Goal: Task Accomplishment & Management: Complete application form

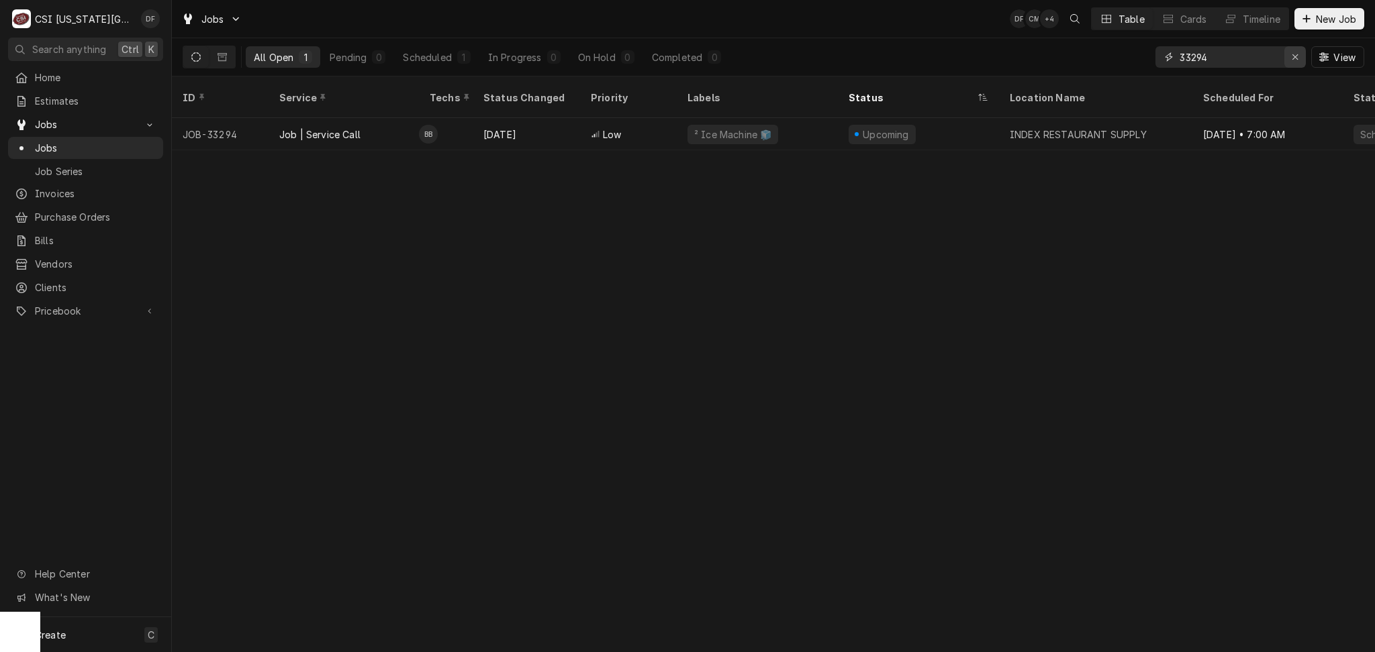
click at [1296, 60] on icon "Erase input" at bounding box center [1294, 56] width 7 height 9
type input "[PERSON_NAME]"
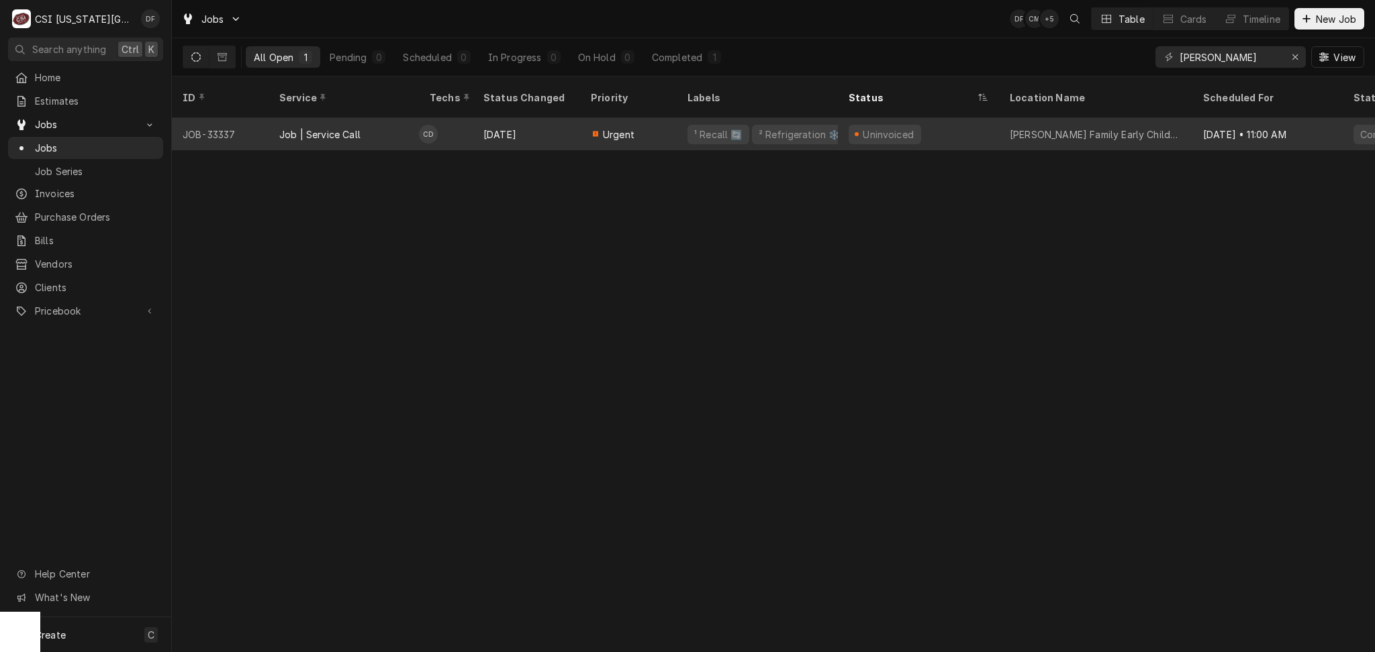
click at [556, 125] on div "Oct 9" at bounding box center [526, 134] width 107 height 32
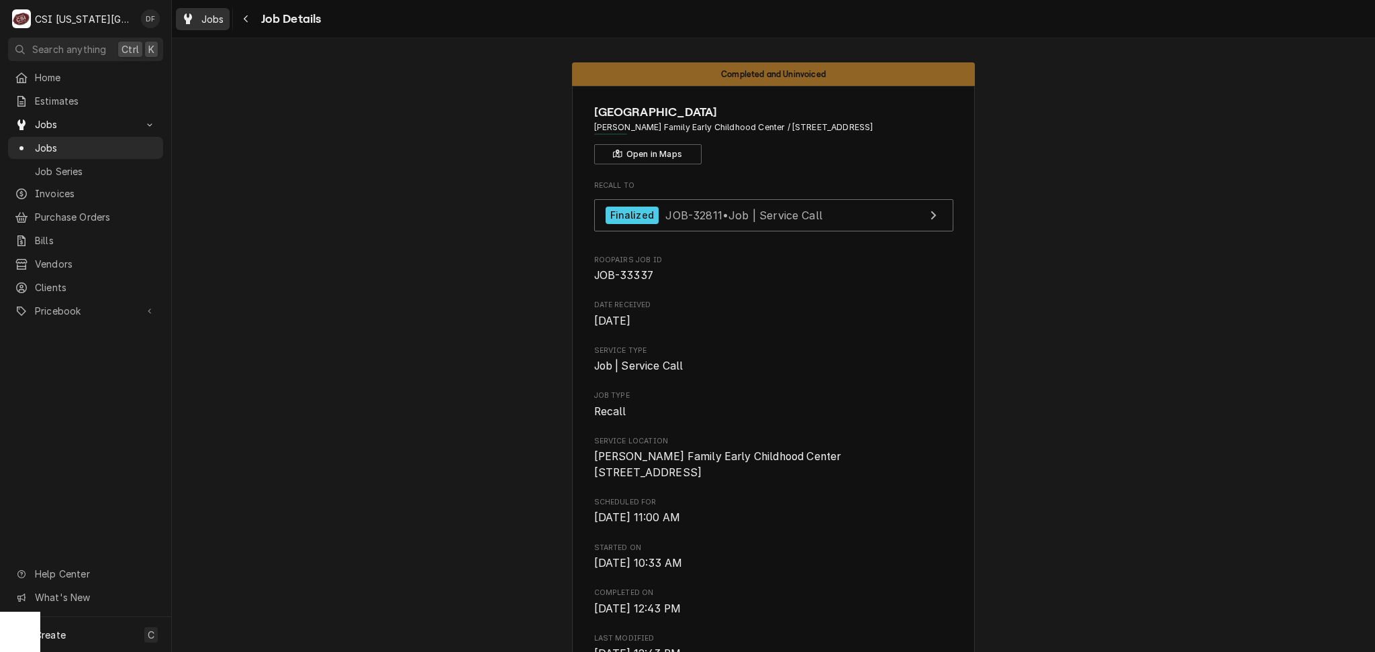
click at [211, 22] on span "Jobs" at bounding box center [212, 19] width 23 height 14
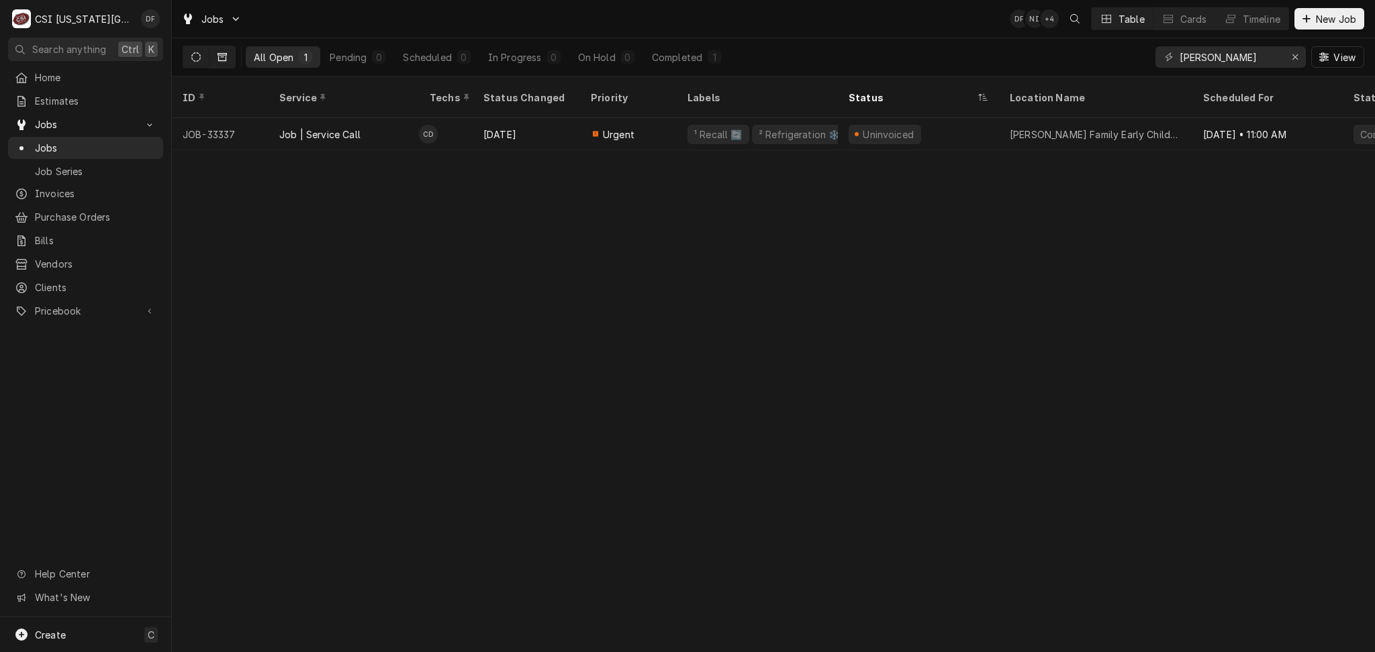
click at [224, 59] on icon "Dynamic Content Wrapper" at bounding box center [221, 56] width 9 height 9
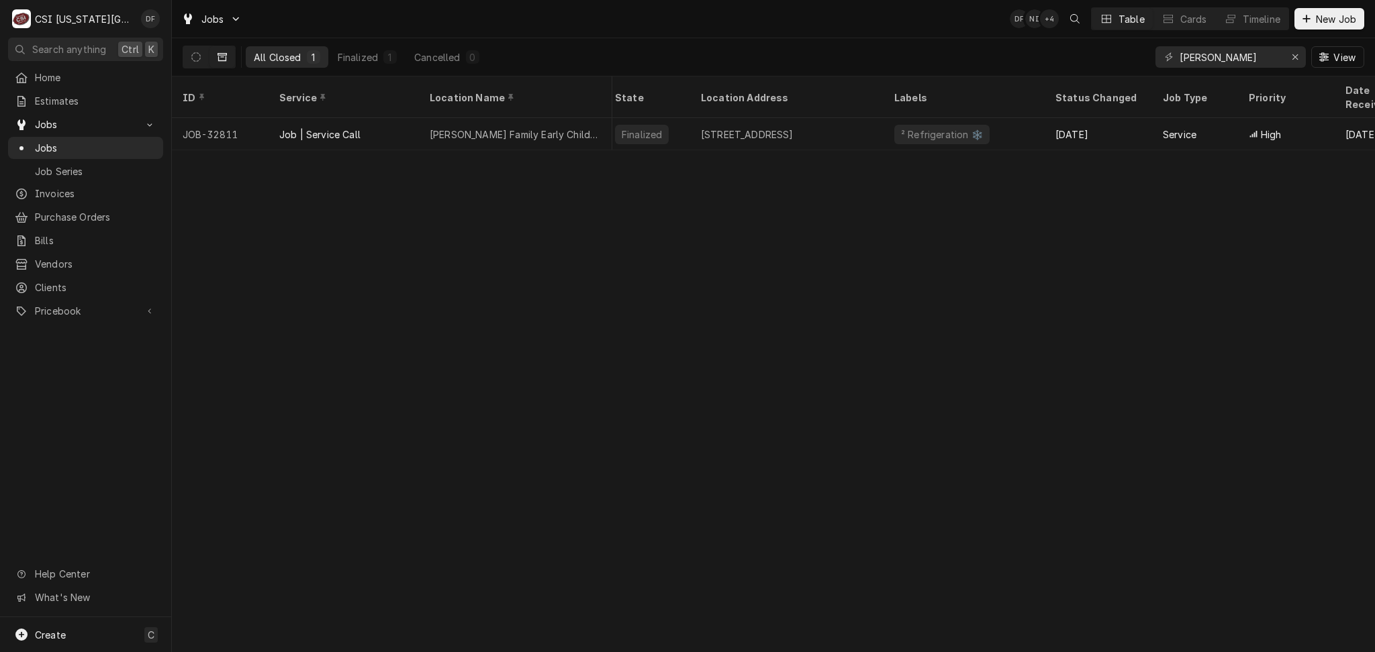
scroll to position [0, 355]
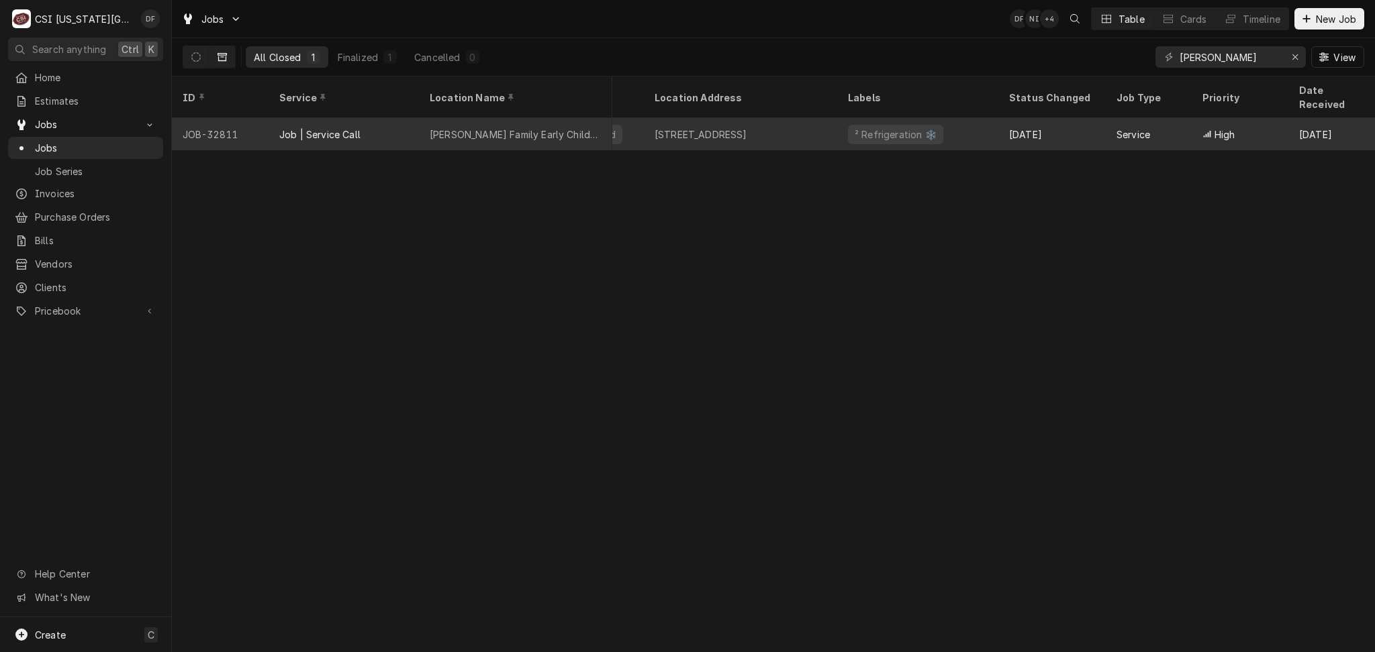
click at [921, 128] on div "² Refrigeration ❄️" at bounding box center [895, 135] width 85 height 14
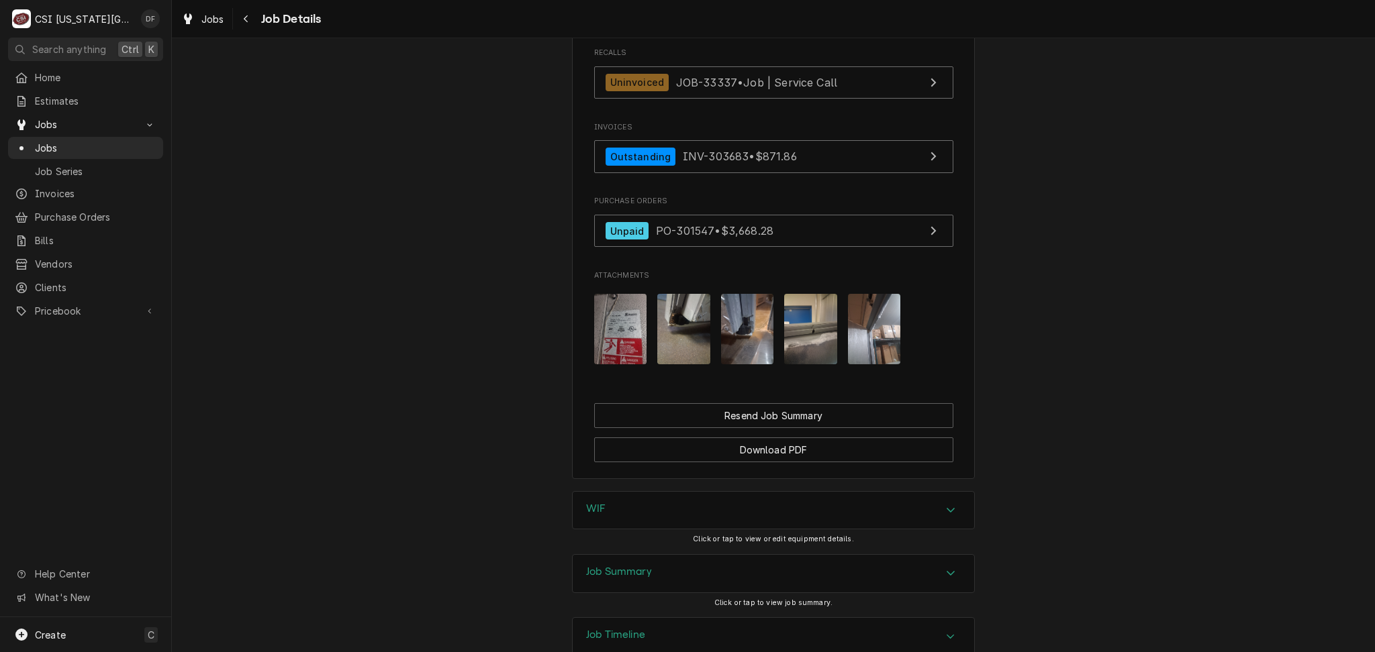
scroll to position [1411, 0]
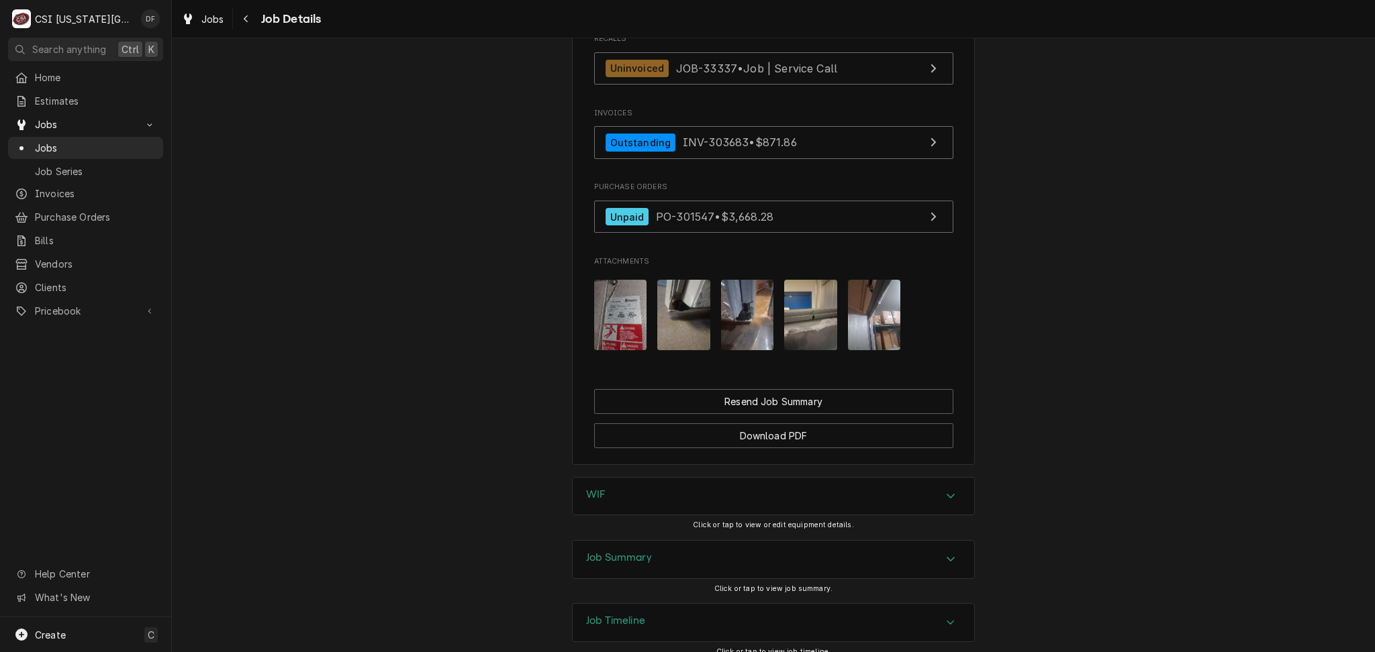
click at [661, 280] on img "Attachments" at bounding box center [683, 315] width 53 height 70
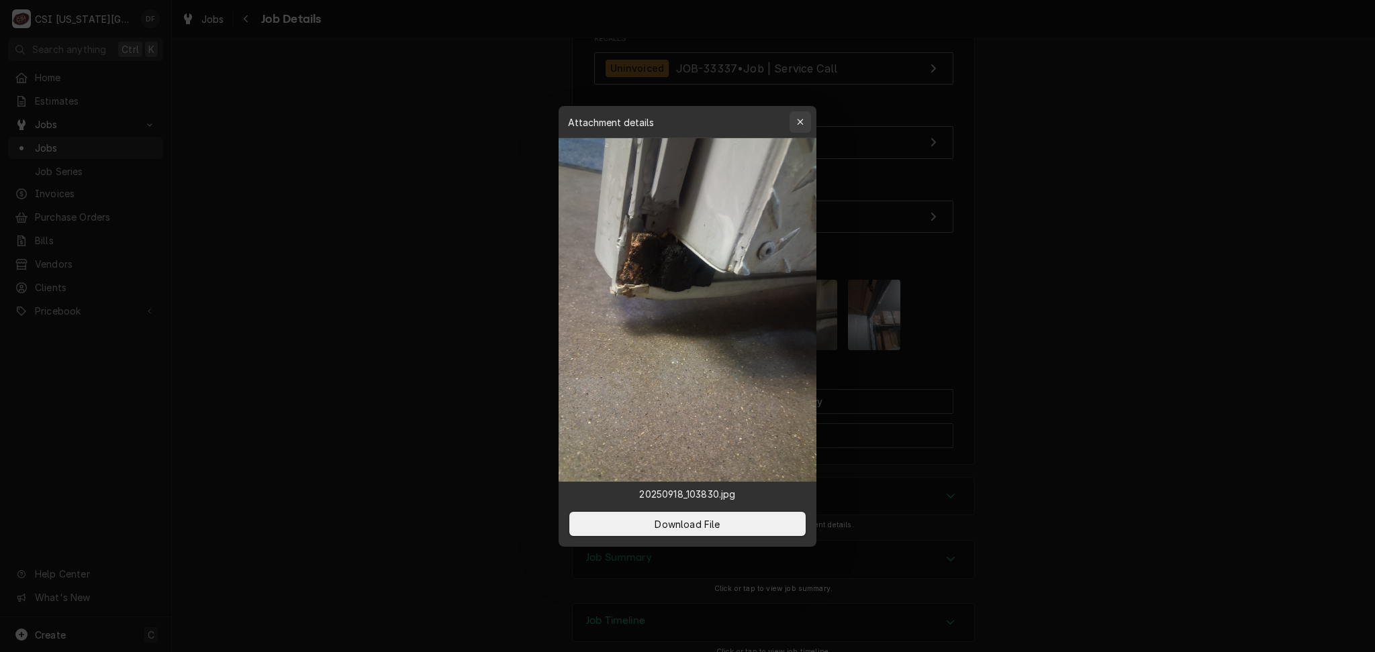
click at [803, 123] on div "button" at bounding box center [799, 121] width 13 height 13
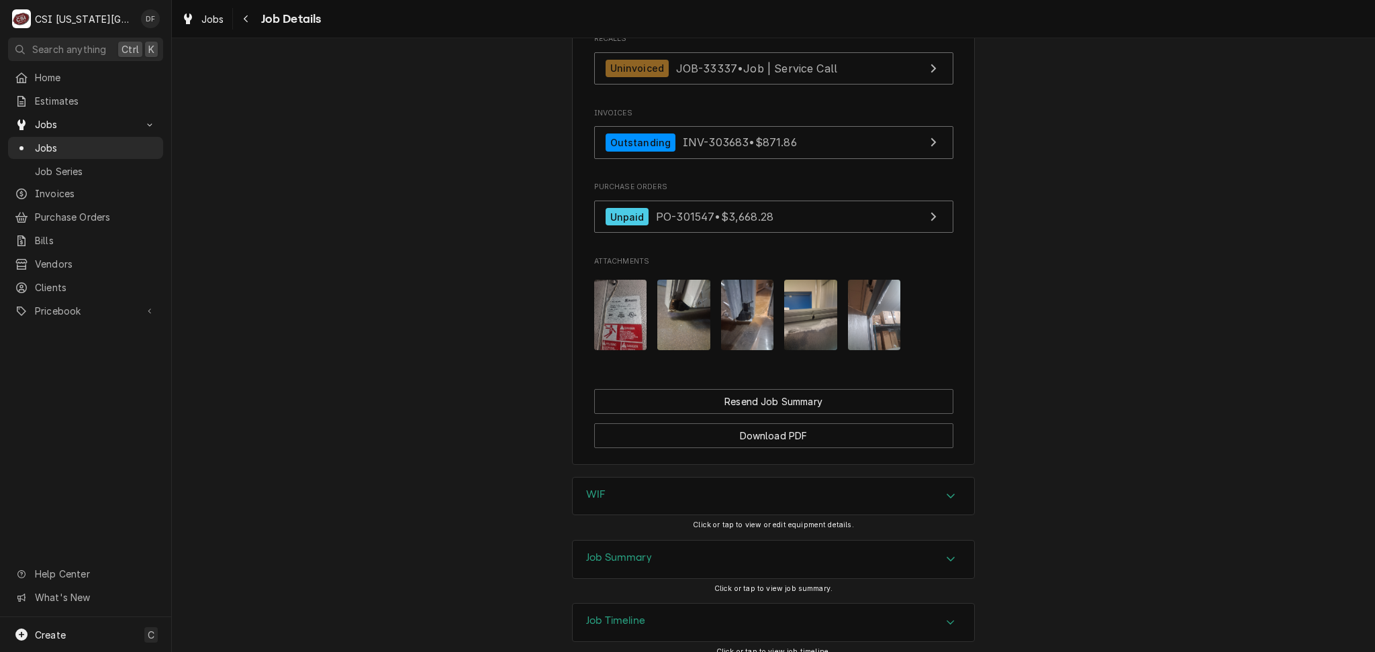
click at [731, 280] on img "Attachments" at bounding box center [747, 315] width 53 height 70
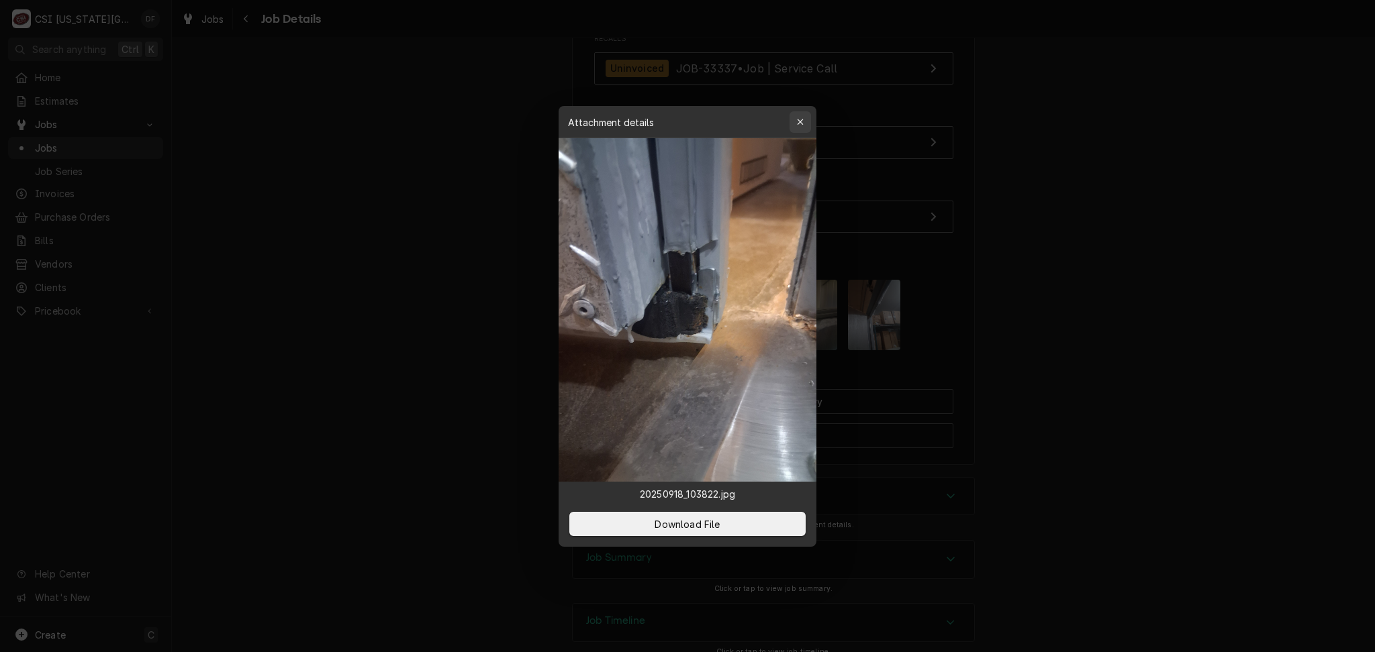
click at [802, 123] on icon "button" at bounding box center [800, 121] width 7 height 9
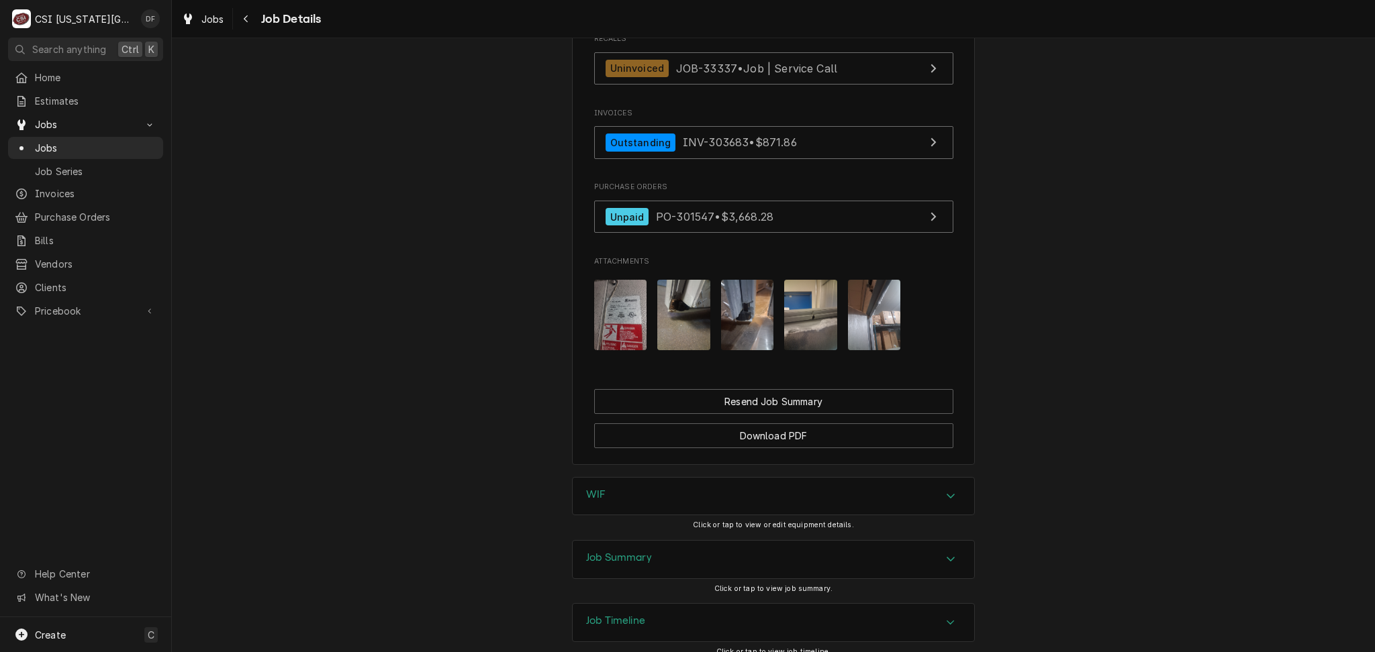
click at [798, 280] on img "Attachments" at bounding box center [810, 315] width 53 height 70
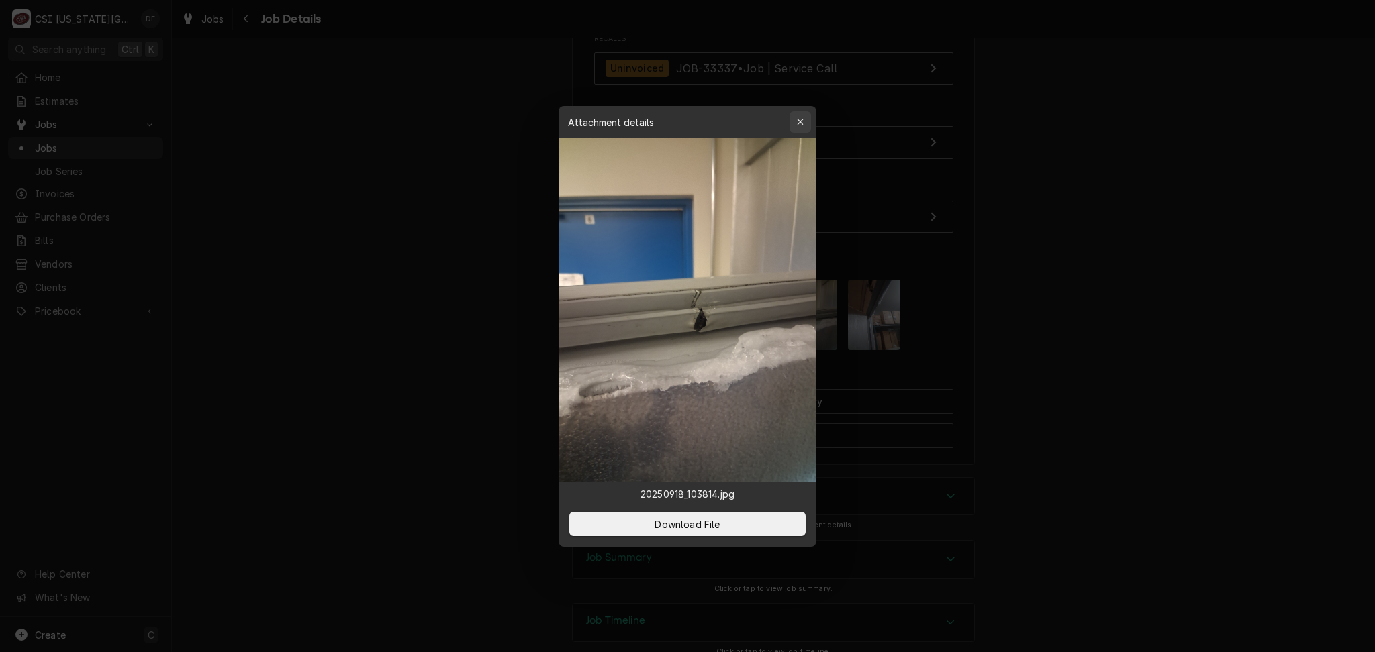
click at [803, 121] on icon "button" at bounding box center [800, 121] width 7 height 9
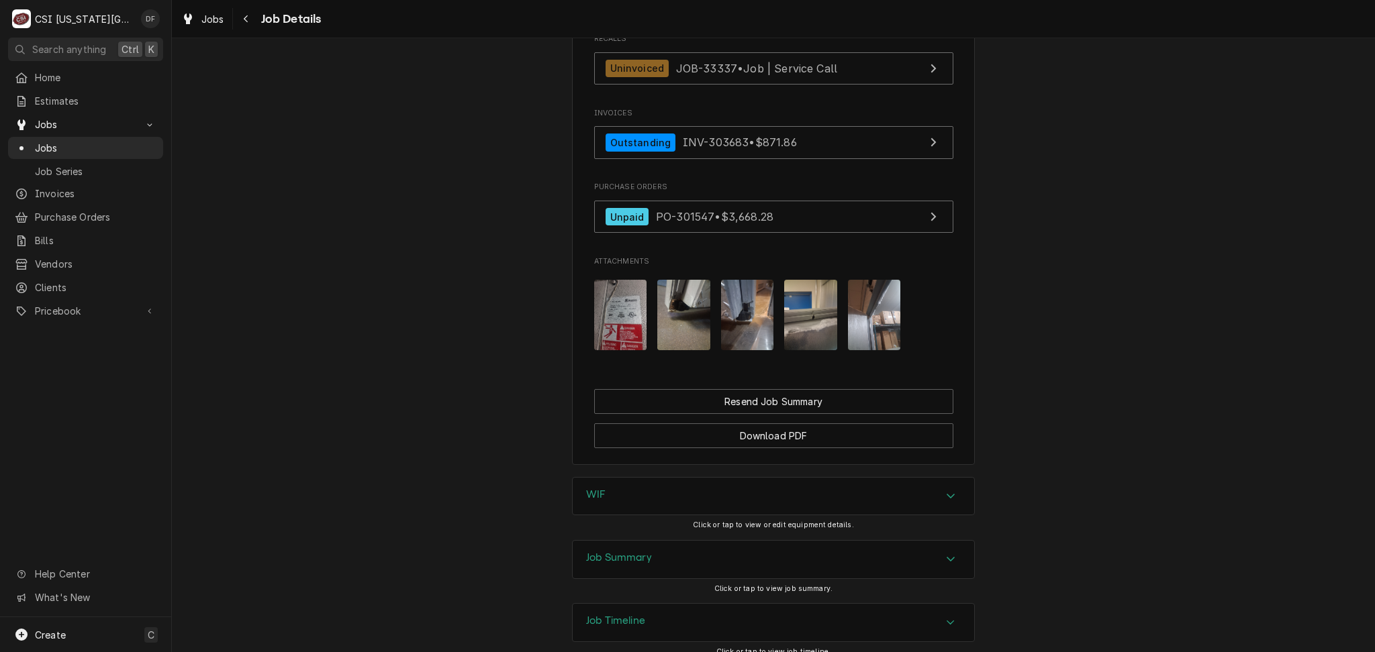
click at [883, 280] on img "Attachments" at bounding box center [874, 315] width 53 height 70
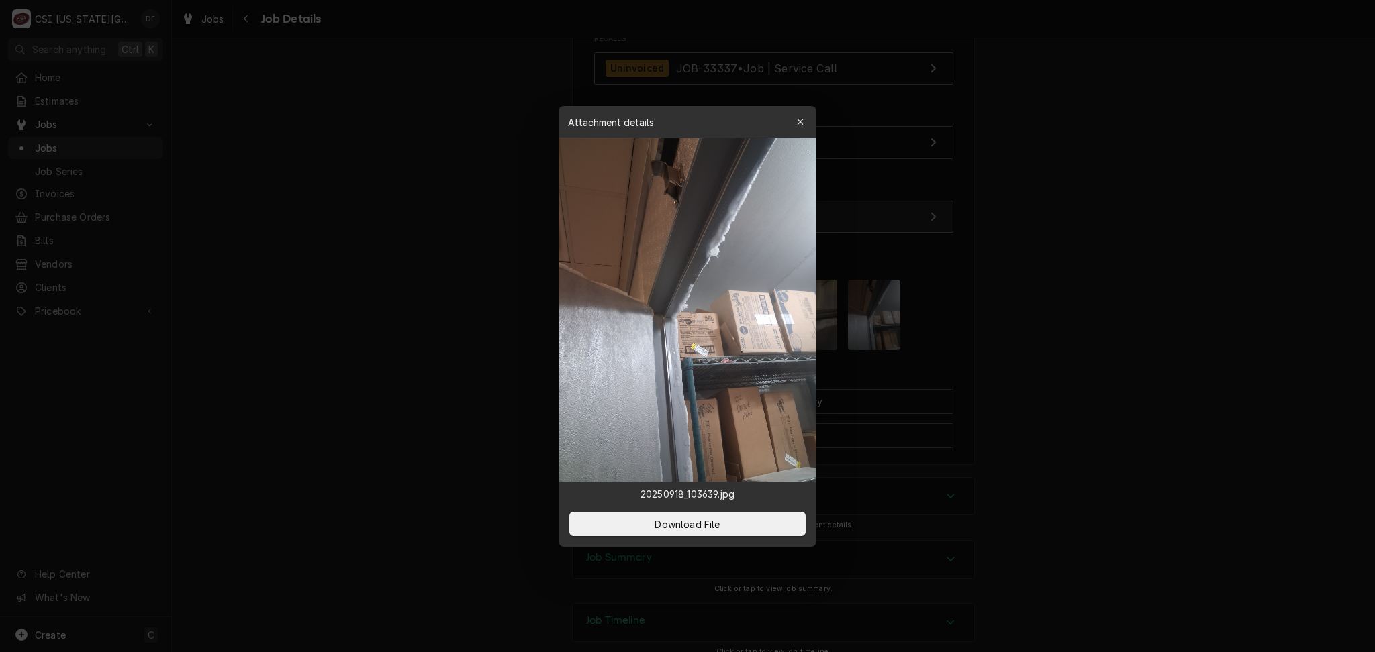
click at [801, 128] on button "button" at bounding box center [799, 121] width 21 height 21
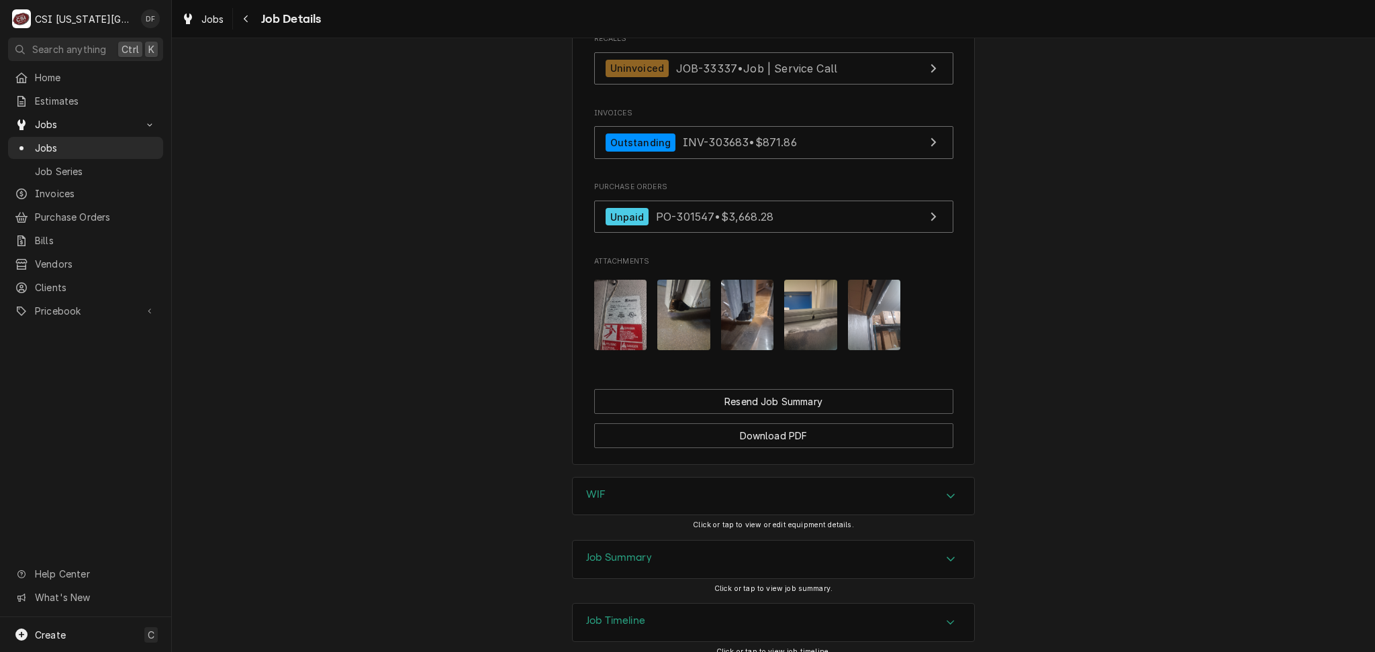
click at [668, 541] on div "Job Summary" at bounding box center [773, 560] width 401 height 38
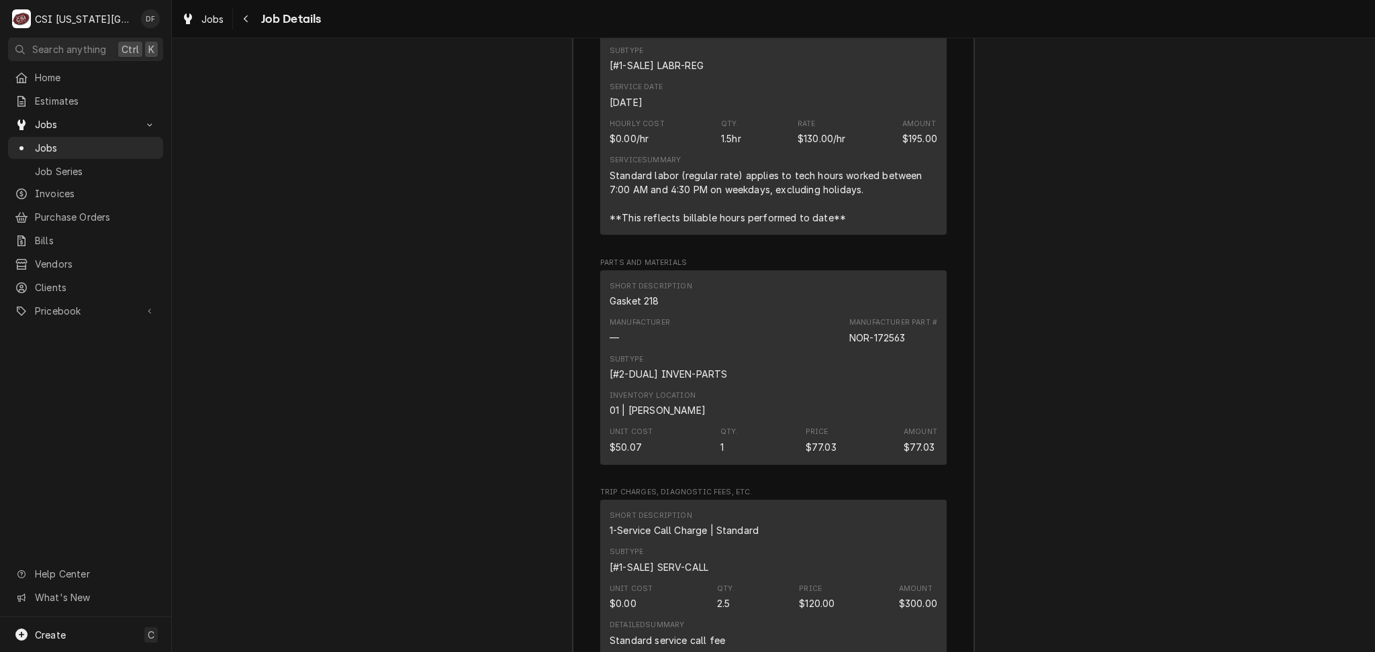
scroll to position [3470, 0]
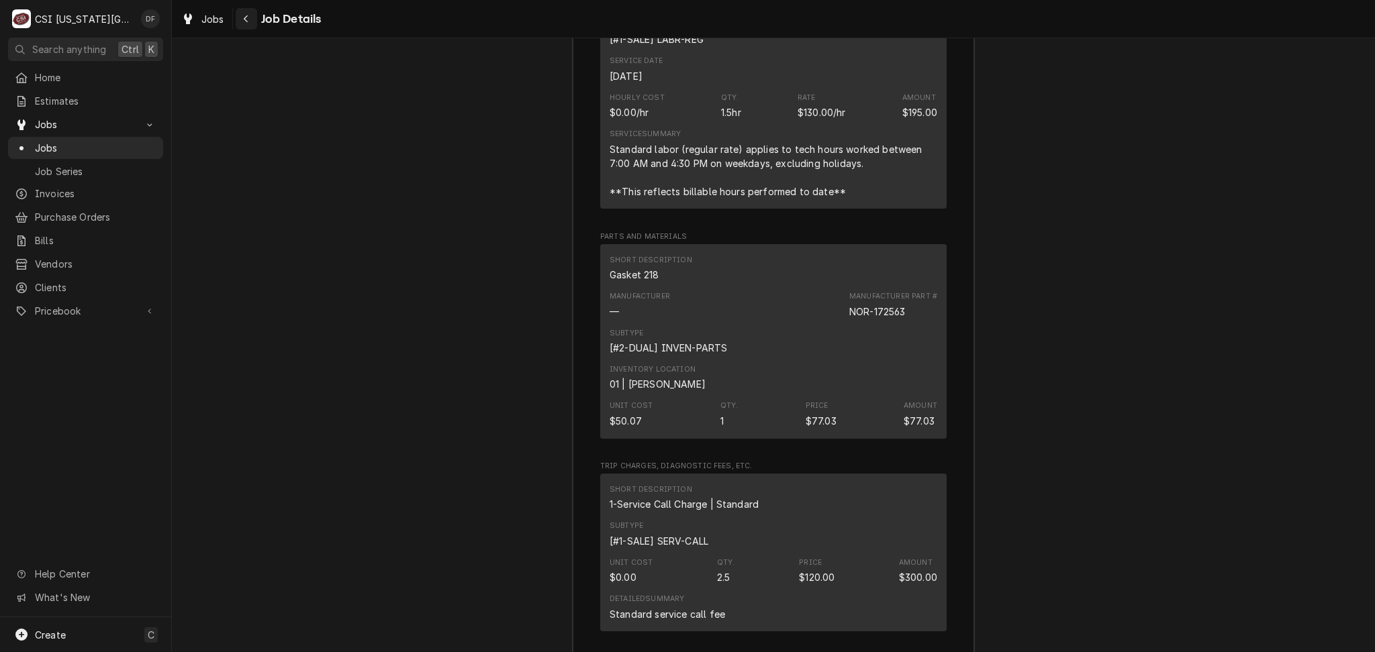
click at [243, 19] on icon "Navigate back" at bounding box center [246, 18] width 6 height 9
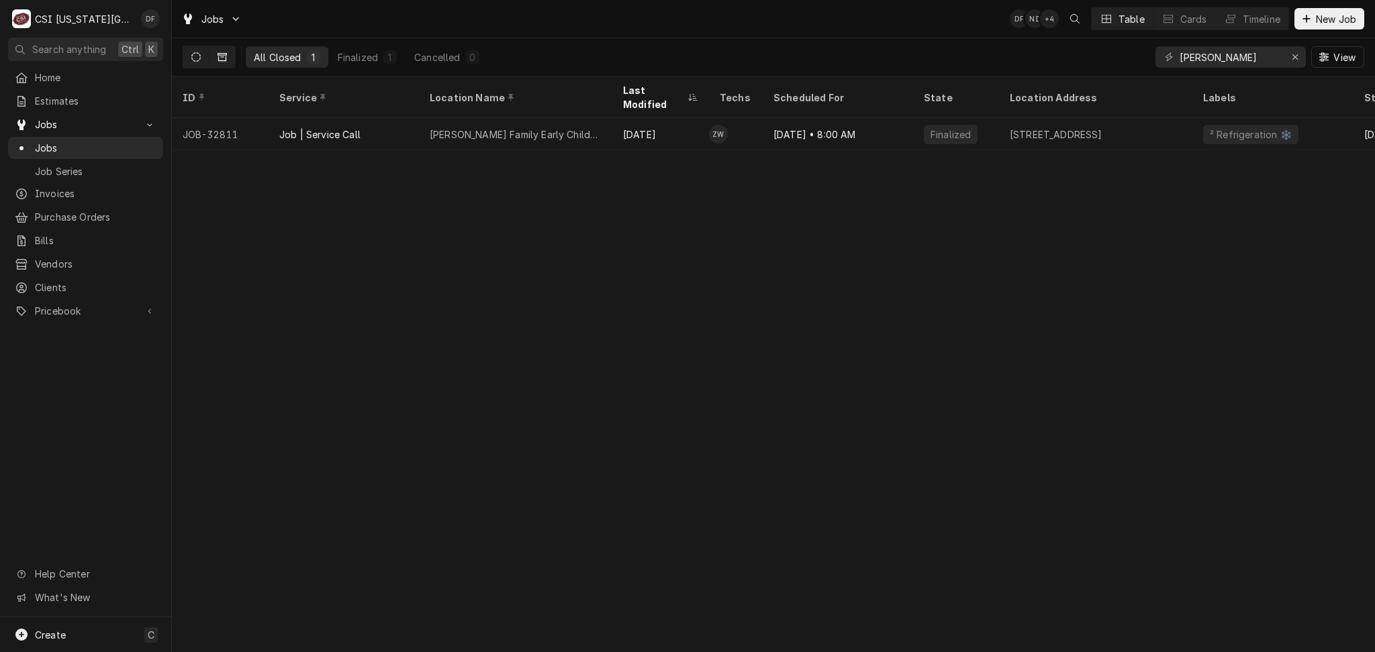
click at [201, 56] on button "Dynamic Content Wrapper" at bounding box center [196, 56] width 26 height 21
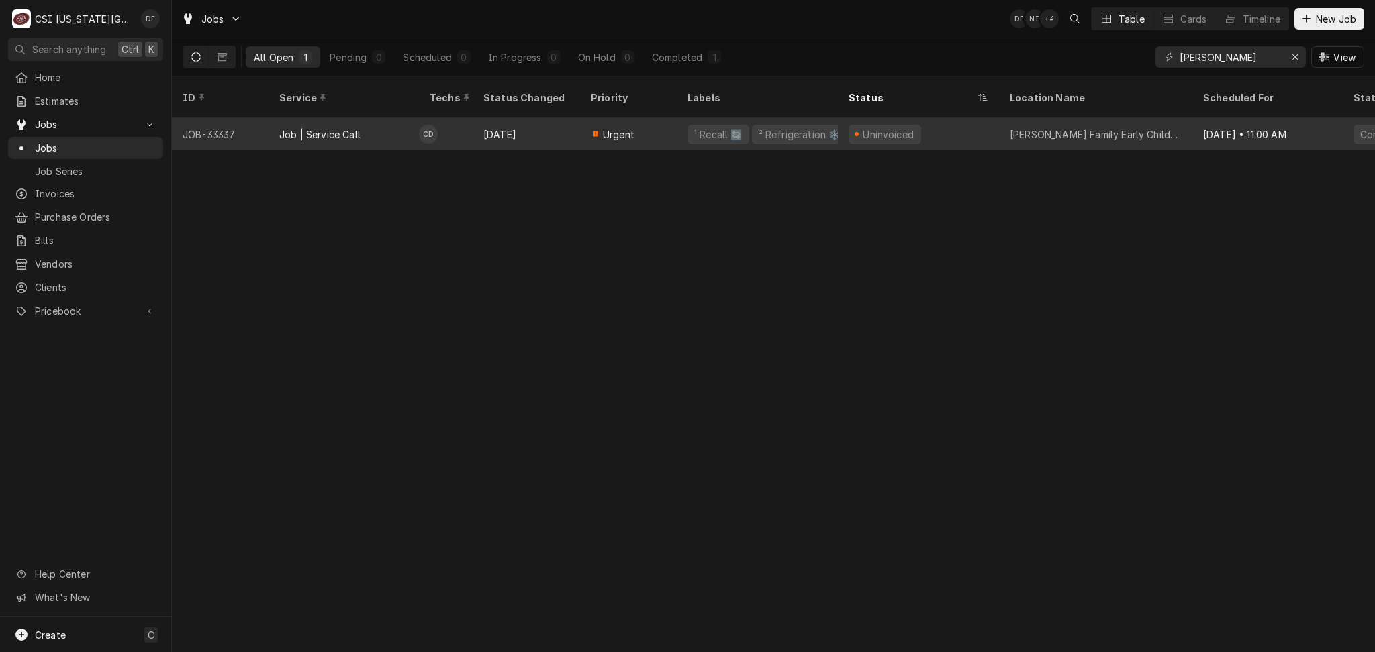
click at [838, 128] on div "Uninvoiced" at bounding box center [918, 134] width 161 height 32
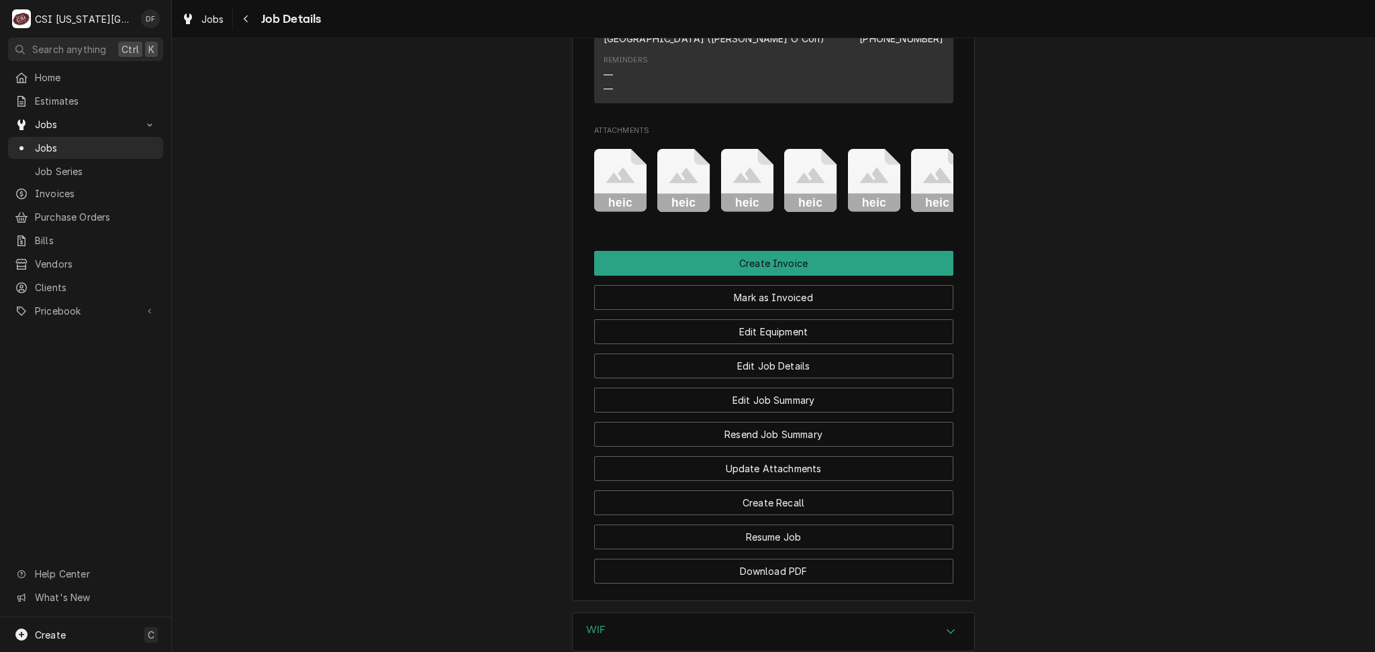
scroll to position [1655, 0]
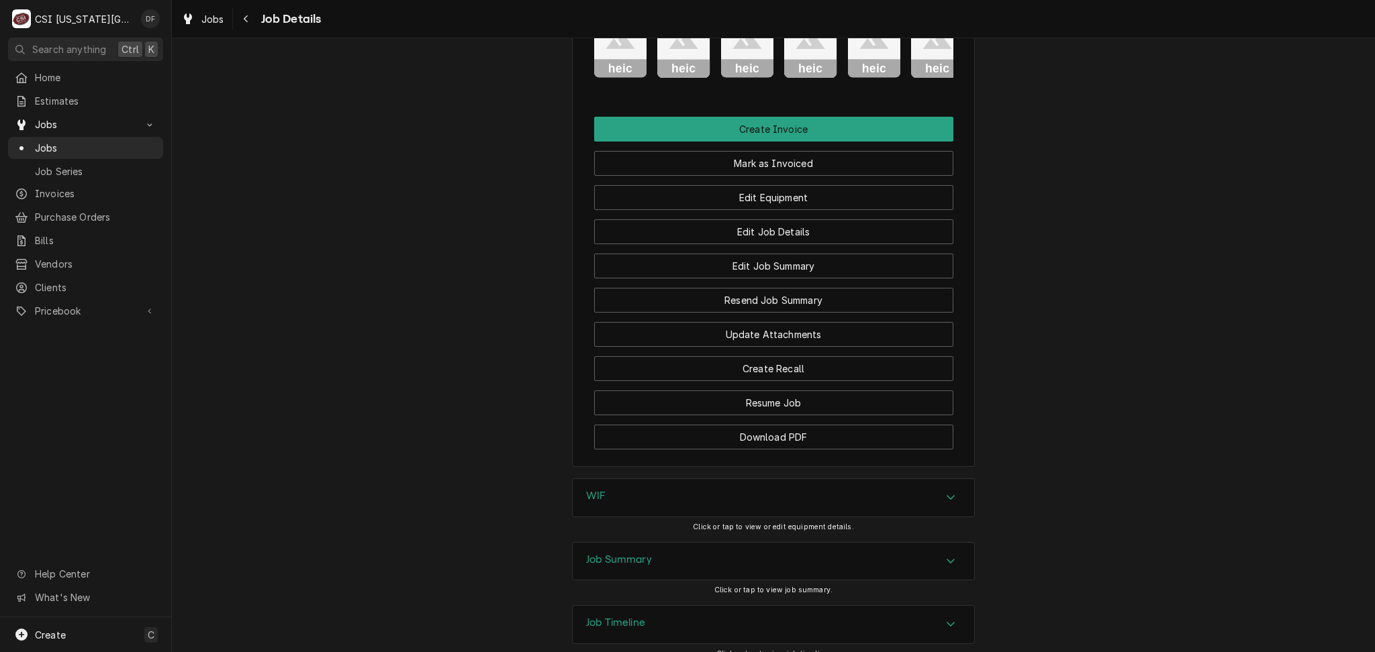
click at [621, 543] on div "Job Summary" at bounding box center [773, 562] width 401 height 38
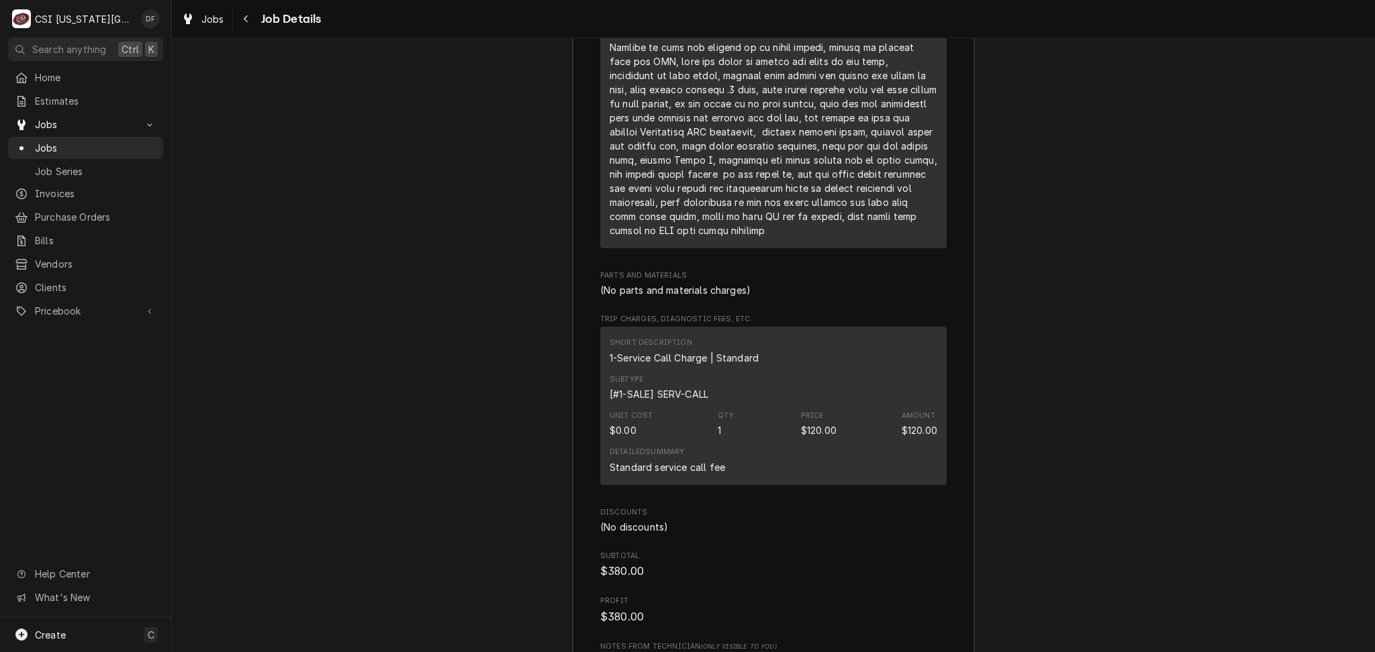
scroll to position [4249, 0]
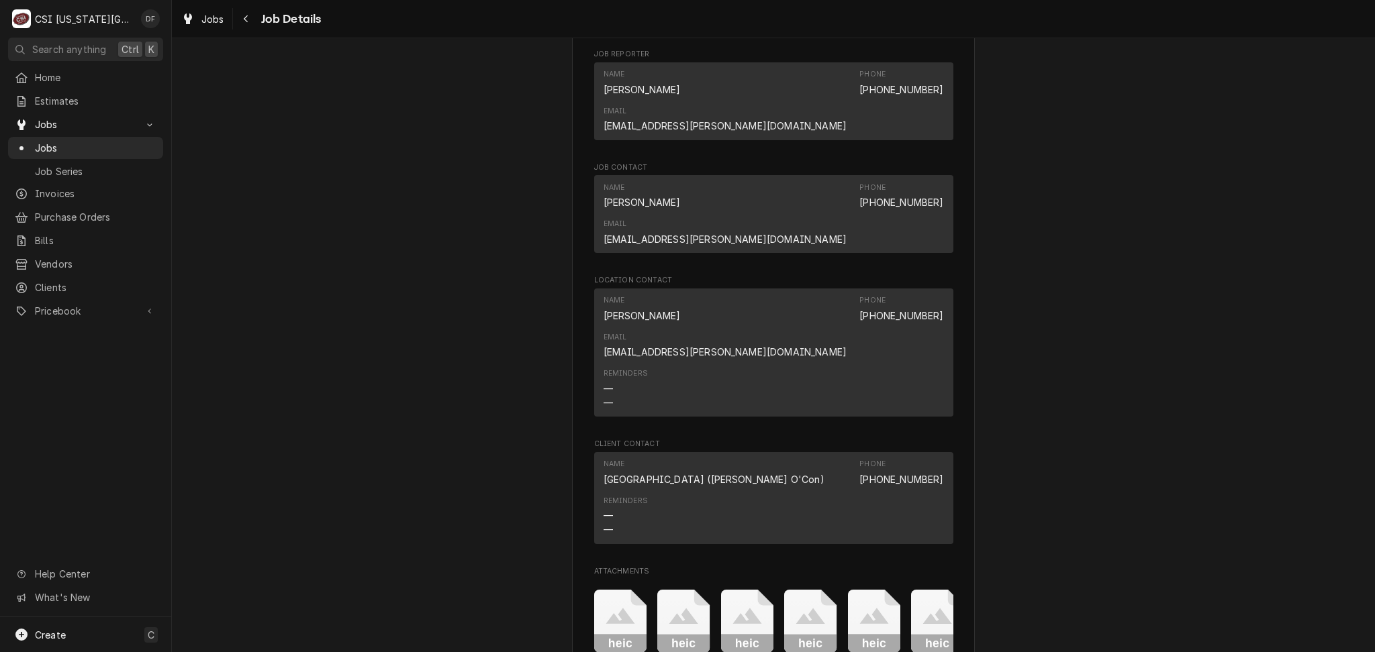
scroll to position [984, 0]
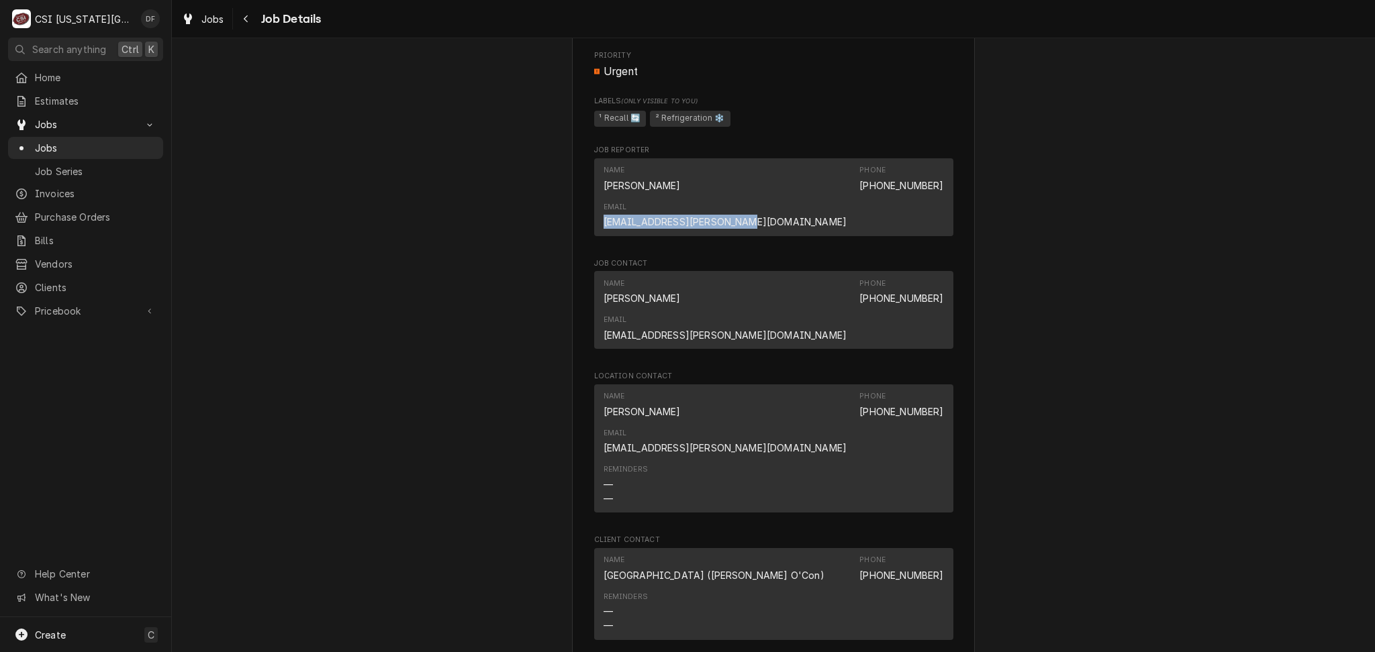
drag, startPoint x: 804, startPoint y: 199, endPoint x: 943, endPoint y: 197, distance: 139.0
click at [943, 197] on div "Name AJ Purdon Phone (816) 447-1550 Email purdona@parkhill.k12.mo.us" at bounding box center [773, 197] width 359 height 78
copy link "purdona@parkhill.k12.mo.us"
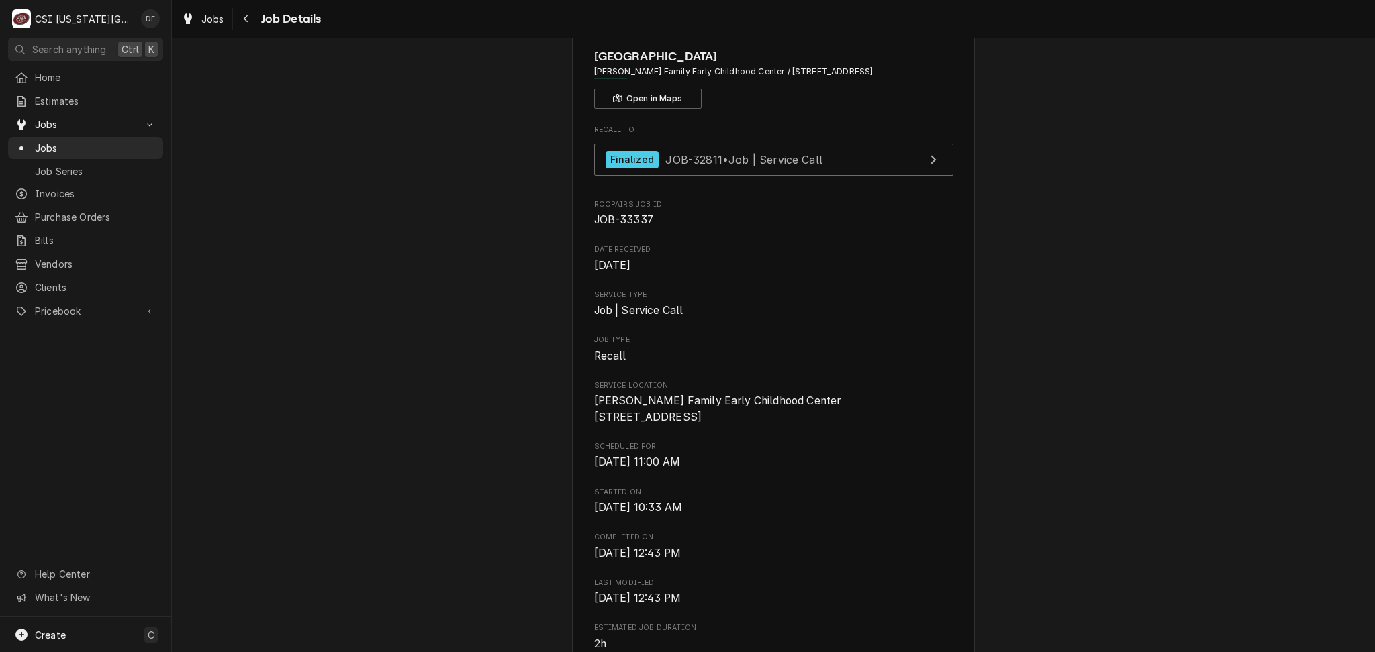
scroll to position [0, 0]
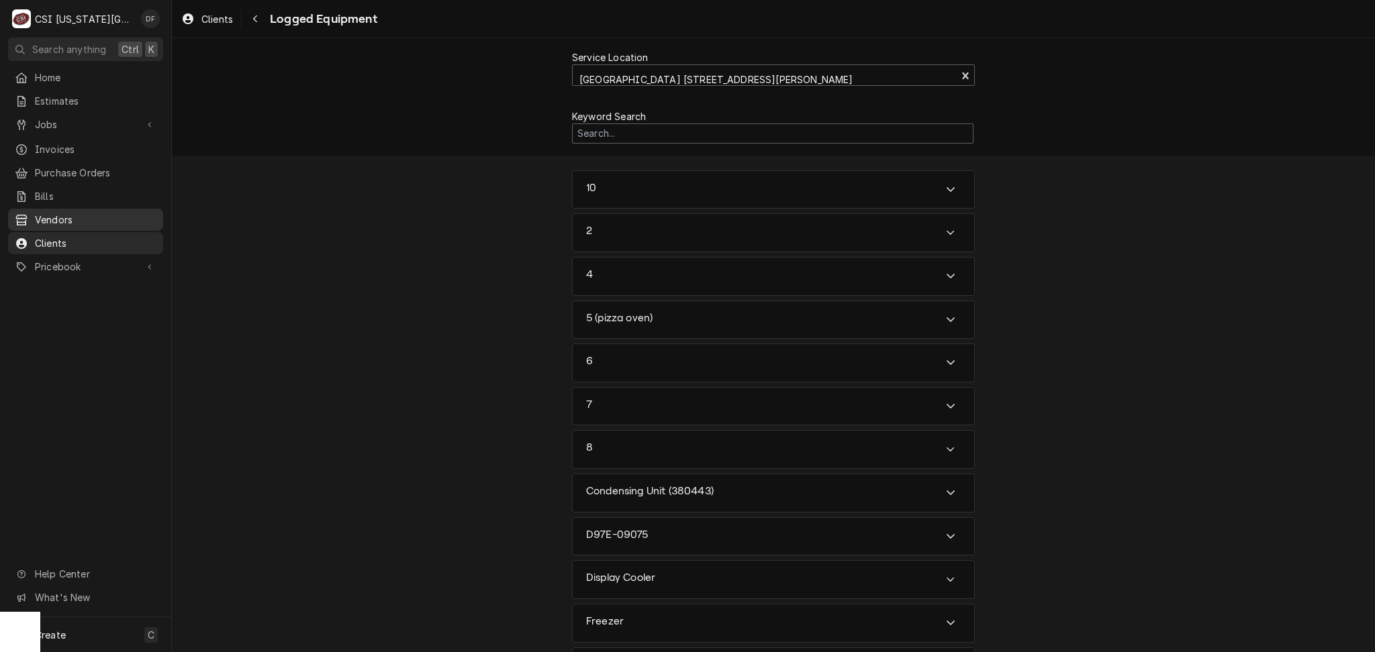
scroll to position [1879, 0]
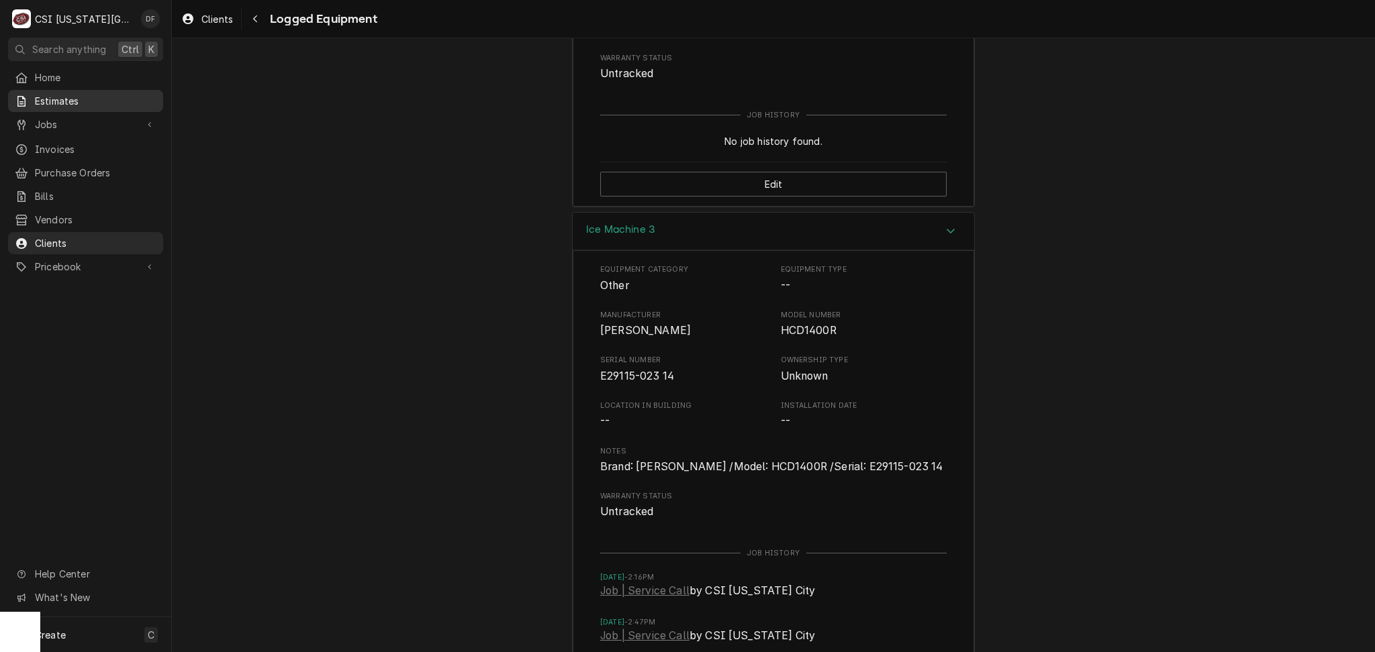
click at [77, 98] on span "Estimates" at bounding box center [95, 101] width 121 height 14
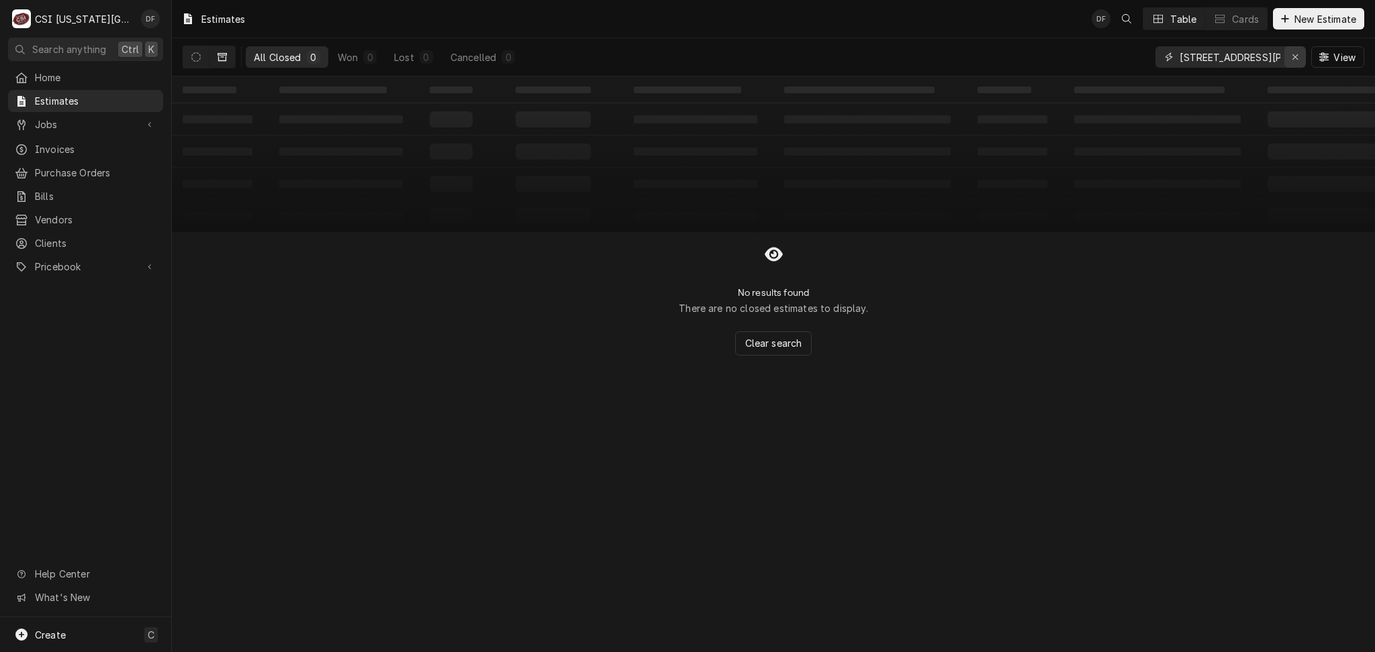
click at [1299, 55] on div "Erase input" at bounding box center [1294, 56] width 13 height 13
type input "gerner"
click at [206, 62] on button "Dynamic Content Wrapper" at bounding box center [196, 56] width 26 height 21
click at [196, 56] on icon "Dynamic Content Wrapper" at bounding box center [195, 56] width 9 height 9
click at [222, 53] on icon "Dynamic Content Wrapper" at bounding box center [221, 57] width 9 height 8
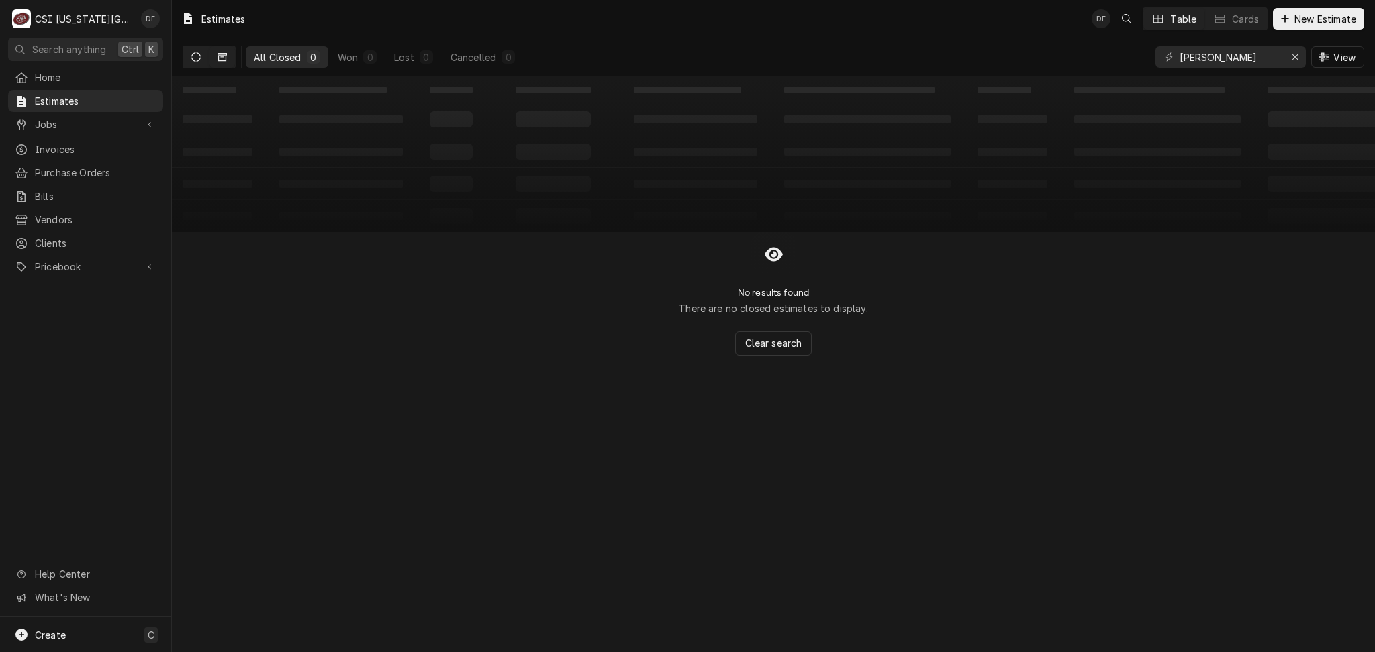
click at [194, 62] on icon "Dynamic Content Wrapper" at bounding box center [195, 56] width 9 height 9
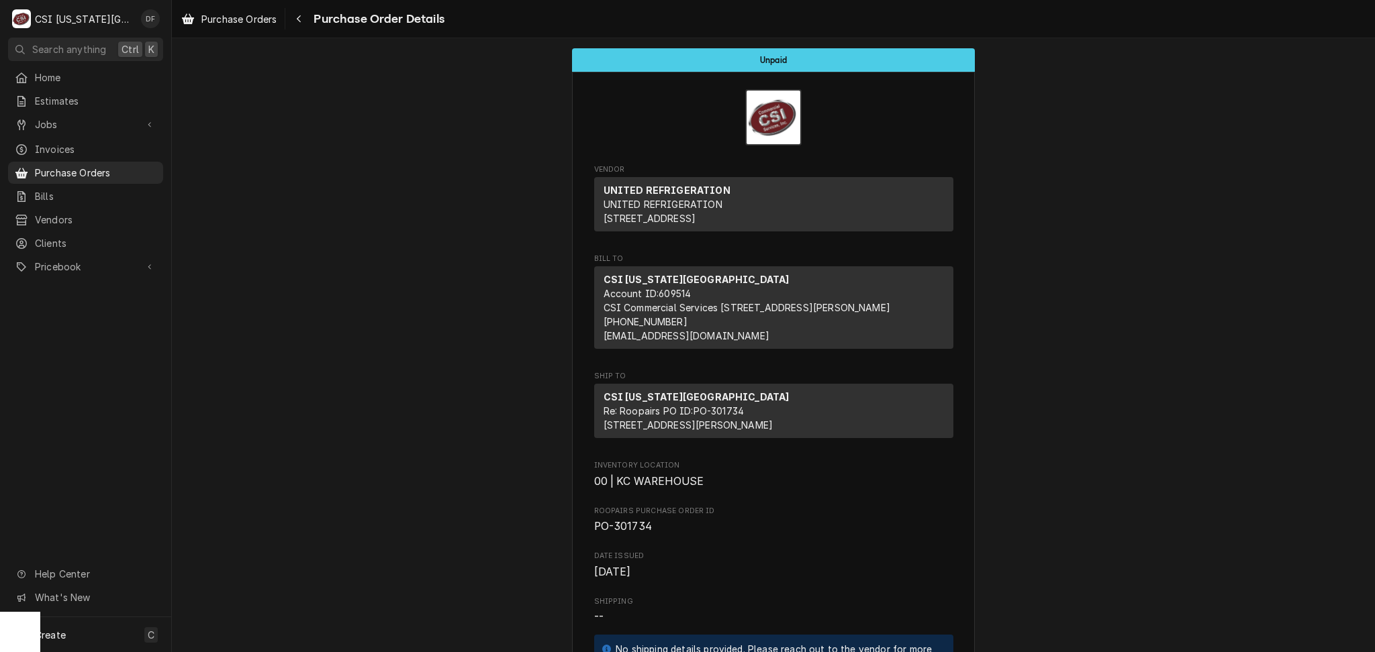
scroll to position [447, 0]
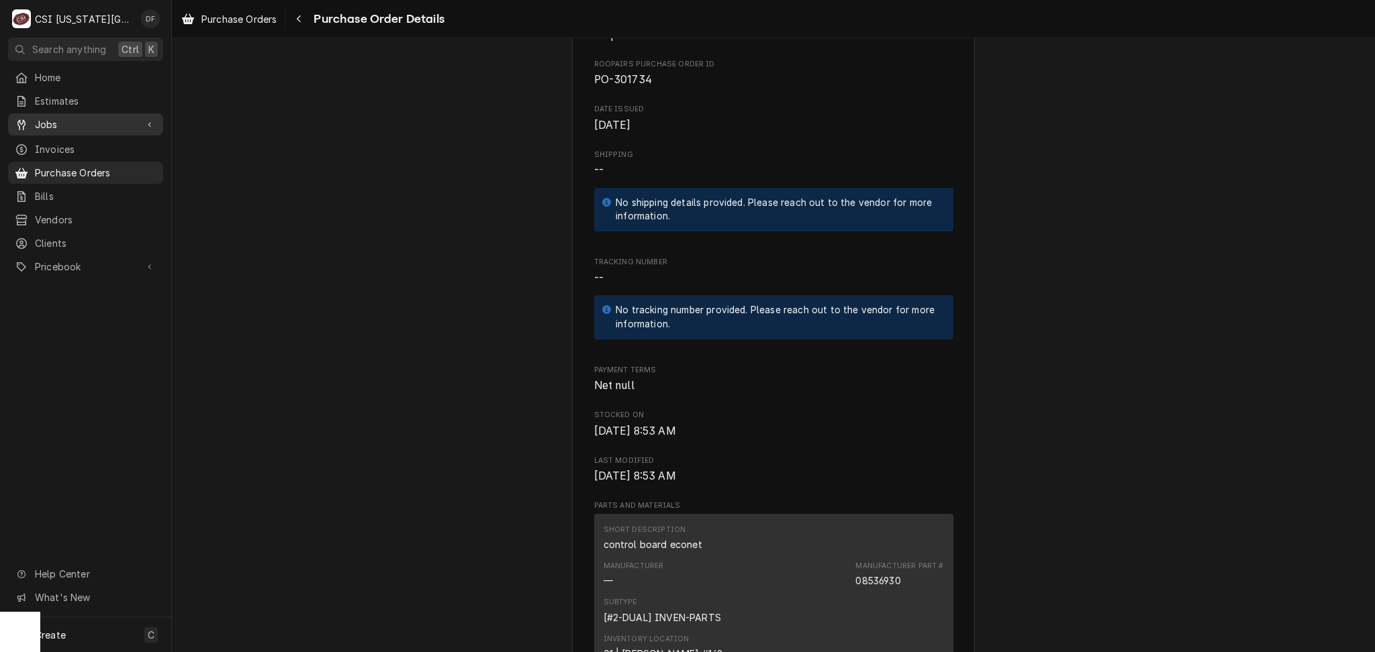
click at [71, 128] on div "Jobs" at bounding box center [86, 124] width 150 height 17
click at [74, 142] on span "Jobs" at bounding box center [95, 148] width 121 height 14
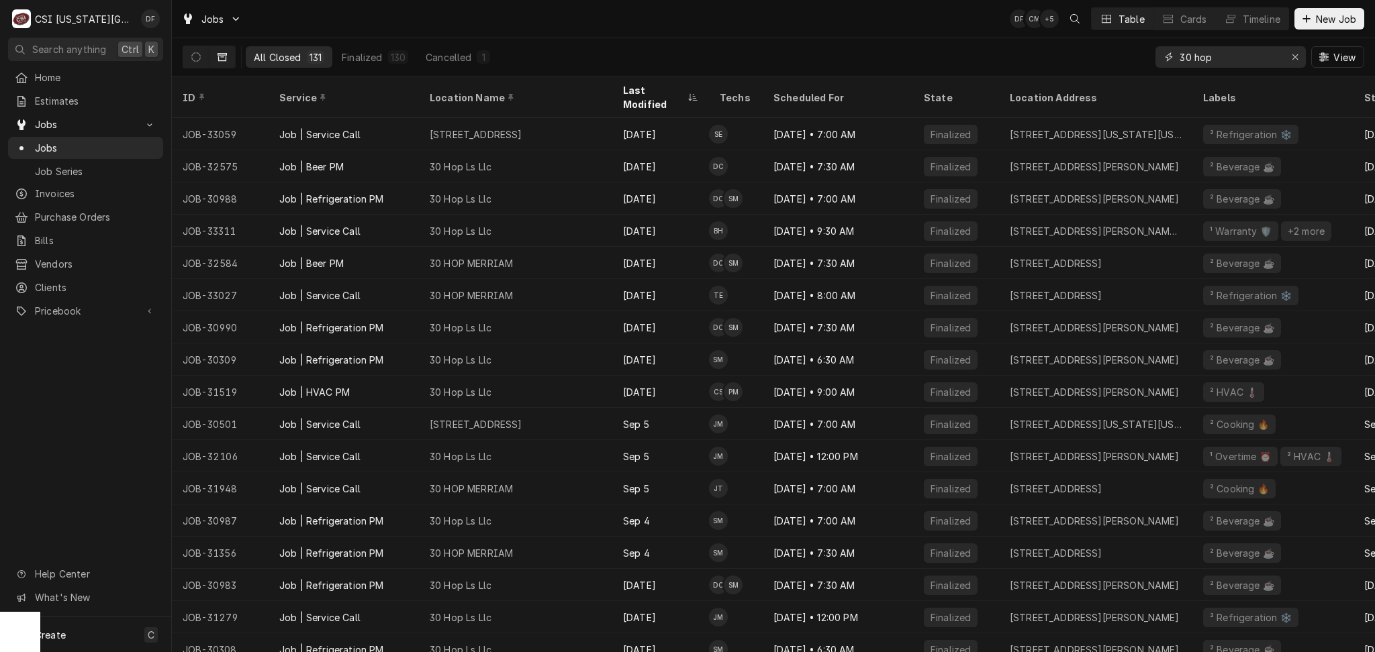
drag, startPoint x: 1230, startPoint y: 52, endPoint x: 1177, endPoint y: 53, distance: 53.0
click at [1177, 53] on div "30 hop" at bounding box center [1230, 56] width 150 height 21
click at [934, 48] on div "All Closed 131 Finalized 130 Cancelled 1 30 hop View" at bounding box center [773, 57] width 1181 height 38
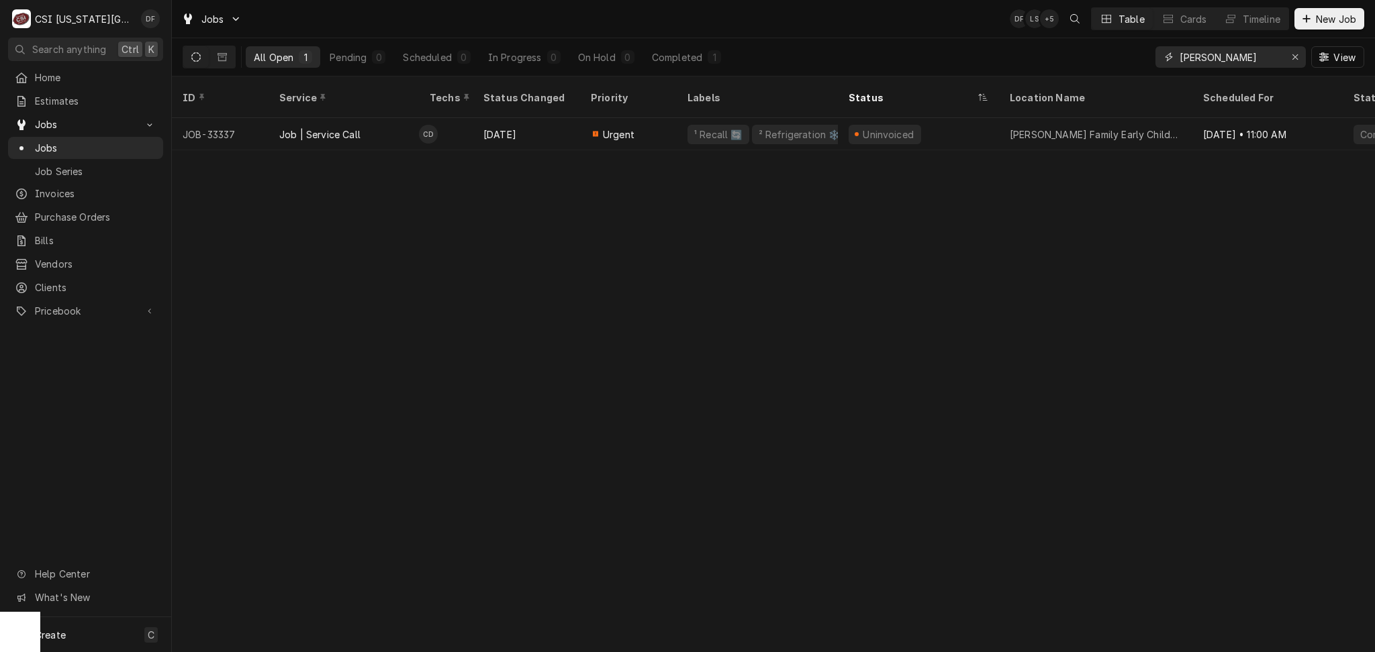
drag, startPoint x: 1224, startPoint y: 56, endPoint x: 1145, endPoint y: 57, distance: 79.2
click at [1145, 57] on div "All Open 1 Pending 0 Scheduled 0 In Progress 0 On Hold 0 Completed 1 gerner View" at bounding box center [773, 57] width 1181 height 38
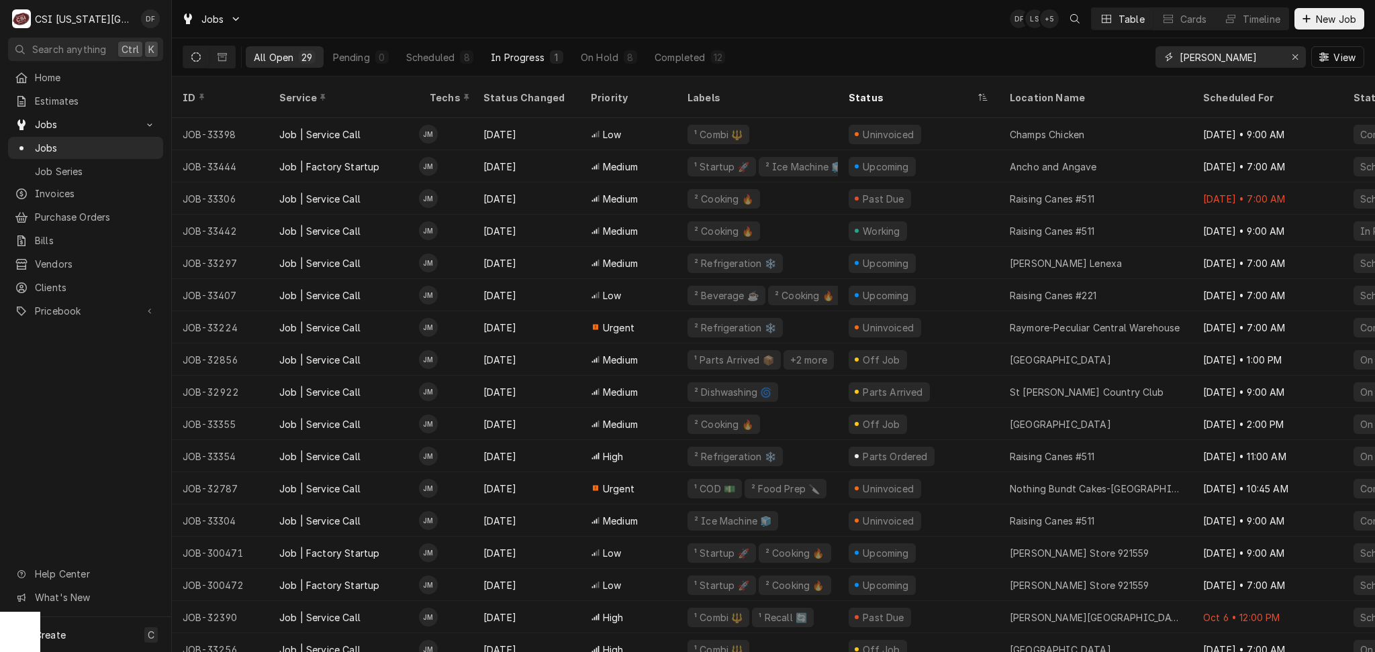
type input "marshall"
click at [533, 63] on div "In Progress" at bounding box center [518, 57] width 54 height 14
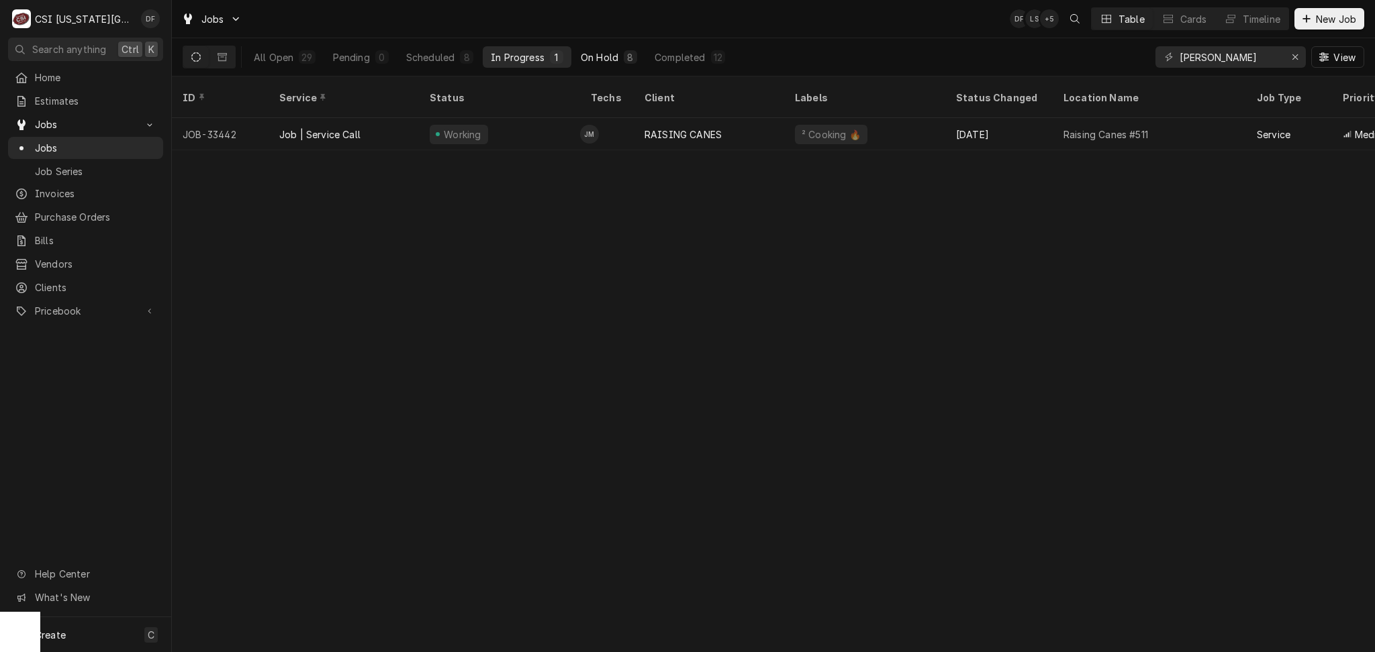
click at [595, 62] on div "On Hold" at bounding box center [600, 57] width 38 height 14
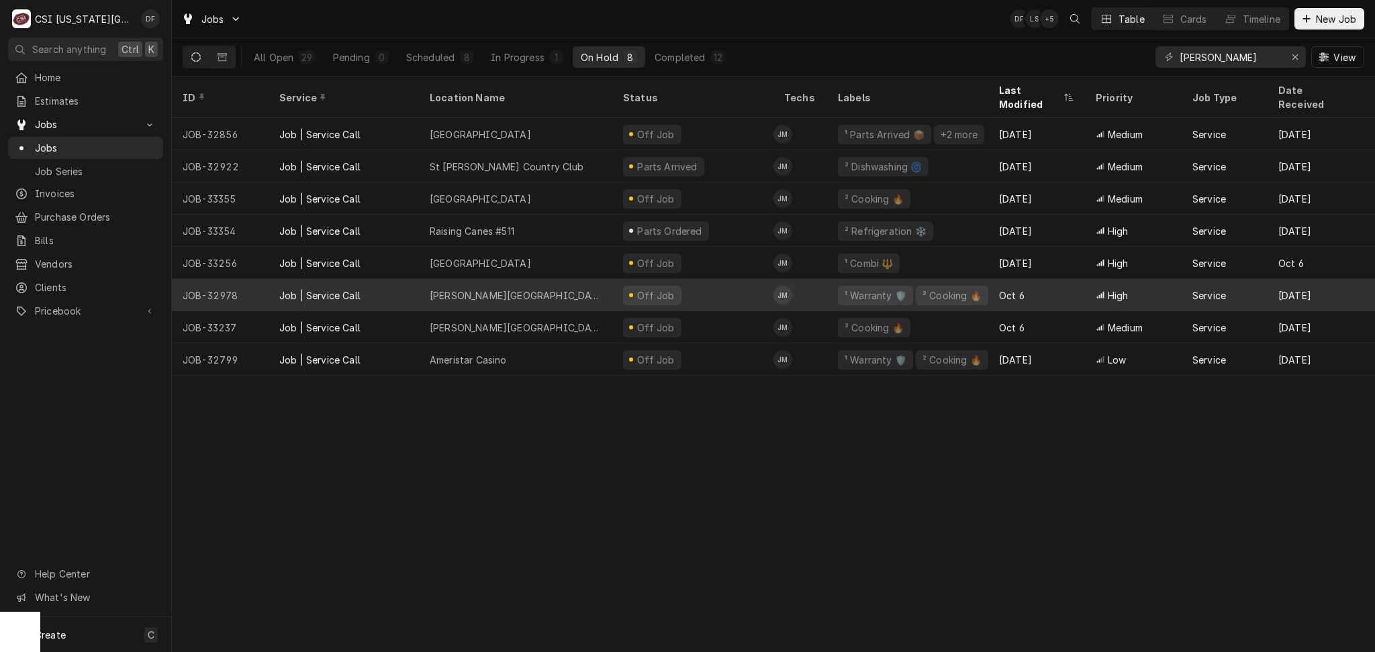
click at [571, 280] on div "James Bridger Middle School" at bounding box center [515, 295] width 193 height 32
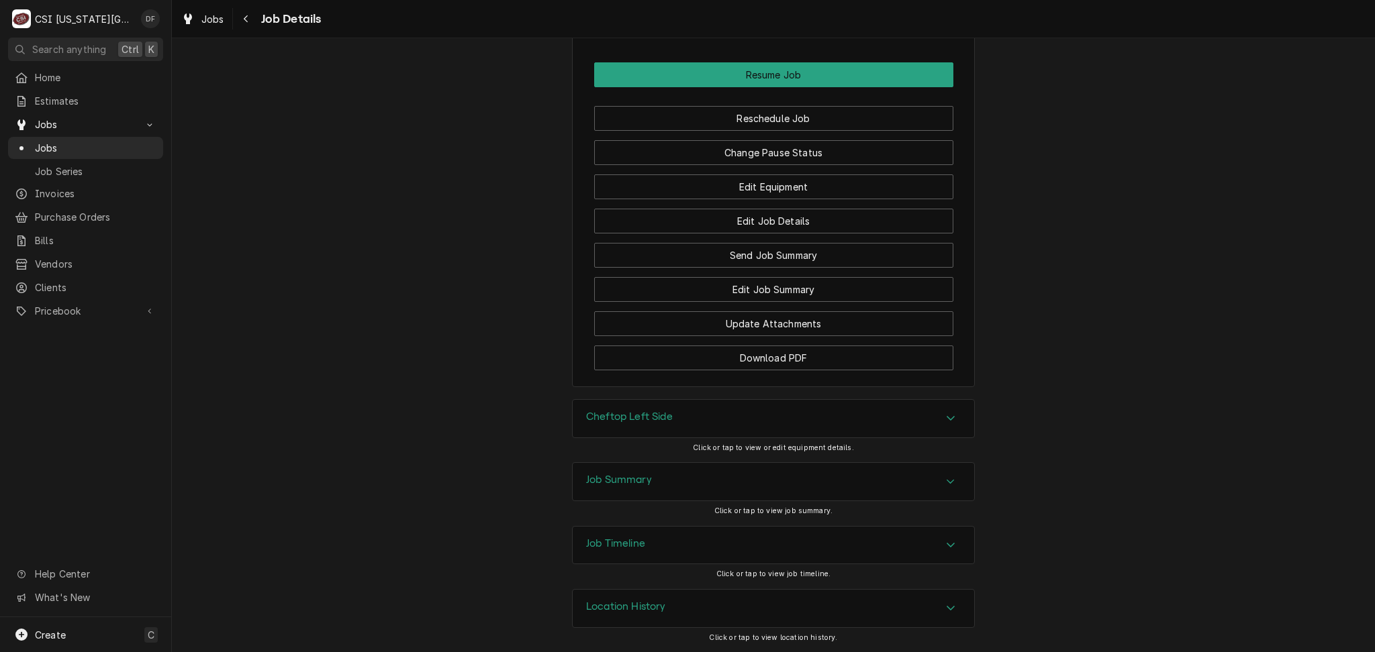
scroll to position [1571, 0]
click at [627, 484] on h3 "Job Summary" at bounding box center [619, 480] width 66 height 13
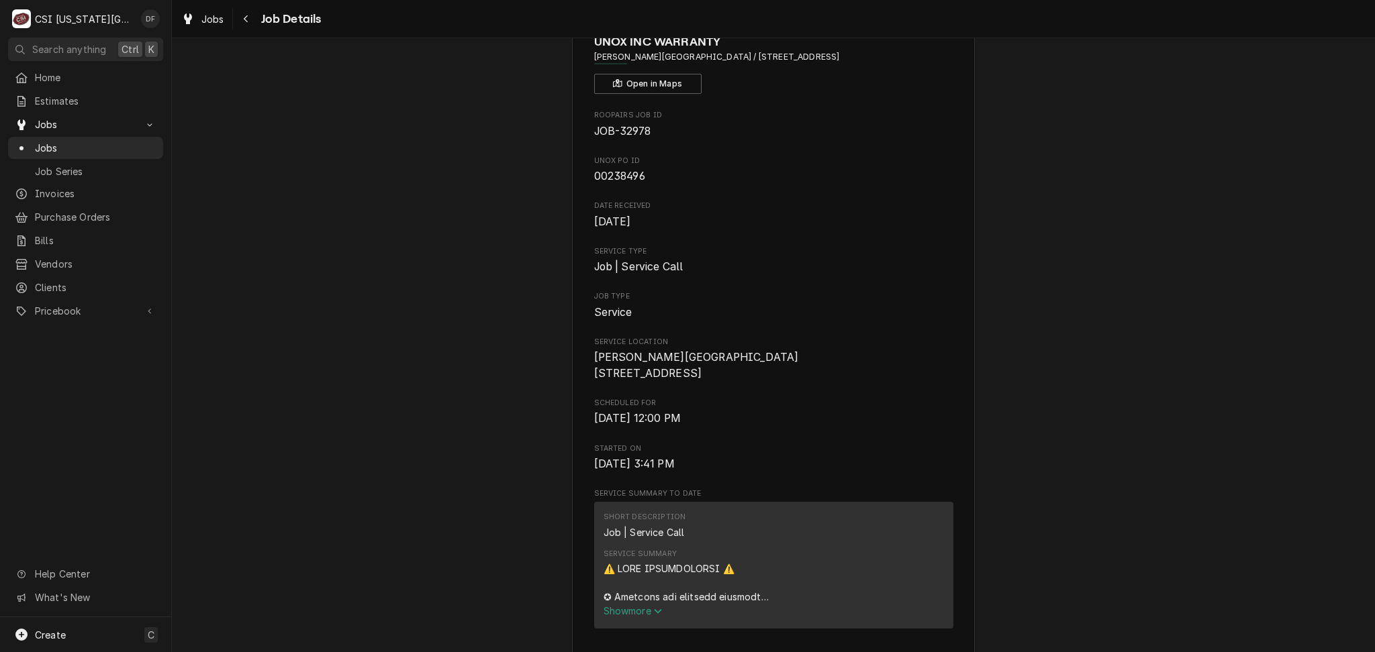
scroll to position [0, 0]
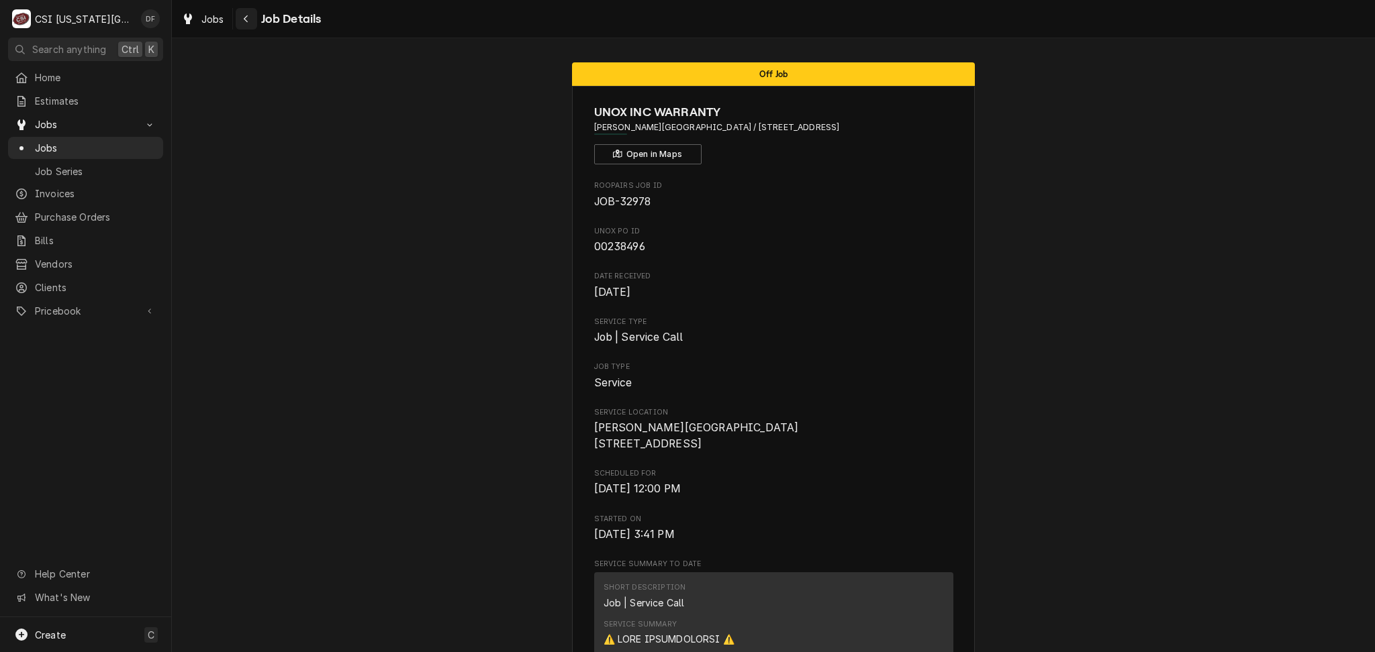
click at [238, 21] on button "Navigate back" at bounding box center [246, 18] width 21 height 21
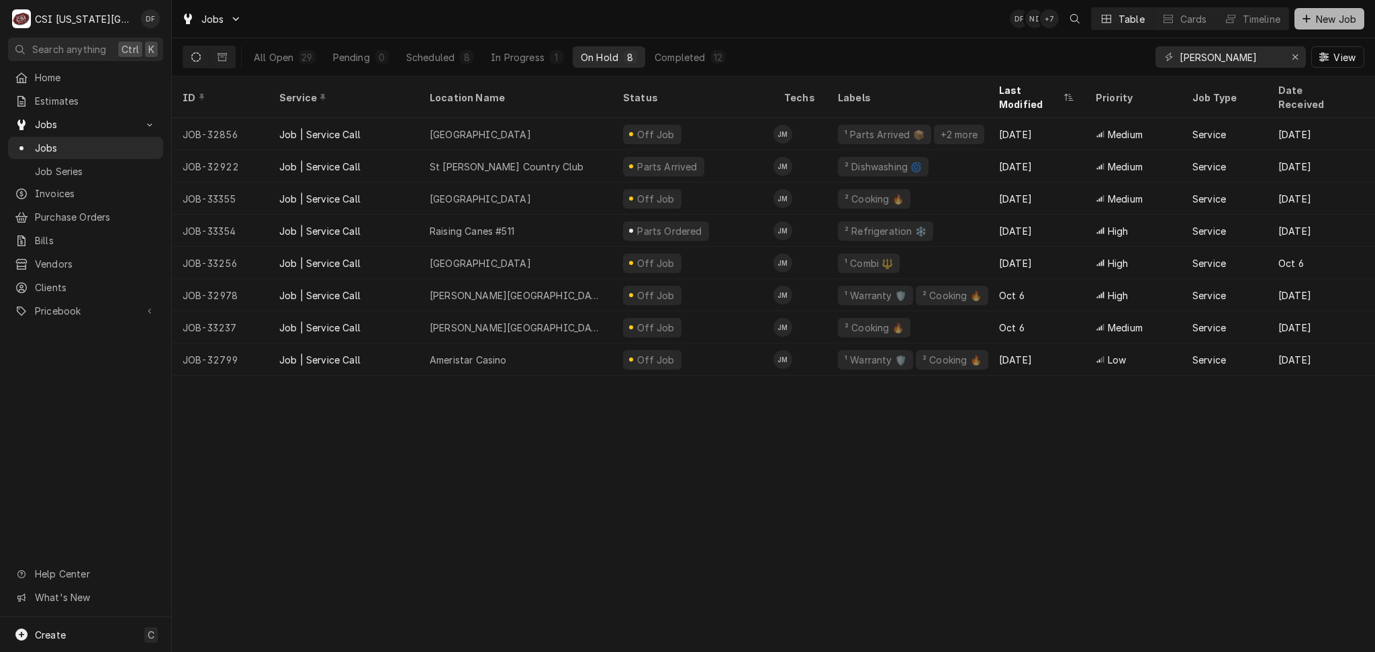
click at [1318, 17] on span "New Job" at bounding box center [1336, 19] width 46 height 14
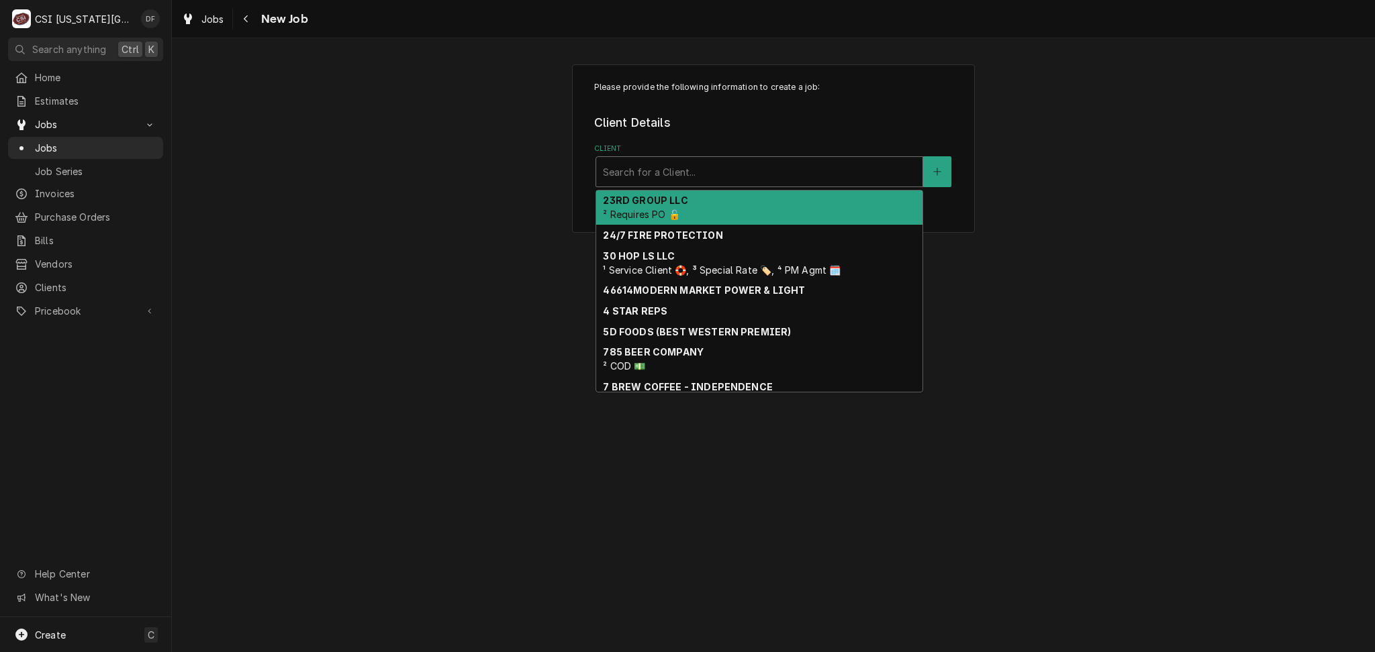
click at [669, 172] on div "Client" at bounding box center [759, 172] width 313 height 24
type input "30"
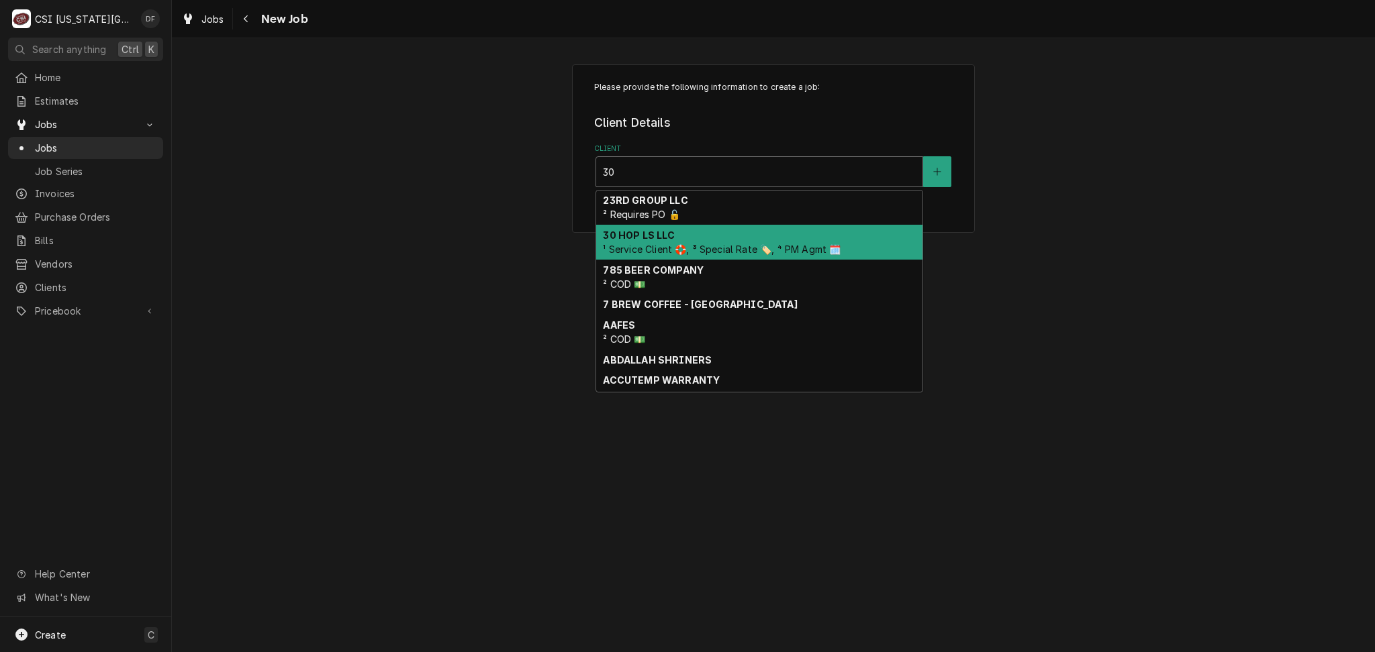
click at [726, 249] on span "¹ Service Client 🛟, ³ Special Rate 🏷️, ⁴ PM Agmt 🗓️" at bounding box center [722, 249] width 238 height 11
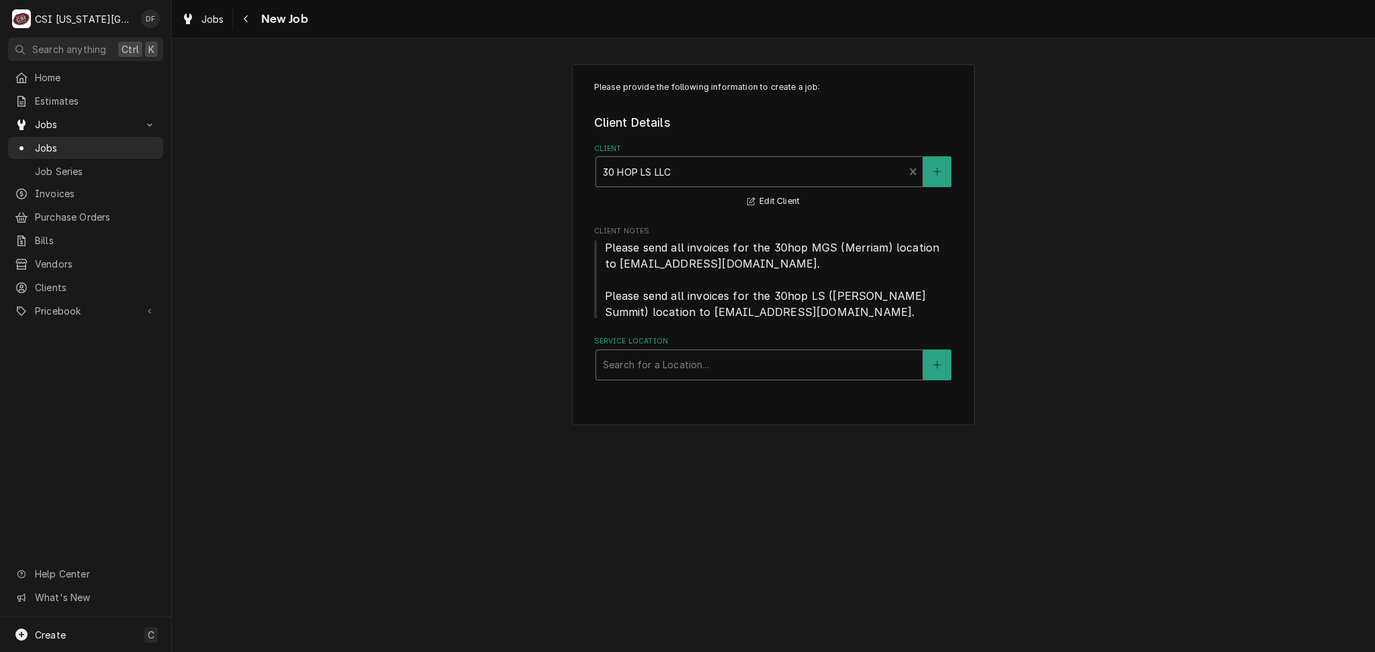
click at [700, 366] on div "Service Location" at bounding box center [759, 365] width 313 height 24
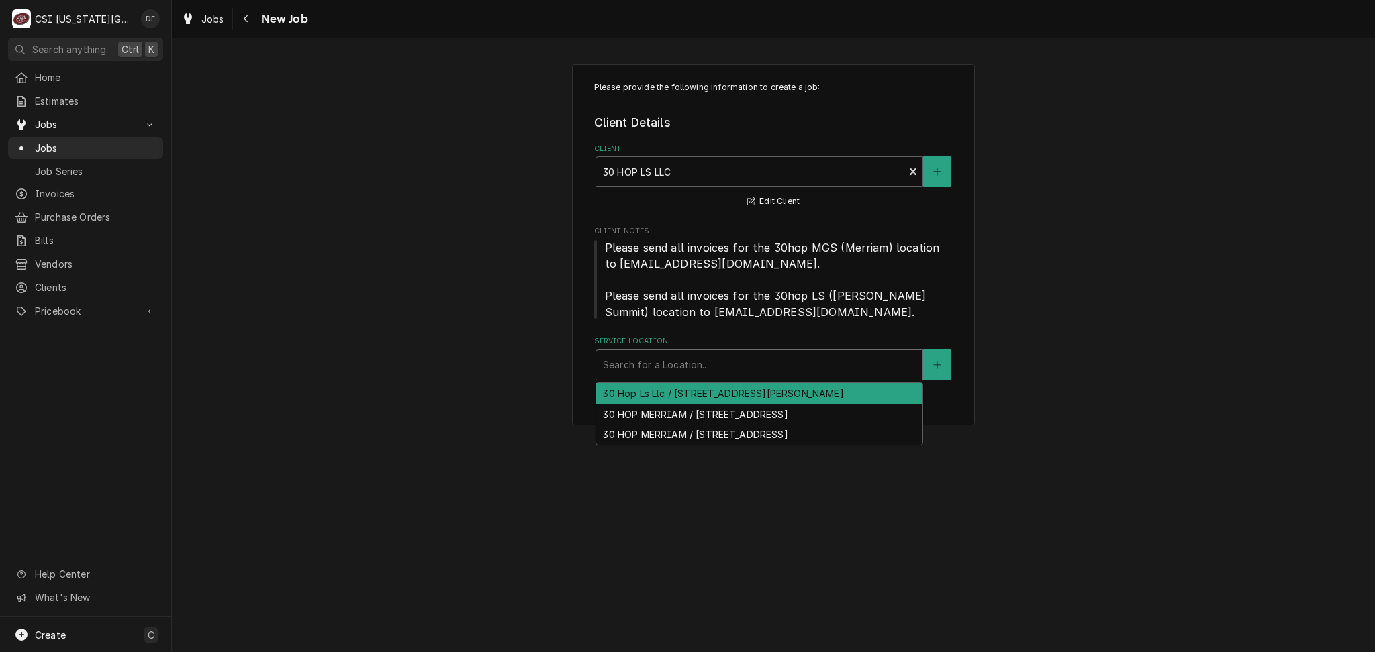
click at [701, 404] on div "30 Hop Ls Llc / 1020 Nw Pryor Road Suite G, Lees Summit, MO 64081" at bounding box center [759, 393] width 326 height 21
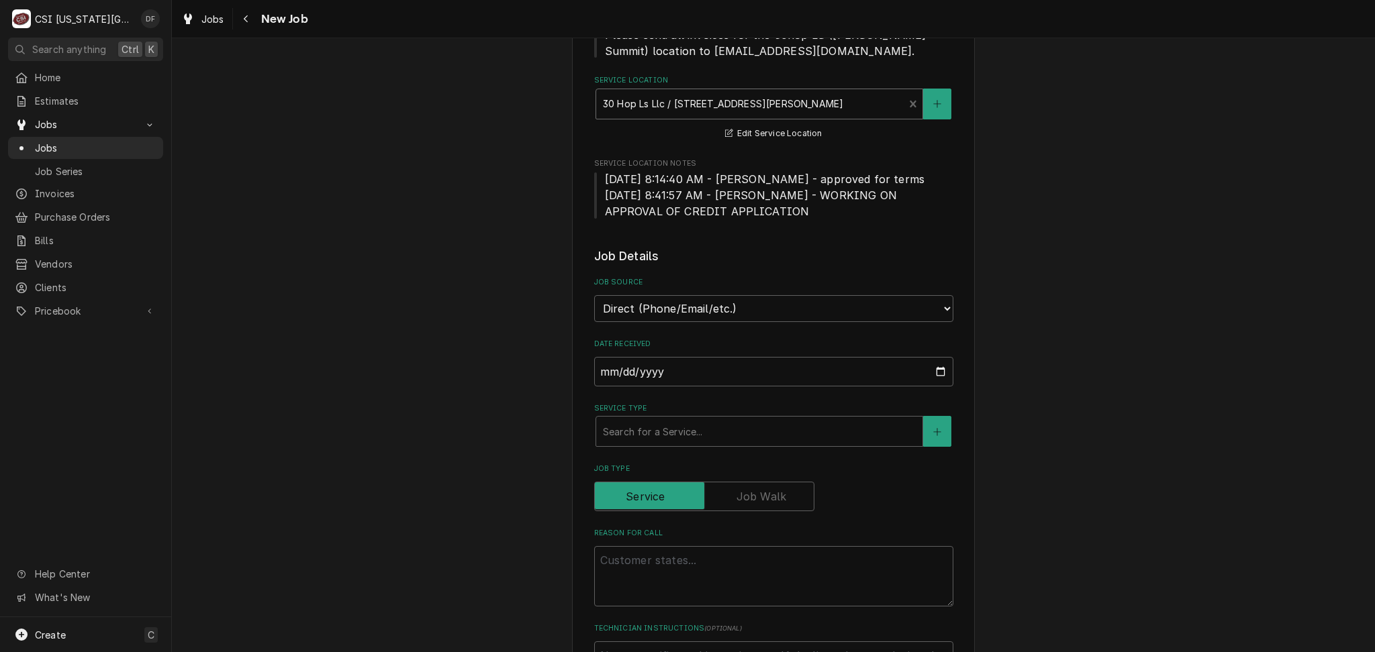
scroll to position [268, 0]
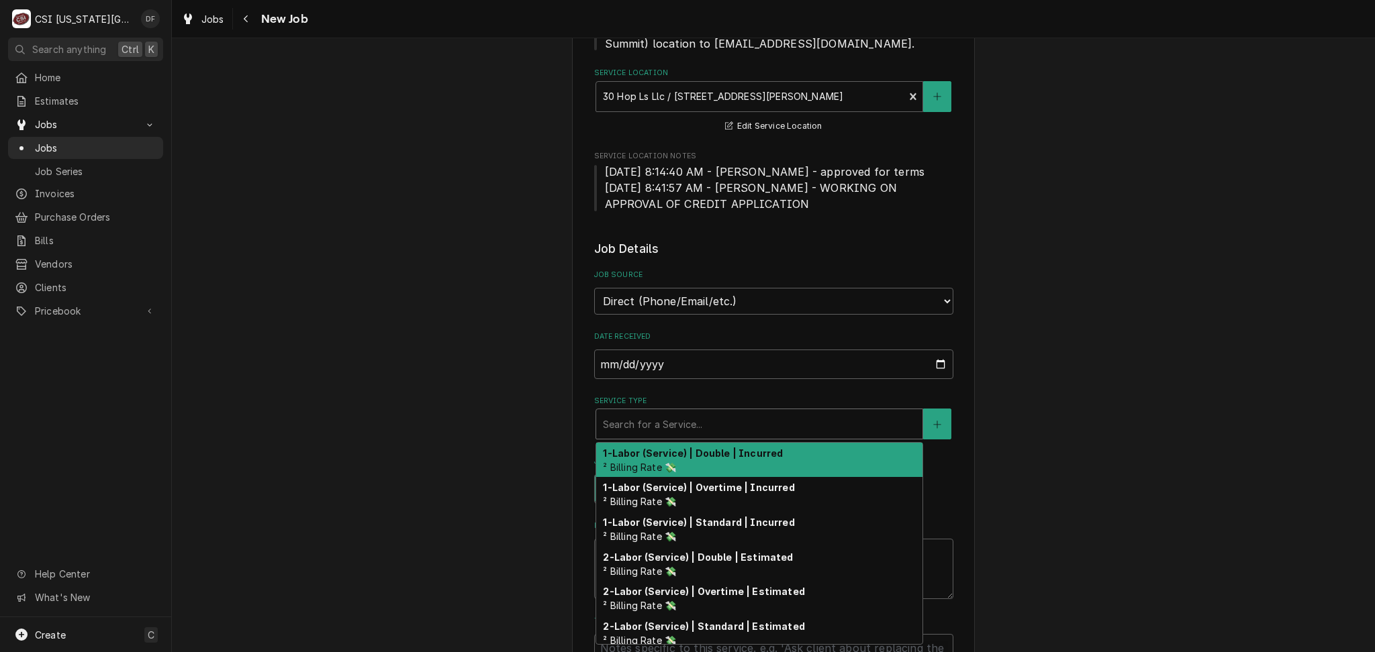
click at [703, 428] on div "Service Type" at bounding box center [759, 424] width 313 height 24
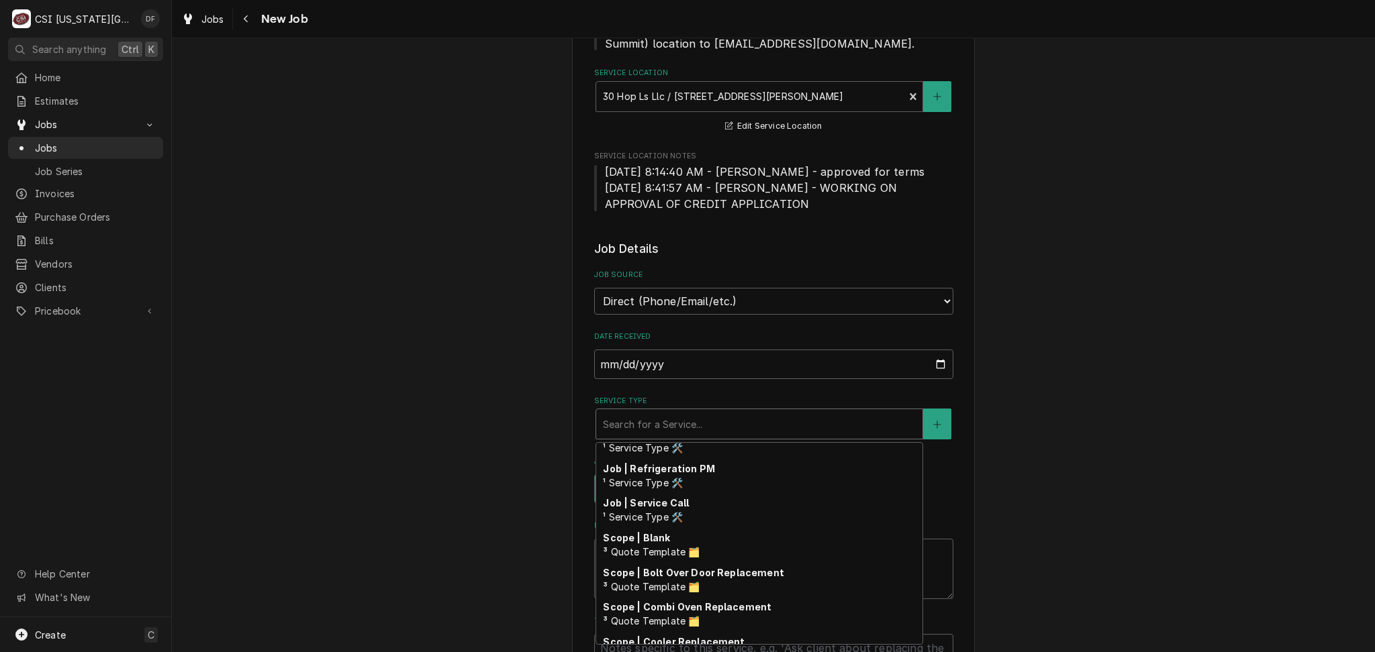
scroll to position [838, 0]
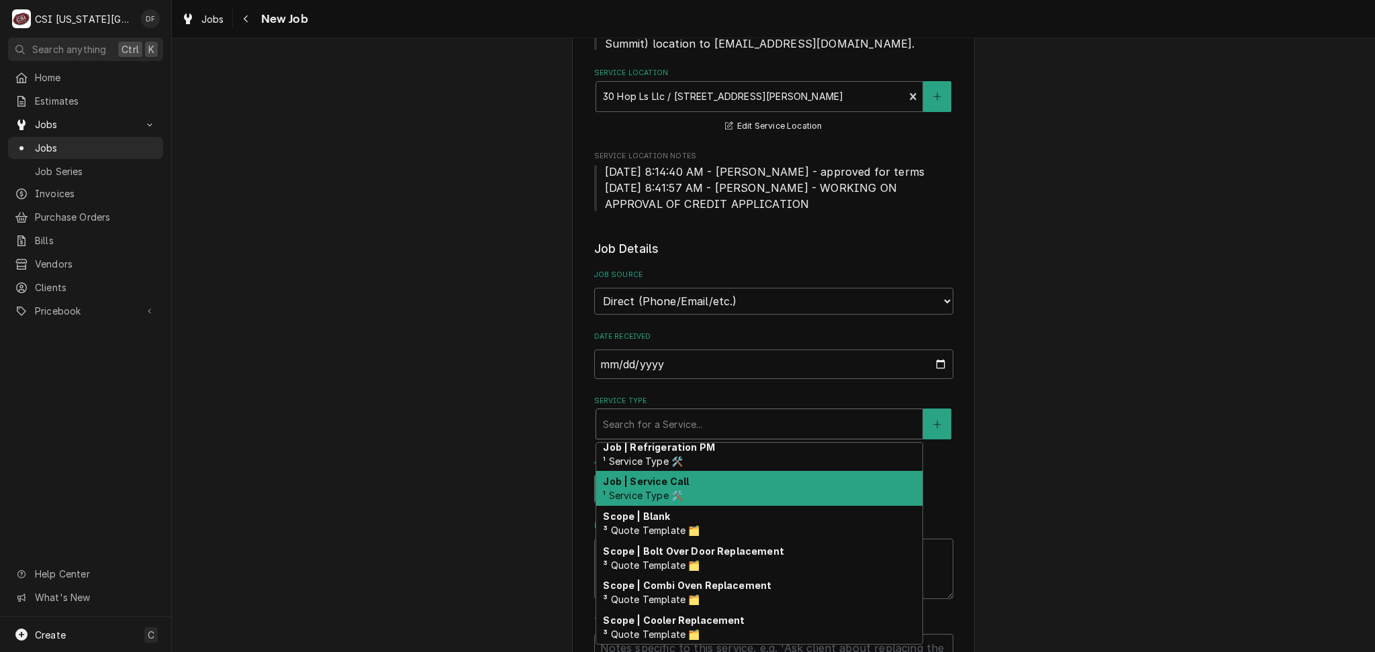
click at [725, 486] on div "Job | Service Call ¹ Service Type 🛠️" at bounding box center [759, 488] width 326 height 35
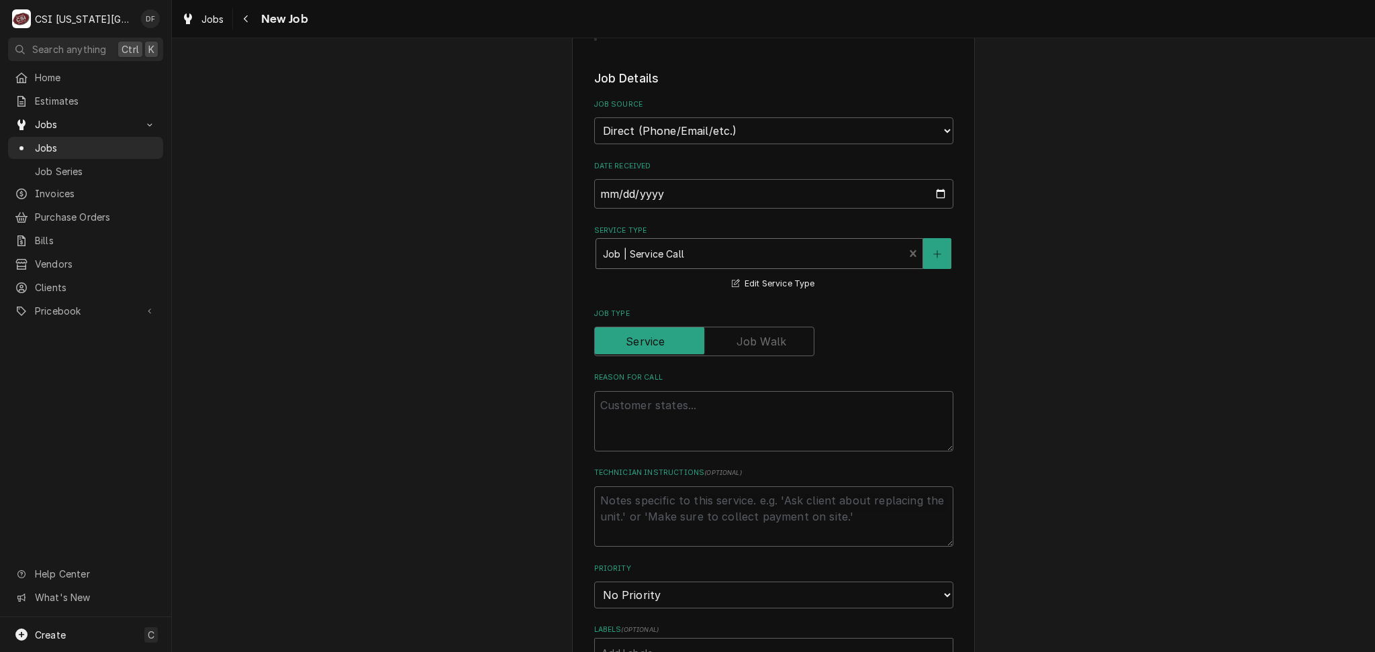
scroll to position [447, 0]
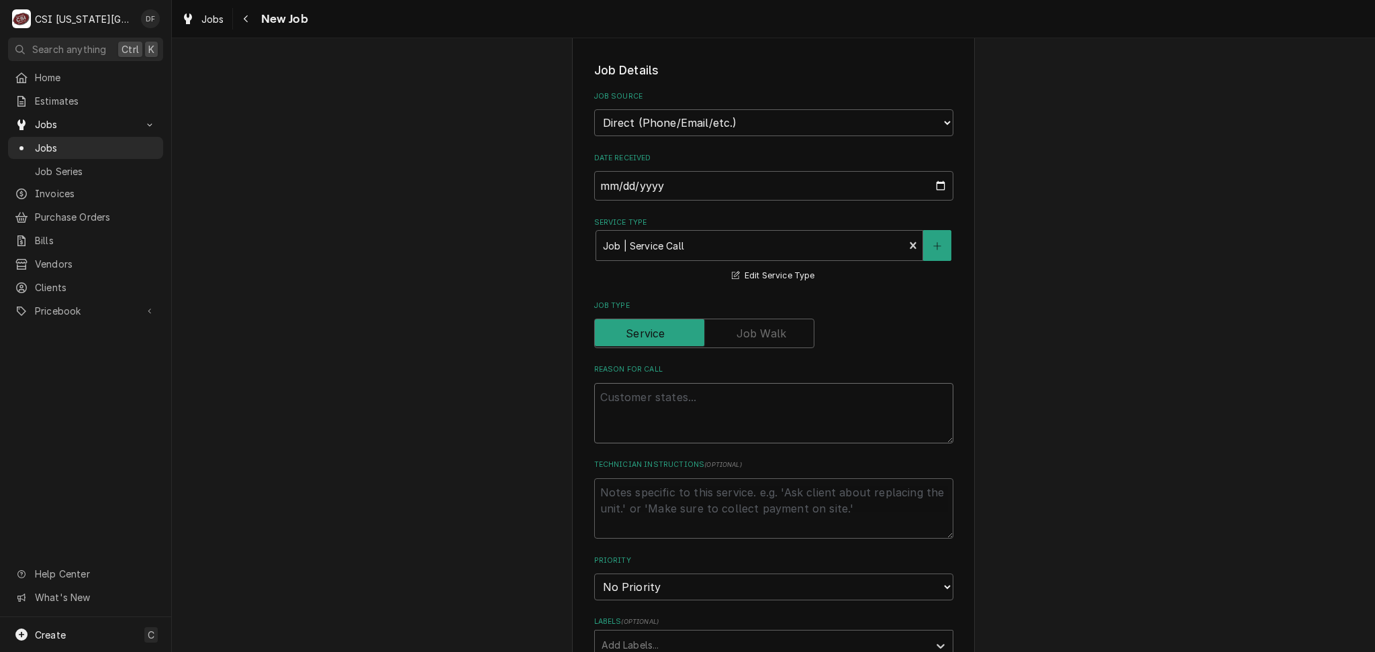
click at [656, 395] on textarea "Reason For Call" at bounding box center [773, 413] width 359 height 60
type textarea "x"
type textarea "L"
type textarea "x"
type textarea "Lo"
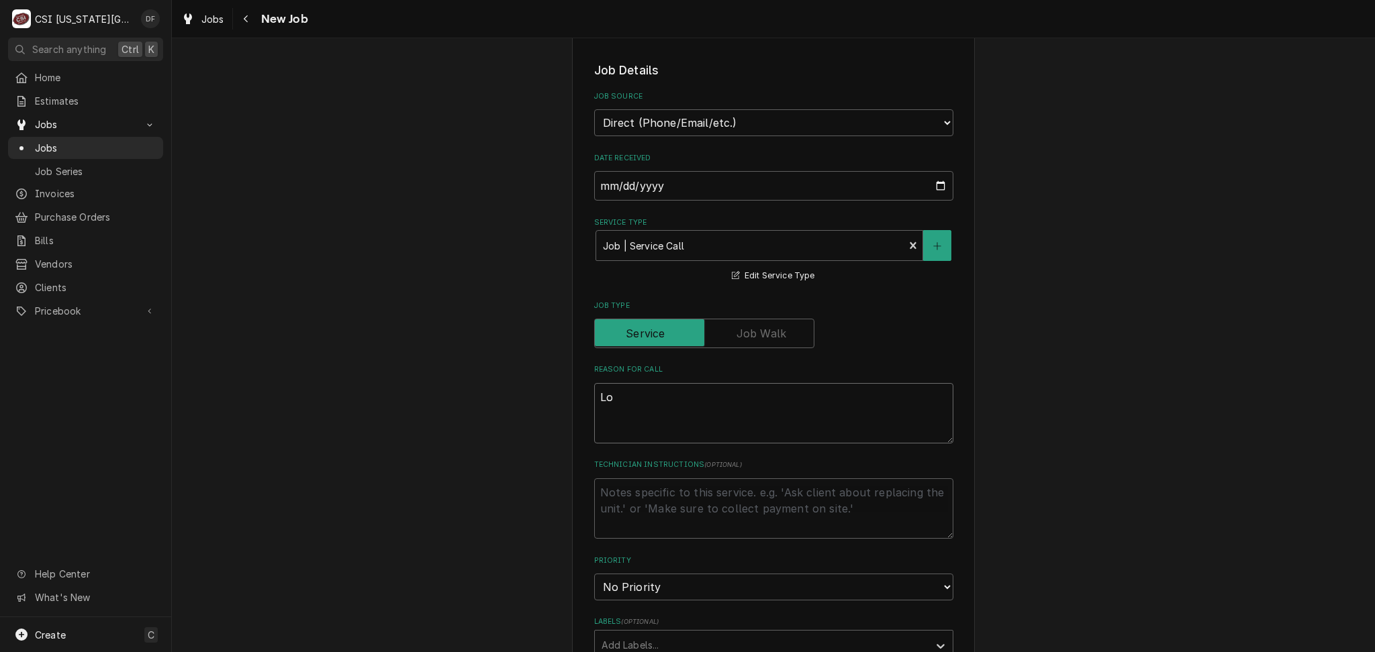
type textarea "x"
type textarea "Loc"
type textarea "x"
type textarea "Loca"
type textarea "x"
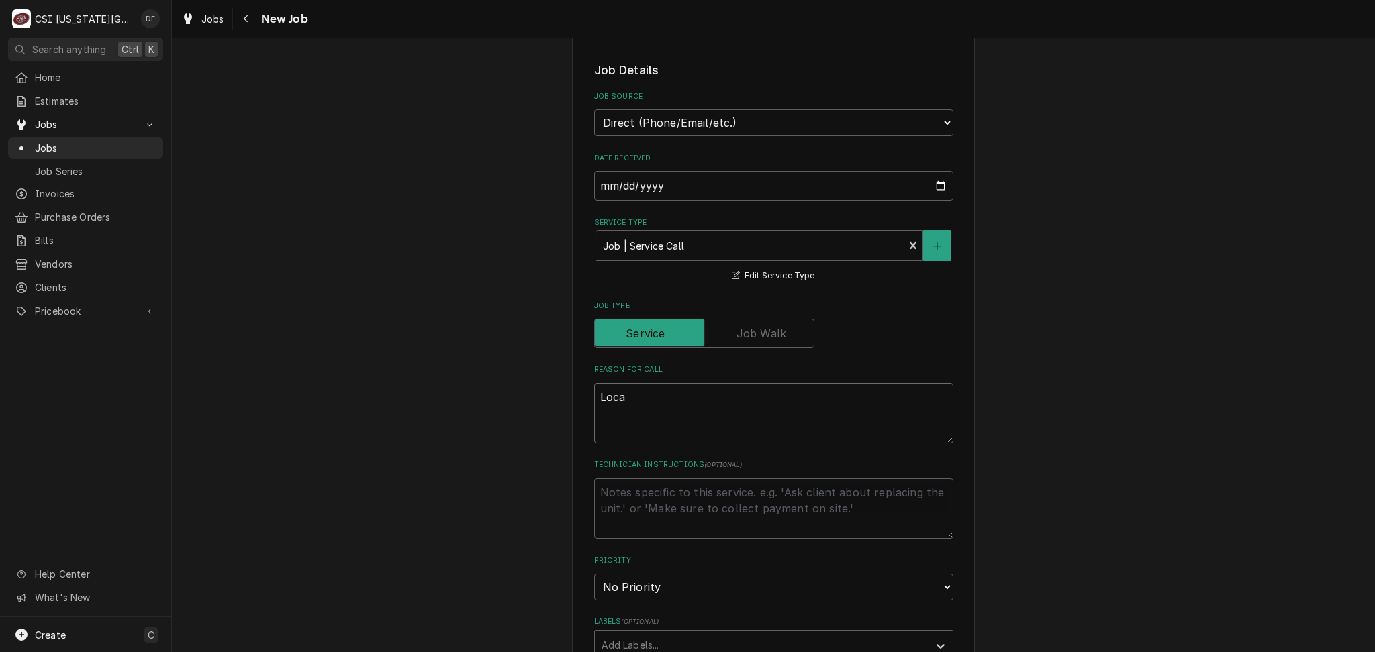
type textarea "Locat"
type textarea "x"
type textarea "Locate"
type textarea "x"
type textarea "Locate"
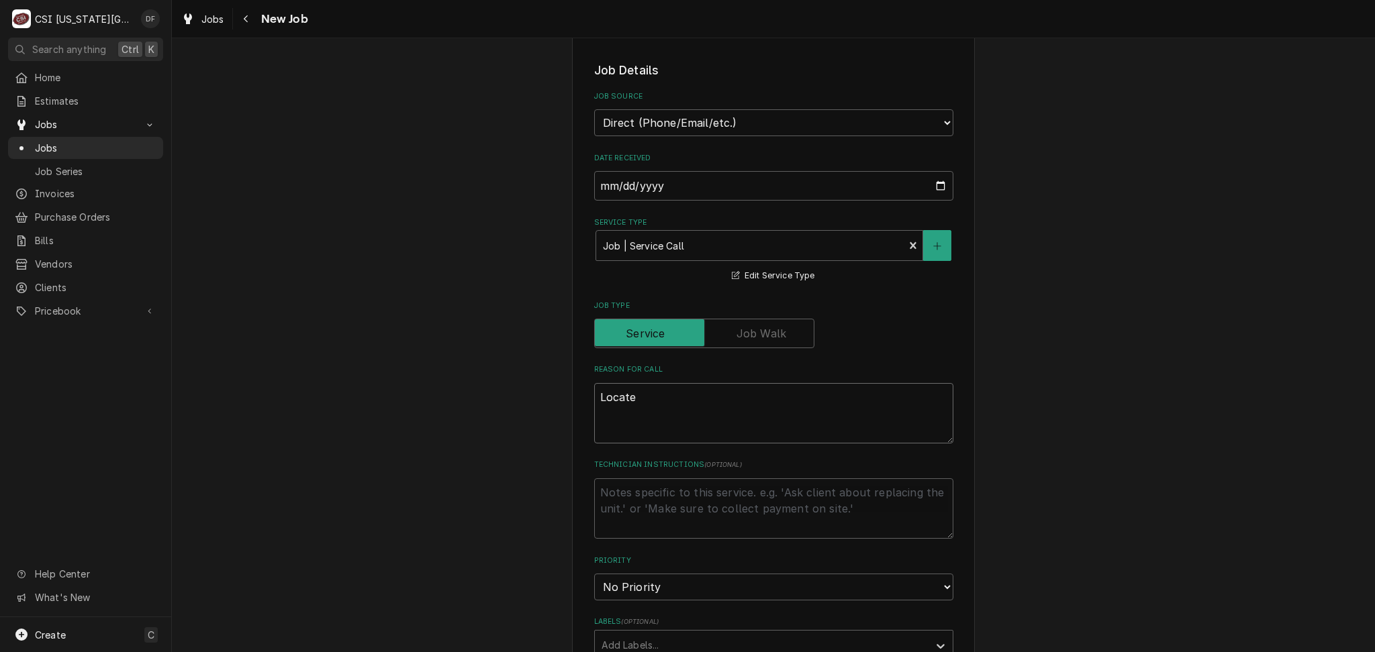
type textarea "x"
type textarea "Locate l"
type textarea "x"
type textarea "Locate le"
type textarea "x"
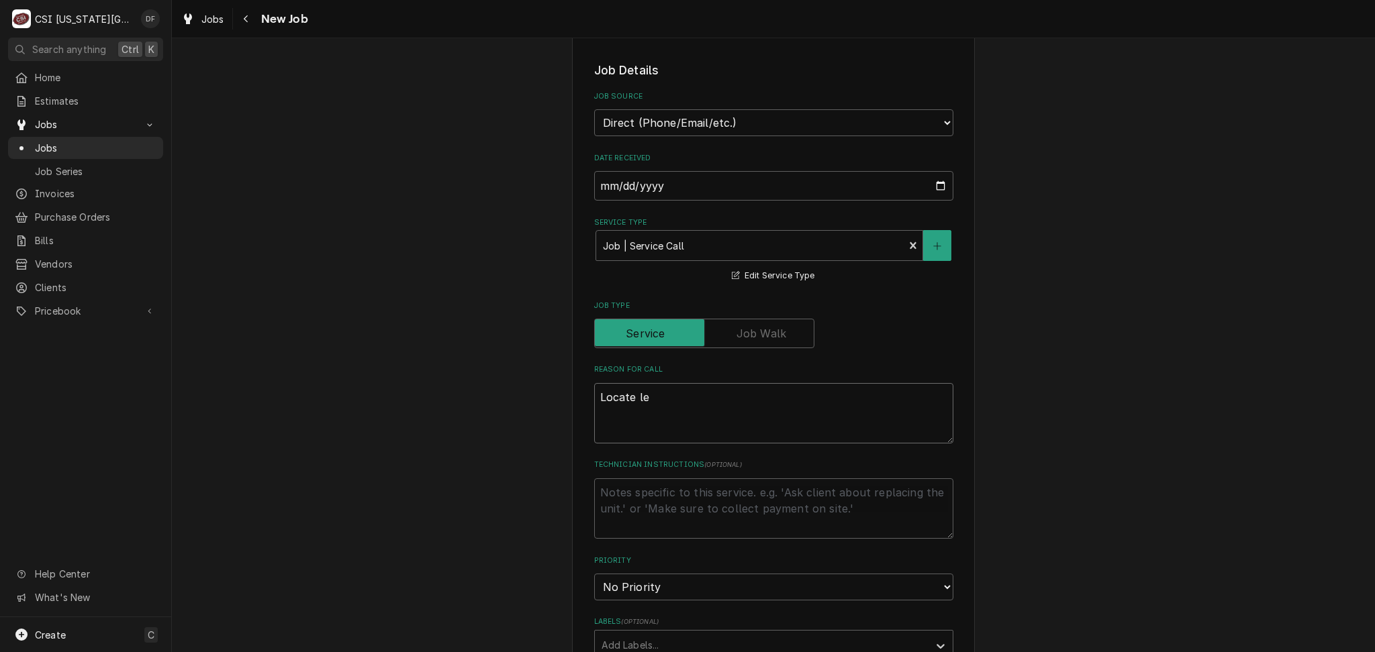
type textarea "Locate lea"
type textarea "x"
type textarea "Locate leak"
type textarea "x"
type textarea "Locate leak"
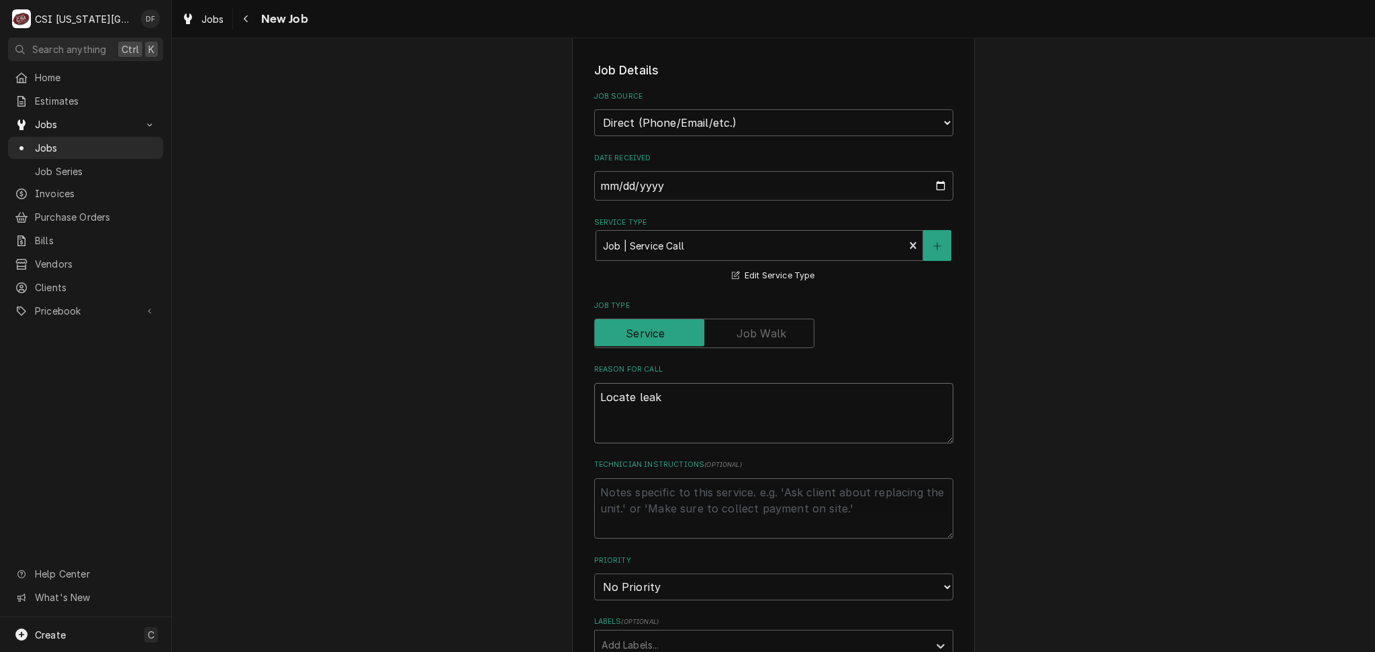
type textarea "x"
type textarea "Locate leak o"
type textarea "x"
type textarea "Locate leak on"
type textarea "x"
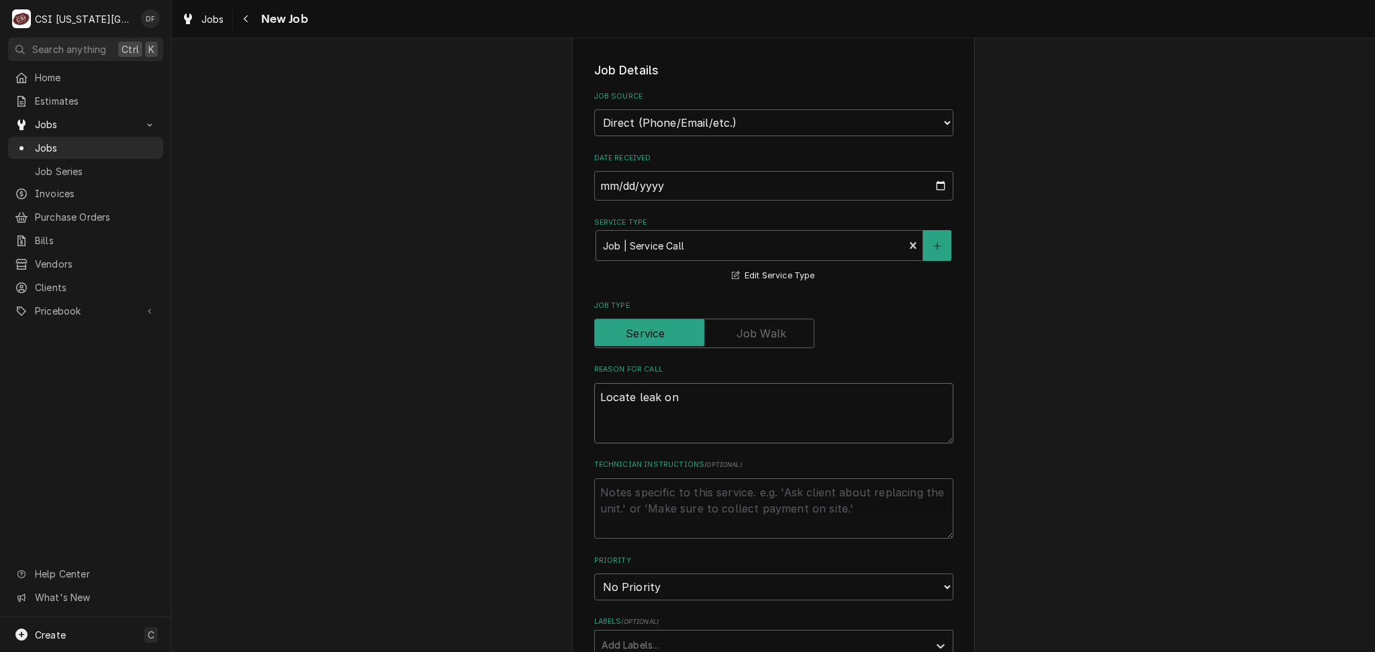
type textarea "Locate leak on"
type textarea "x"
type textarea "Locate leak on R"
type textarea "x"
type textarea "Locate leak on RT"
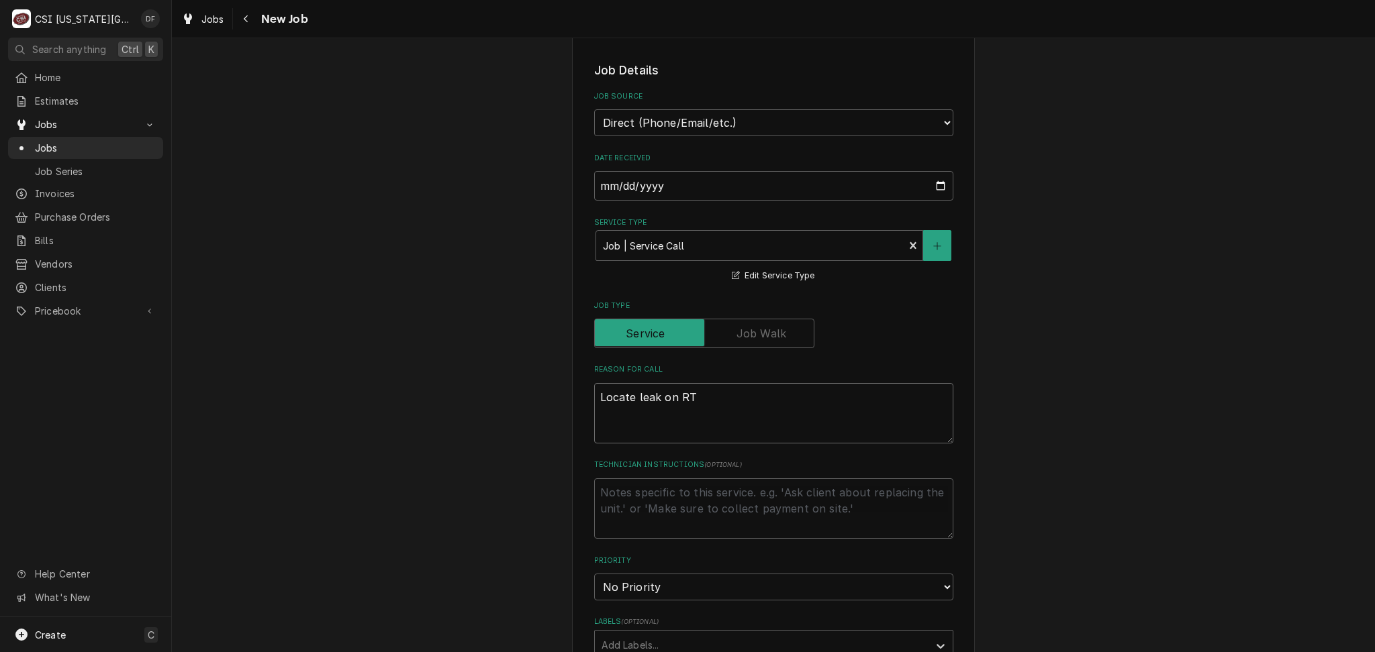
type textarea "x"
type textarea "Locate leak on RTU"
type textarea "x"
type textarea "Locate leak on RTU"
type textarea "x"
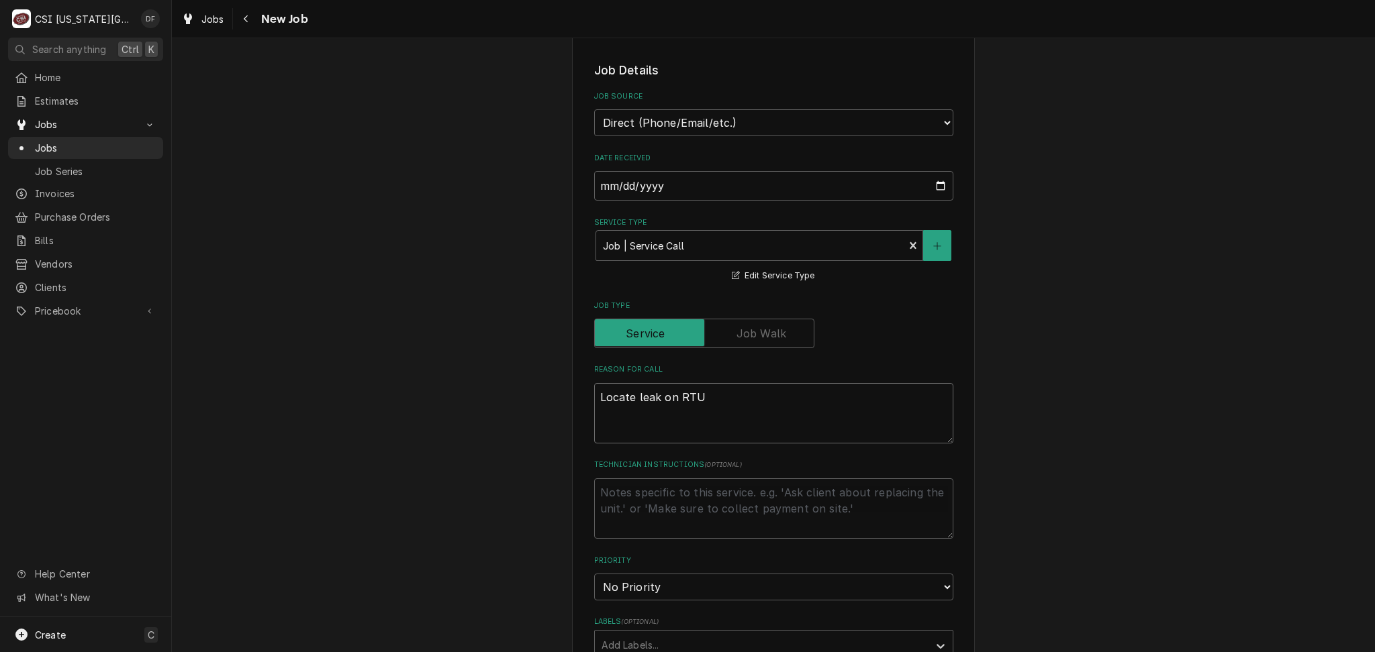
type textarea "Locate leak on RTU S"
type textarea "x"
type textarea "Locate leak on RTU S#"
type textarea "x"
type textarea "Locate leak on RTU S#"
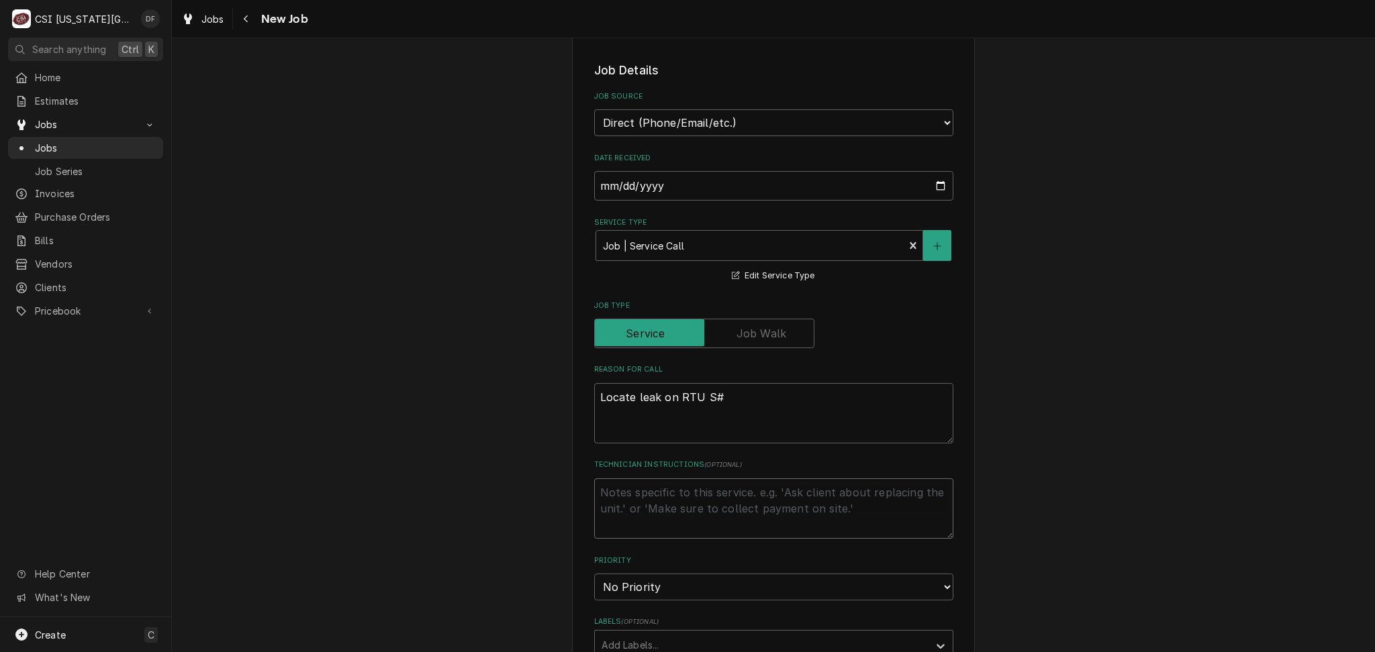
click at [659, 496] on textarea "Technician Instructions ( optional )" at bounding box center [773, 509] width 359 height 60
paste textarea "AC#2 (Lennox) M- KGC120S4MM1Y S- 5624F02008"
type textarea "x"
type textarea "AC#2 (Lennox) M- KGC120S4MM1Y S- 5624F02008"
type textarea "x"
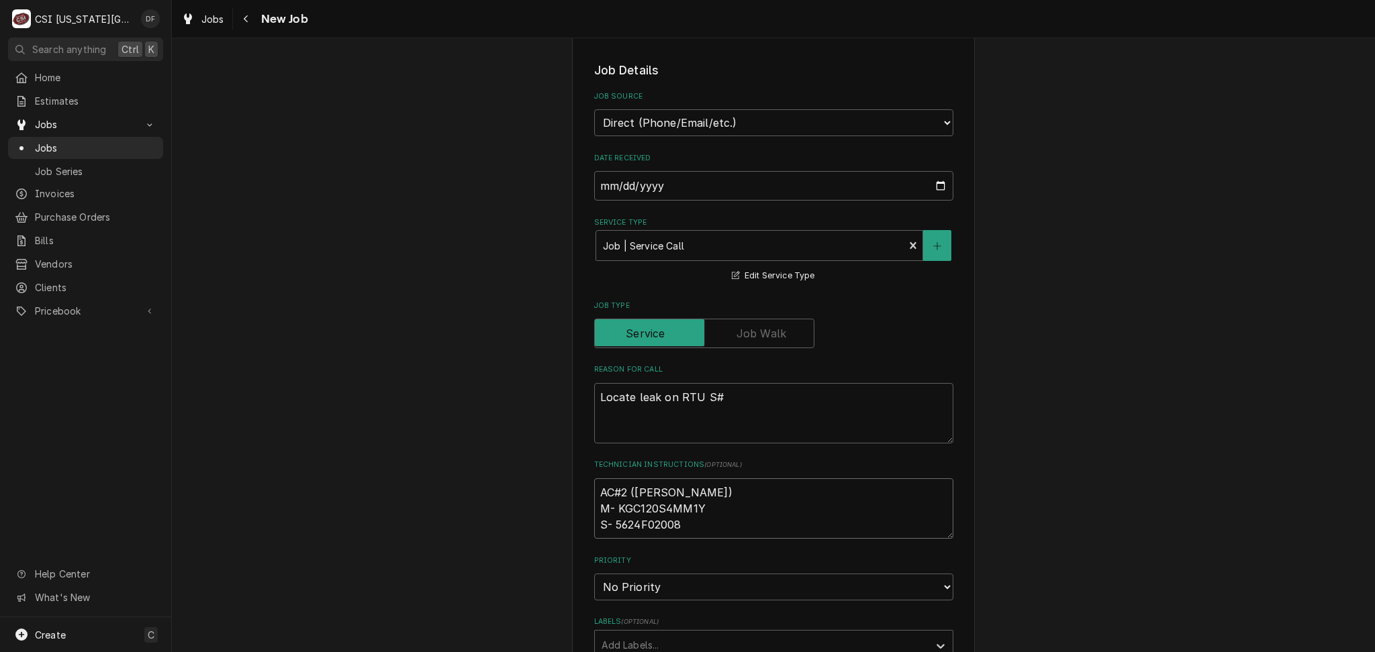
drag, startPoint x: 685, startPoint y: 522, endPoint x: 609, endPoint y: 522, distance: 75.8
click at [609, 522] on textarea "AC#2 (Lennox) M- KGC120S4MM1Y S- 5624F02008" at bounding box center [773, 509] width 359 height 60
type textarea "AC#2 (Lennox) M- KGC120S4MM1Y S- 5624F02008"
click at [731, 395] on textarea "Locate leak on RTU S#" at bounding box center [773, 413] width 359 height 60
paste textarea "5624F02008"
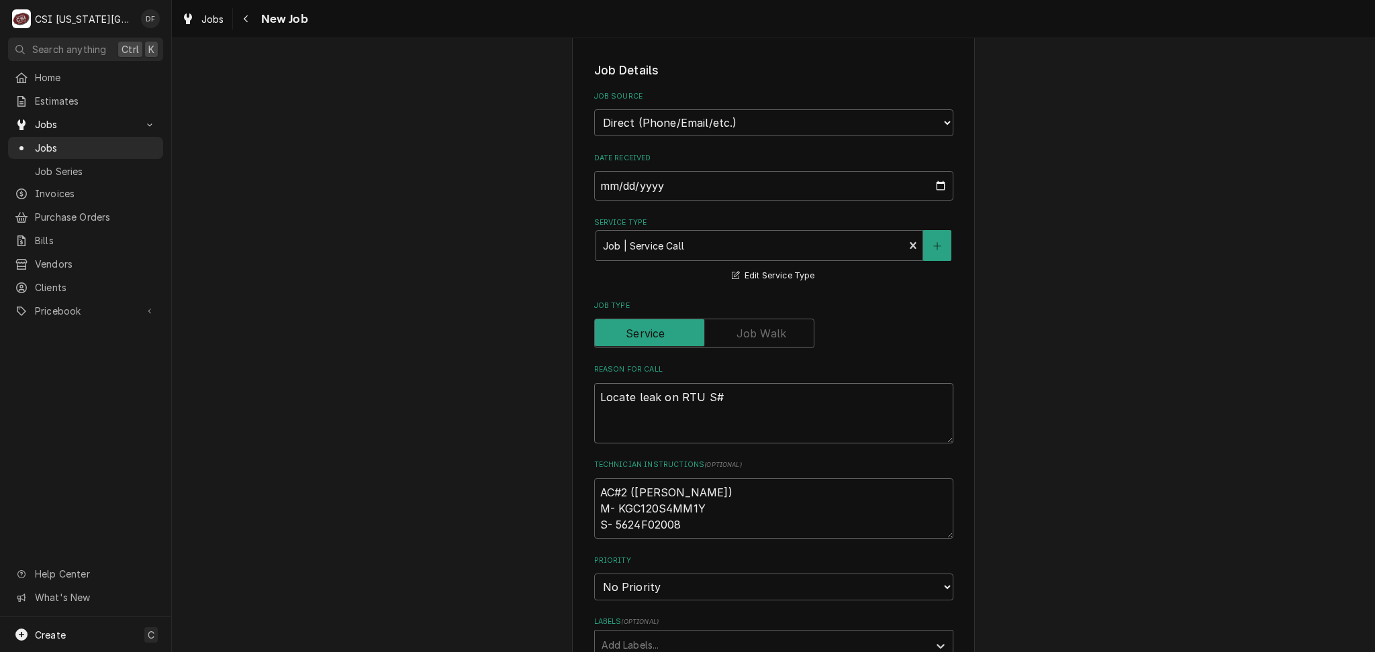
type textarea "x"
type textarea "Locate leak on RTU S#5624F02008"
type textarea "x"
type textarea "Locate leak on RTU S#5624F02008."
type textarea "x"
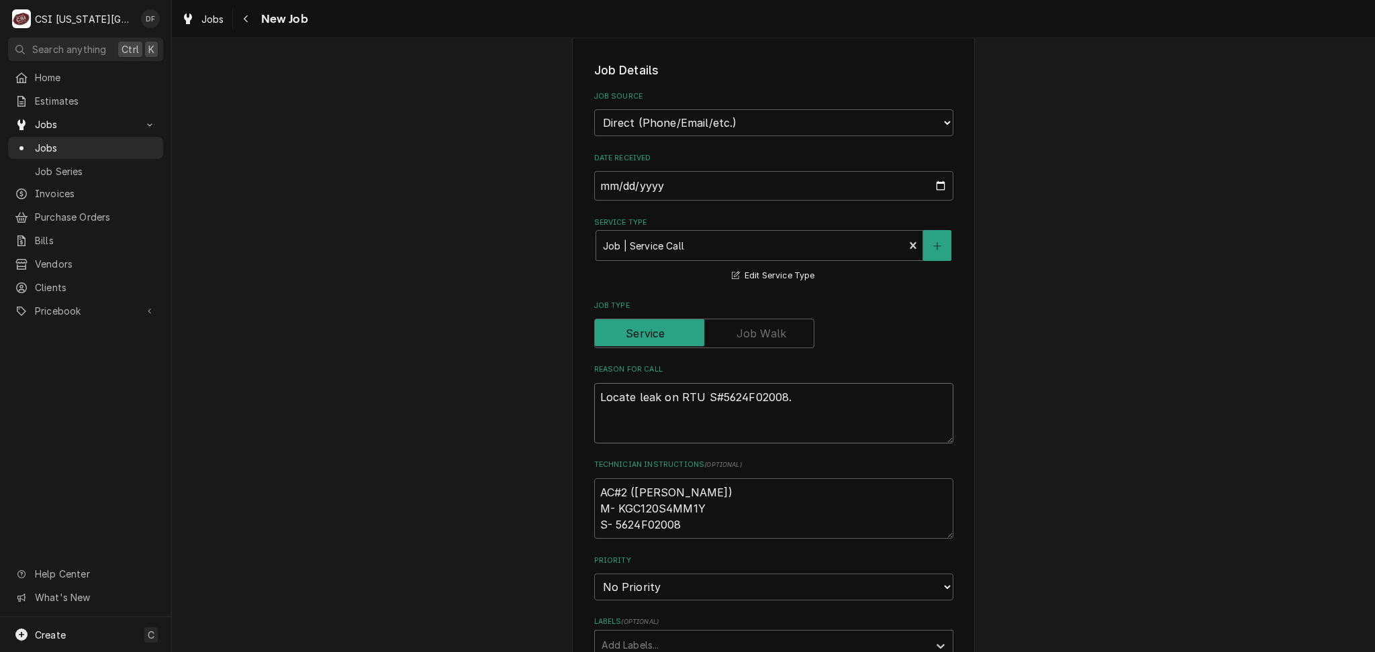
type textarea "Locate leak on RTU S#5624F02008."
type textarea "x"
type textarea "Locate leak on RTU S#5624F02008. P"
type textarea "x"
type textarea "Locate leak on RTU S#5624F02008. Pr"
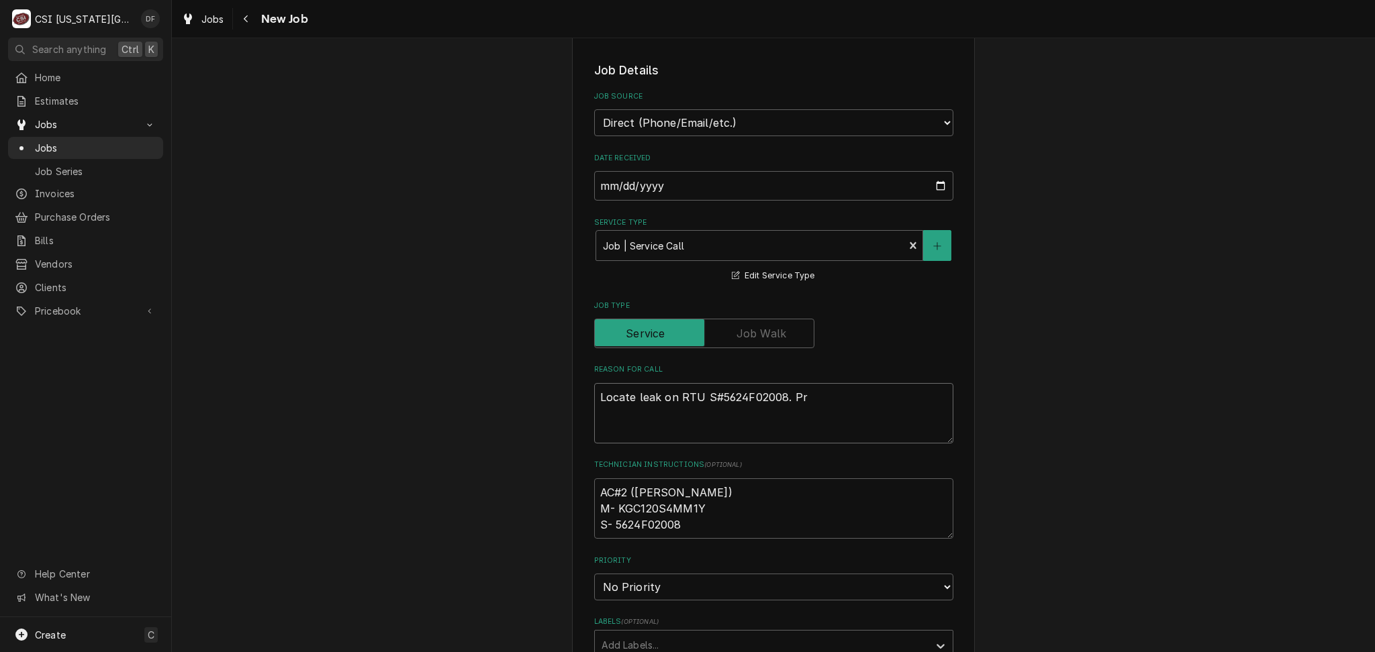
type textarea "x"
type textarea "Locate leak on RTU S#5624F02008. Pre"
type textarea "x"
type textarea "Locate leak on RTU S#5624F02008. Prev"
type textarea "x"
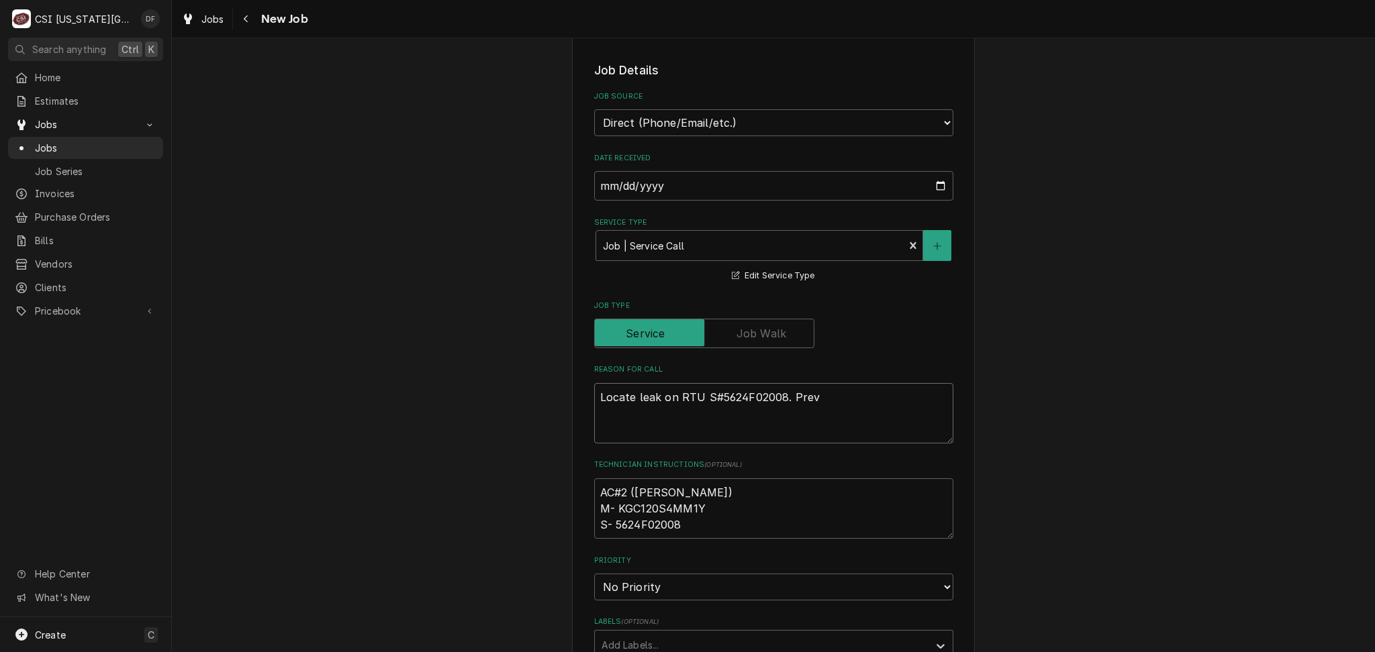
type textarea "Locate leak on RTU S#5624F02008. Previ"
type textarea "x"
type textarea "Locate leak on RTU S#5624F02008. Previo"
type textarea "x"
type textarea "Locate leak on RTU S#5624F02008. Previou"
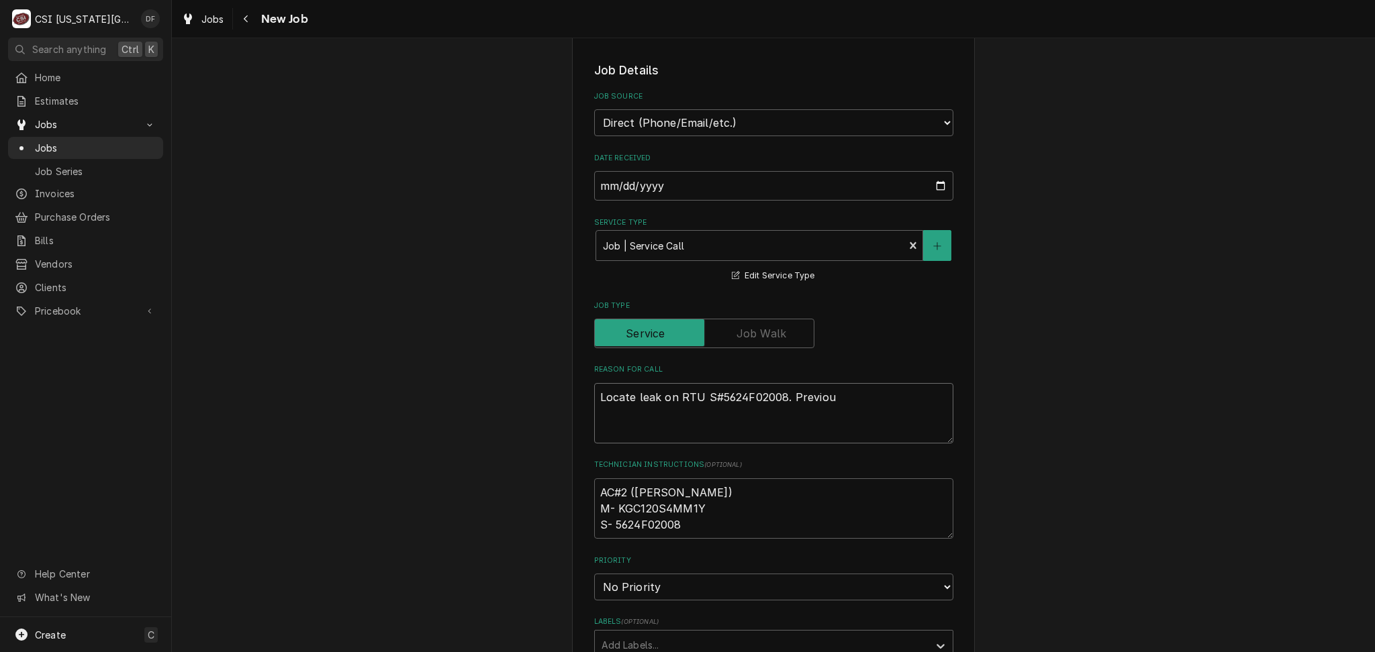
type textarea "x"
type textarea "Locate leak on RTU S#5624F02008. Previous"
type textarea "x"
type textarea "Locate leak on RTU S#5624F02008. Previous"
type textarea "x"
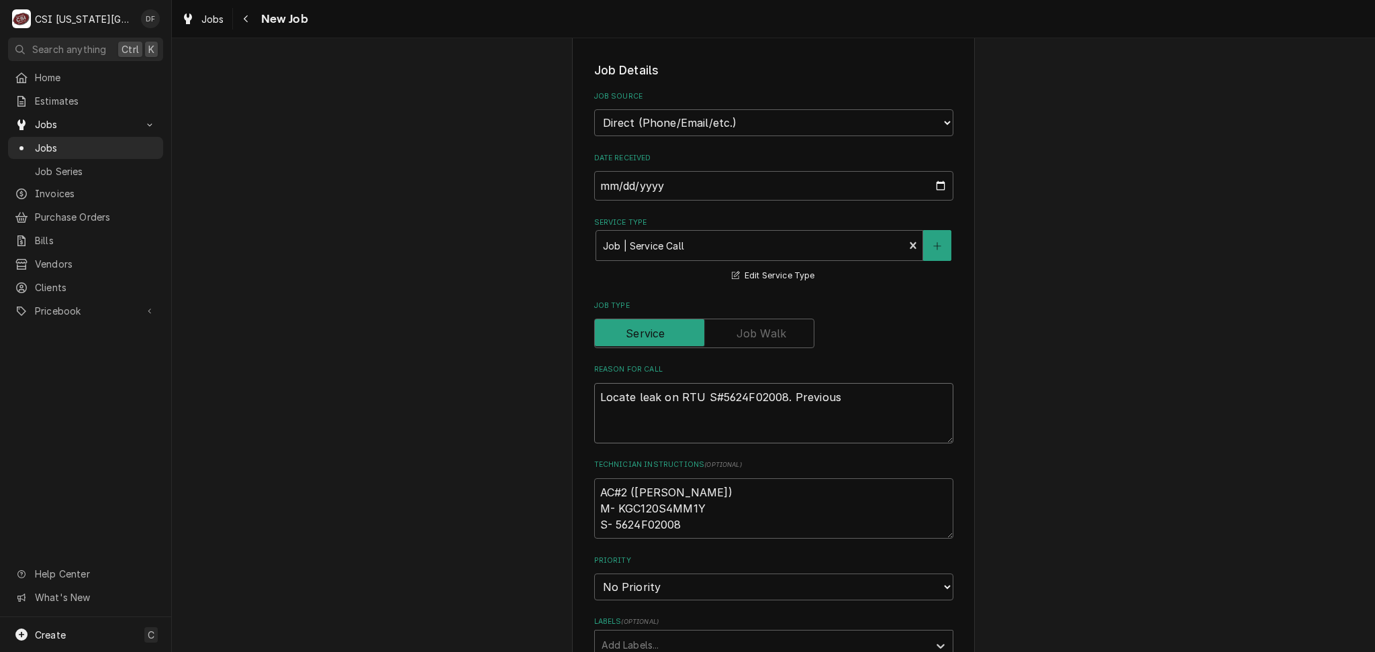
type textarea "Locate leak on RTU S#5624F02008. Previous t"
type textarea "x"
type textarea "Locate leak on RTU S#5624F02008. Previous te"
type textarea "x"
type textarea "Locate leak on RTU S#5624F02008. Previous tec"
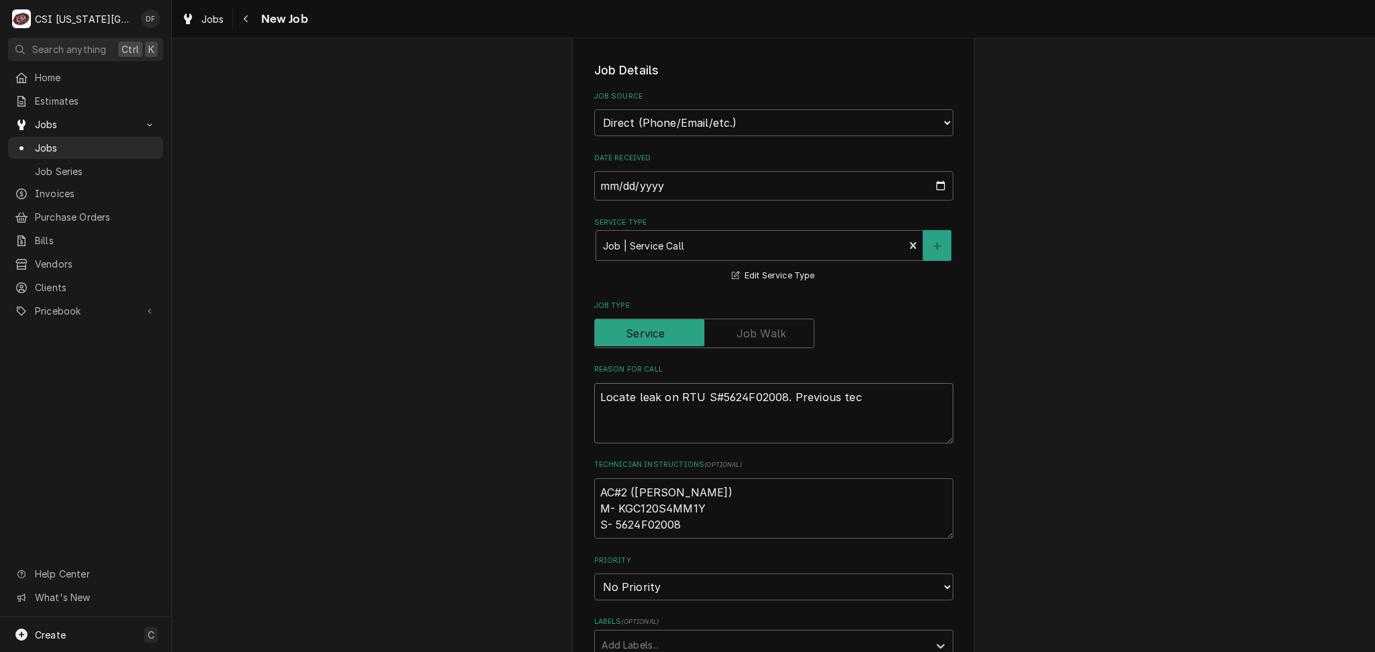
type textarea "x"
type textarea "Locate leak on RTU S#5624F02008. Previous tech"
type textarea "x"
type textarea "Locate leak on RTU S#5624F02008. Previous tech"
type textarea "x"
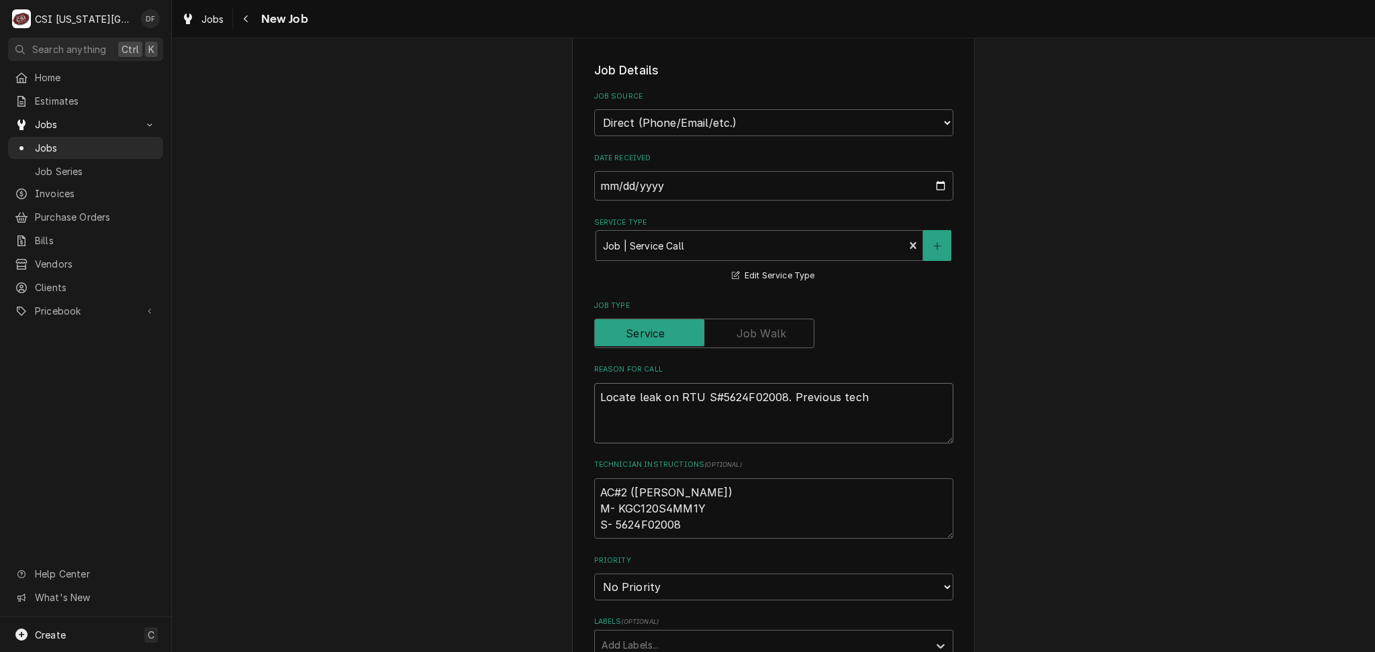
type textarea "Locate leak on RTU S#5624F02008. Previous tech n"
type textarea "x"
type textarea "Locate leak on RTU S#5624F02008. Previous tech no"
type textarea "x"
type textarea "Locate leak on RTU S#5624F02008. Previous tech not"
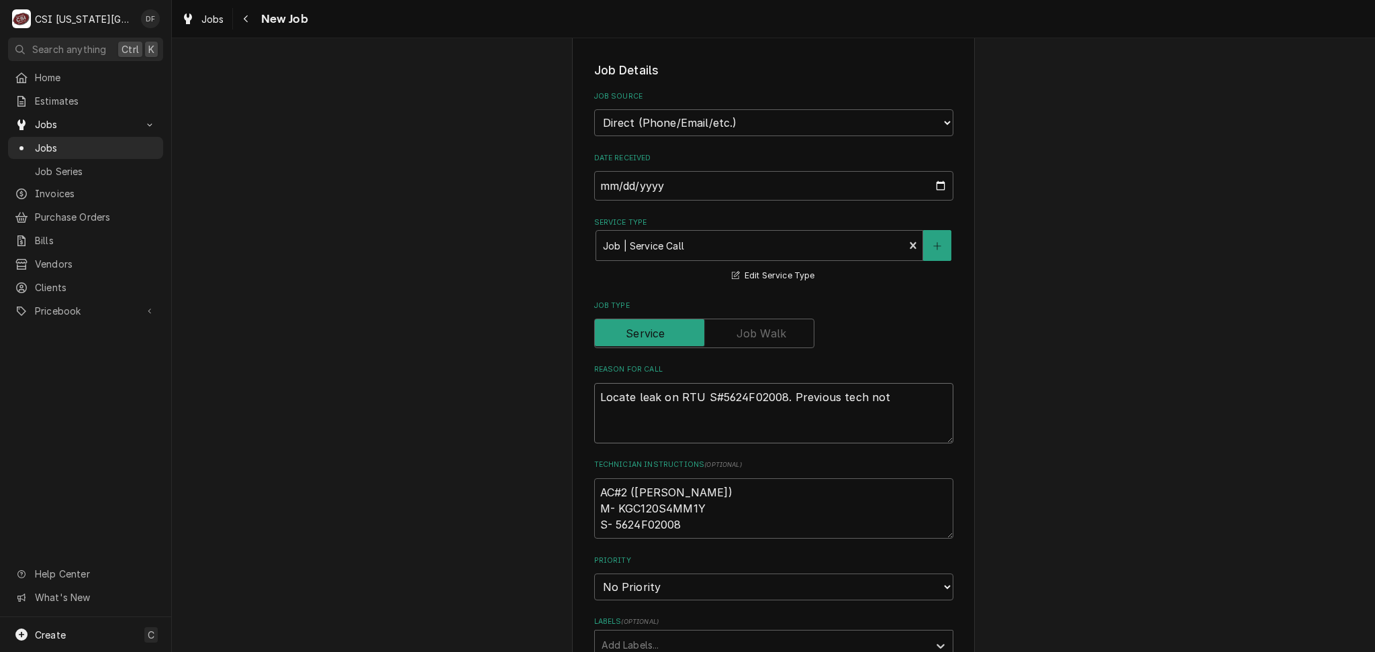
type textarea "x"
type textarea "Locate leak on RTU S#5624F02008. Previous tech note"
type textarea "x"
type textarea "Locate leak on RTU S#5624F02008. Previous tech noted"
type textarea "x"
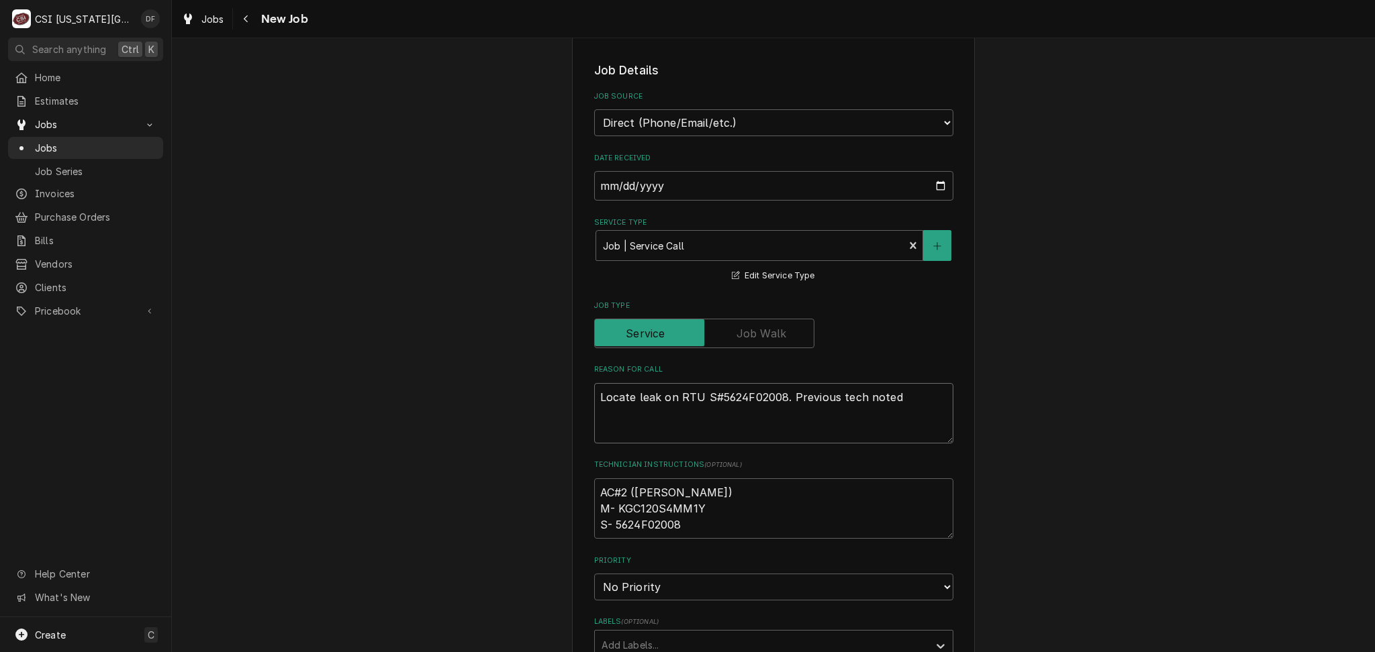
type textarea "Locate leak on RTU S#5624F02008. Previous tech noted"
type textarea "x"
type textarea "Locate leak on RTU S#5624F02008. Previous tech noted a"
type textarea "x"
type textarea "Locate leak on RTU S#5624F02008. Previous tech noted a"
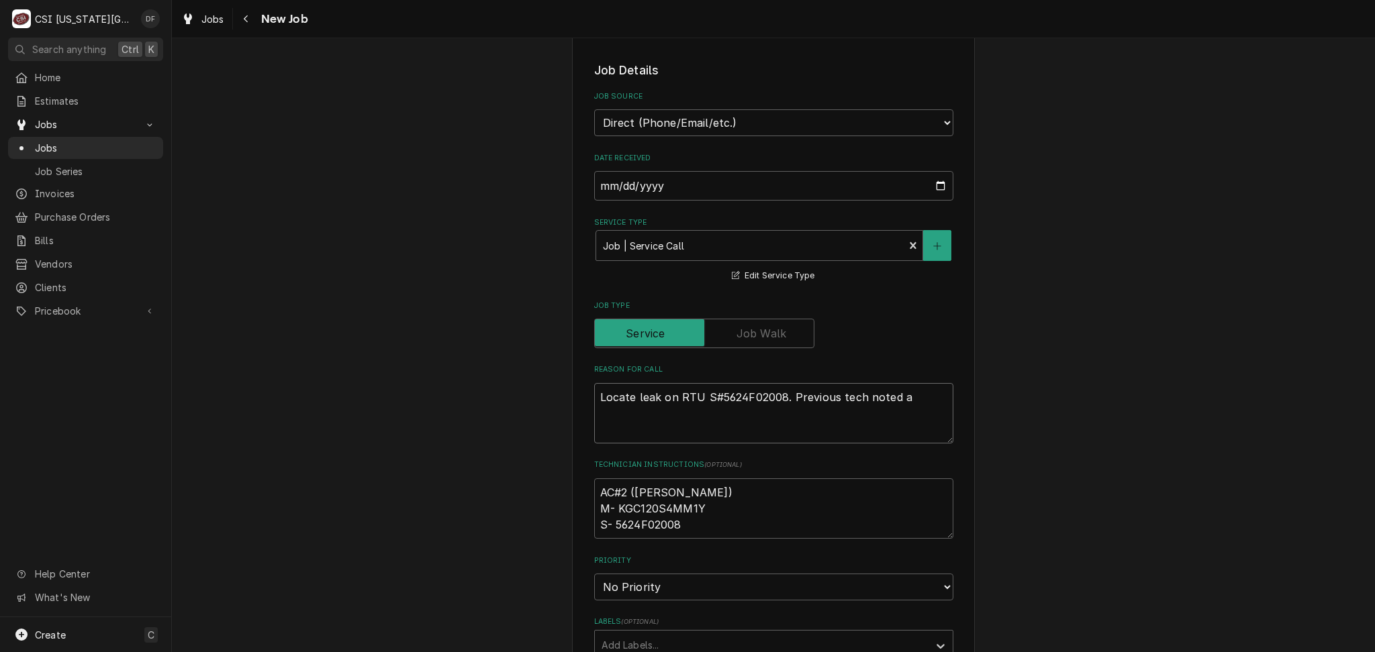
type textarea "x"
type textarea "Locate leak on RTU S#5624F02008. Previous tech noted a l"
type textarea "x"
type textarea "Locate leak on RTU S#5624F02008. Previous tech noted a le"
type textarea "x"
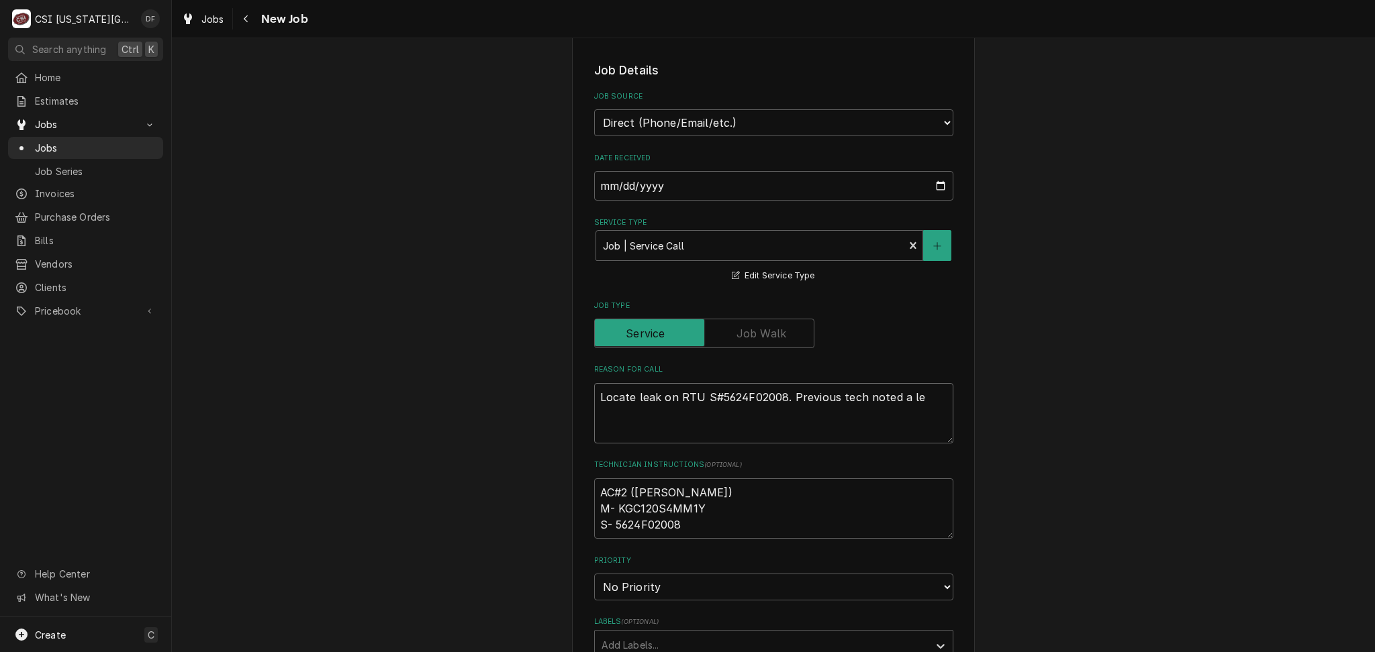
type textarea "Locate leak on RTU S#5624F02008. Previous tech noted a lea"
type textarea "x"
type textarea "Locate leak on RTU S#5624F02008. Previous tech noted a leak"
type textarea "x"
type textarea "Locate leak on RTU S#5624F02008. Previous tech noted a leak"
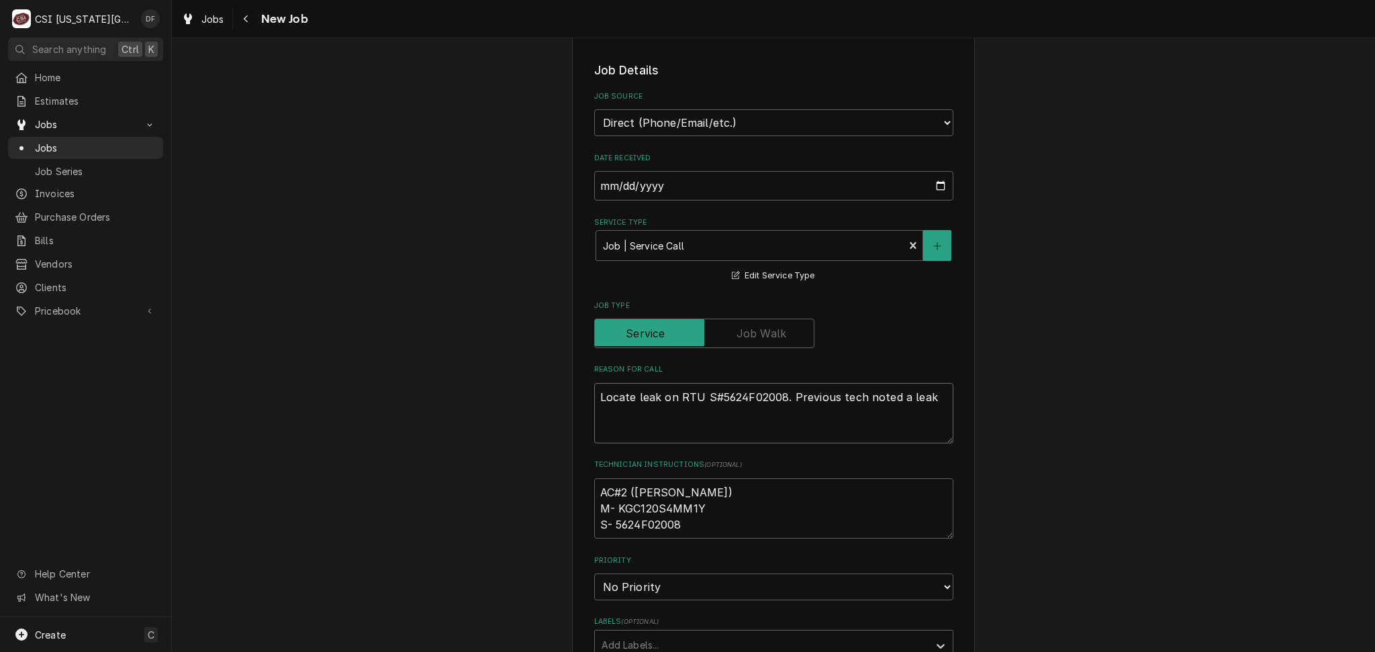
type textarea "x"
type textarea "Locate leak on RTU S#5624F02008. Previous tech noted a leak o"
type textarea "x"
type textarea "Locate leak on RTU S#5624F02008. Previous tech noted a leak on"
type textarea "x"
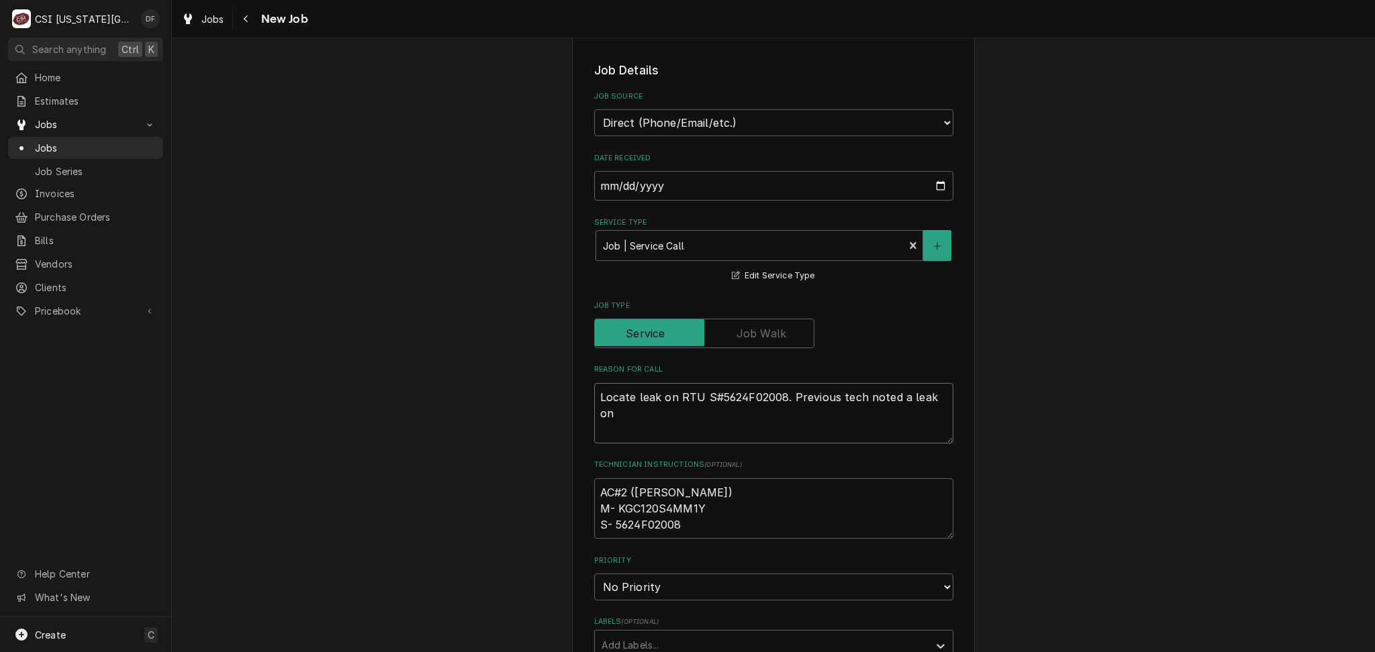
type textarea "Locate leak on RTU S#5624F02008. Previous tech noted a leak on"
type textarea "x"
type textarea "Locate leak on RTU S#5624F02008. Previous tech noted a leak on c"
type textarea "x"
type textarea "Locate leak on RTU S#5624F02008. Previous tech noted a leak on ci"
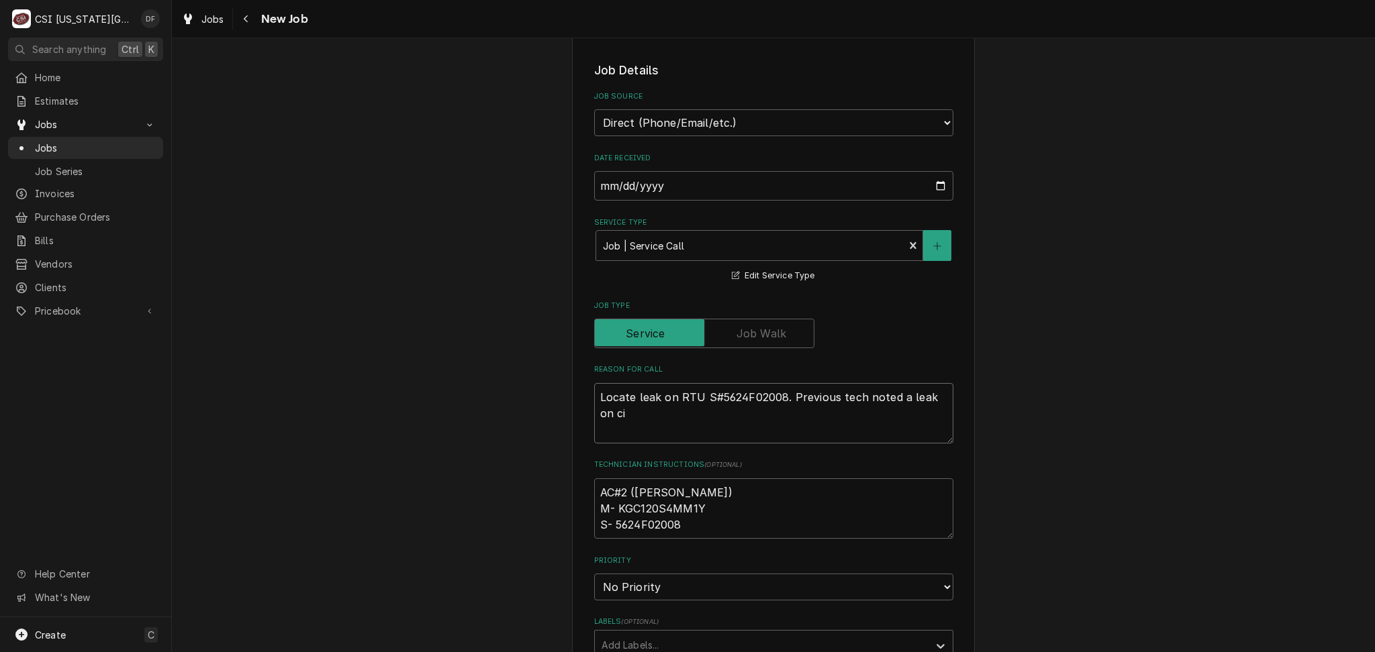
type textarea "x"
type textarea "Locate leak on RTU S#5624F02008. Previous tech noted a leak on cir"
type textarea "x"
type textarea "Locate leak on RTU S#5624F02008. Previous tech noted a leak on circ"
type textarea "x"
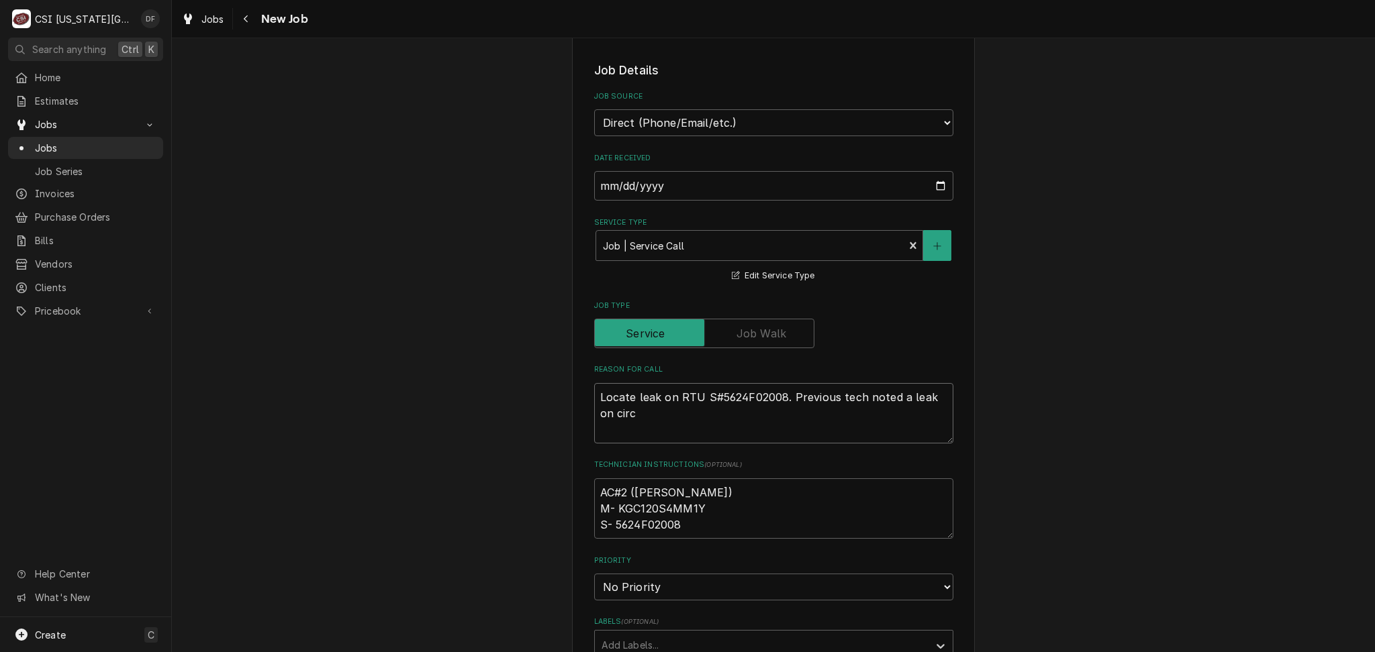
type textarea "Locate leak on RTU S#5624F02008. Previous tech noted a leak on circu"
type textarea "x"
type textarea "Locate leak on RTU S#5624F02008. Previous tech noted a leak on circui"
type textarea "x"
type textarea "Locate leak on RTU S#5624F02008. Previous tech noted a leak on circuit"
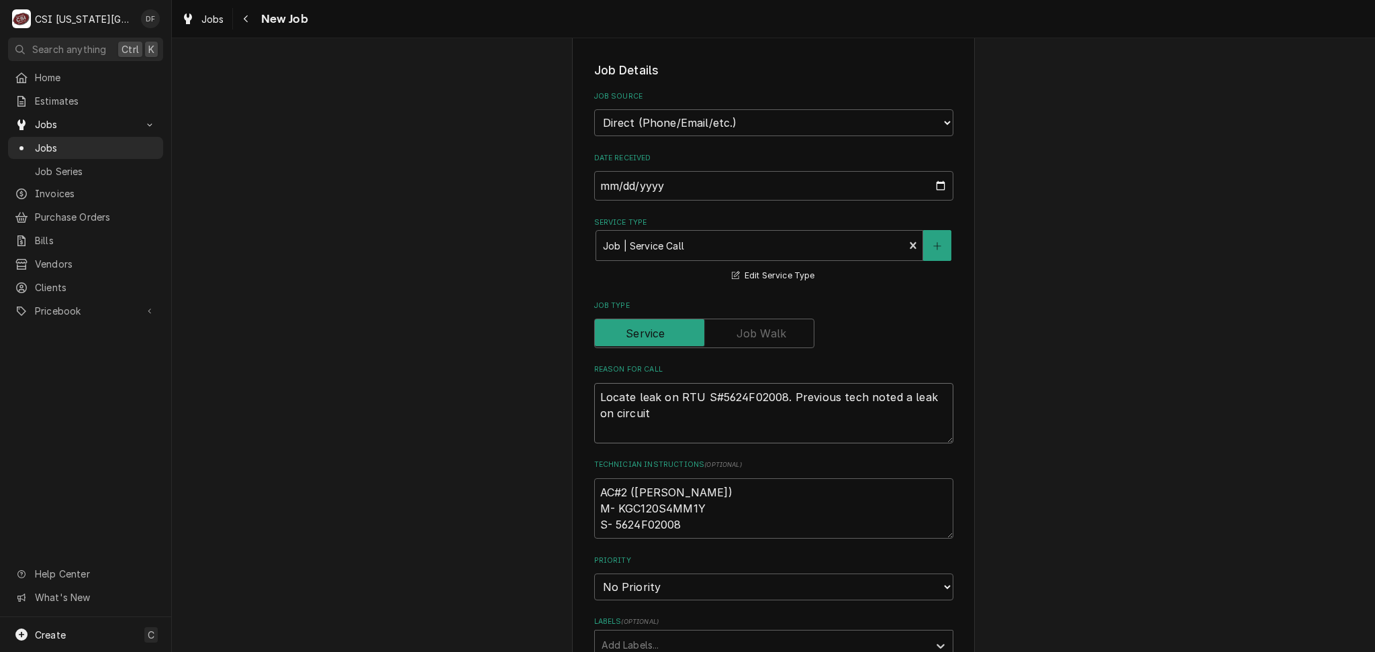
type textarea "x"
type textarea "Locate leak on RTU S#5624F02008. Previous tech noted a leak on circuit"
type textarea "x"
type textarea "Locate leak on RTU S#5624F02008. Previous tech noted a leak on circuit o"
type textarea "x"
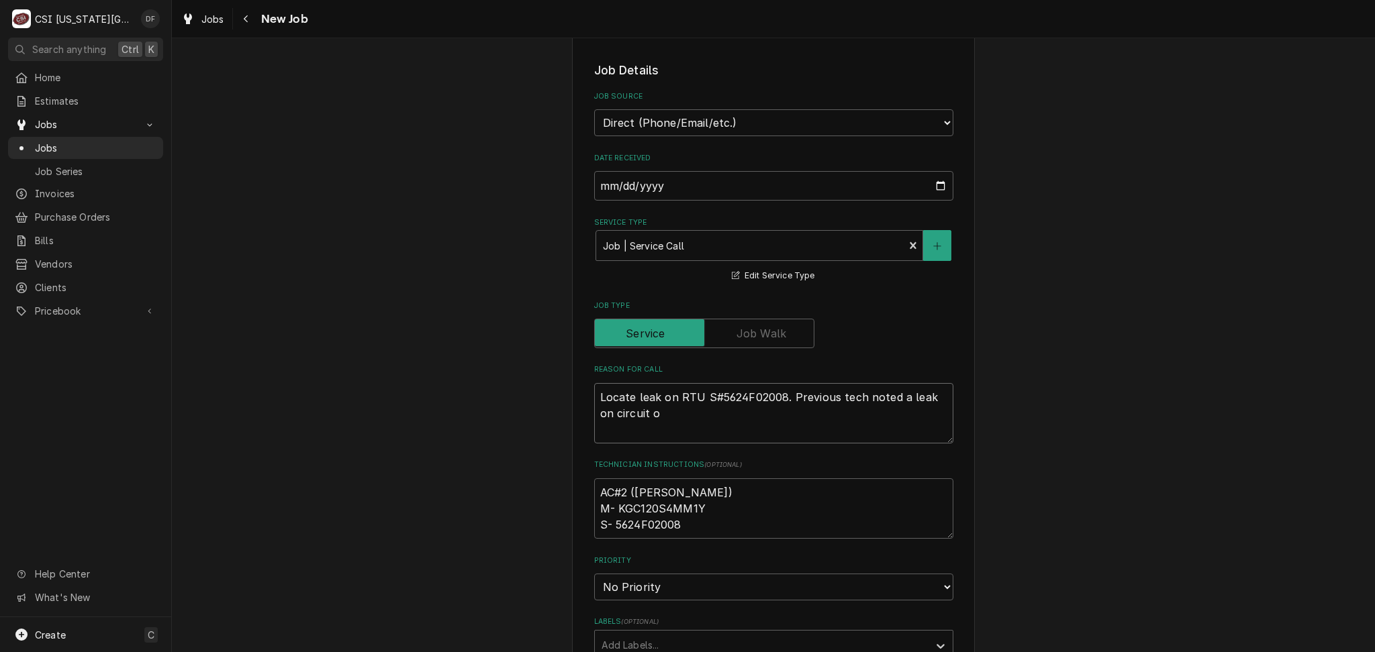
type textarea "Locate leak on RTU S#5624F02008. Previous tech noted a leak on circuit on"
type textarea "x"
type textarea "Locate leak on RTU S#5624F02008. Previous tech noted a leak on circuit one"
type textarea "x"
type textarea "Locate leak on RTU S#5624F02008. Previous tech noted a leak on circuit on"
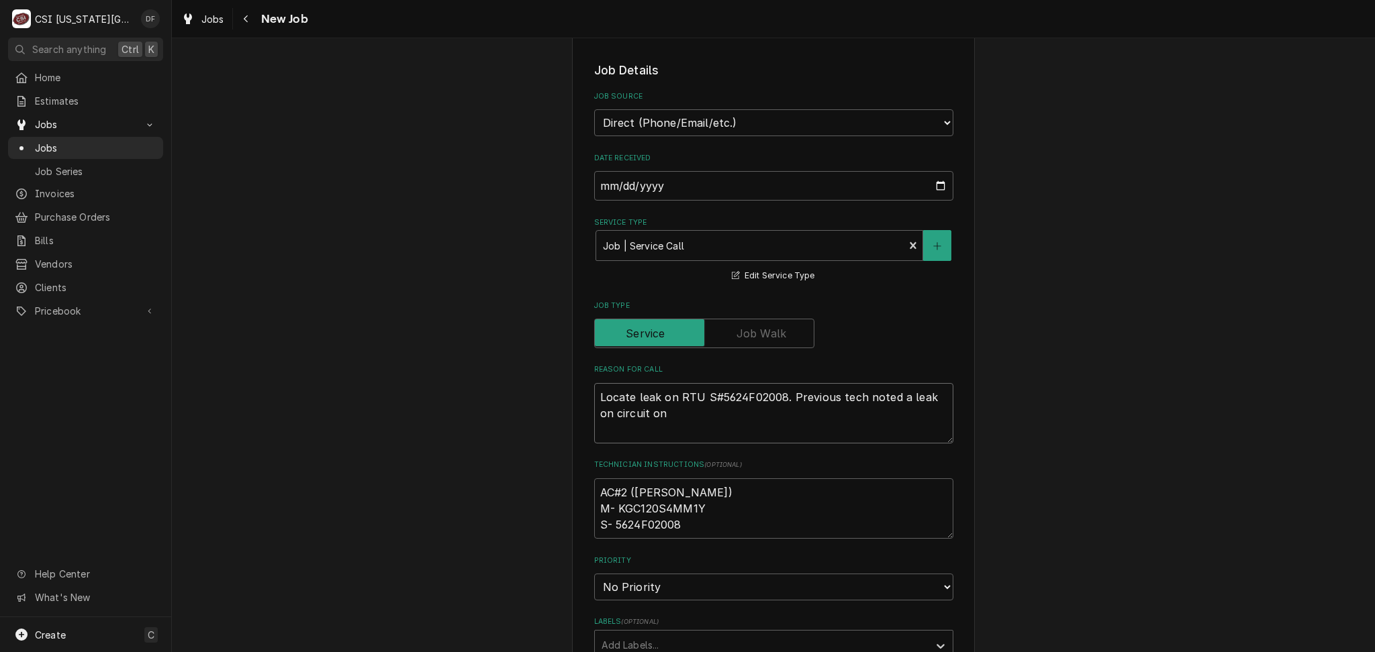
type textarea "x"
type textarea "Locate leak on RTU S#5624F02008. Previous tech noted a leak on circuit o"
type textarea "x"
type textarea "Locate leak on RTU S#5624F02008. Previous tech noted a leak on circuit"
type textarea "x"
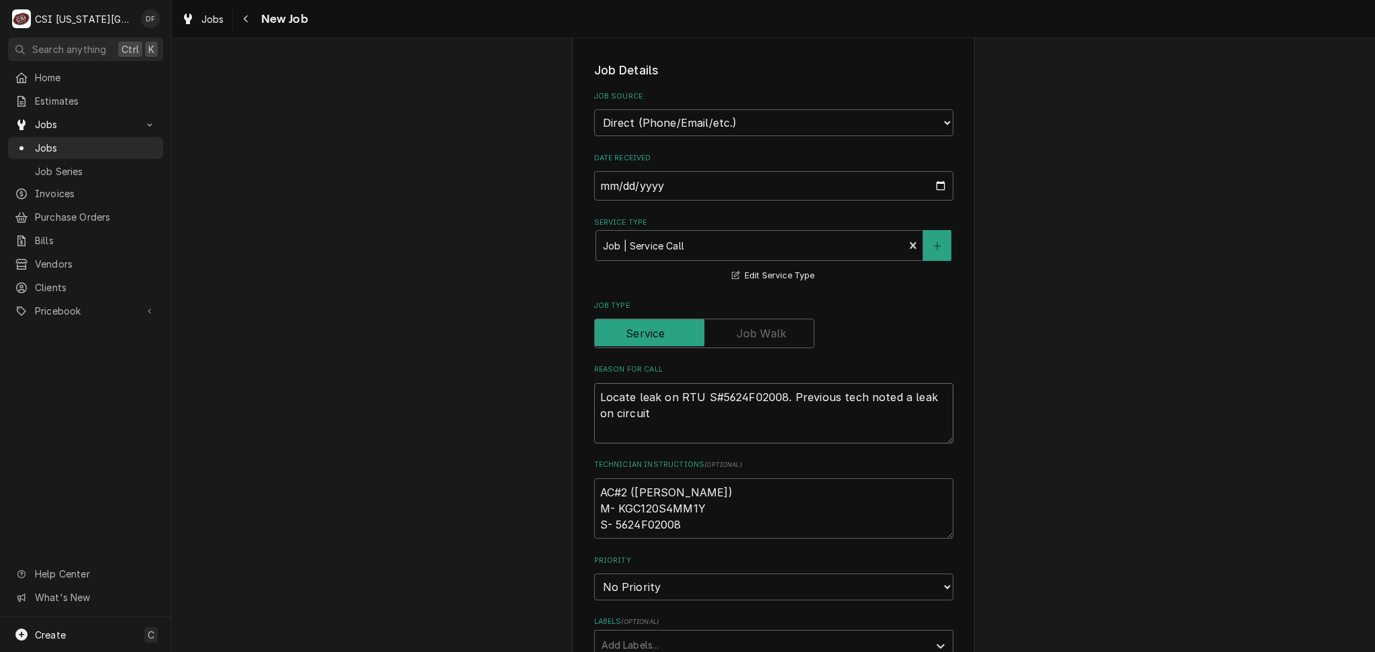
type textarea "Locate leak on RTU S#5624F02008. Previous tech noted a leak on circuit"
type textarea "x"
type textarea "Locate leak on RTU S#5624F02008. Previous tech noted a leak on circuit"
type textarea "x"
type textarea "Locate leak on RTU S#5624F02008. Previous tech noted a leak on circuit 1"
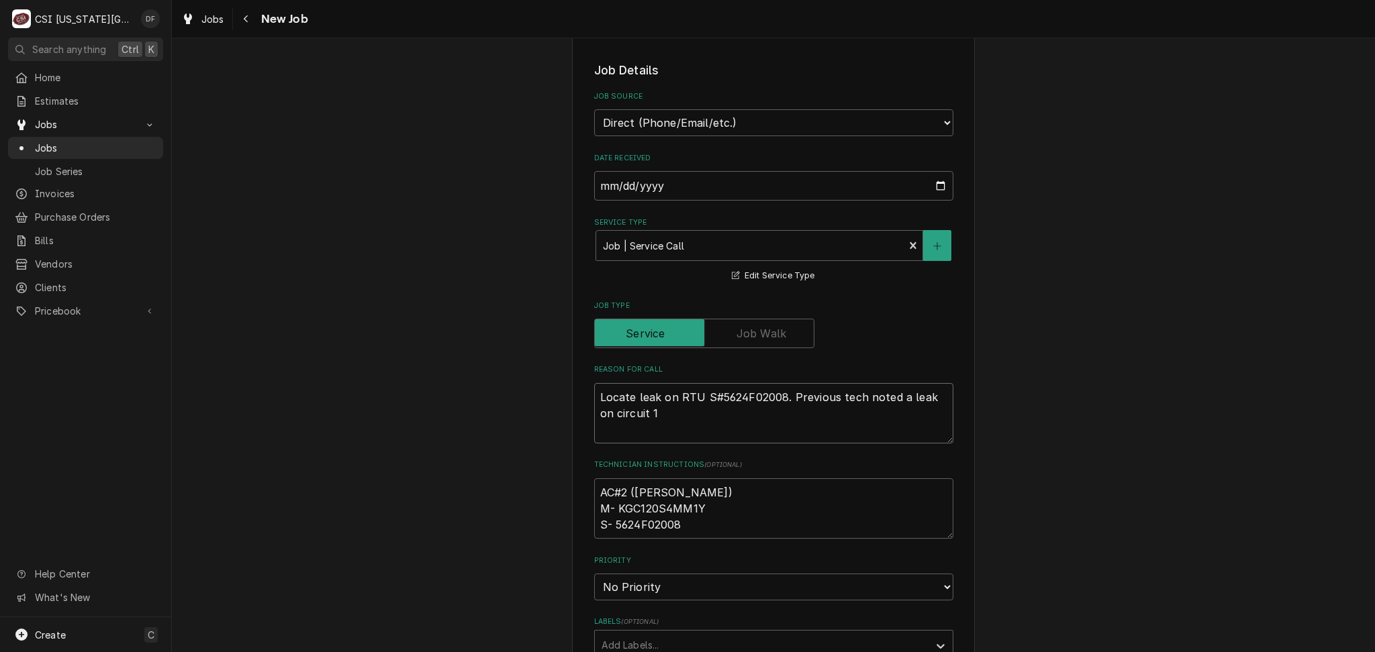
type textarea "x"
type textarea "Locate leak on RTU S#5624F02008. Previous tech noted a leak on circuit 1."
type textarea "x"
type textarea "Locate leak on RTU S#5624F02008. Previous tech noted a leak on circuit 1."
click at [699, 518] on textarea "AC#2 (Lennox) M- KGC120S4MM1Y S- 5624F02008" at bounding box center [773, 509] width 359 height 60
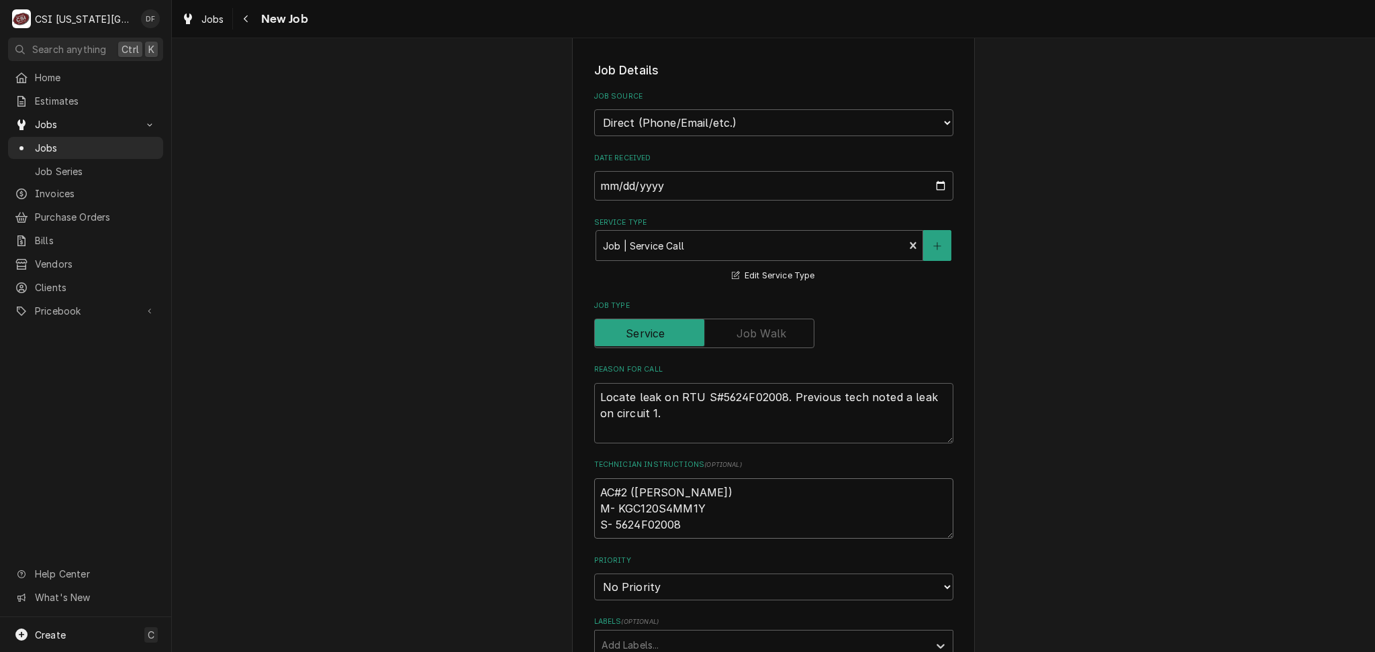
type textarea "x"
type textarea "AC#2 (Lennox) M- KGC120S4MM1Y S- 5624F02008"
type textarea "x"
type textarea "AC#2 (Lennox) M- KGC120S4MM1Y S- 5624F02008"
type textarea "x"
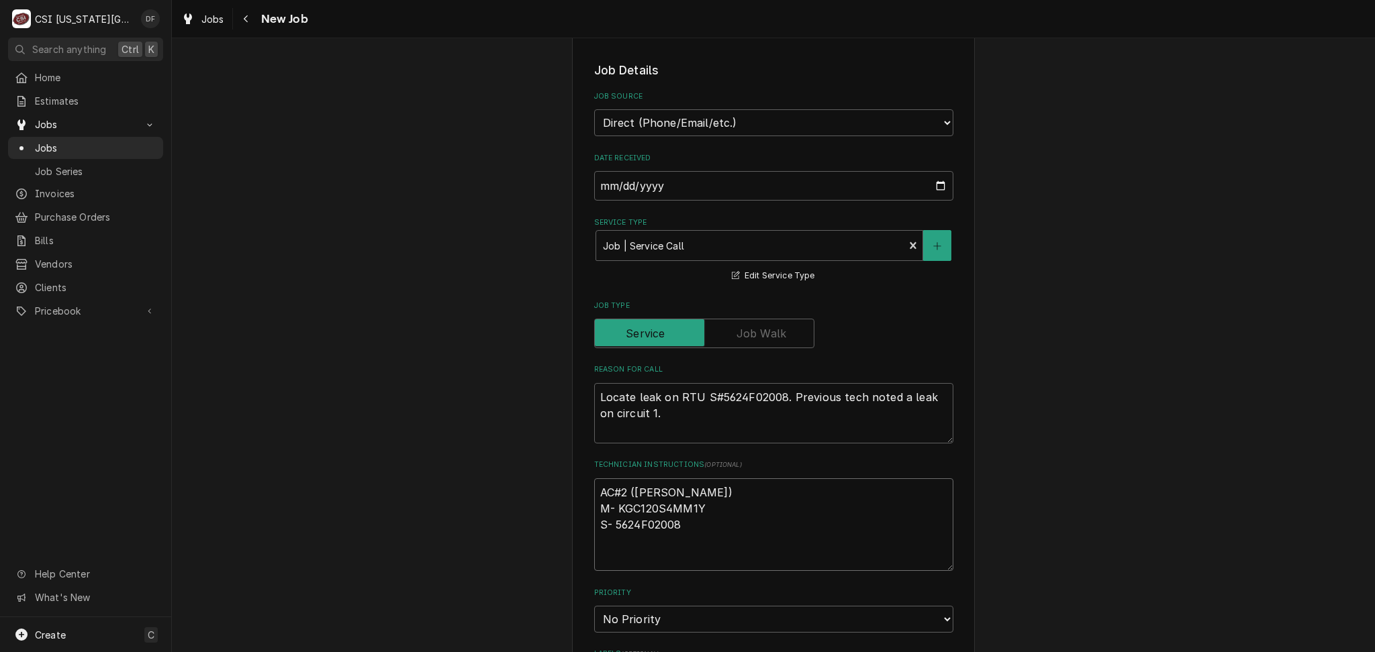
type textarea "AC#2 (Lennox) M- KGC120S4MM1Y S- 5624F02008 N"
type textarea "x"
type textarea "AC#2 (Lennox) M- KGC120S4MM1Y S- 5624F02008 Ne"
type textarea "x"
type textarea "AC#2 (Lennox) M- KGC120S4MM1Y S- 5624F02008 Nee"
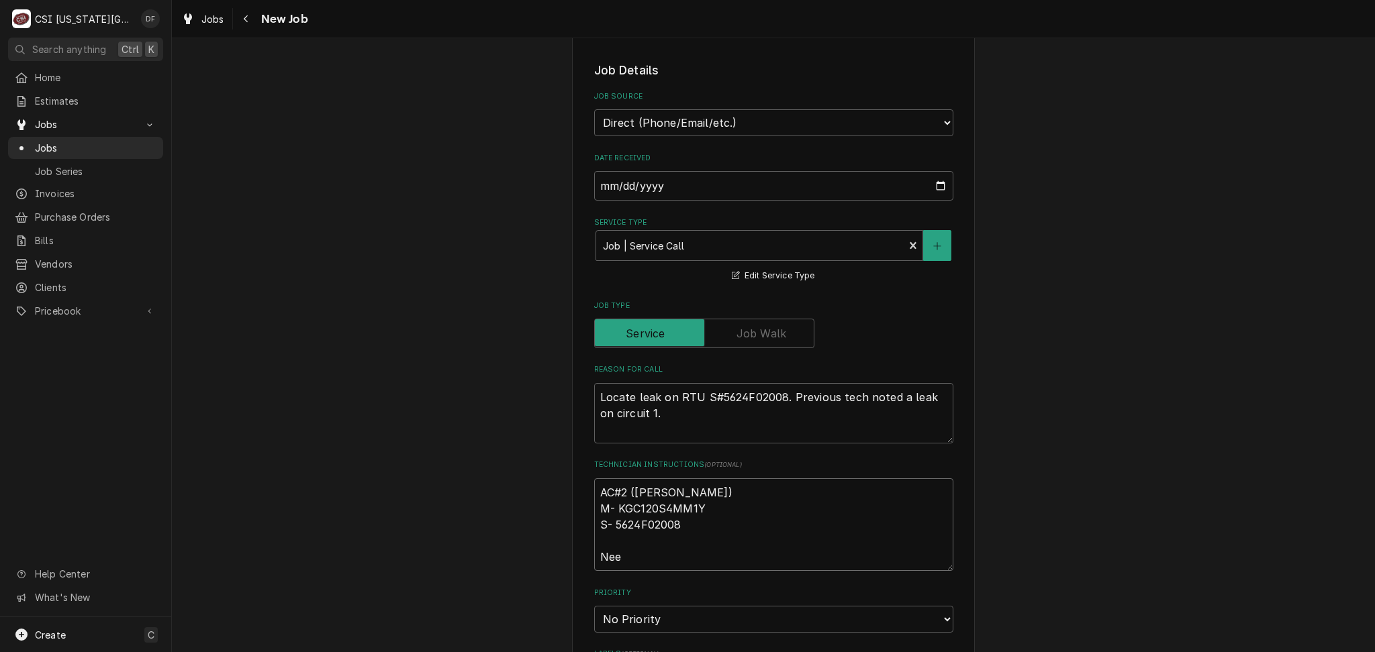
type textarea "x"
type textarea "AC#2 (Lennox) M- KGC120S4MM1Y S- 5624F02008 Need"
type textarea "x"
type textarea "AC#2 (Lennox) M- KGC120S4MM1Y S- 5624F02008 Need"
type textarea "x"
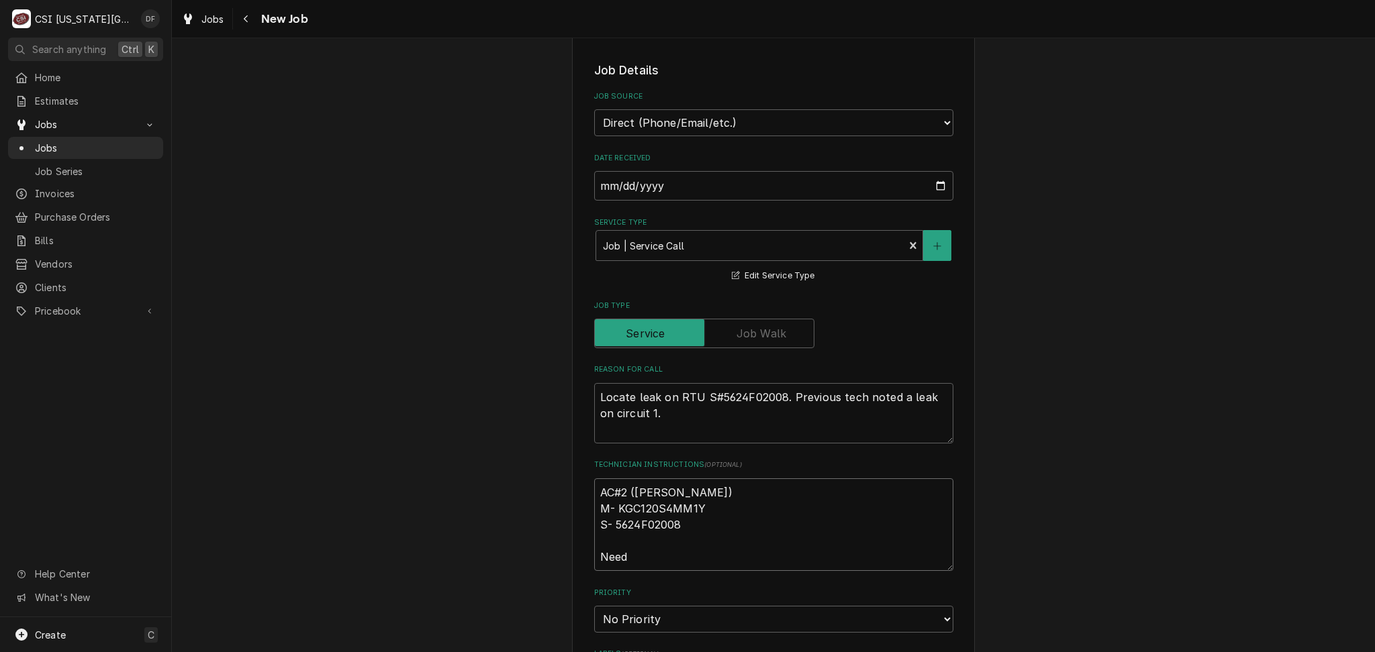
type textarea "AC#2 (Lennox) M- KGC120S4MM1Y S- 5624F02008 Need t"
type textarea "x"
type textarea "AC#2 (Lennox) M- KGC120S4MM1Y S- 5624F02008 Need to"
type textarea "x"
type textarea "AC#2 (Lennox) M- KGC120S4MM1Y S- 5624F02008 Need to"
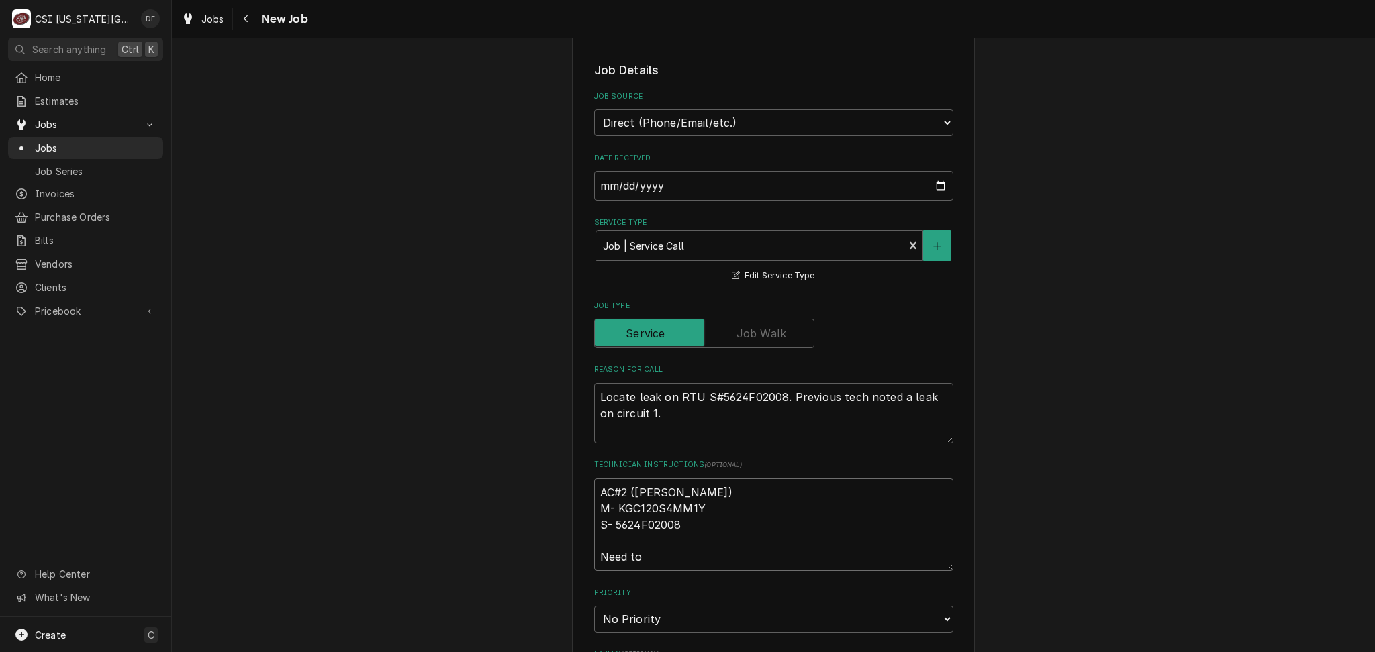
type textarea "x"
type textarea "AC#2 (Lennox) M- KGC120S4MM1Y S- 5624F02008 Need to p"
type textarea "x"
type textarea "AC#2 (Lennox) M- KGC120S4MM1Y S- 5624F02008 Need to pi"
type textarea "x"
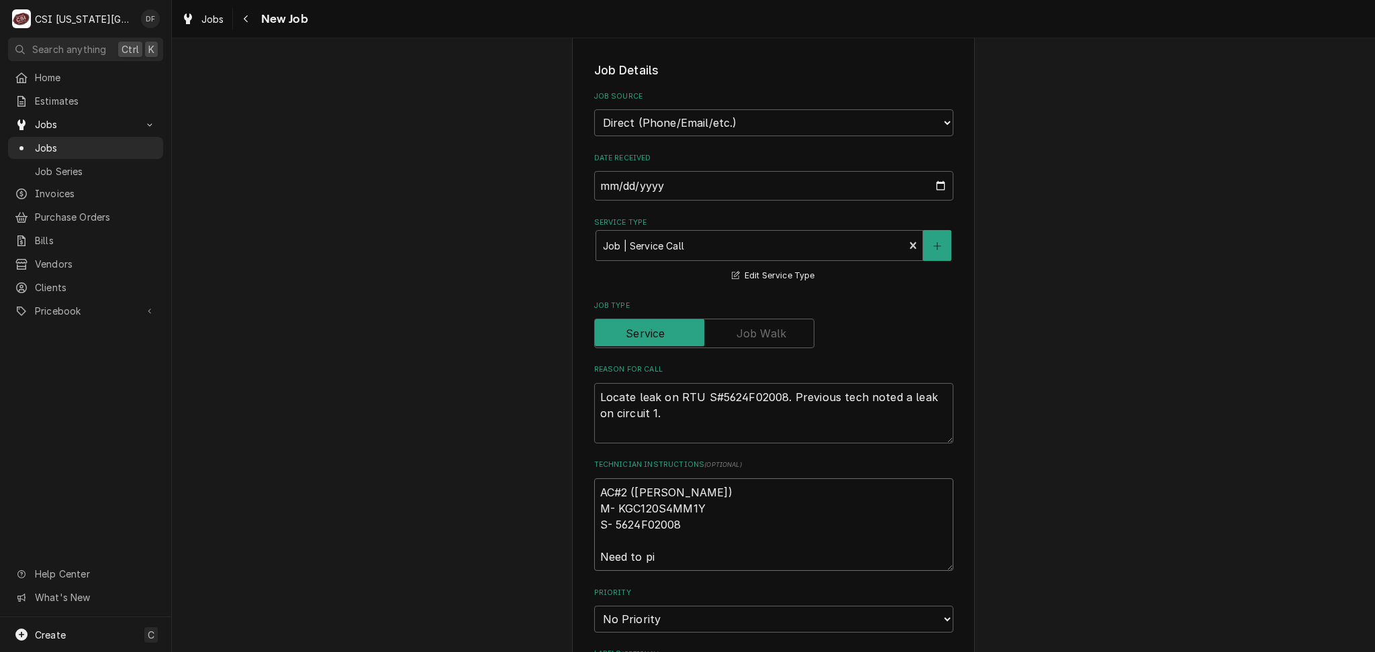
type textarea "AC#2 (Lennox) M- KGC120S4MM1Y S- 5624F02008 Need to pin"
type textarea "x"
type textarea "AC#2 (Lennox) M- KGC120S4MM1Y S- 5624F02008 Need to pin"
type textarea "x"
type textarea "AC#2 (Lennox) M- KGC120S4MM1Y S- 5624F02008 Need to pin p"
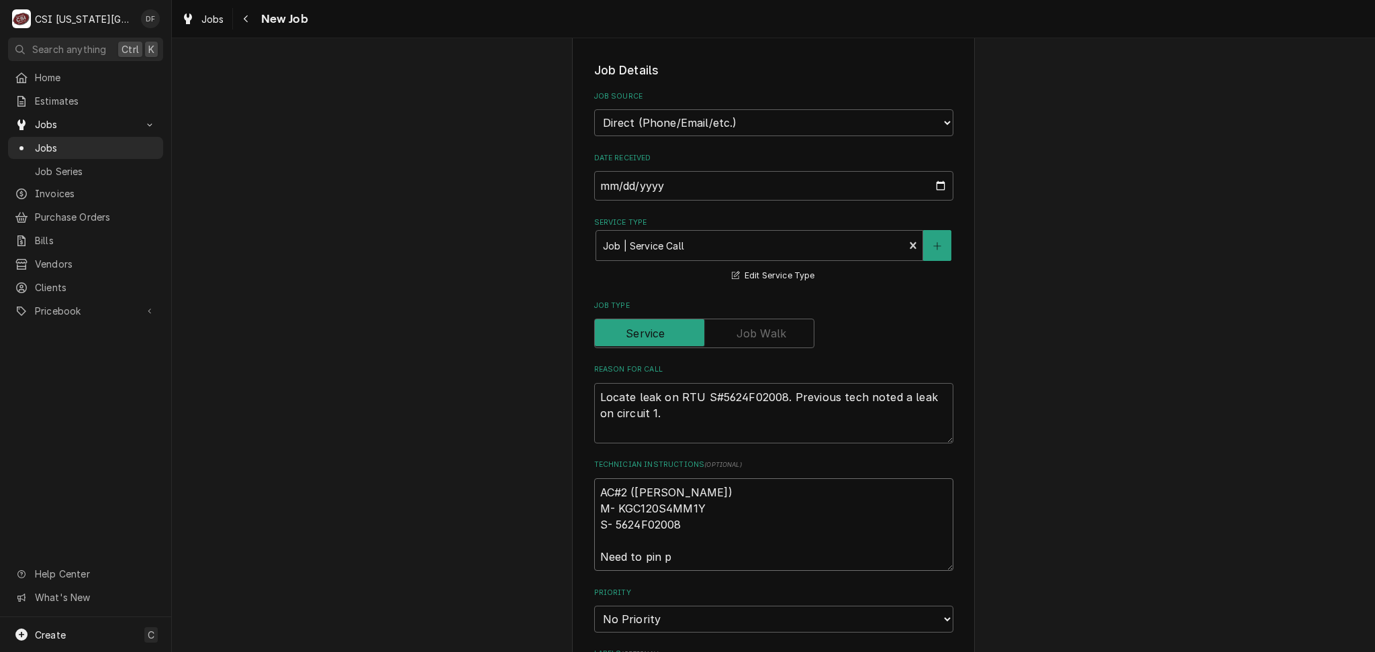
type textarea "x"
type textarea "AC#2 (Lennox) M- KGC120S4MM1Y S- 5624F02008 Need to pin po"
type textarea "x"
type textarea "AC#2 (Lennox) M- KGC120S4MM1Y S- 5624F02008 Need to pin poi"
type textarea "x"
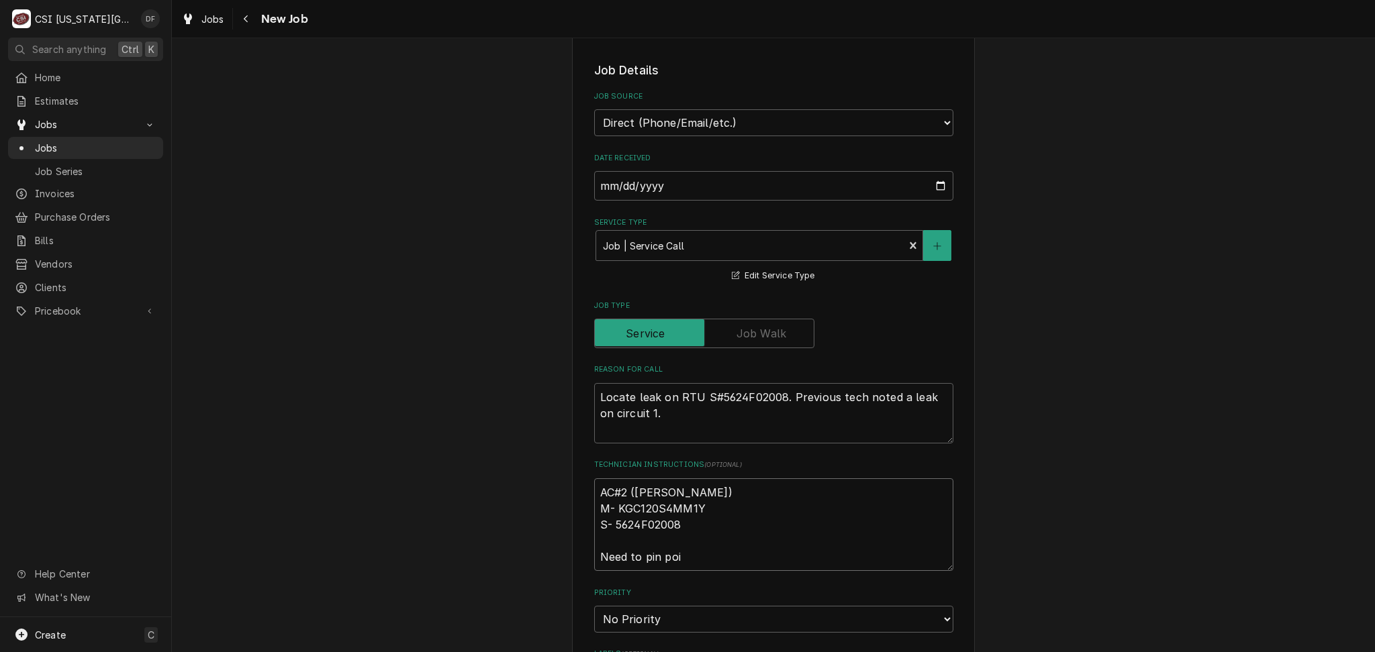
type textarea "AC#2 (Lennox) M- KGC120S4MM1Y S- 5624F02008 Need to pin poin"
type textarea "x"
type textarea "AC#2 (Lennox) M- KGC120S4MM1Y S- 5624F02008 Need to pin point"
type textarea "x"
type textarea "AC#2 (Lennox) M- KGC120S4MM1Y S- 5624F02008 Need to pin point w"
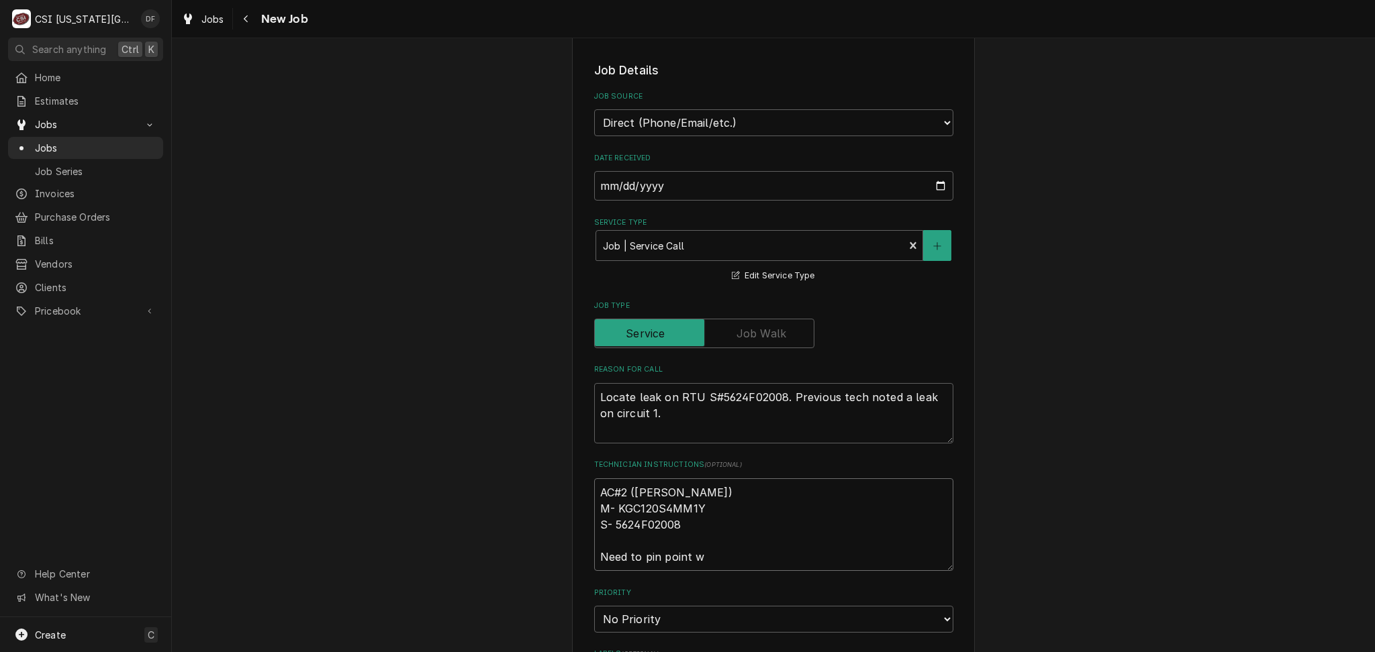
type textarea "x"
type textarea "AC#2 (Lennox) M- KGC120S4MM1Y S- 5624F02008 Need to pin point wh"
type textarea "x"
type textarea "AC#2 (Lennox) M- KGC120S4MM1Y S- 5624F02008 Need to pin point whe"
type textarea "x"
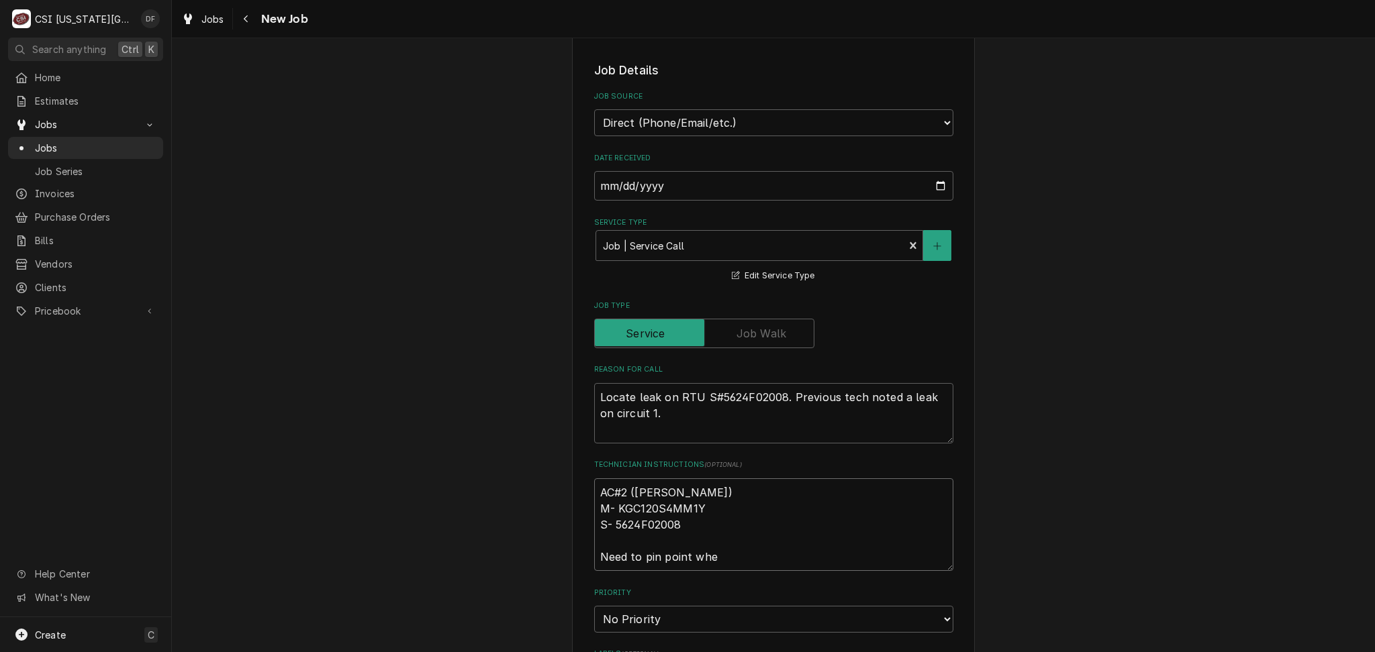
type textarea "AC#2 (Lennox) M- KGC120S4MM1Y S- 5624F02008 Need to pin point wher"
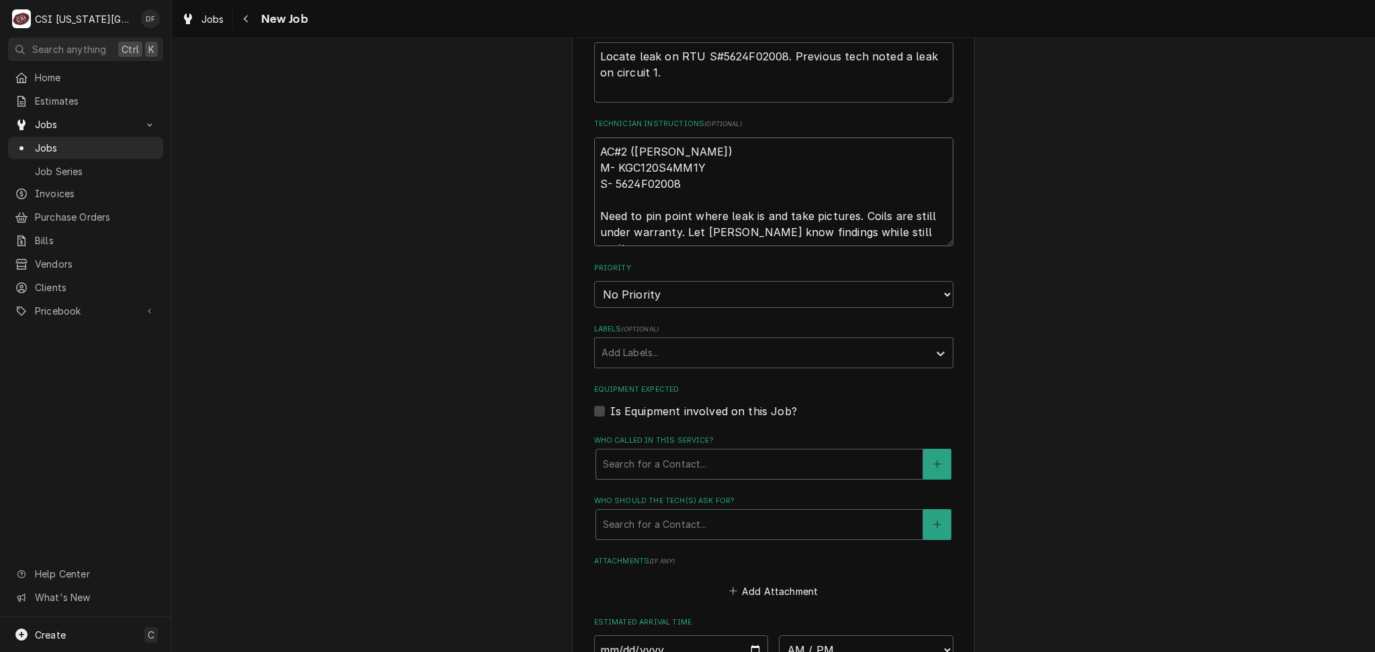
scroll to position [805, 0]
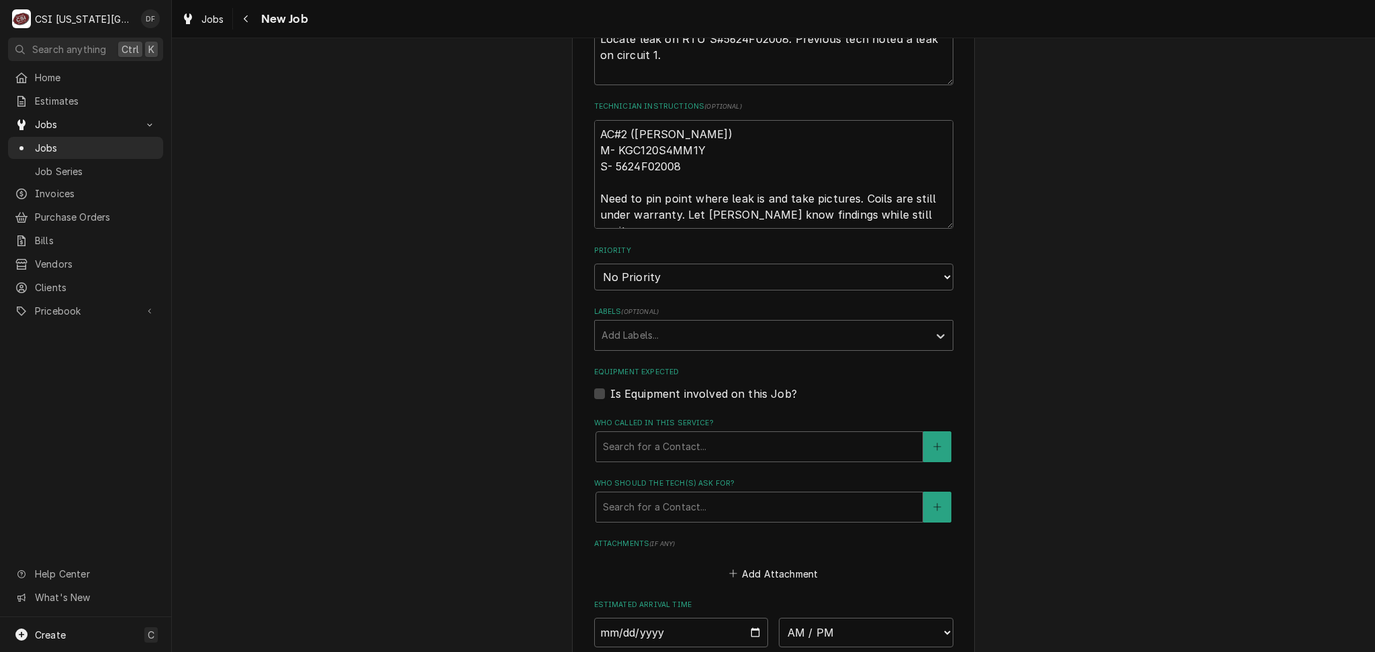
click at [610, 390] on label "Is Equipment involved on this Job?" at bounding box center [703, 394] width 187 height 16
click at [610, 390] on input "Equipment Expected" at bounding box center [789, 401] width 359 height 30
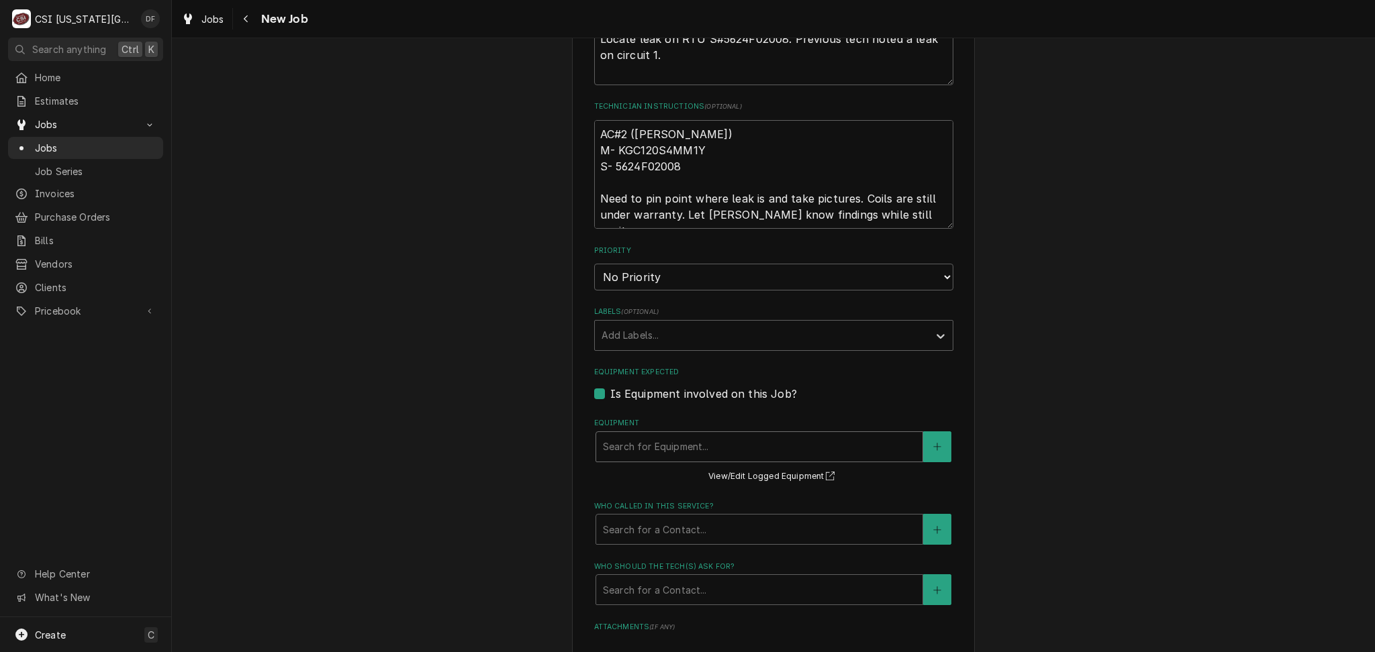
click at [671, 443] on div "Equipment" at bounding box center [759, 447] width 313 height 24
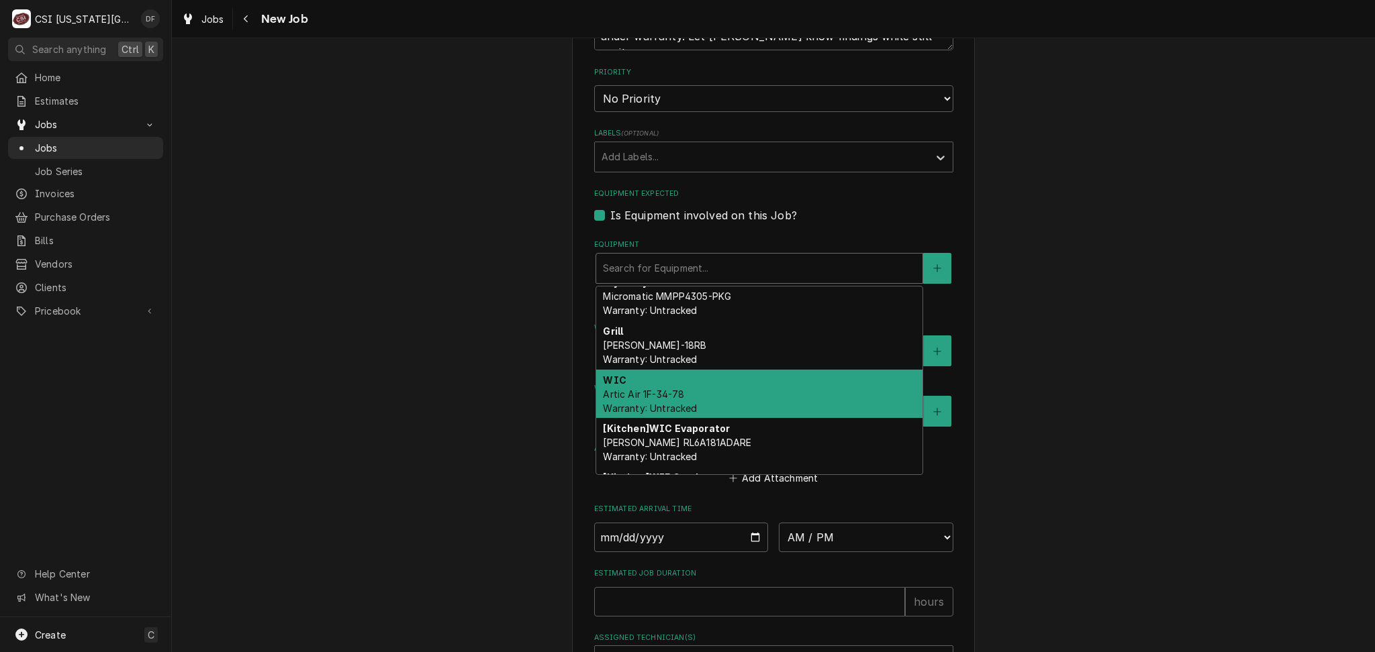
scroll to position [0, 0]
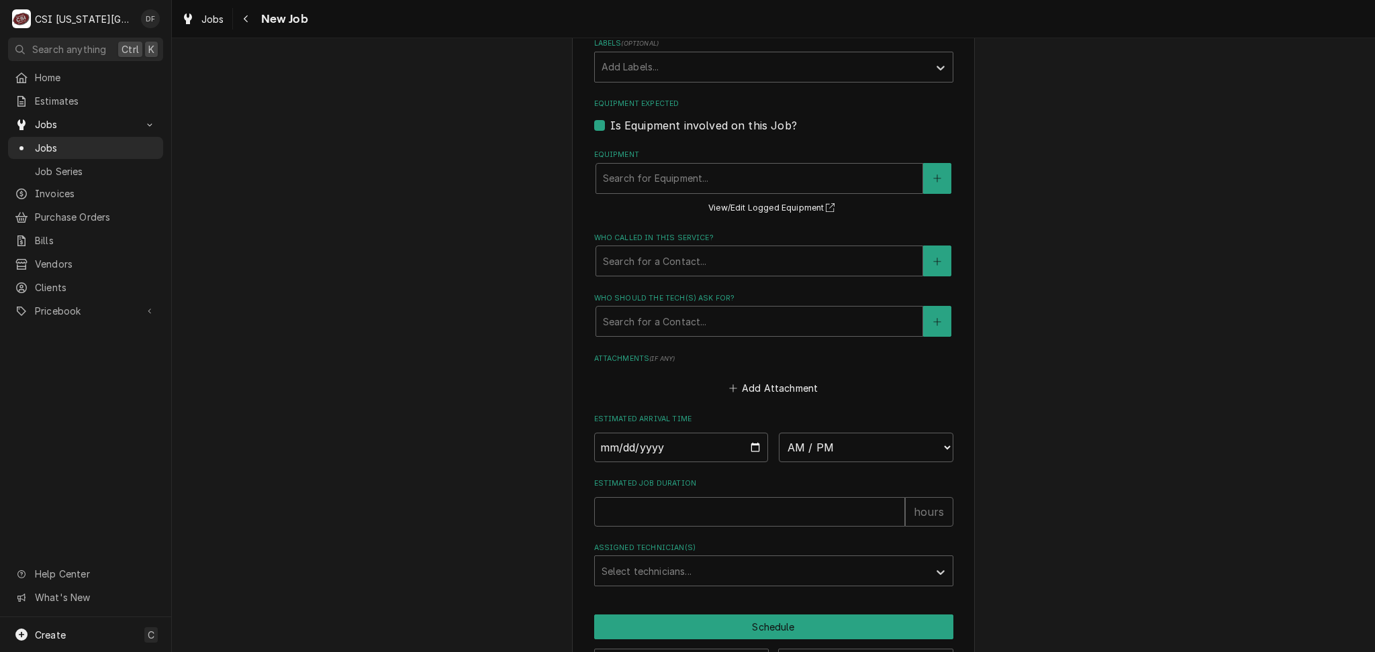
scroll to position [1122, 0]
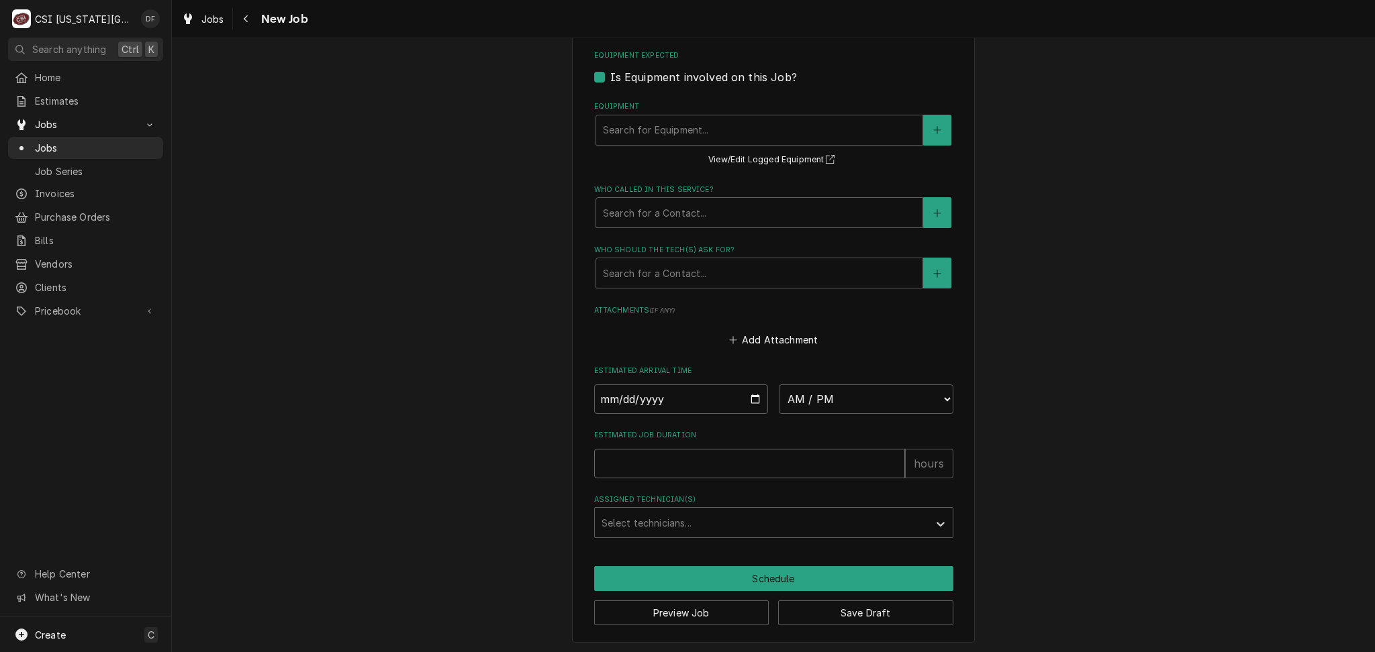
click at [705, 460] on input "Estimated Job Duration" at bounding box center [749, 464] width 311 height 30
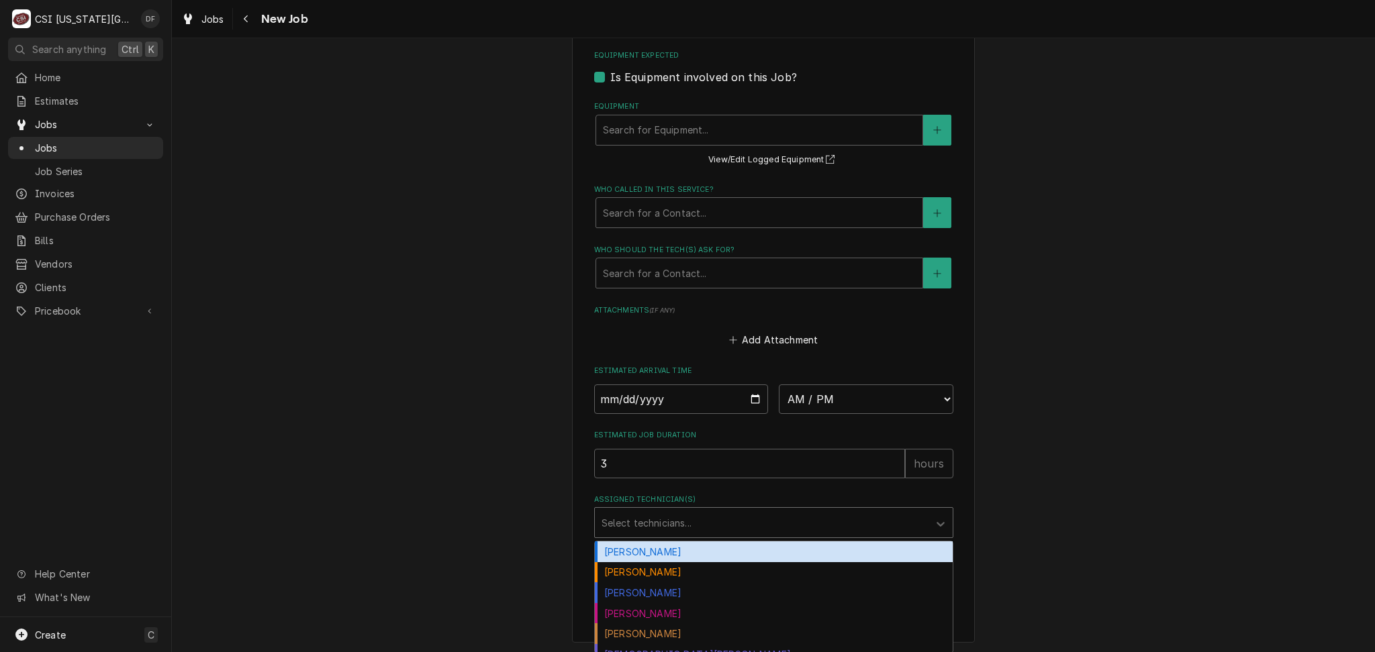
click at [683, 526] on div "Assigned Technician(s)" at bounding box center [761, 523] width 320 height 24
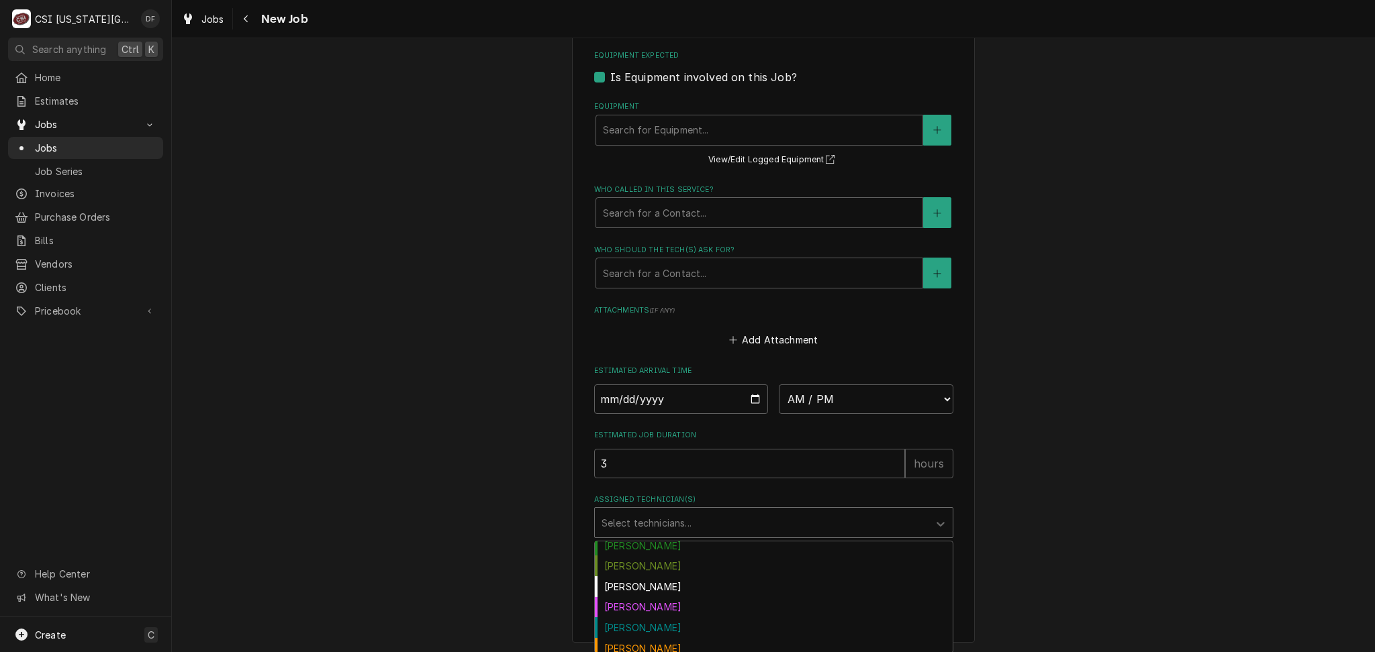
scroll to position [89, 0]
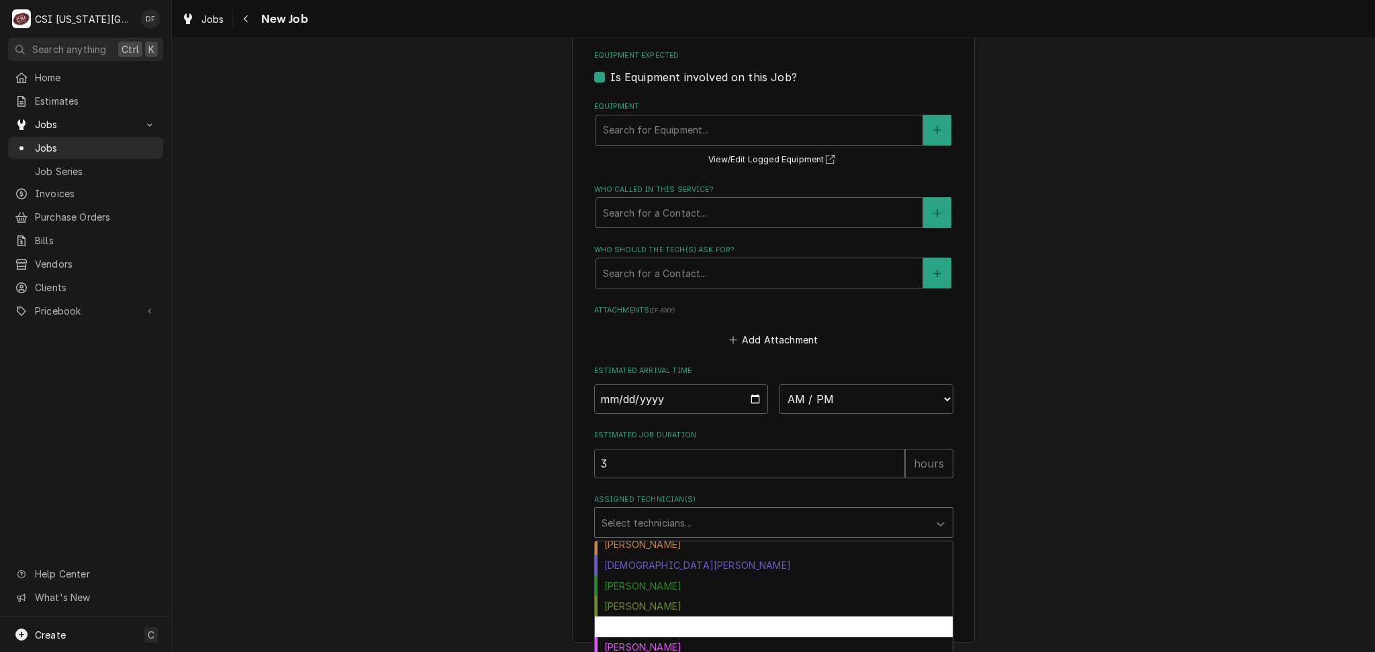
click at [684, 638] on div "Jesse Hughes" at bounding box center [774, 648] width 358 height 21
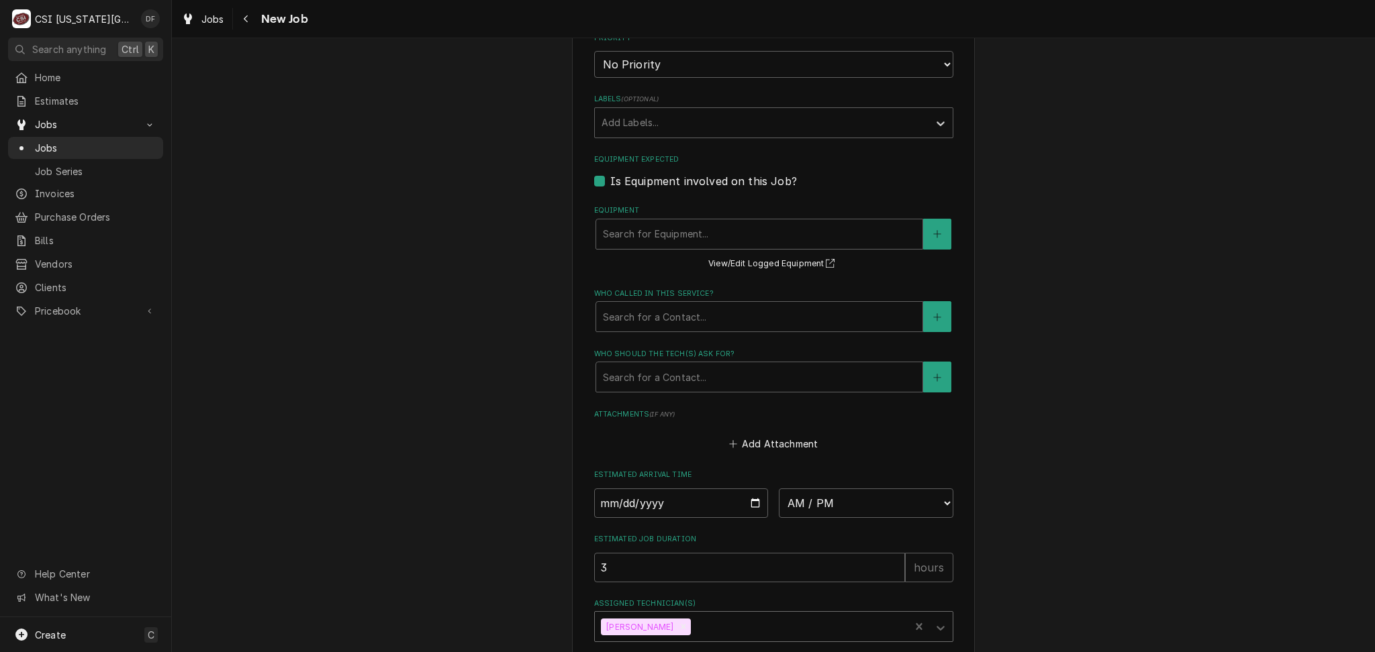
scroll to position [764, 0]
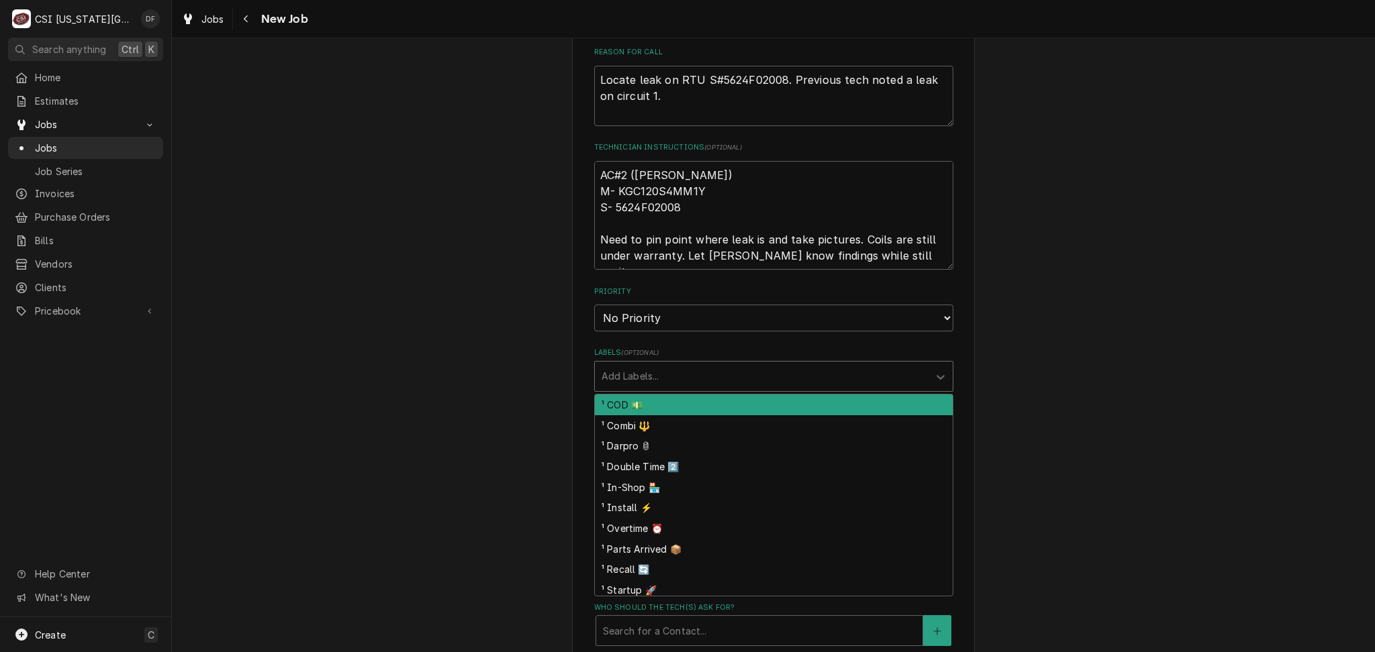
click at [734, 380] on div "Labels" at bounding box center [761, 376] width 320 height 24
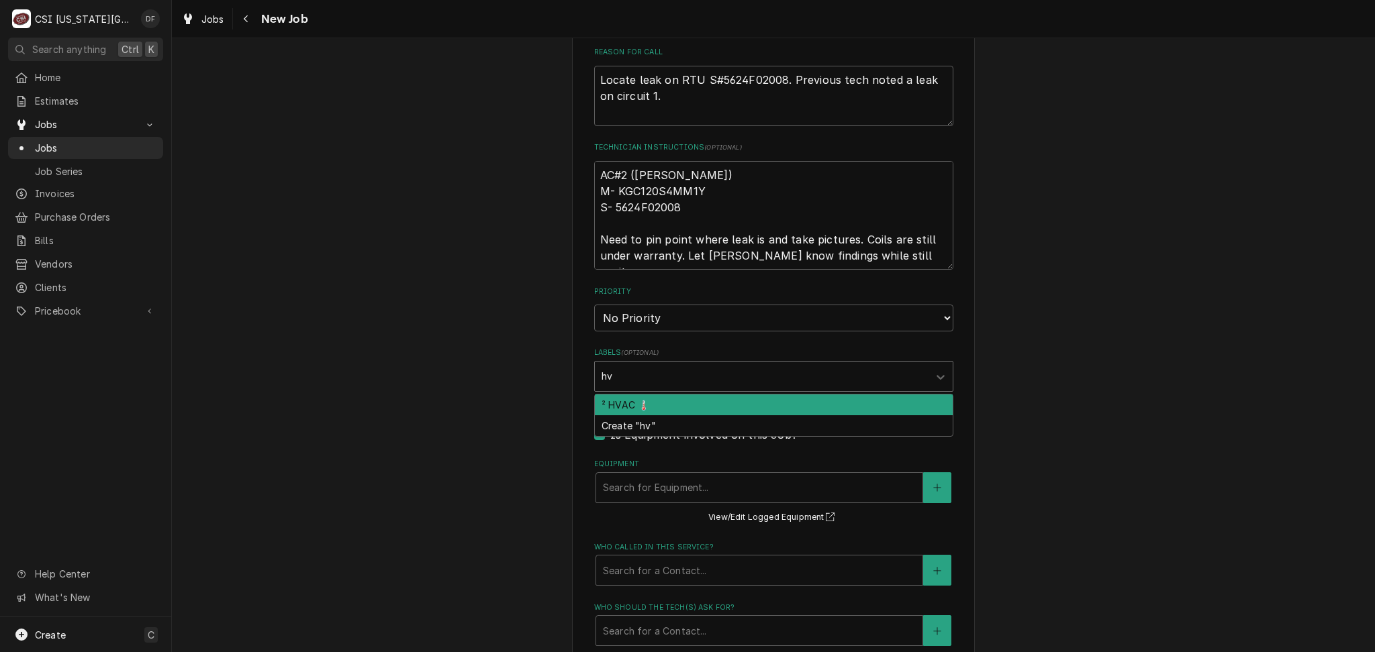
click at [681, 403] on div "² HVAC 🌡️" at bounding box center [774, 405] width 358 height 21
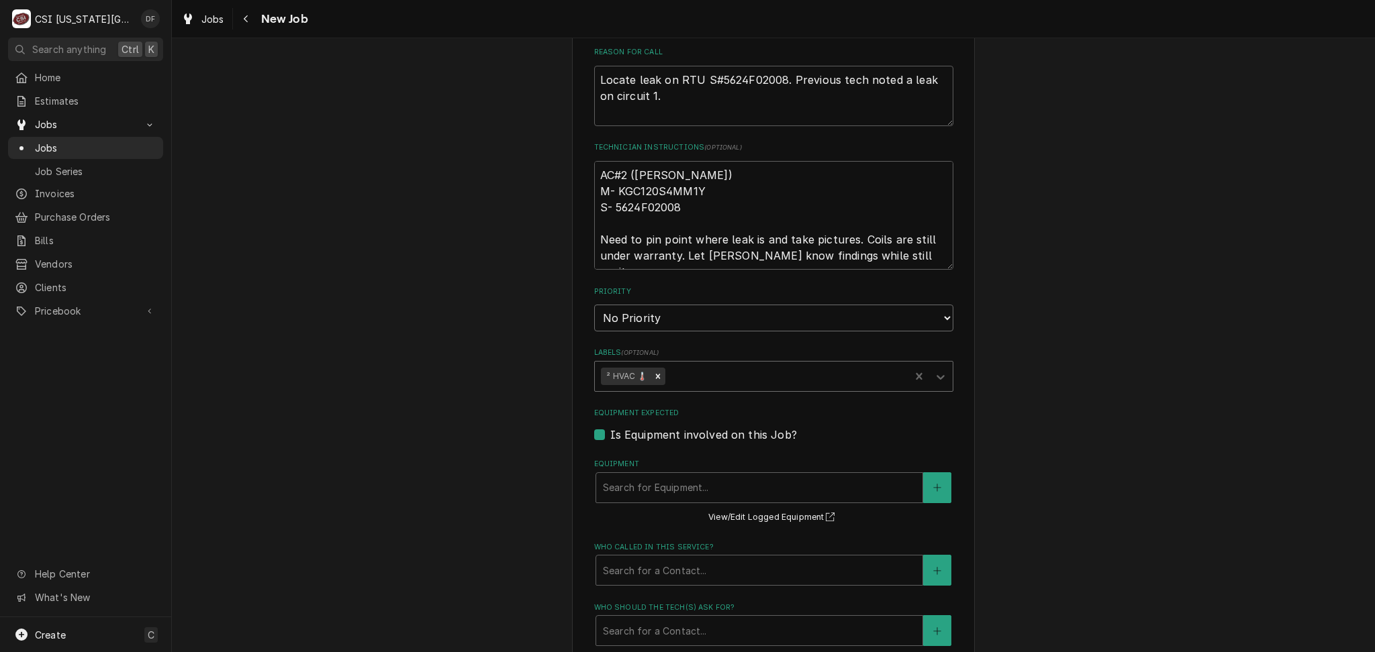
click at [681, 317] on select "No Priority Urgent High Medium Low" at bounding box center [773, 318] width 359 height 27
click at [594, 305] on select "No Priority Urgent High Medium Low" at bounding box center [773, 318] width 359 height 27
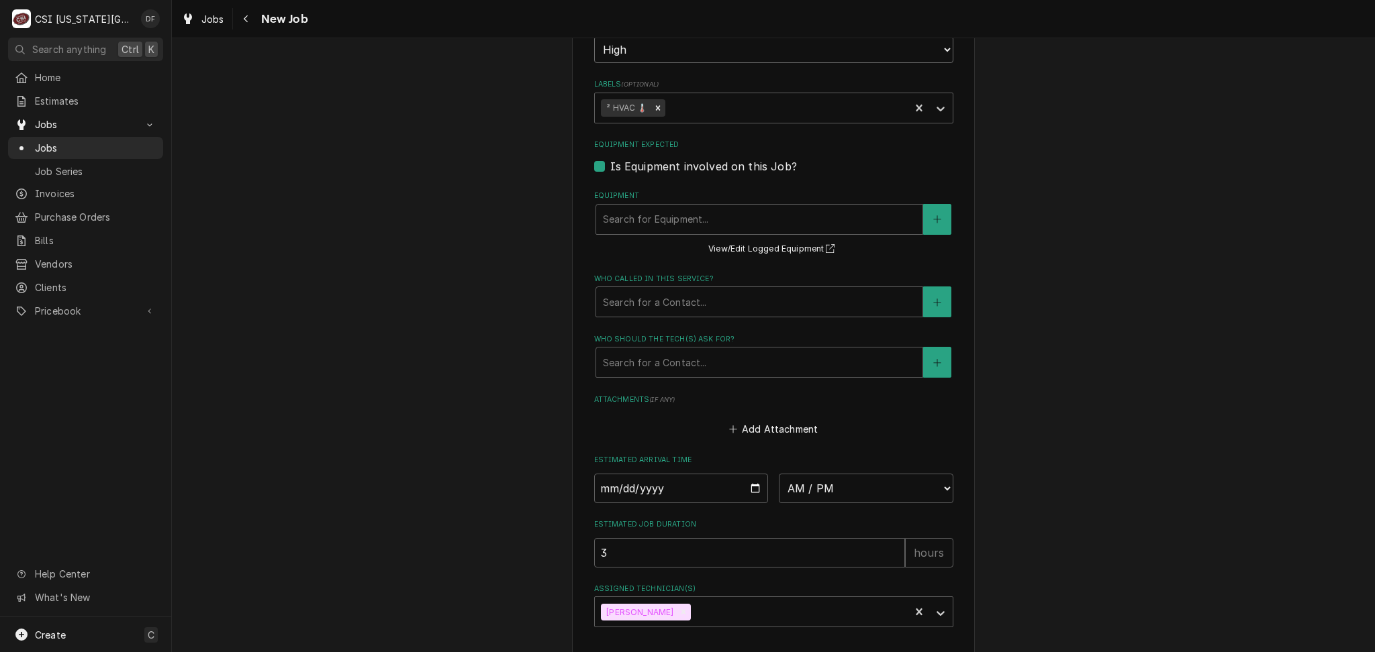
scroll to position [1122, 0]
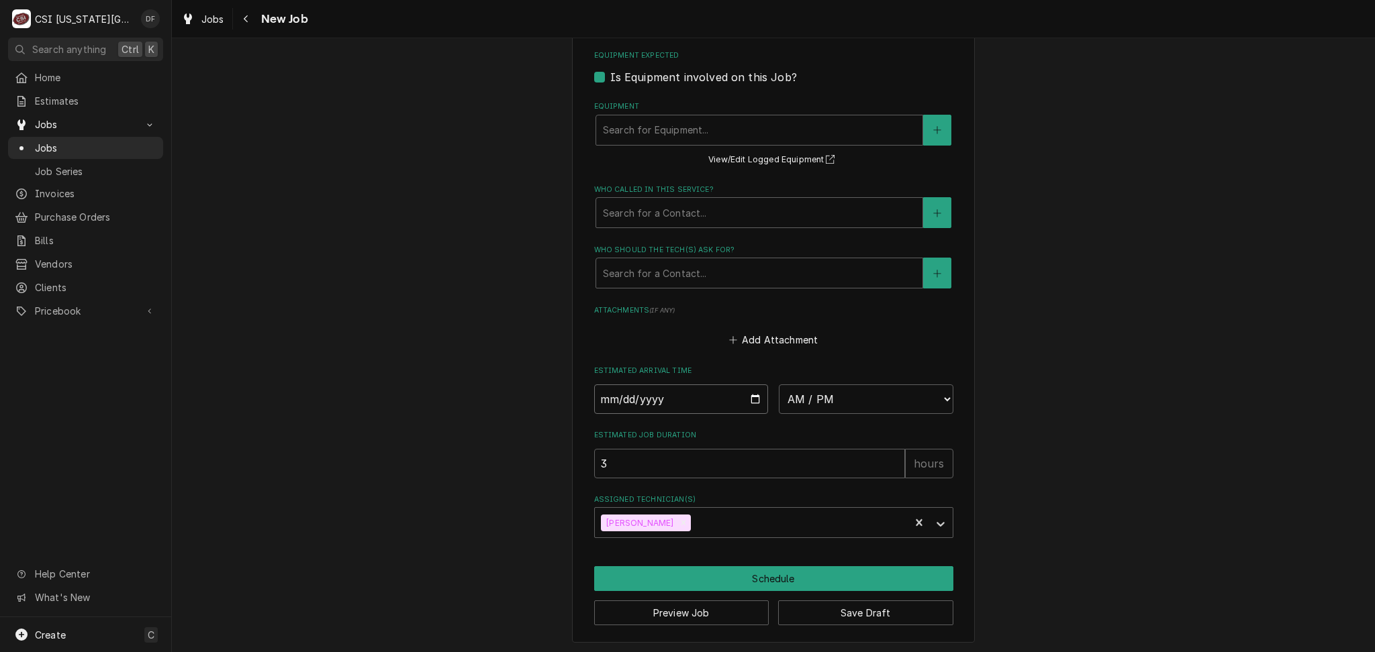
click at [750, 403] on input "Date" at bounding box center [681, 400] width 175 height 30
click at [899, 401] on select "AM / PM 6:00 AM 6:15 AM 6:30 AM 6:45 AM 7:00 AM 7:15 AM 7:30 AM 7:45 AM 8:00 AM…" at bounding box center [866, 400] width 175 height 30
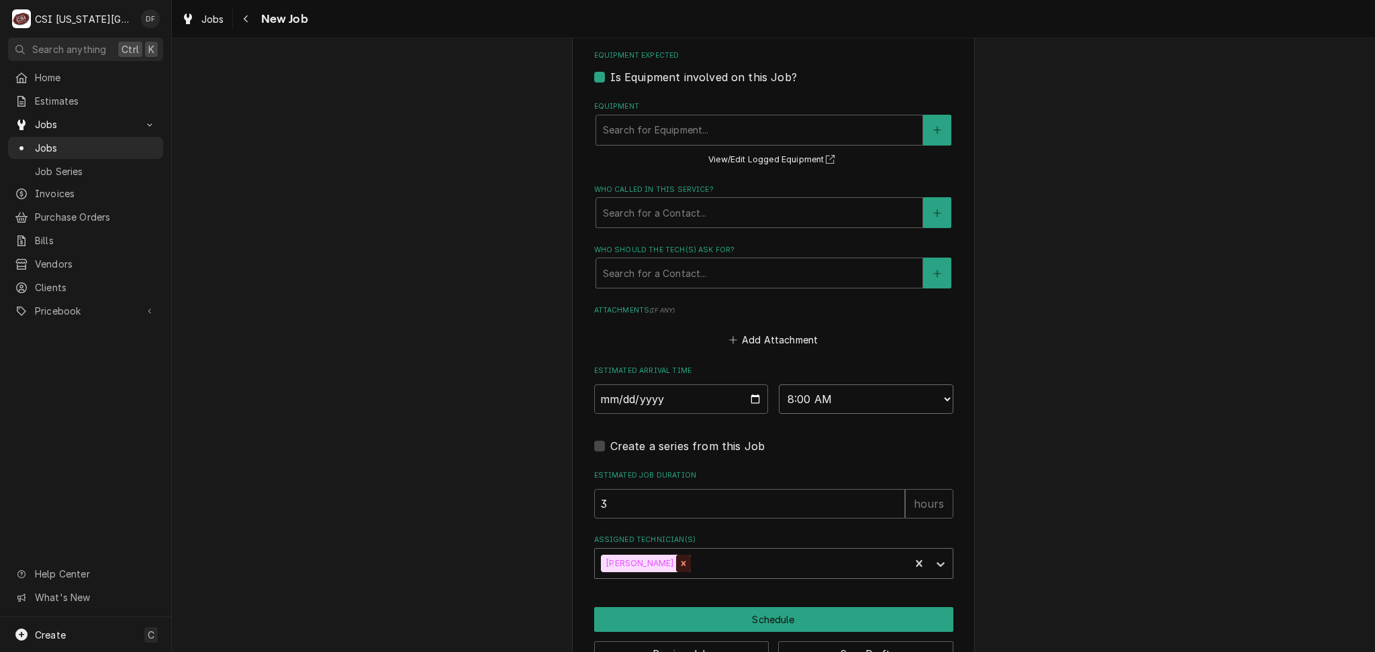
click at [679, 562] on icon "Remove Jesse Hughes" at bounding box center [683, 563] width 9 height 9
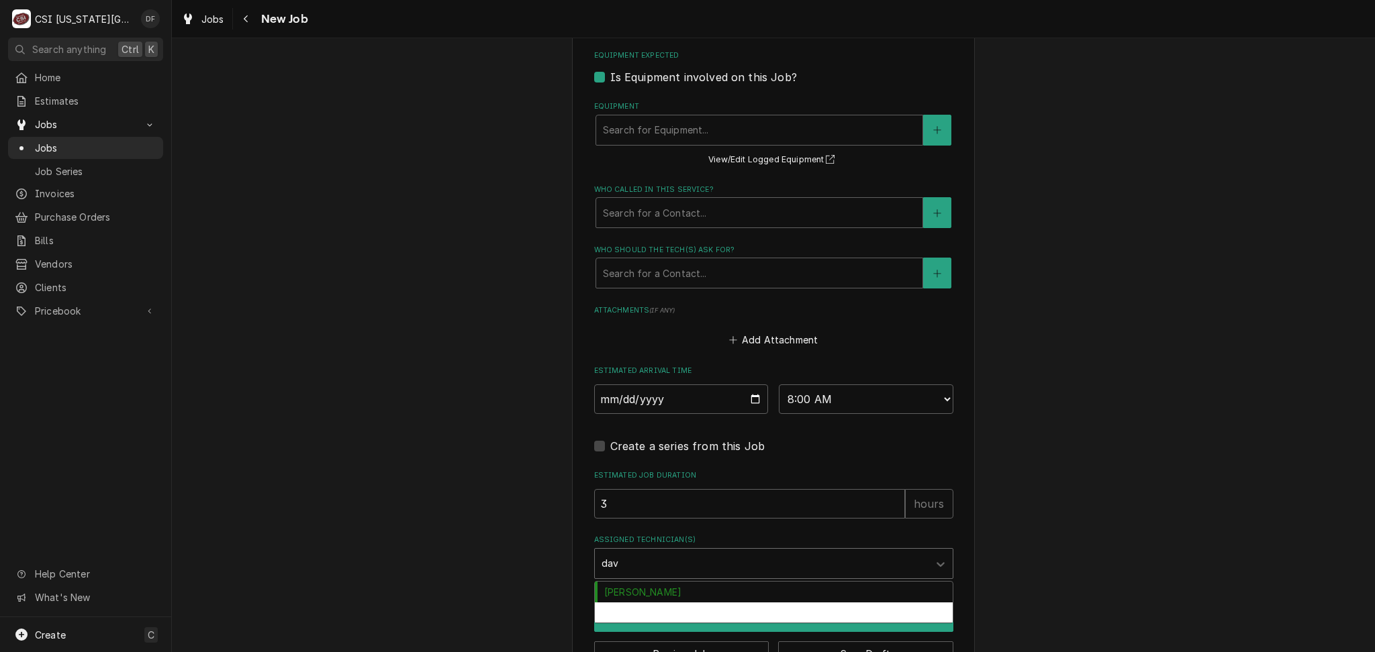
click at [632, 604] on div "David Fannin" at bounding box center [774, 613] width 358 height 21
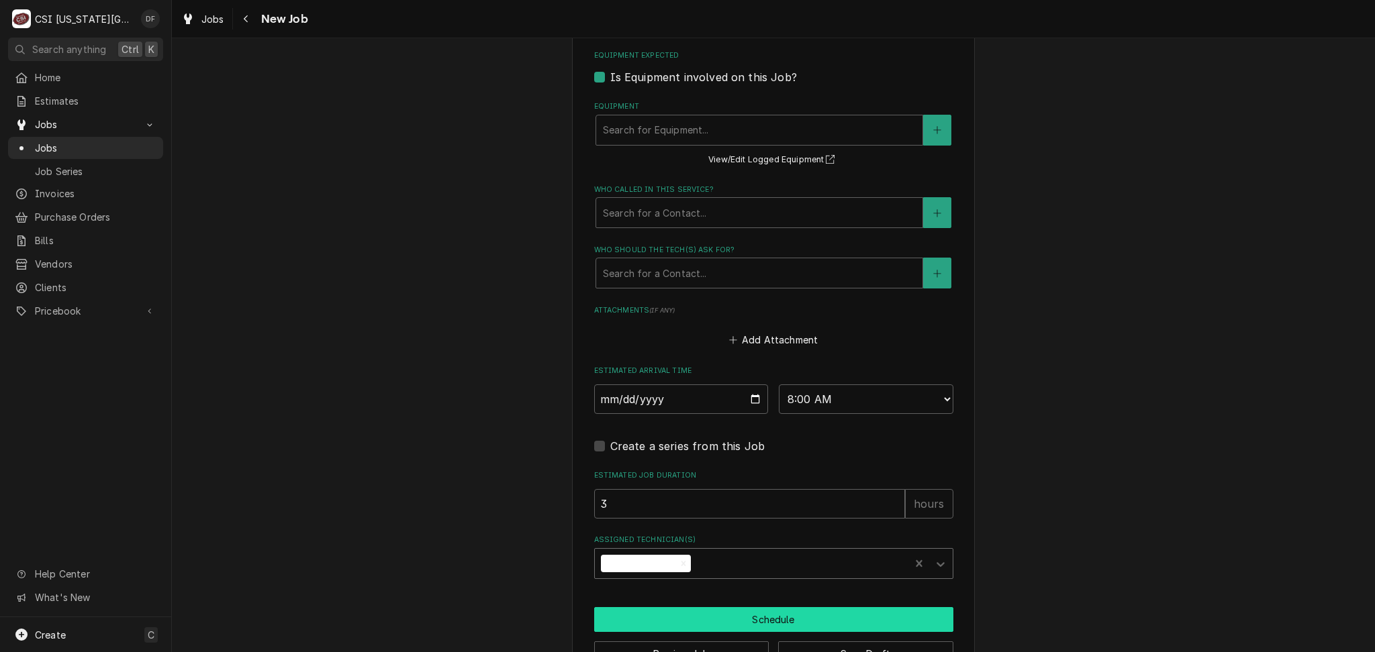
click at [722, 626] on button "Schedule" at bounding box center [773, 619] width 359 height 25
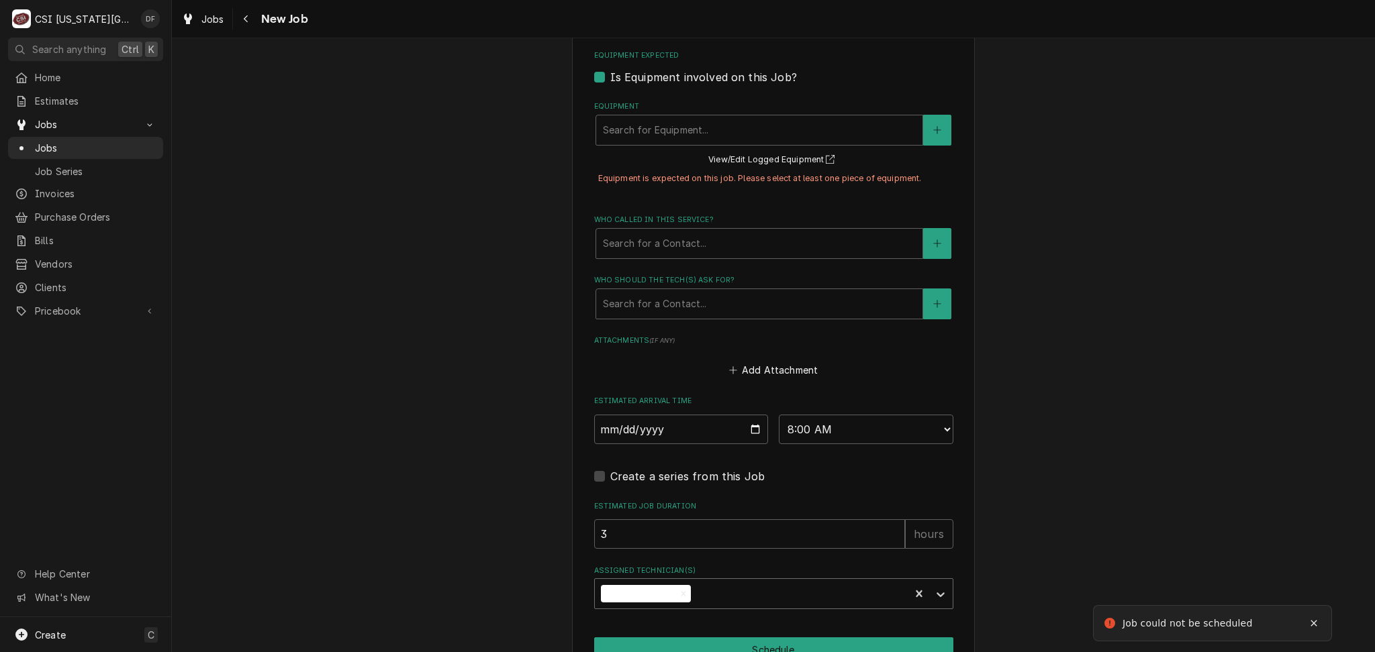
scroll to position [1150, 0]
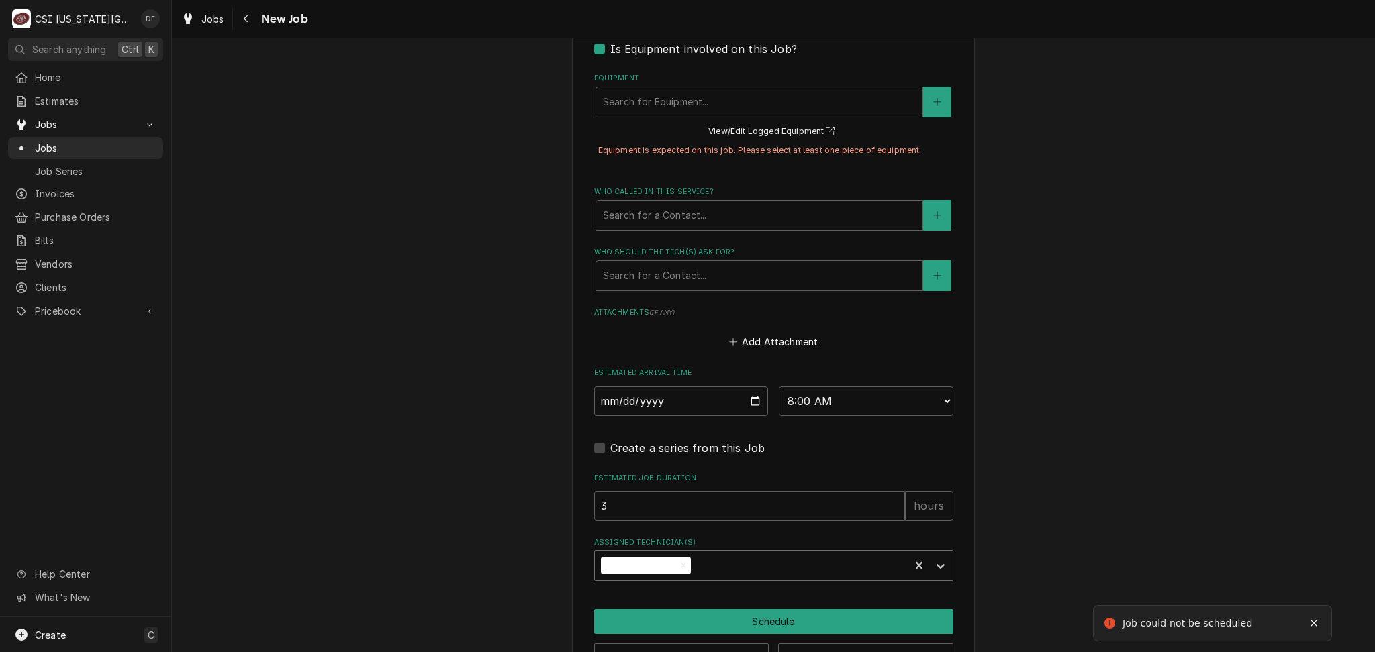
click at [610, 45] on label "Is Equipment involved on this Job?" at bounding box center [703, 49] width 187 height 16
click at [610, 45] on input "Equipment Expected" at bounding box center [789, 56] width 359 height 30
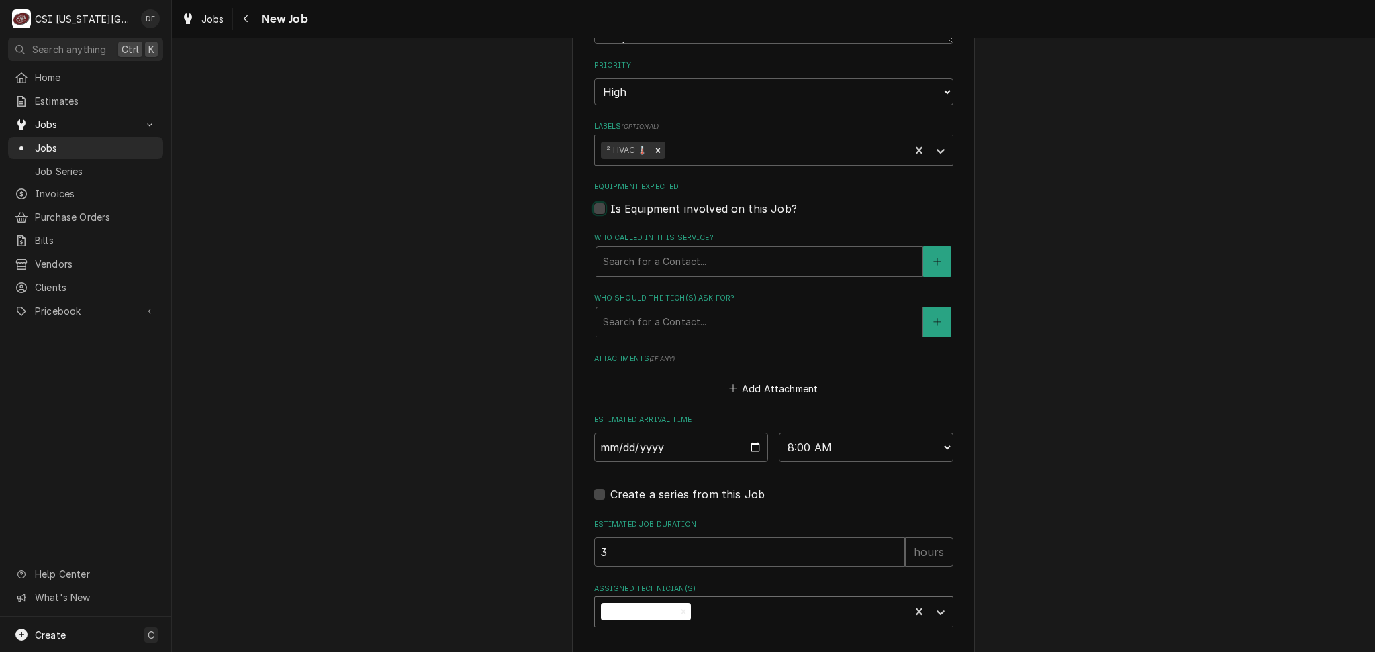
scroll to position [1080, 0]
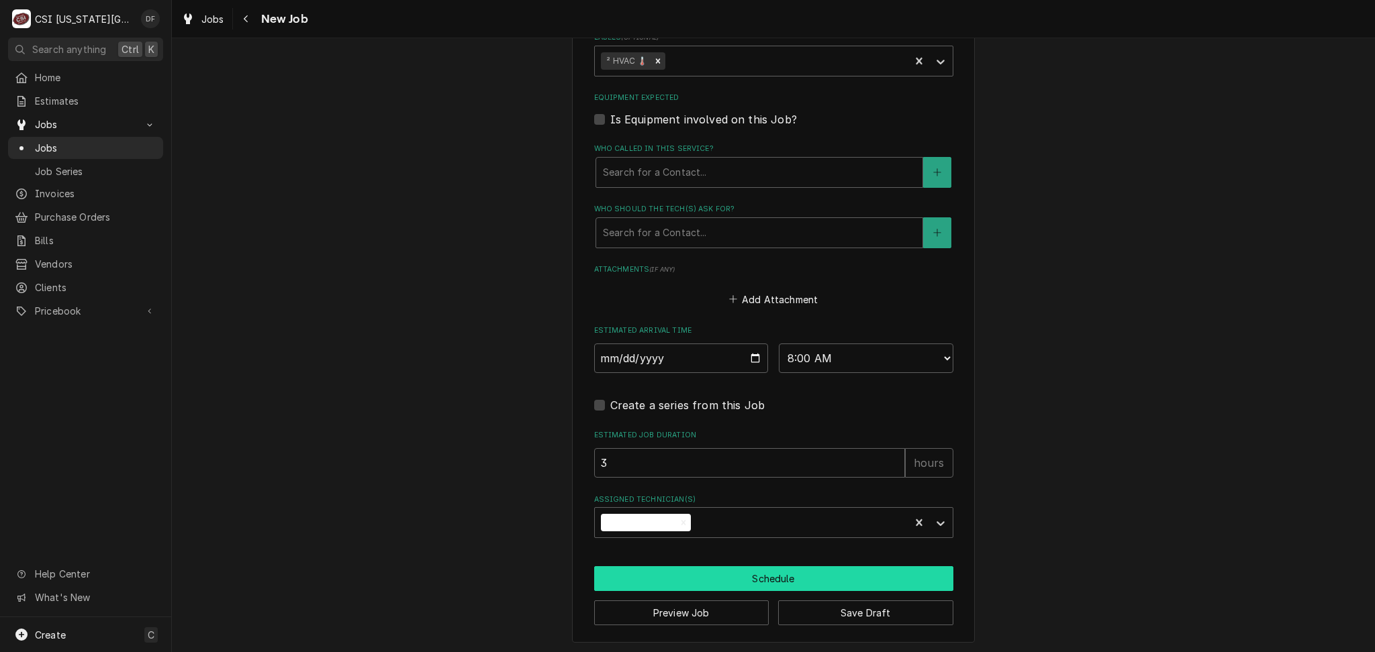
click at [666, 584] on button "Schedule" at bounding box center [773, 578] width 359 height 25
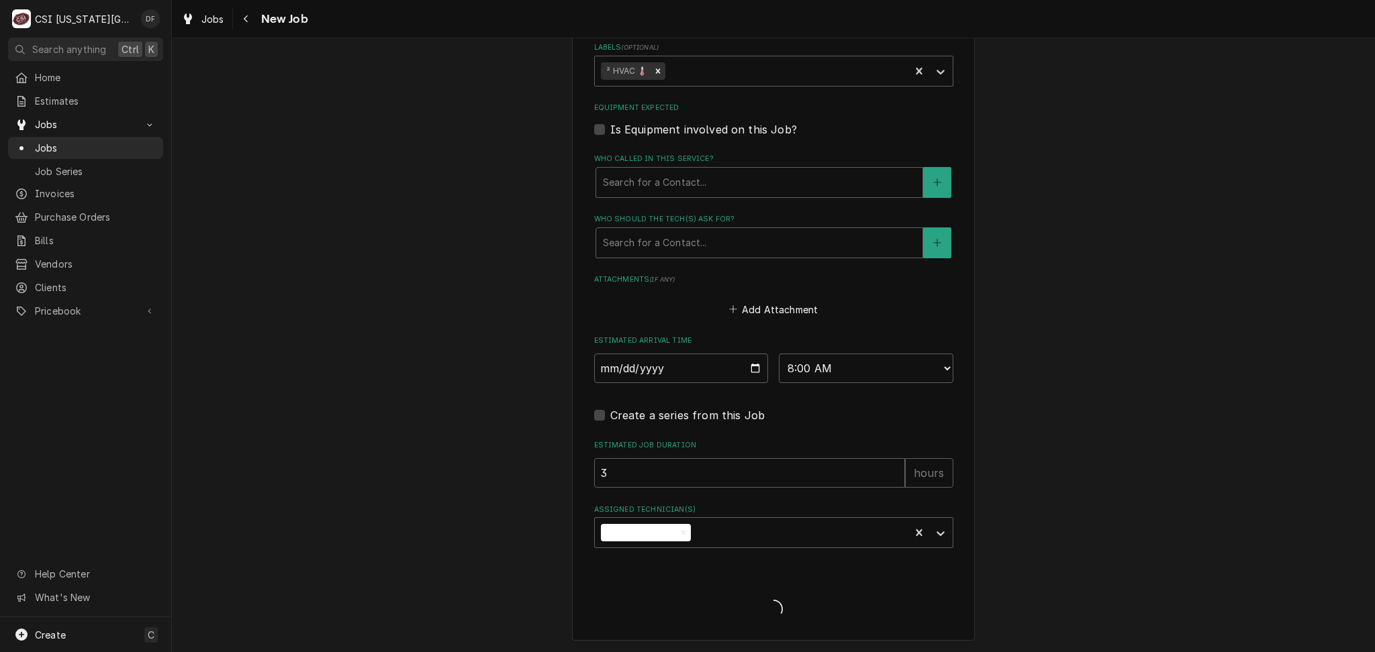
scroll to position [1067, 0]
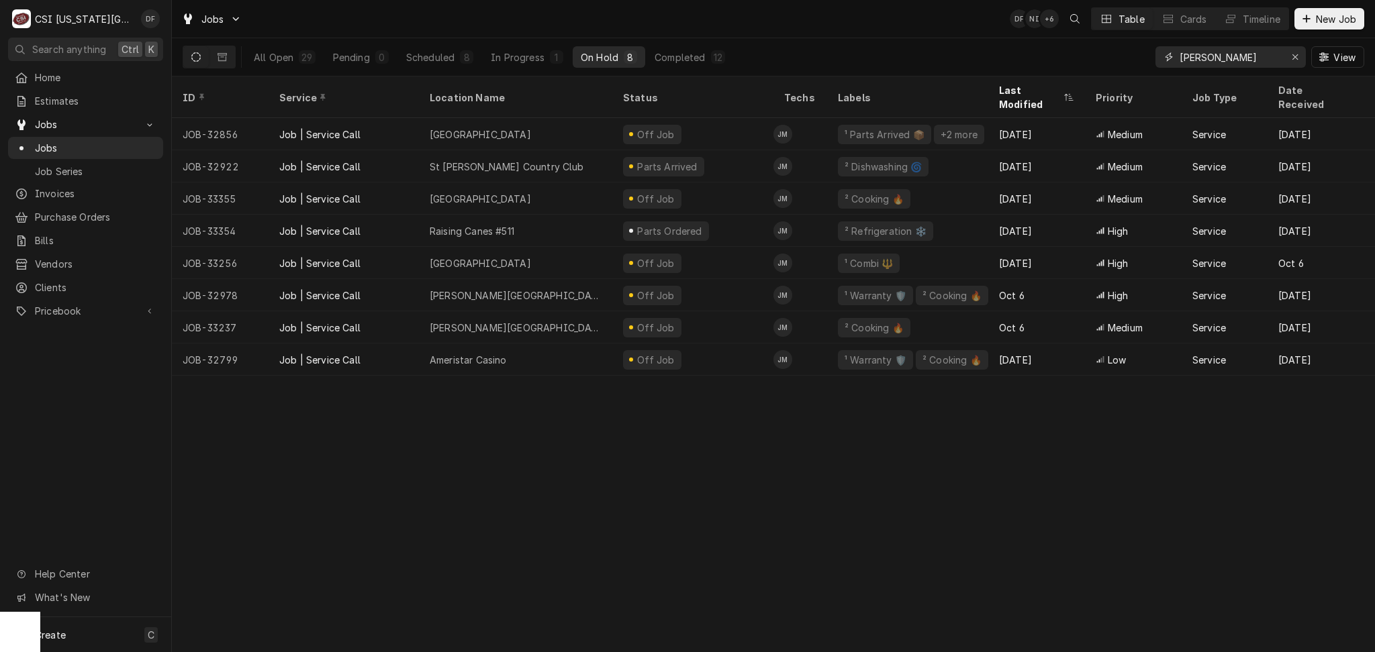
drag, startPoint x: 1235, startPoint y: 54, endPoint x: 1167, endPoint y: 56, distance: 67.8
click at [1167, 56] on div "[PERSON_NAME]" at bounding box center [1230, 56] width 150 height 21
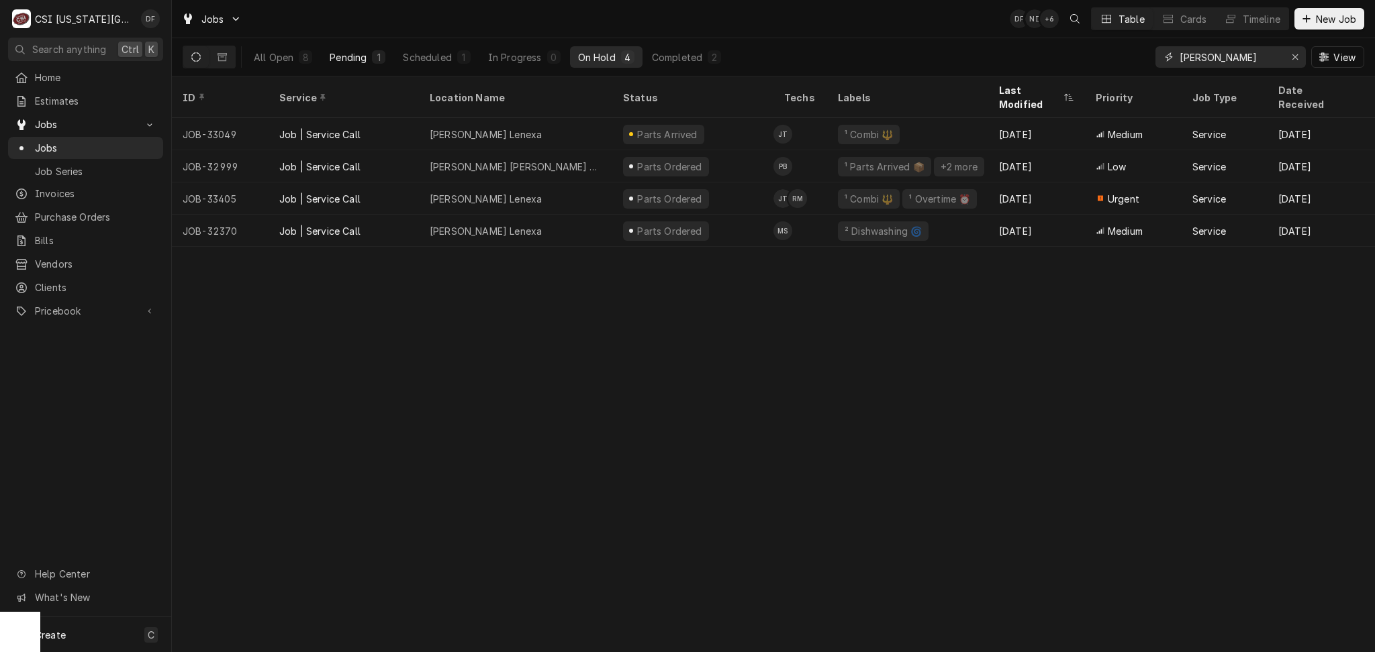
type input "[PERSON_NAME]"
click at [368, 55] on button "Pending 1" at bounding box center [357, 56] width 72 height 21
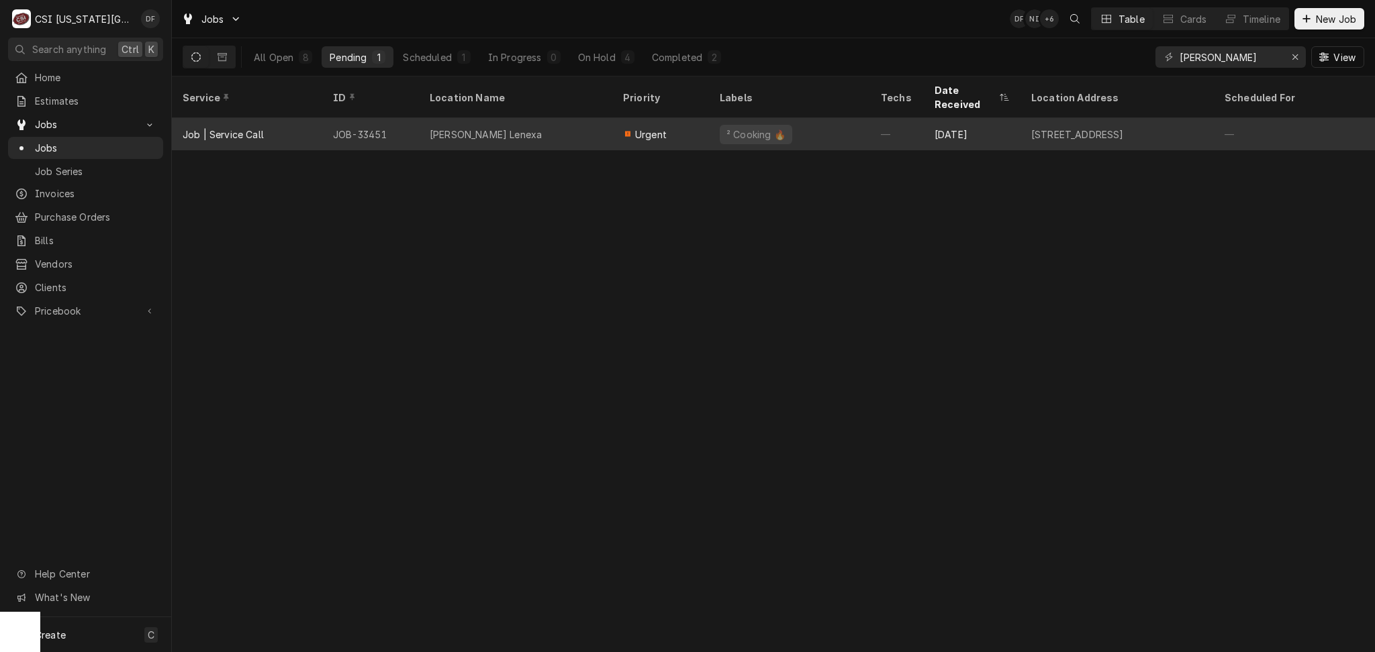
click at [530, 123] on div "[PERSON_NAME] Lenexa" at bounding box center [515, 134] width 193 height 32
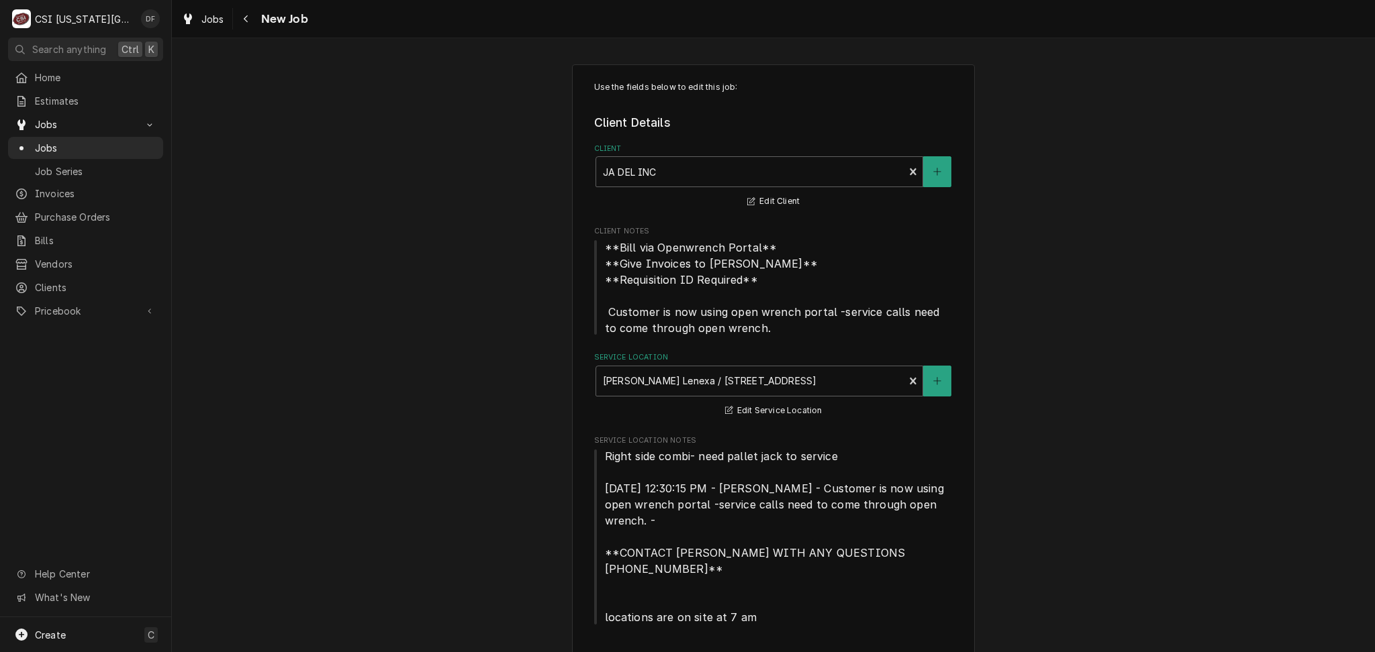
type textarea "x"
click at [247, 20] on icon "Navigate back" at bounding box center [246, 18] width 6 height 9
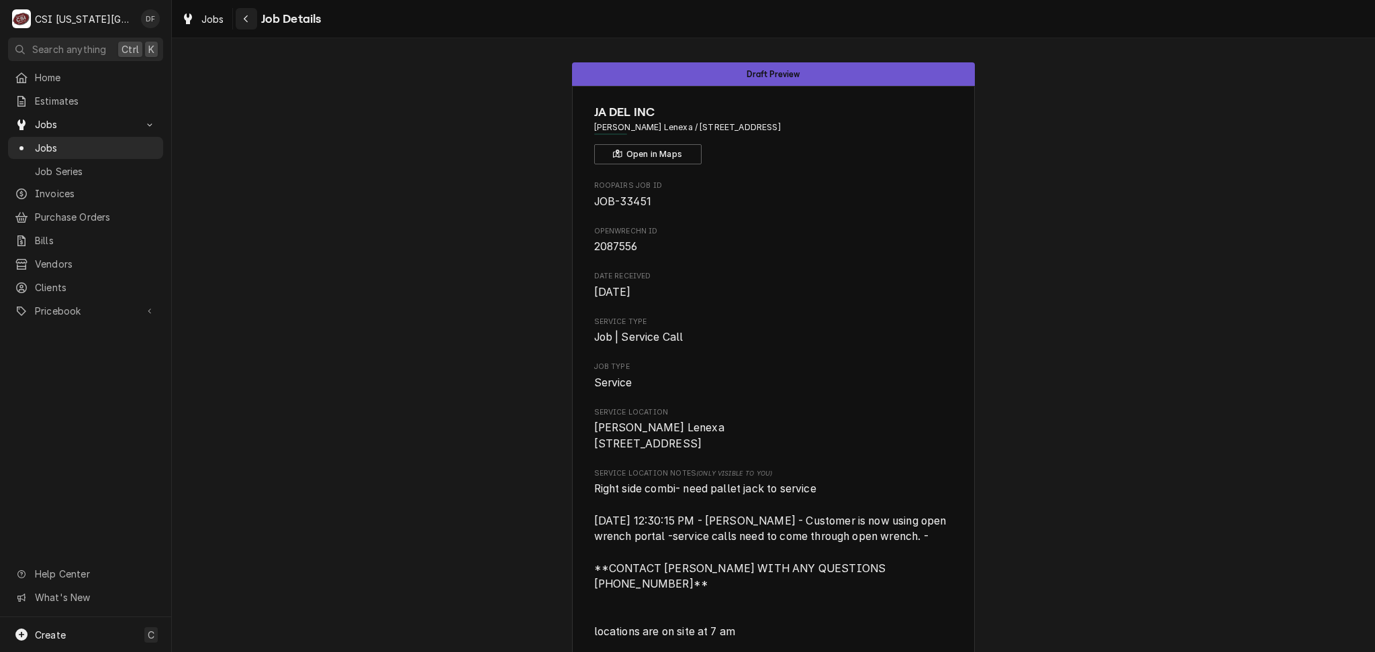
click at [240, 19] on div "Navigate back" at bounding box center [246, 18] width 13 height 13
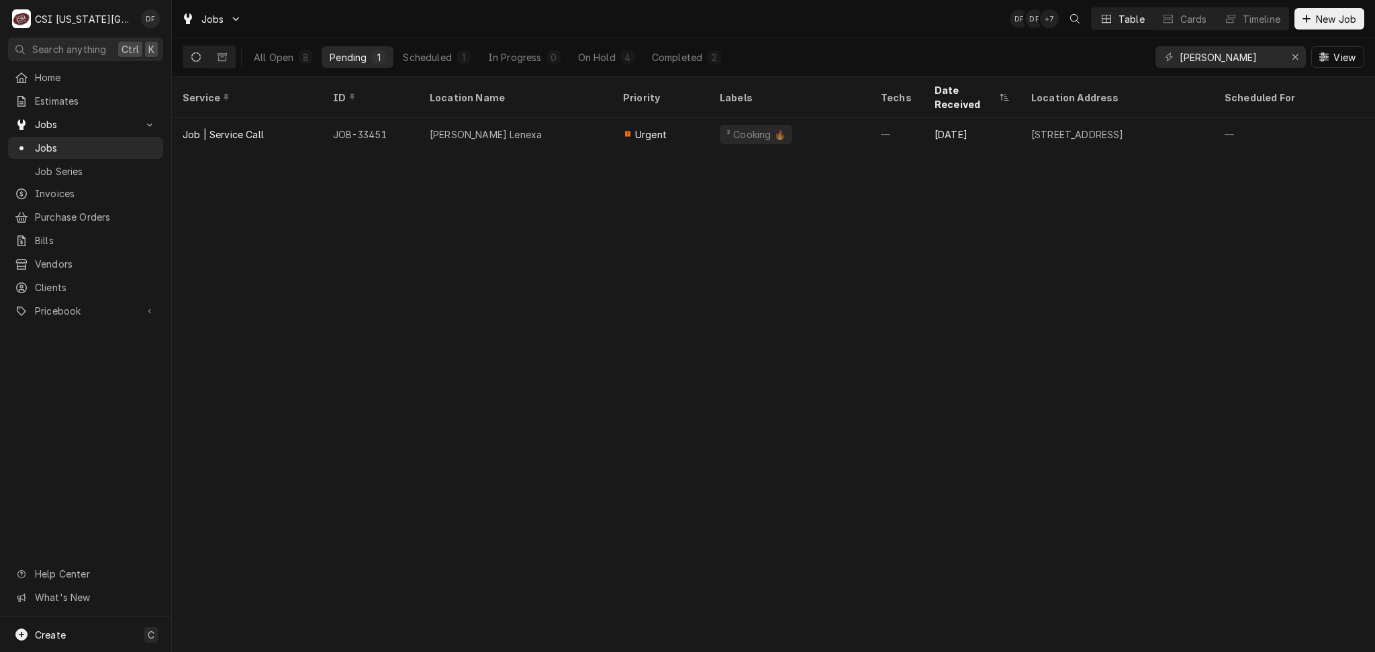
click at [366, 58] on div "Pending" at bounding box center [348, 57] width 37 height 14
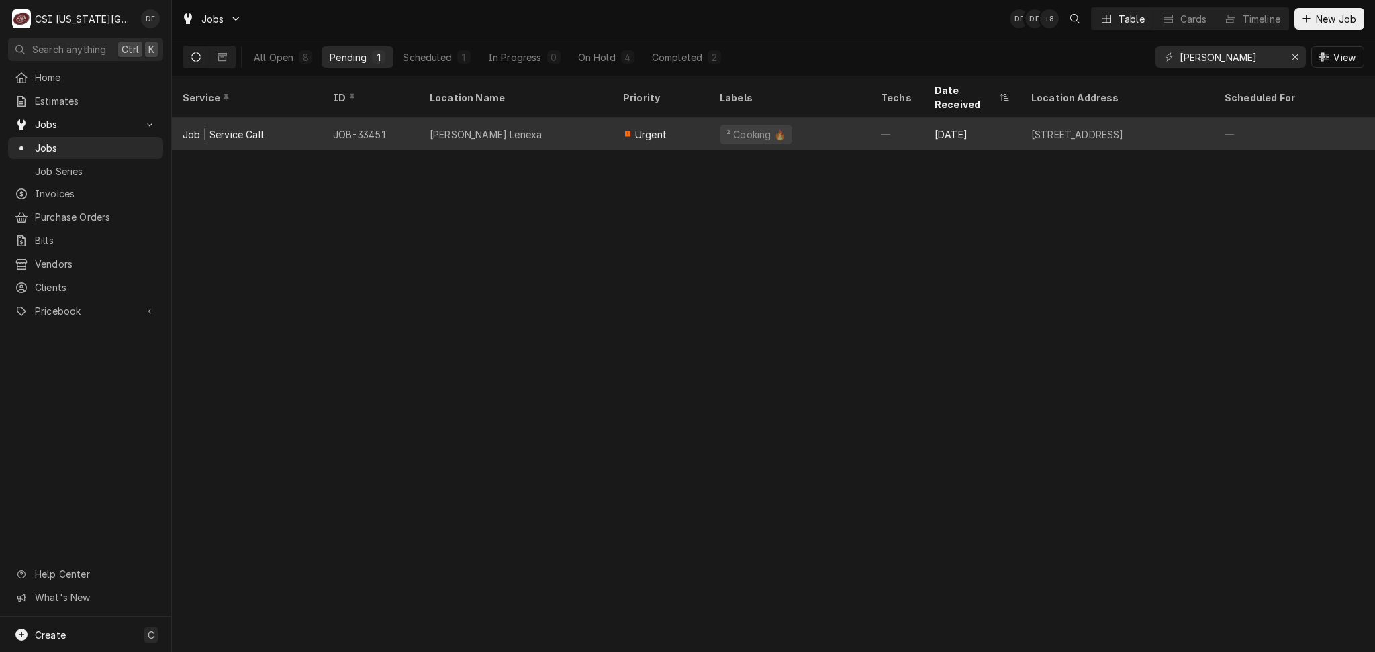
click at [448, 130] on div "[PERSON_NAME] Lenexa" at bounding box center [515, 134] width 193 height 32
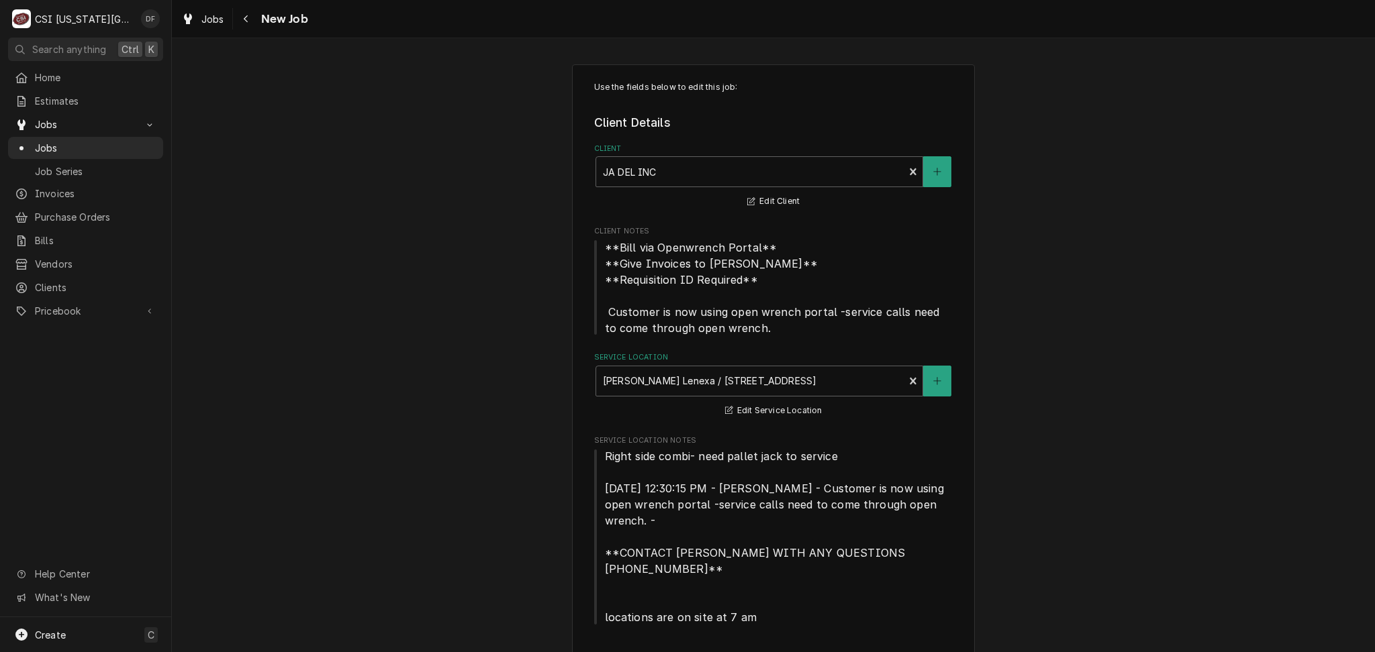
type textarea "x"
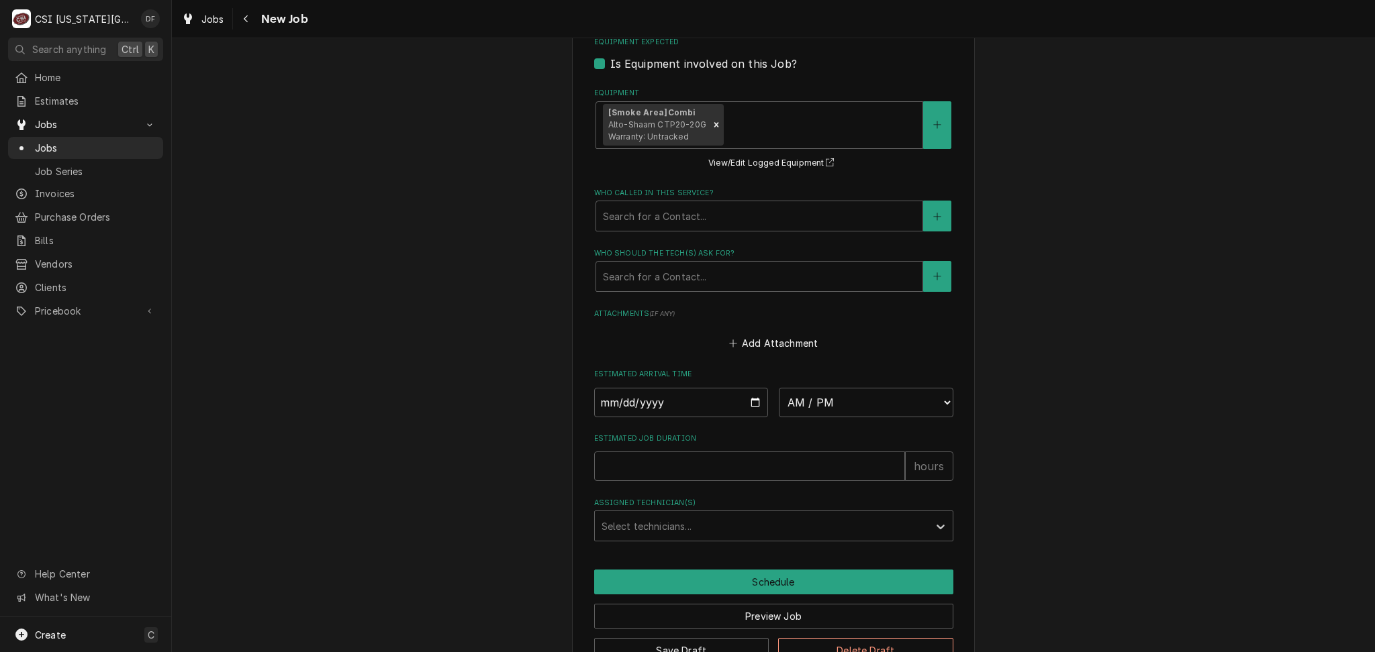
scroll to position [1367, 0]
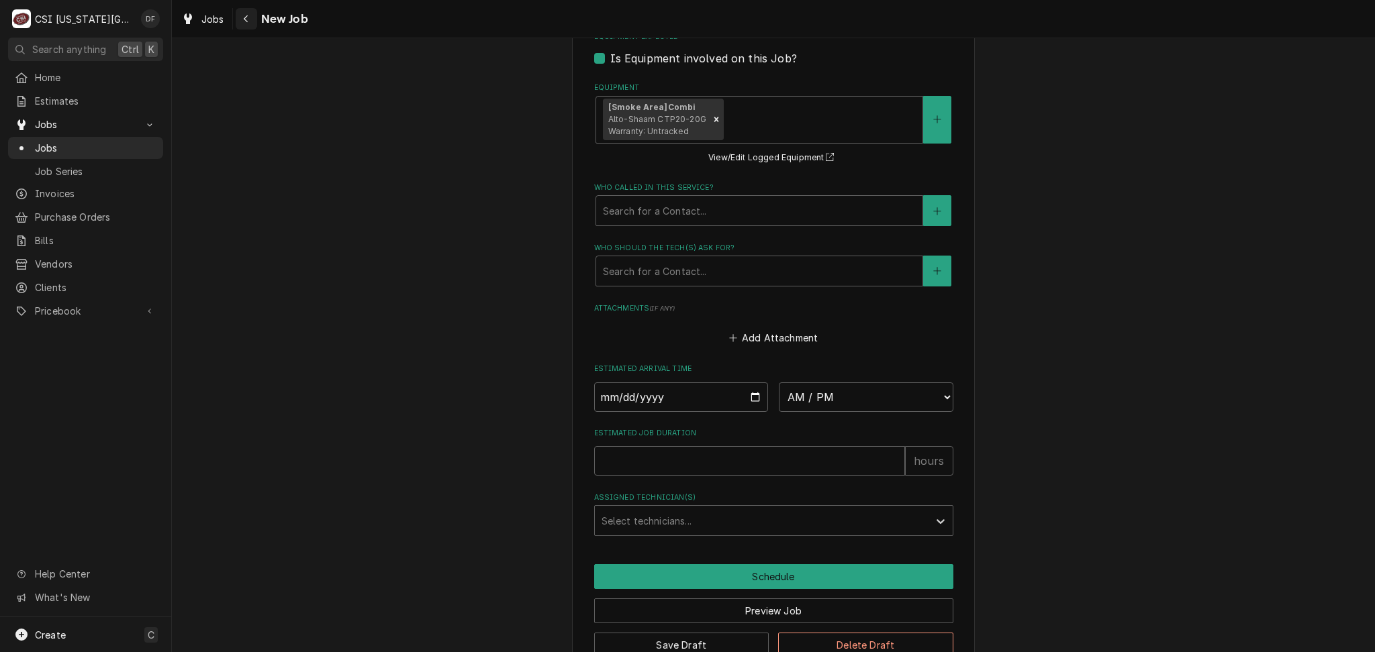
click at [245, 19] on icon "Navigate back" at bounding box center [246, 18] width 6 height 9
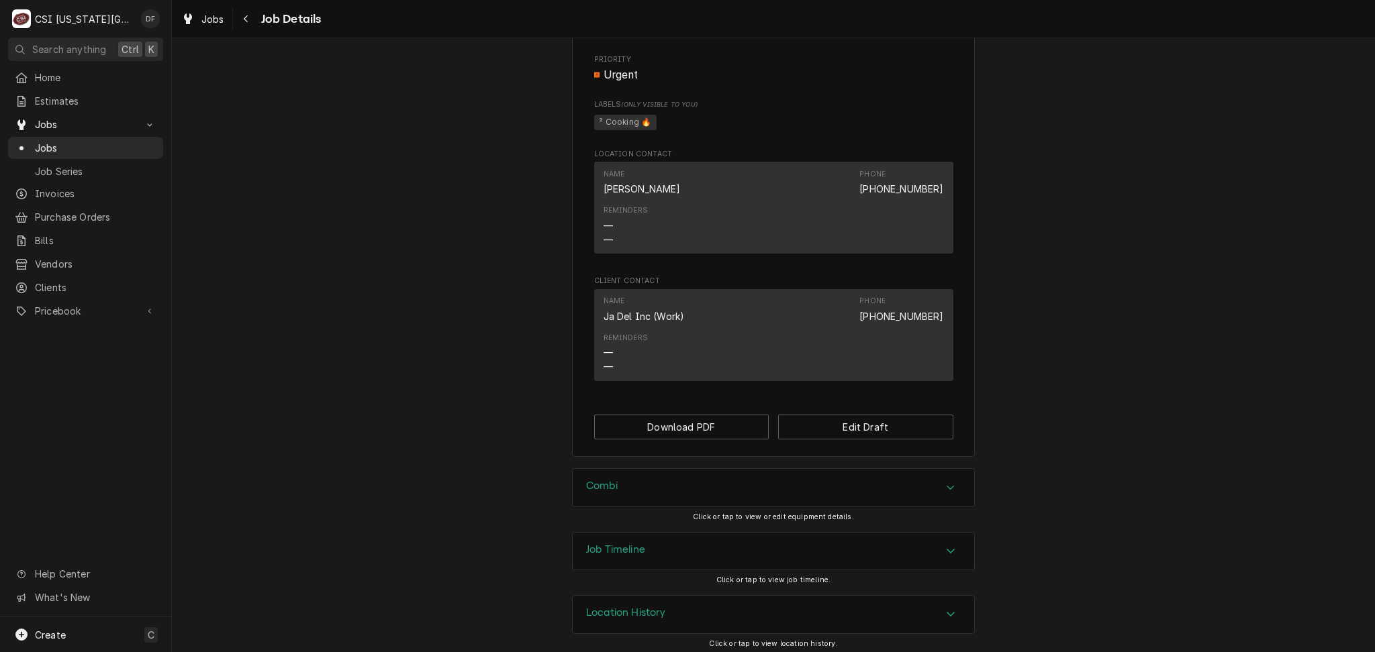
scroll to position [900, 0]
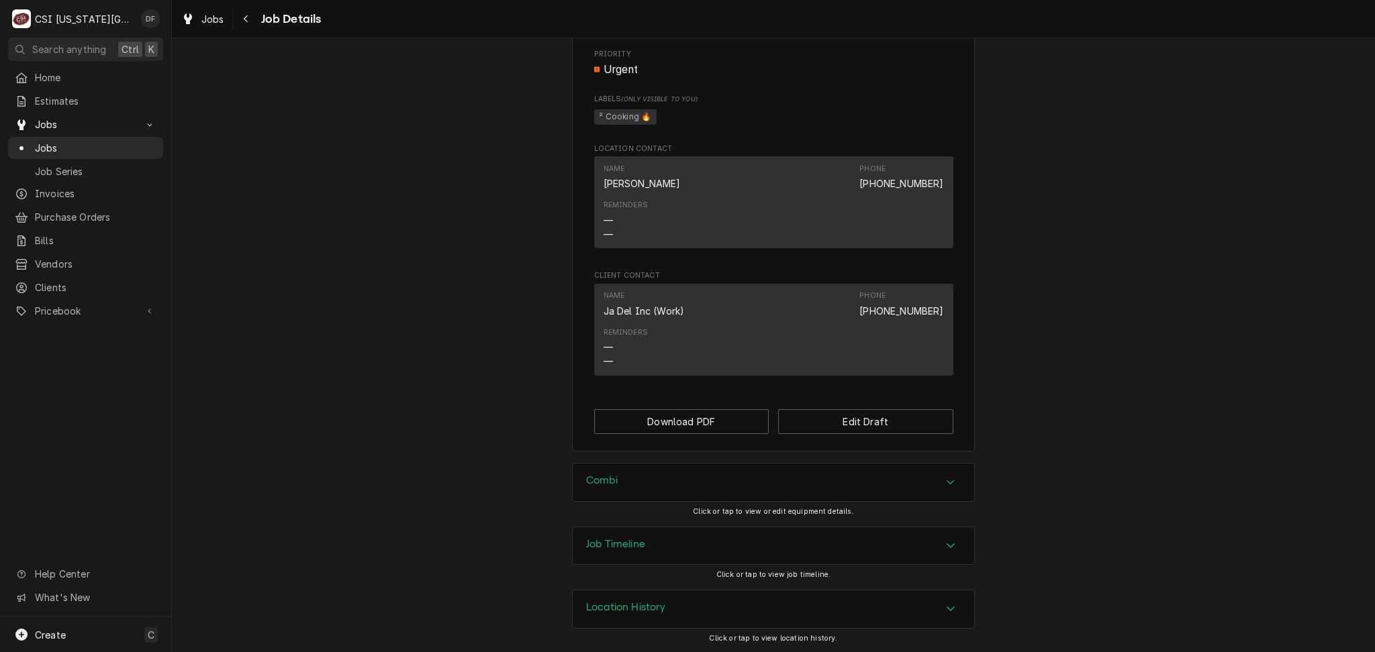
click at [647, 482] on div "Combi" at bounding box center [773, 483] width 401 height 38
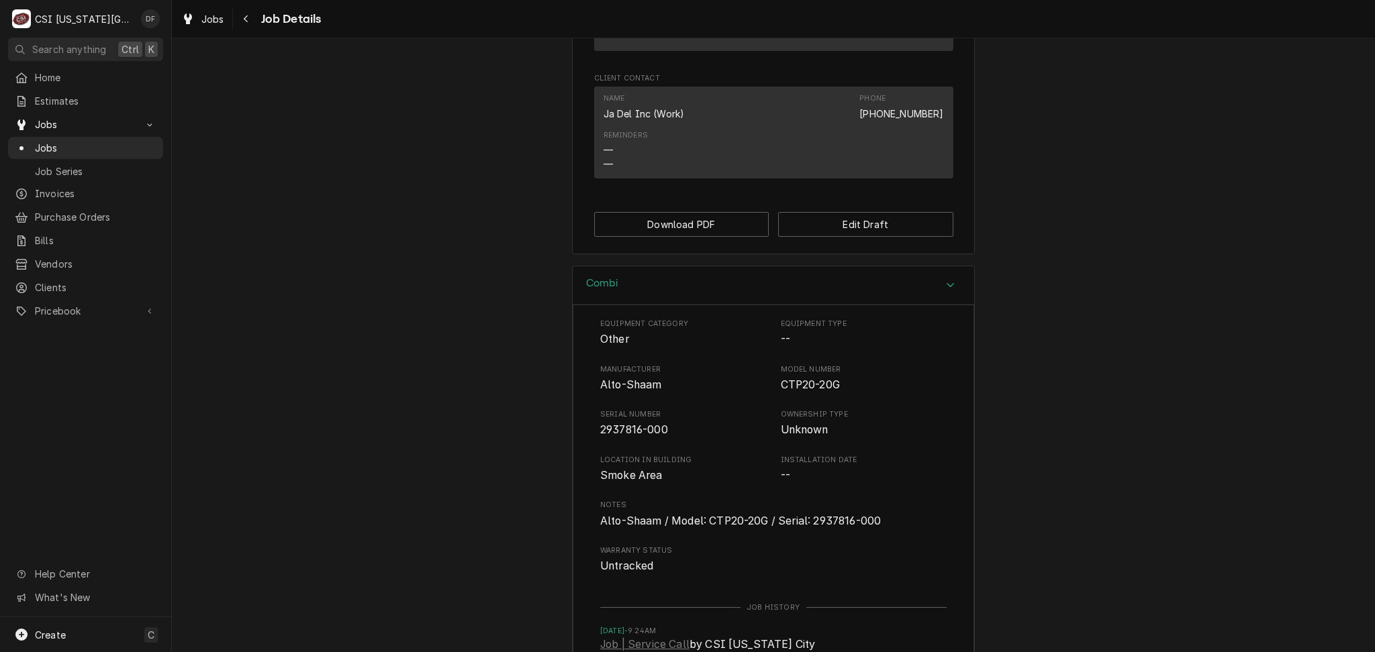
scroll to position [1303, 0]
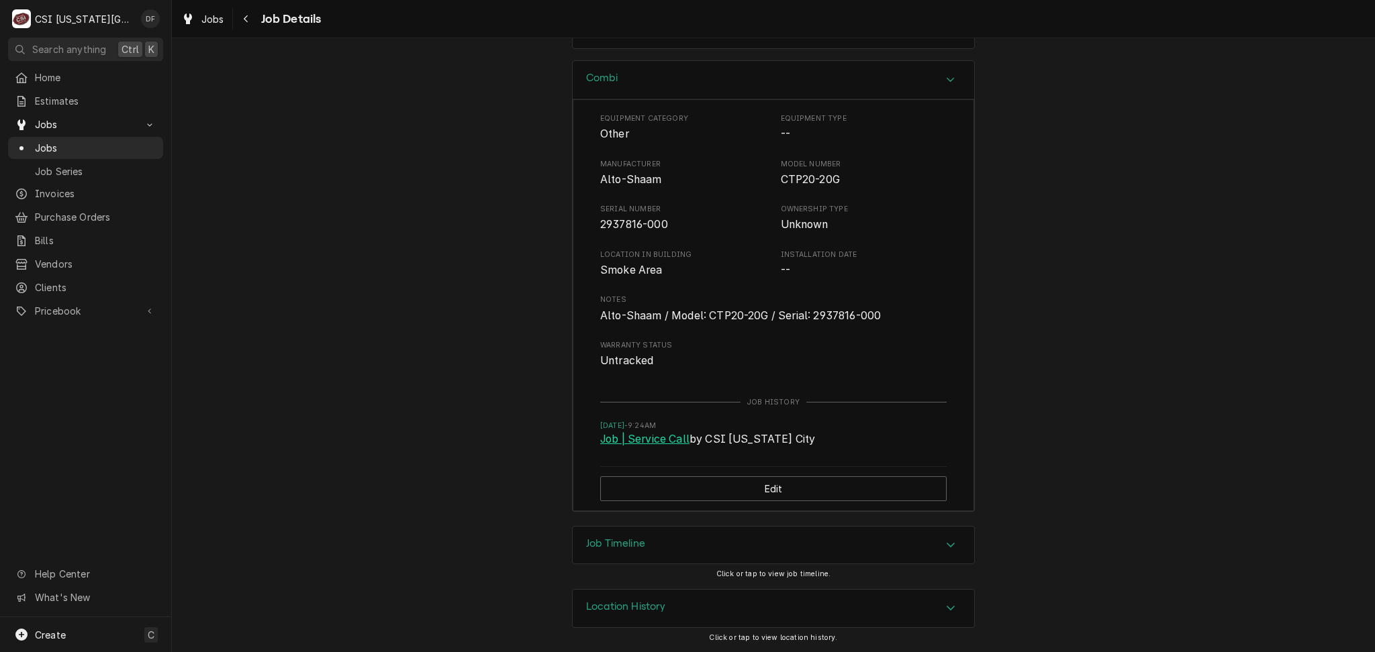
click at [636, 438] on link "Job | Service Call" at bounding box center [644, 440] width 89 height 16
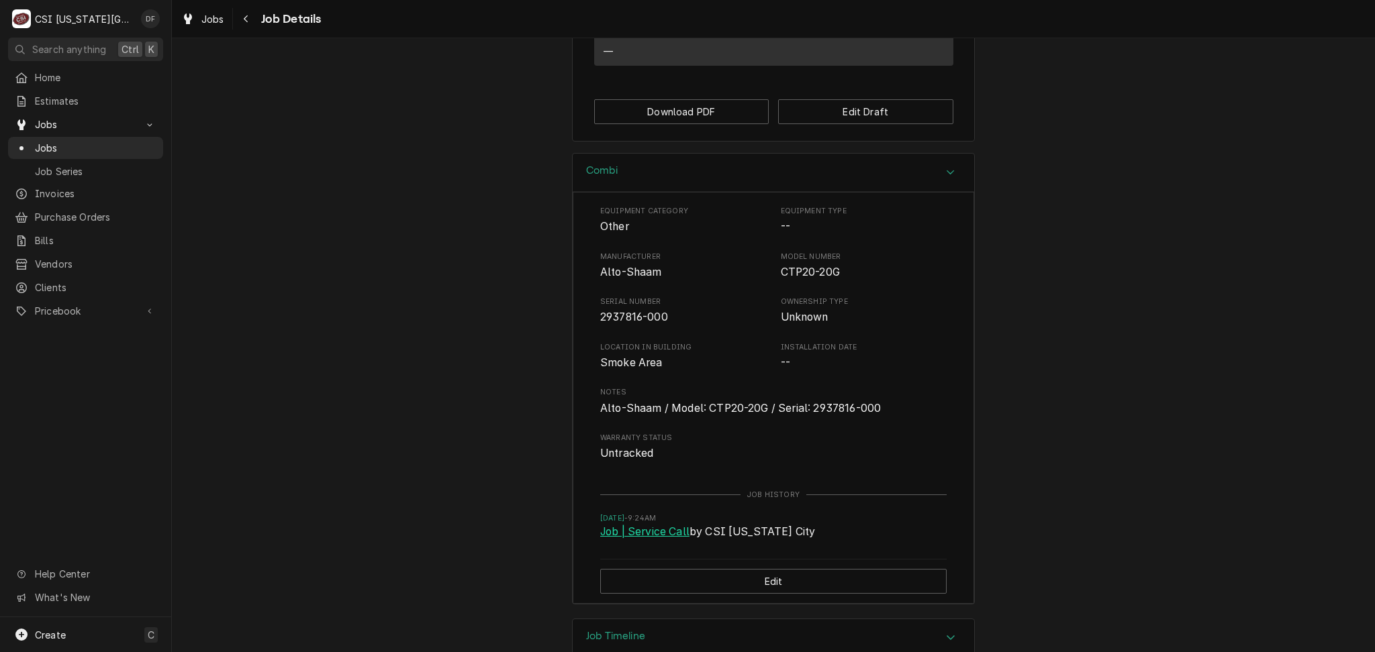
scroll to position [1252, 0]
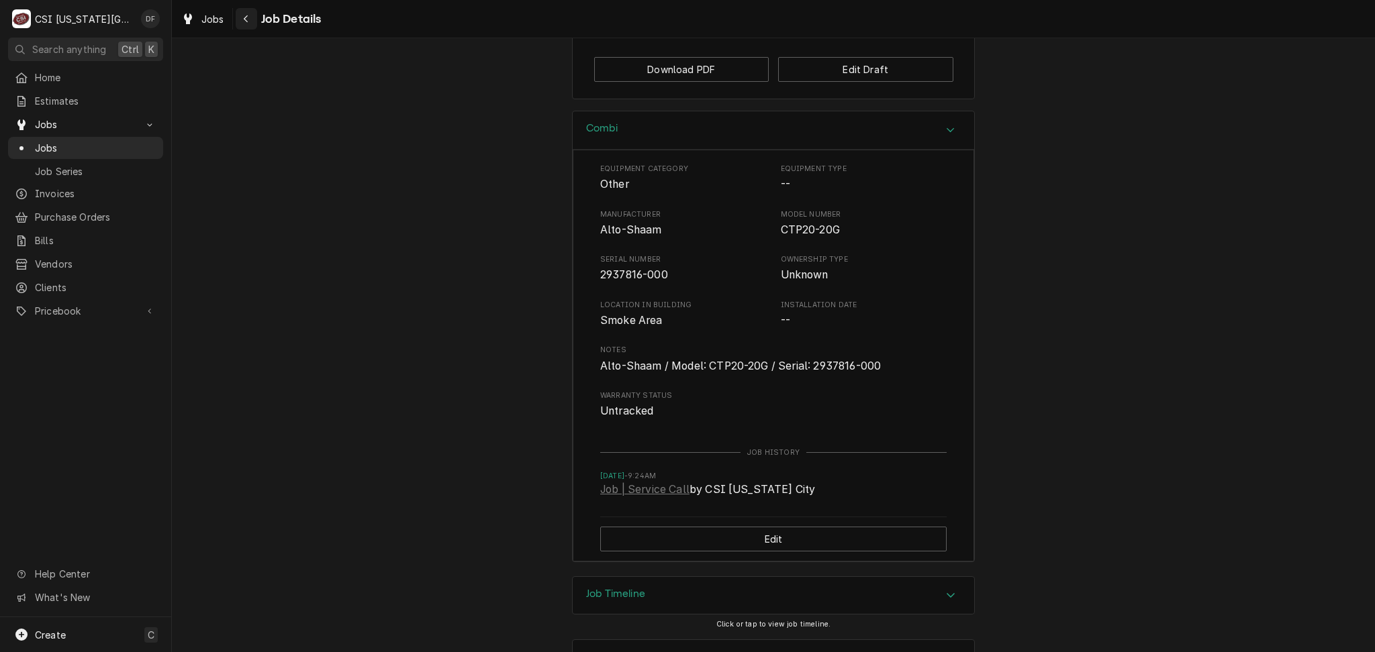
click at [241, 19] on div "Navigate back" at bounding box center [246, 18] width 13 height 13
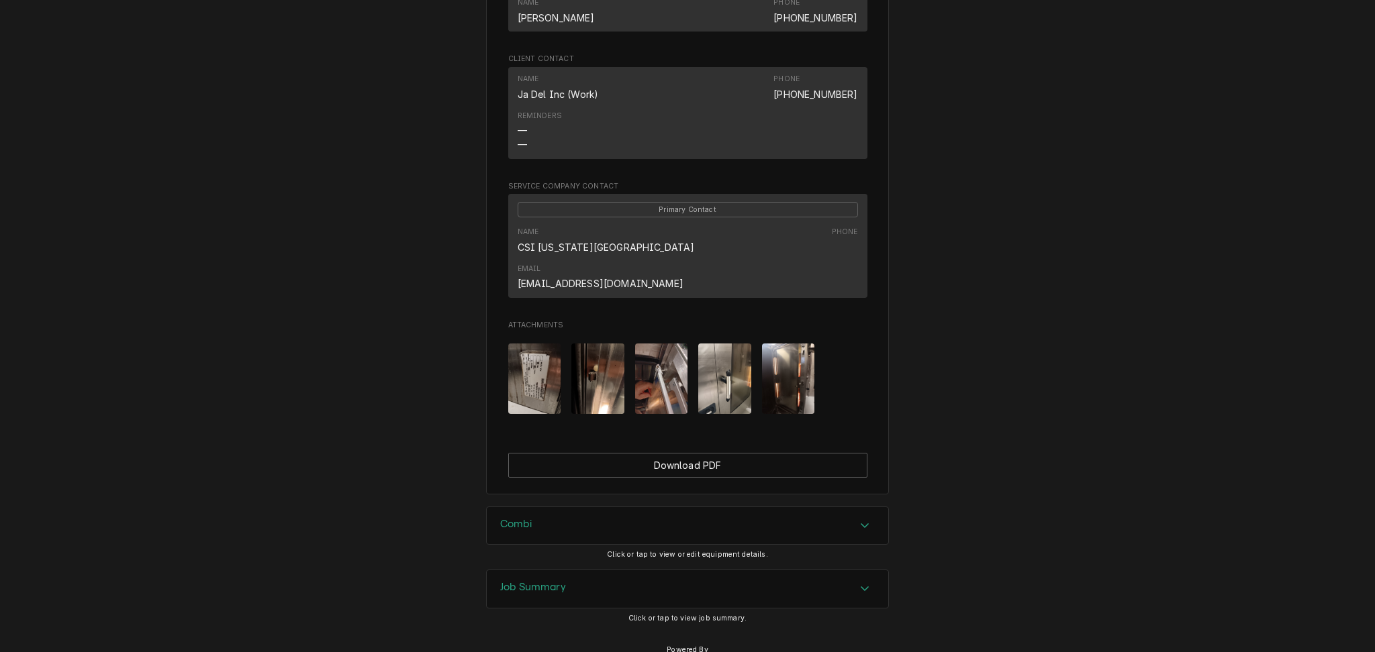
scroll to position [1107, 0]
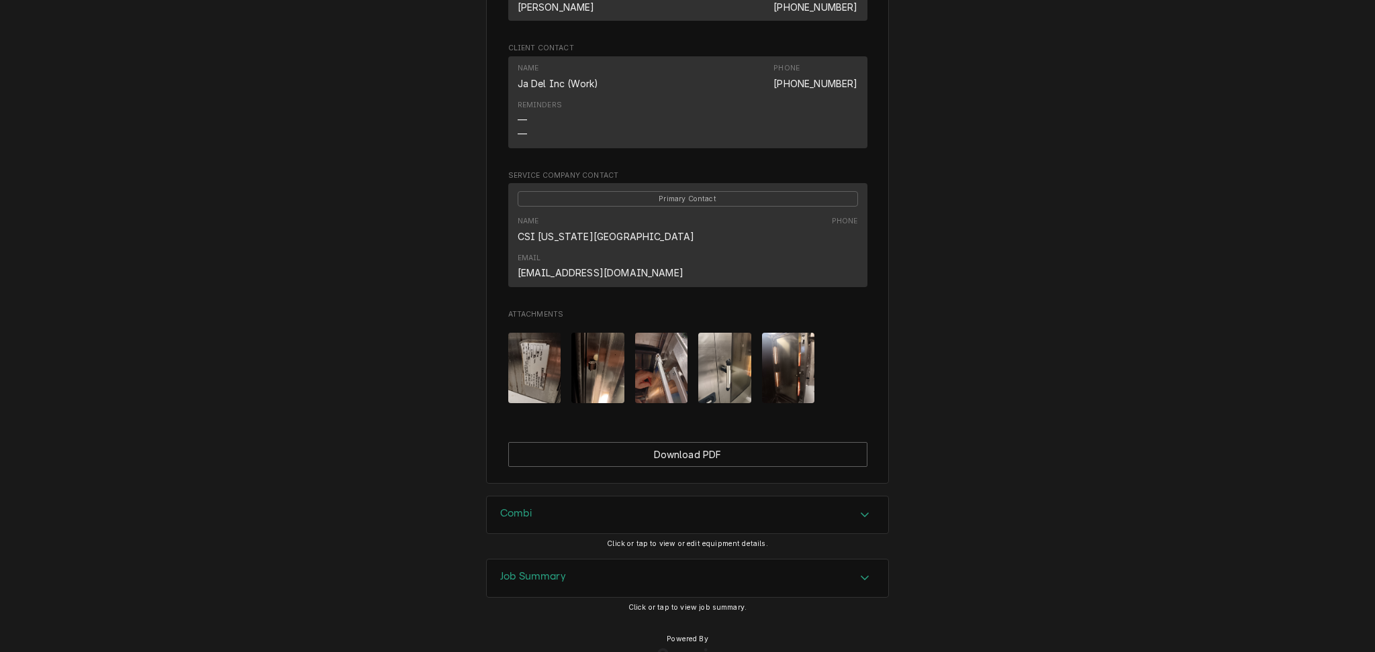
click at [540, 571] on h3 "Job Summary" at bounding box center [533, 577] width 66 height 13
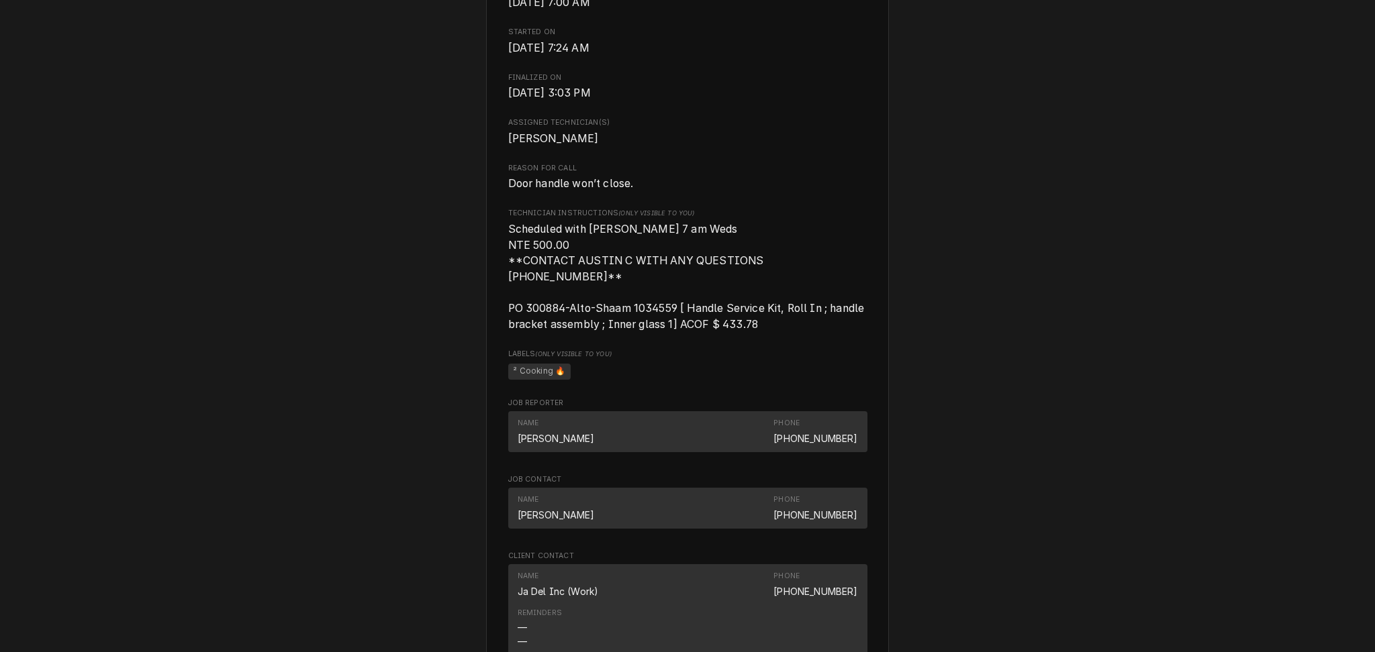
scroll to position [571, 0]
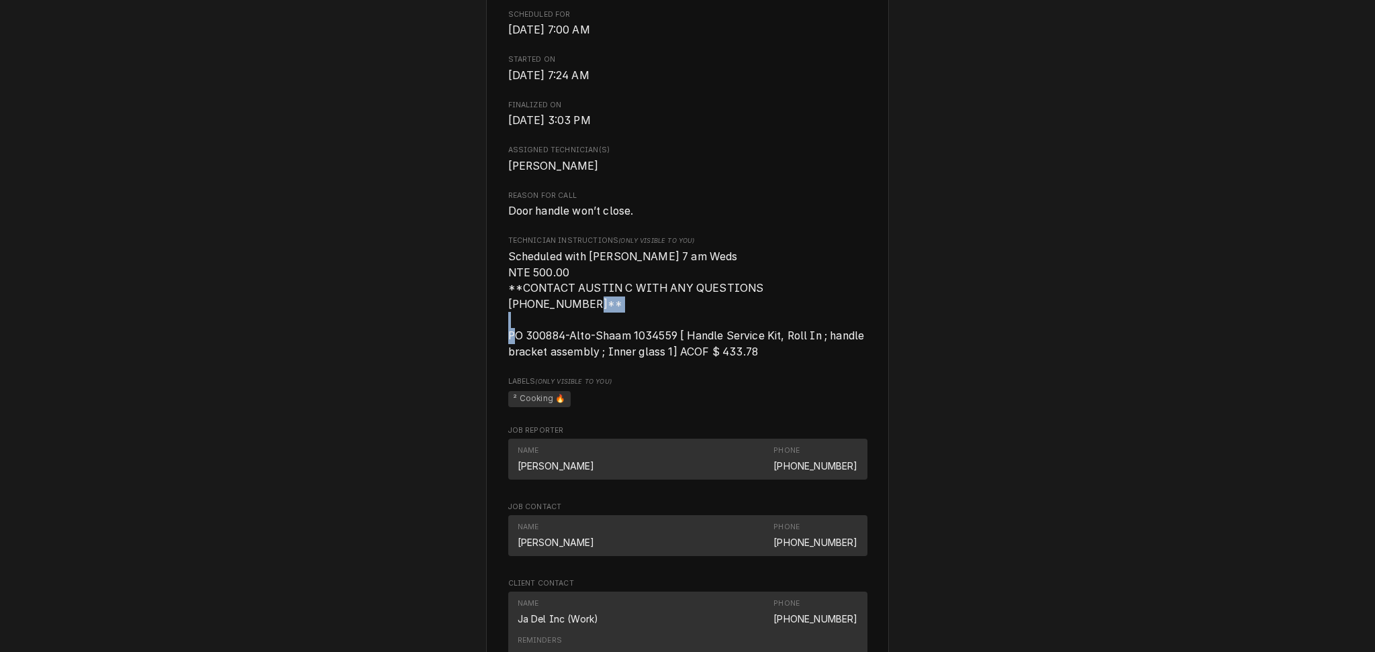
drag, startPoint x: 519, startPoint y: 334, endPoint x: 557, endPoint y: 335, distance: 38.3
click at [557, 335] on span "Scheduled with [PERSON_NAME] 7 am Weds NTE 500.00 **CONTACT AUSTIN C WITH ANY Q…" at bounding box center [687, 304] width 359 height 108
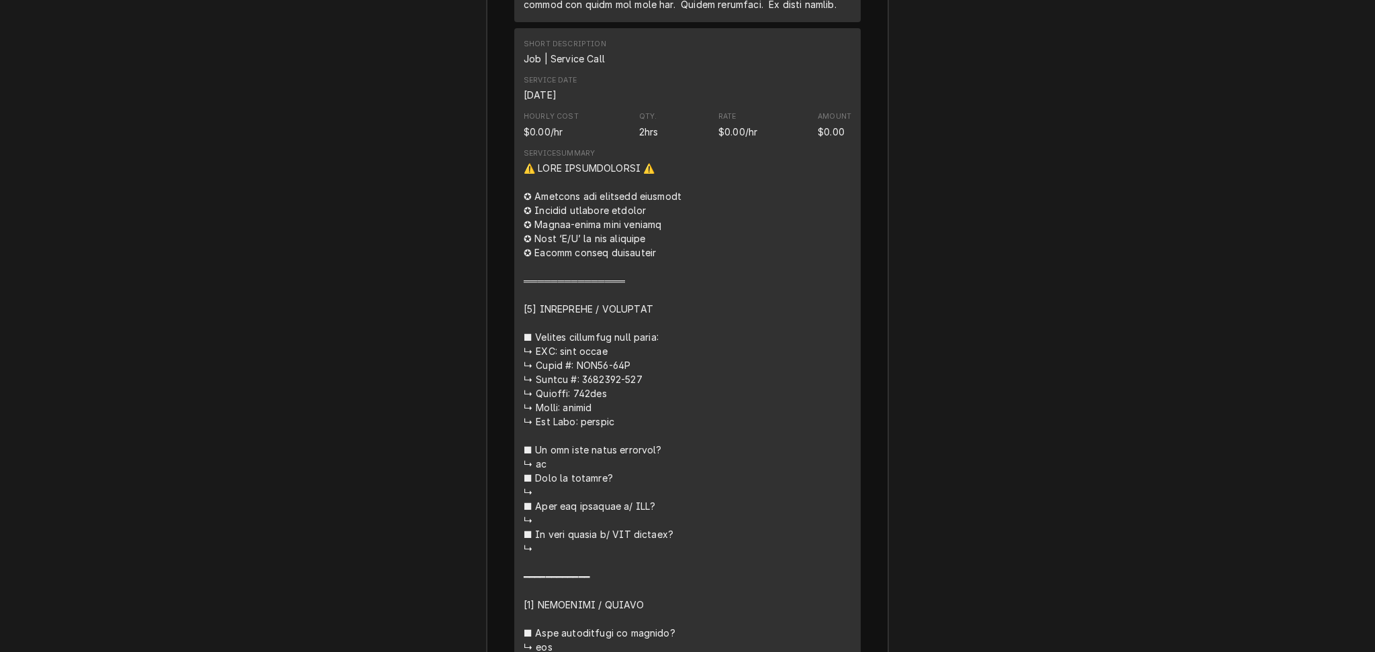
scroll to position [2450, 0]
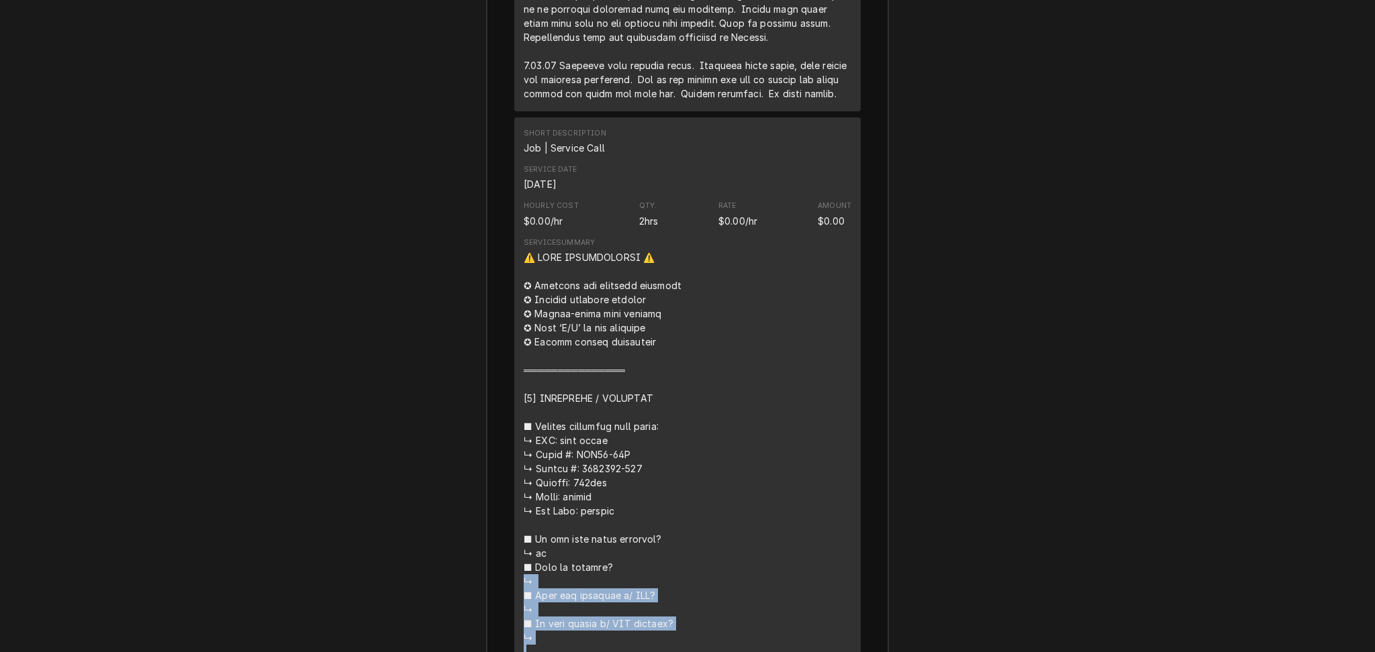
drag, startPoint x: 528, startPoint y: 402, endPoint x: 689, endPoint y: 475, distance: 176.3
copy div "↳ ■ 𝗛𝗮𝘃𝗲 𝘆𝗼𝘂 𝘃𝗲𝗿𝗶𝗳𝗶𝗲𝗱 𝘄/ 𝗠𝗙𝗚? ↳ ■ 𝗜𝘀 𝘂𝗻𝗶𝘁 𝘁𝗮𝗴𝗴𝗲𝗱 𝘄/ 𝗖𝗦𝗜 𝘀𝘁𝗶𝗰𝗸𝗲𝗿? ↳ ━━━━━━━━━━━━…"
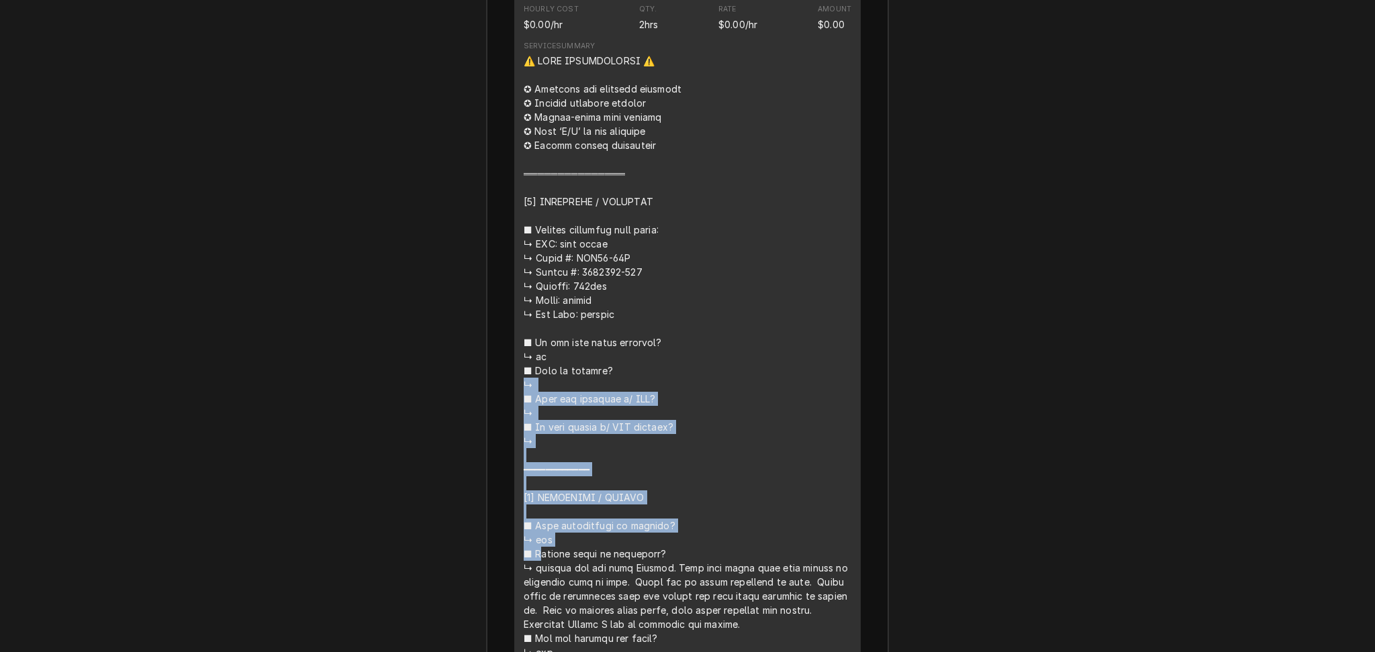
scroll to position [2685, 0]
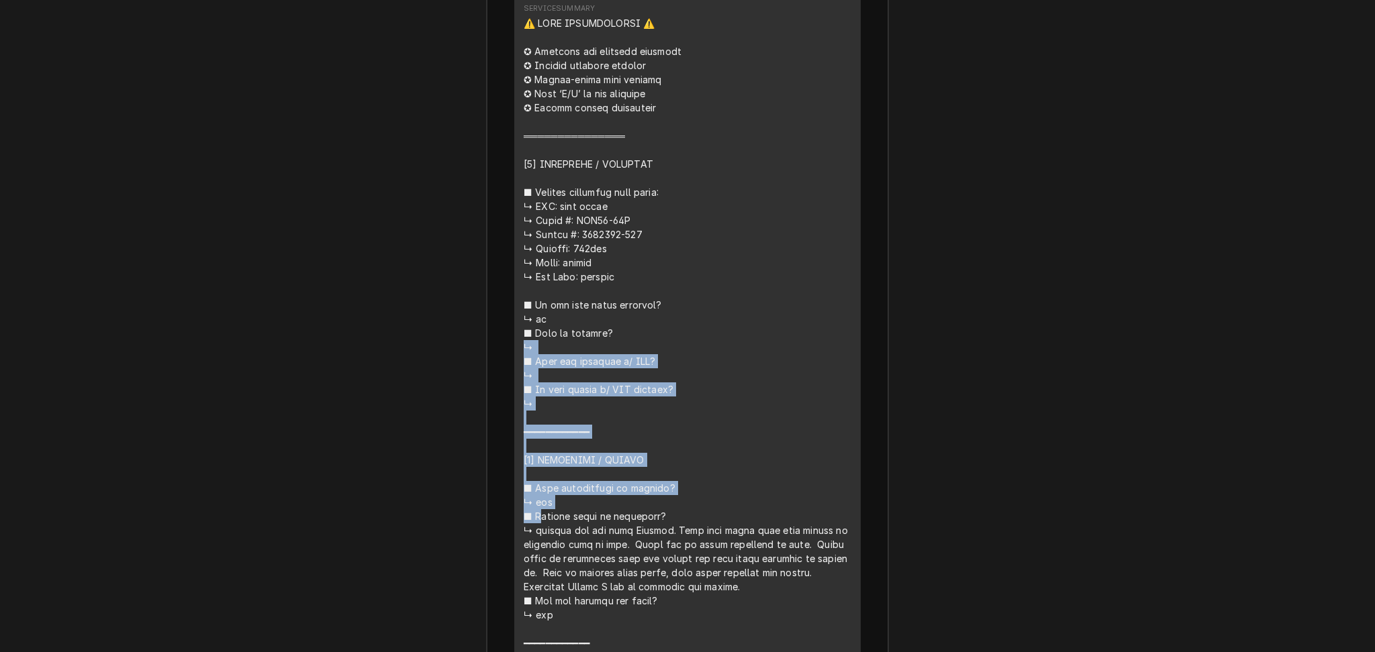
click at [622, 223] on div "Line Item" at bounding box center [688, 551] width 328 height 1071
drag, startPoint x: 524, startPoint y: 168, endPoint x: 677, endPoint y: 238, distance: 168.5
click at [677, 238] on div "Line Item" at bounding box center [688, 551] width 328 height 1071
copy div "↳ ■ 𝗛𝗮𝘃𝗲 𝘆𝗼𝘂 𝘃𝗲𝗿𝗶𝗳𝗶𝗲𝗱 𝘄/ 𝗠𝗙𝗚? ↳ ■ 𝗜𝘀 𝘂𝗻𝗶𝘁 𝘁𝗮𝗴𝗴𝗲𝗱 𝘄/ 𝗖𝗦𝗜 𝘀𝘁𝗶𝗰𝗸𝗲𝗿? ↳ ━━━━━━━━━━━━…"
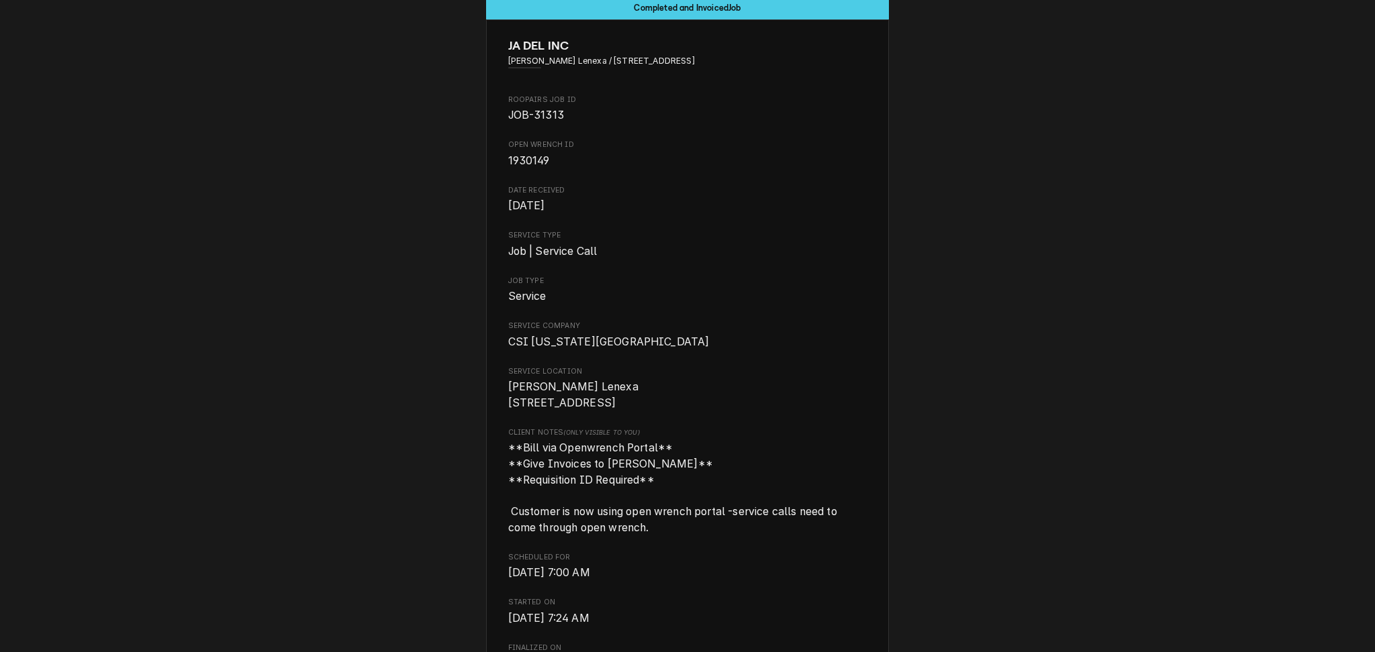
scroll to position [0, 0]
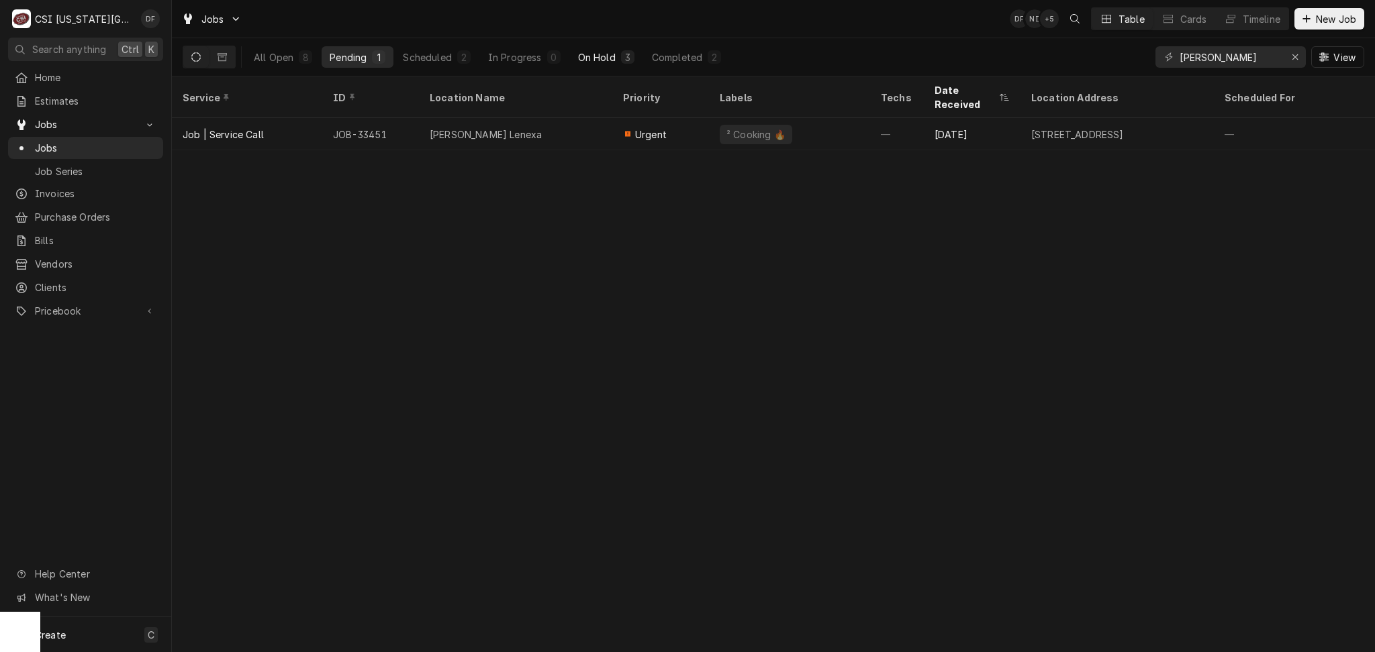
click at [601, 60] on div "On Hold" at bounding box center [597, 57] width 38 height 14
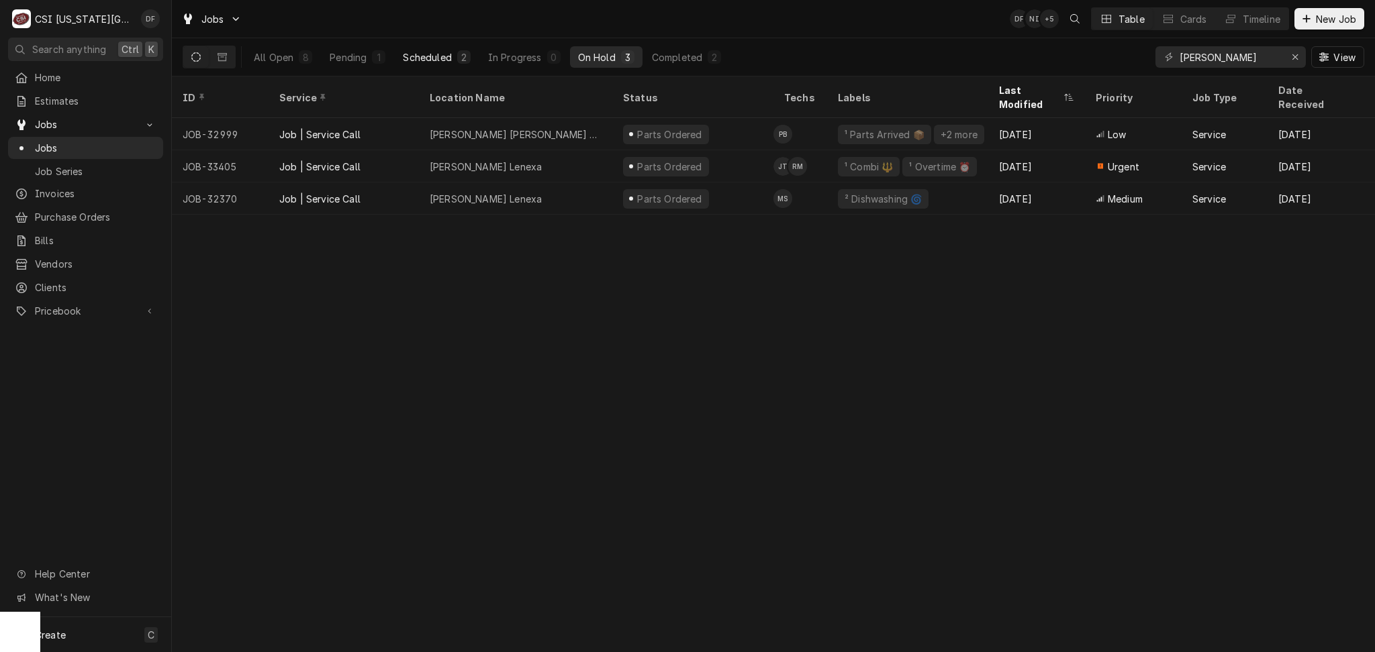
click at [444, 54] on div "Scheduled" at bounding box center [427, 57] width 48 height 14
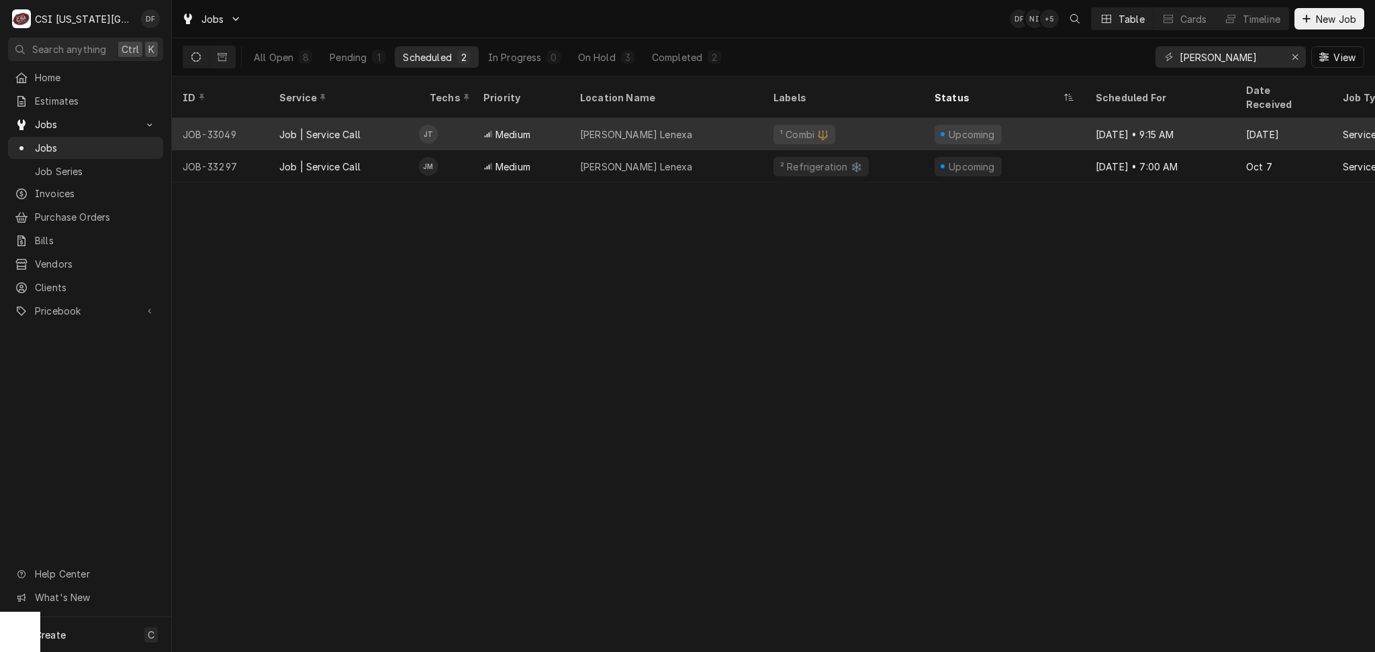
click at [720, 128] on div "[PERSON_NAME] Lenexa" at bounding box center [665, 134] width 193 height 32
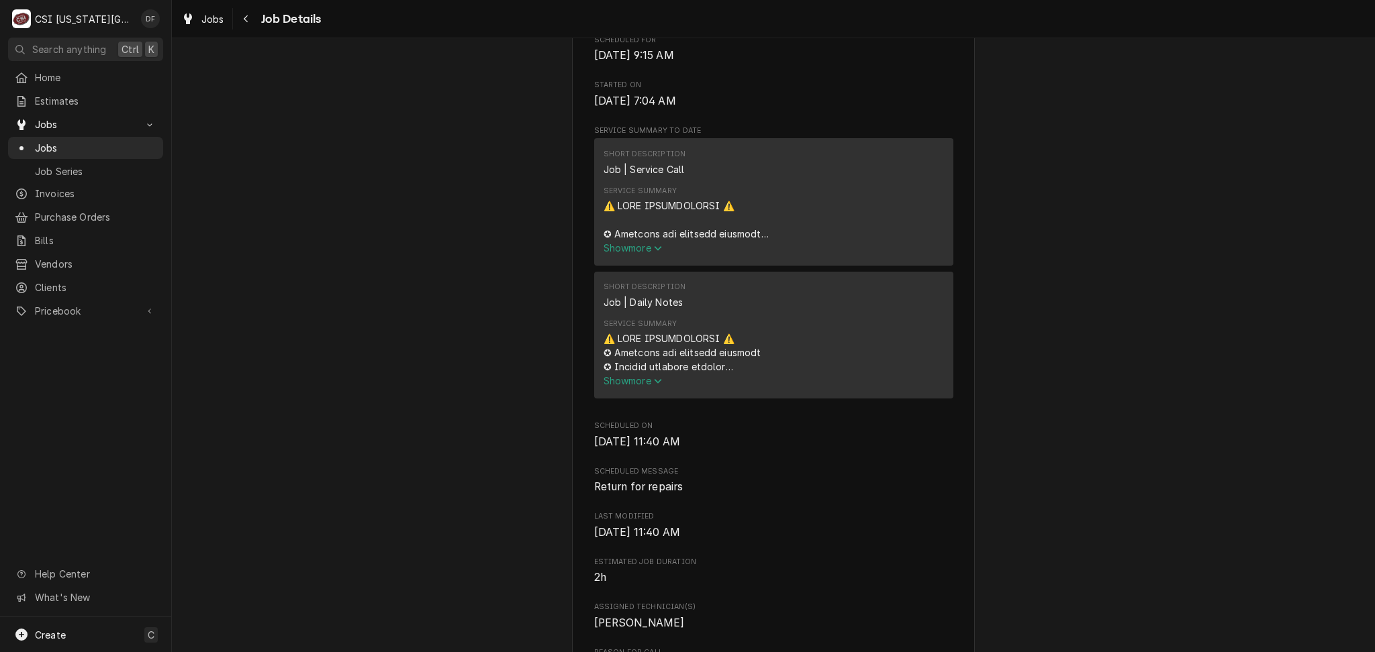
scroll to position [715, 0]
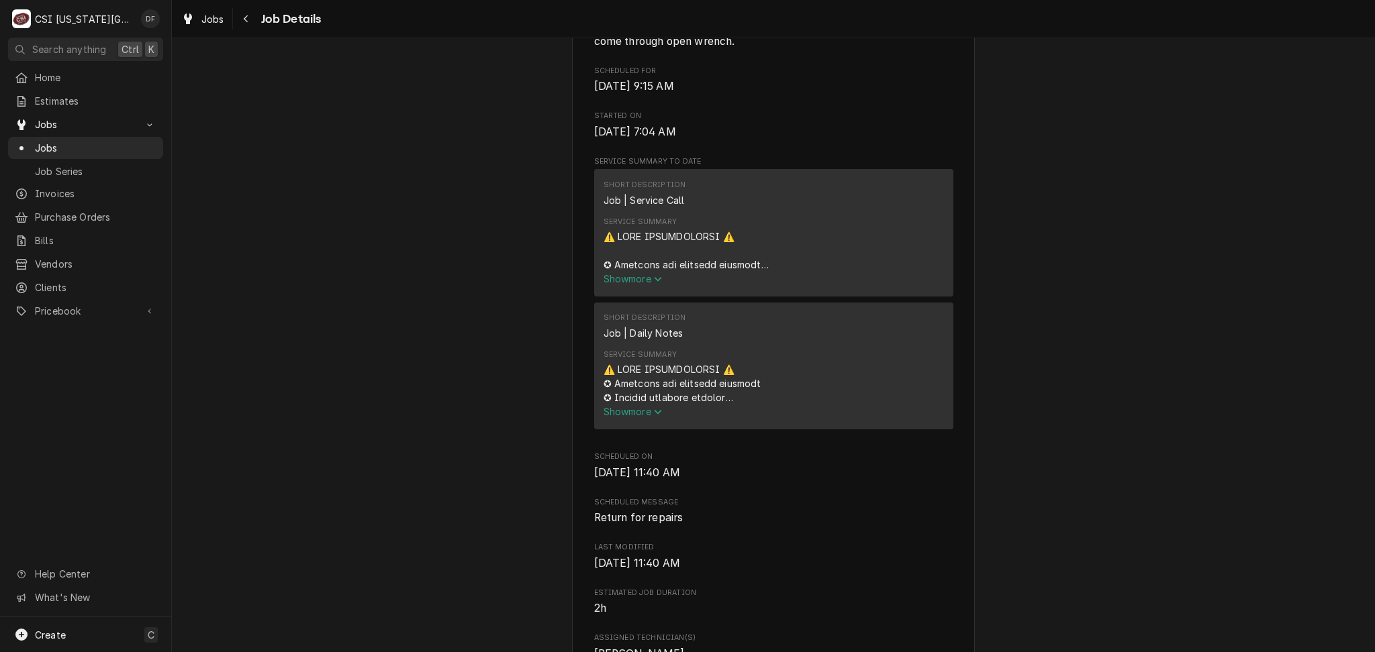
click at [636, 283] on span "Show more" at bounding box center [632, 278] width 59 height 11
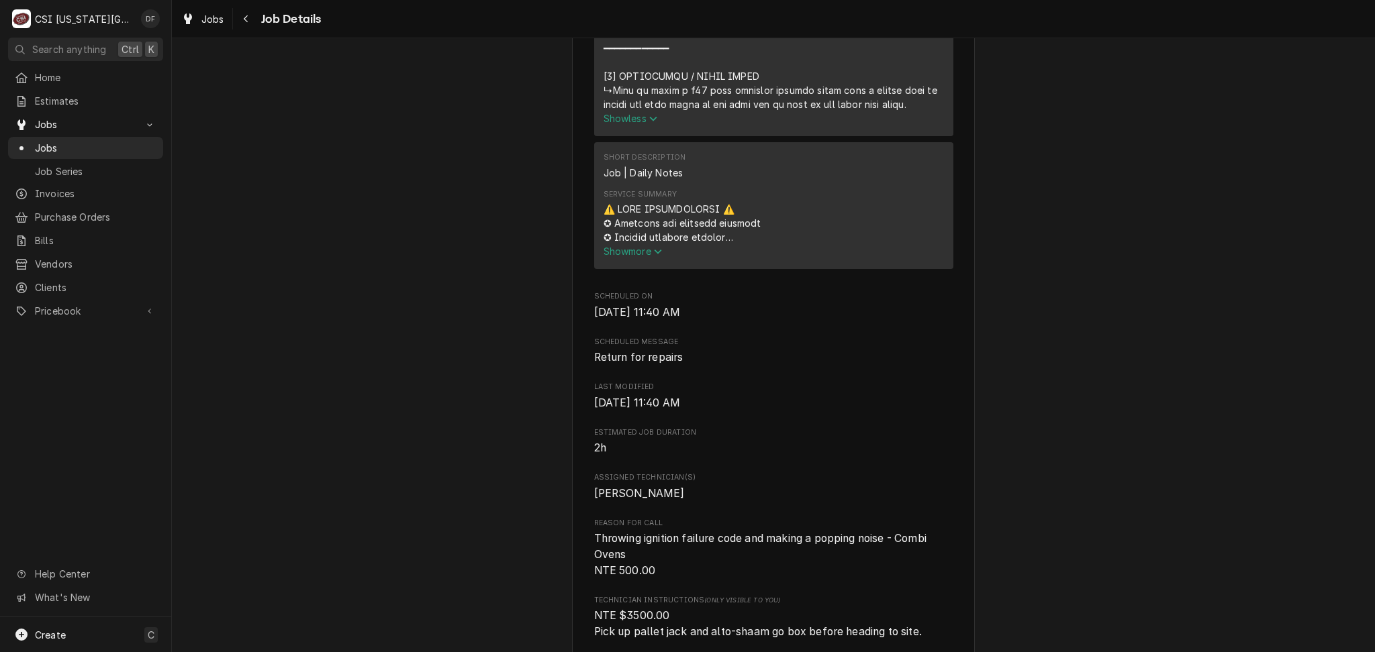
scroll to position [1879, 0]
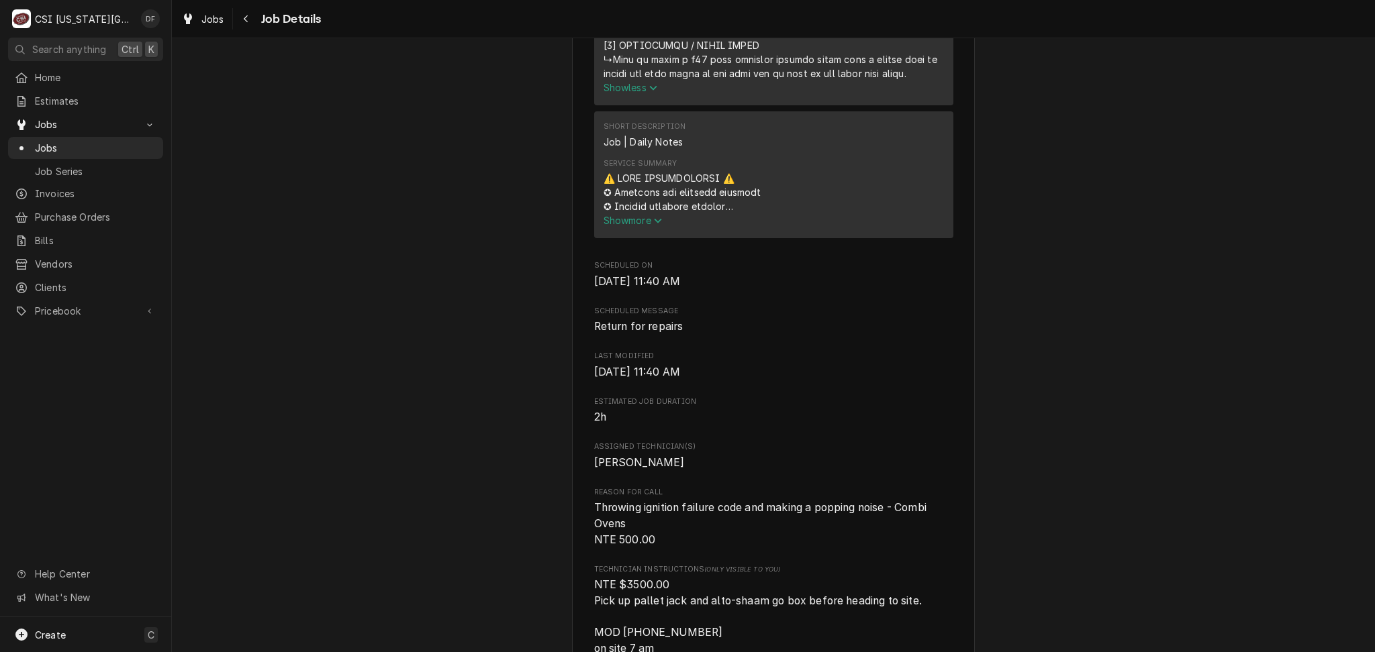
click at [638, 215] on span "Show more" at bounding box center [632, 220] width 59 height 11
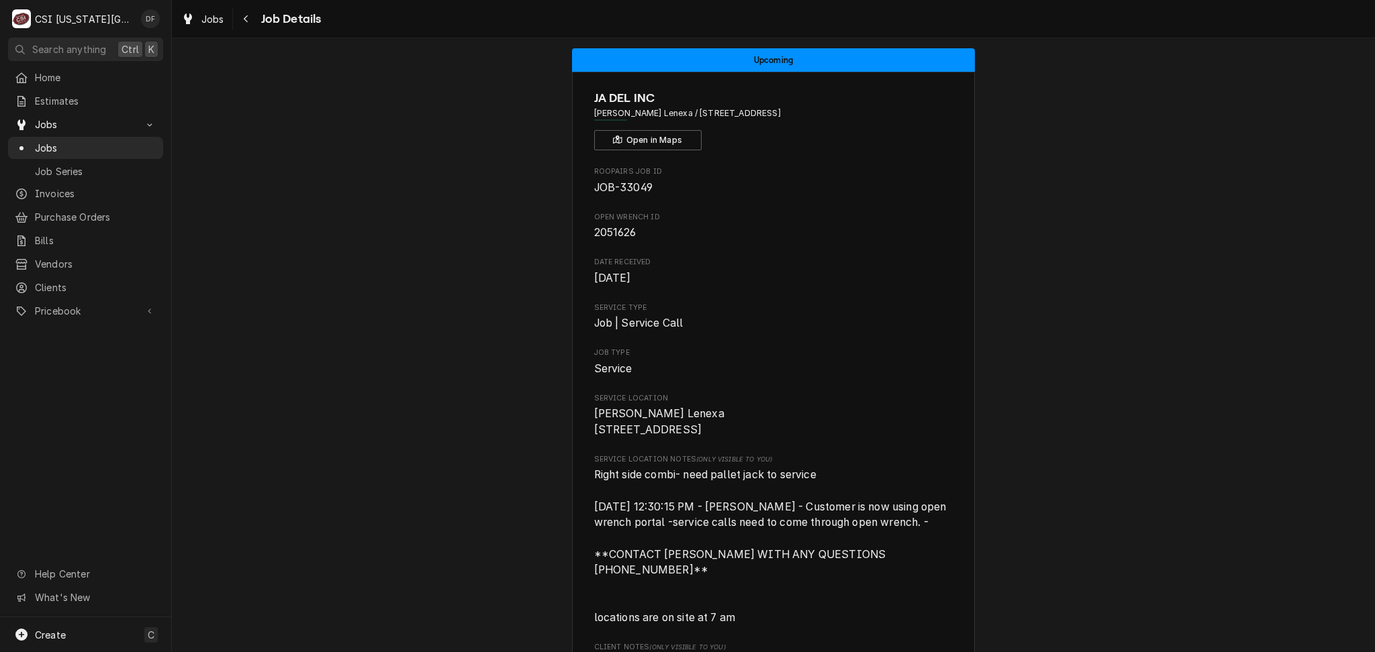
scroll to position [0, 0]
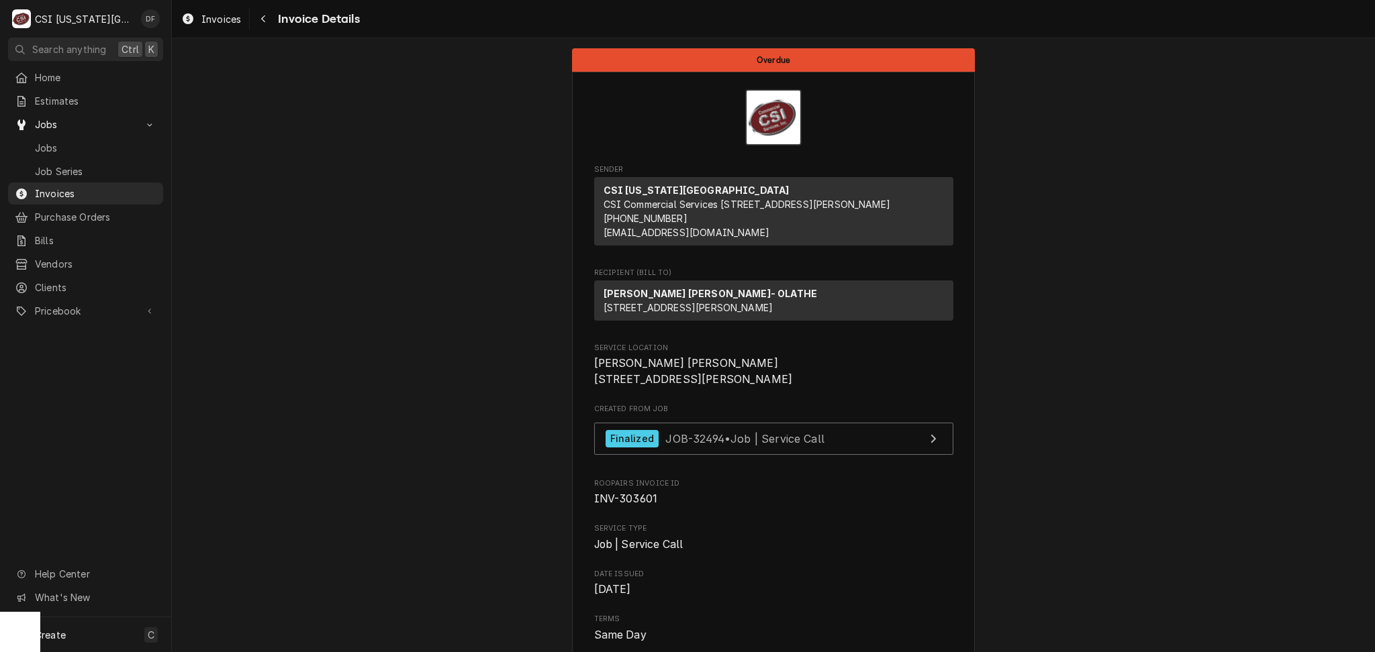
scroll to position [895, 0]
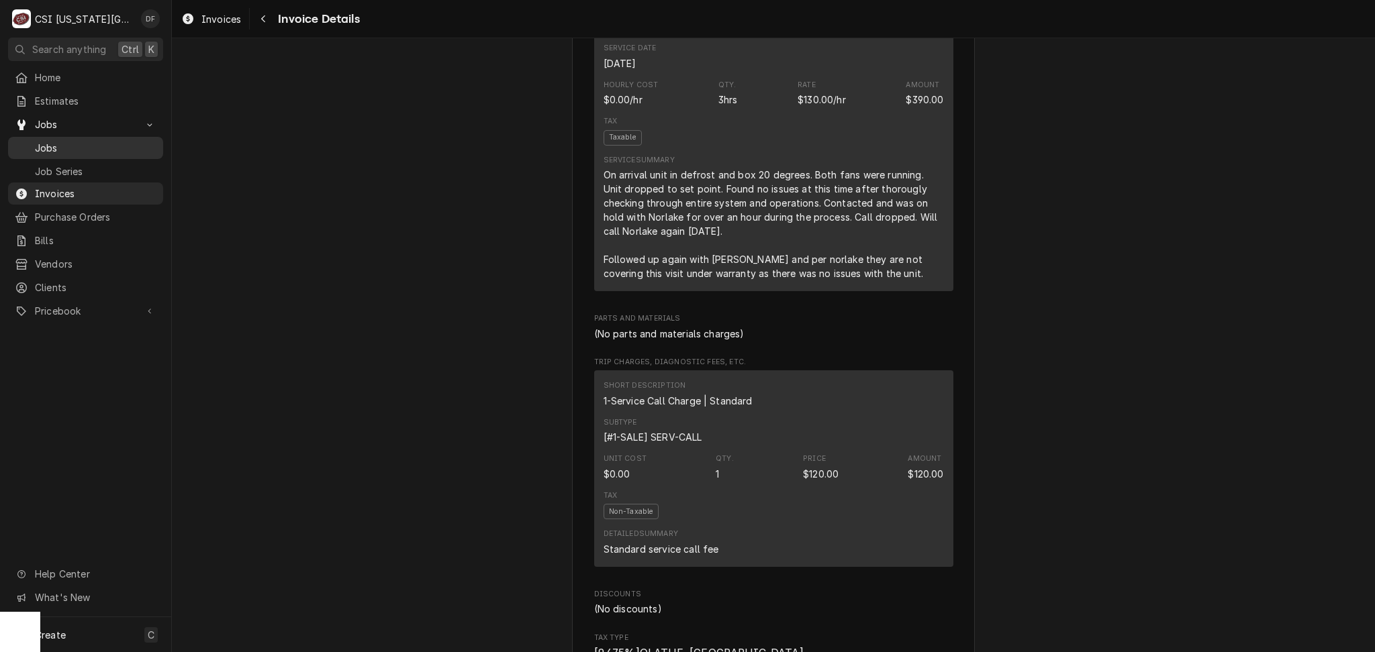
click at [62, 142] on span "Jobs" at bounding box center [95, 148] width 121 height 14
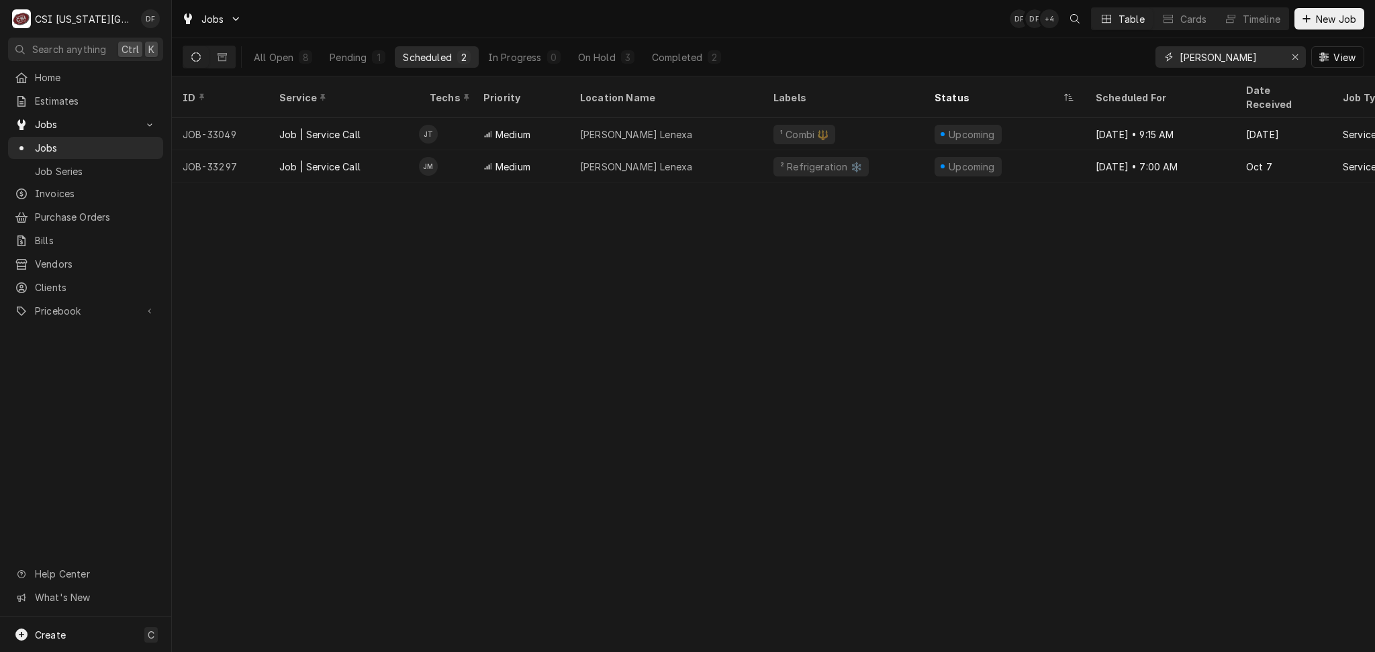
drag, startPoint x: 1252, startPoint y: 52, endPoint x: 1099, endPoint y: 62, distance: 152.6
click at [1099, 62] on div "All Open 8 Pending 1 Scheduled 2 In Progress 0 On Hold 3 Completed 2 [PERSON_NA…" at bounding box center [773, 57] width 1181 height 38
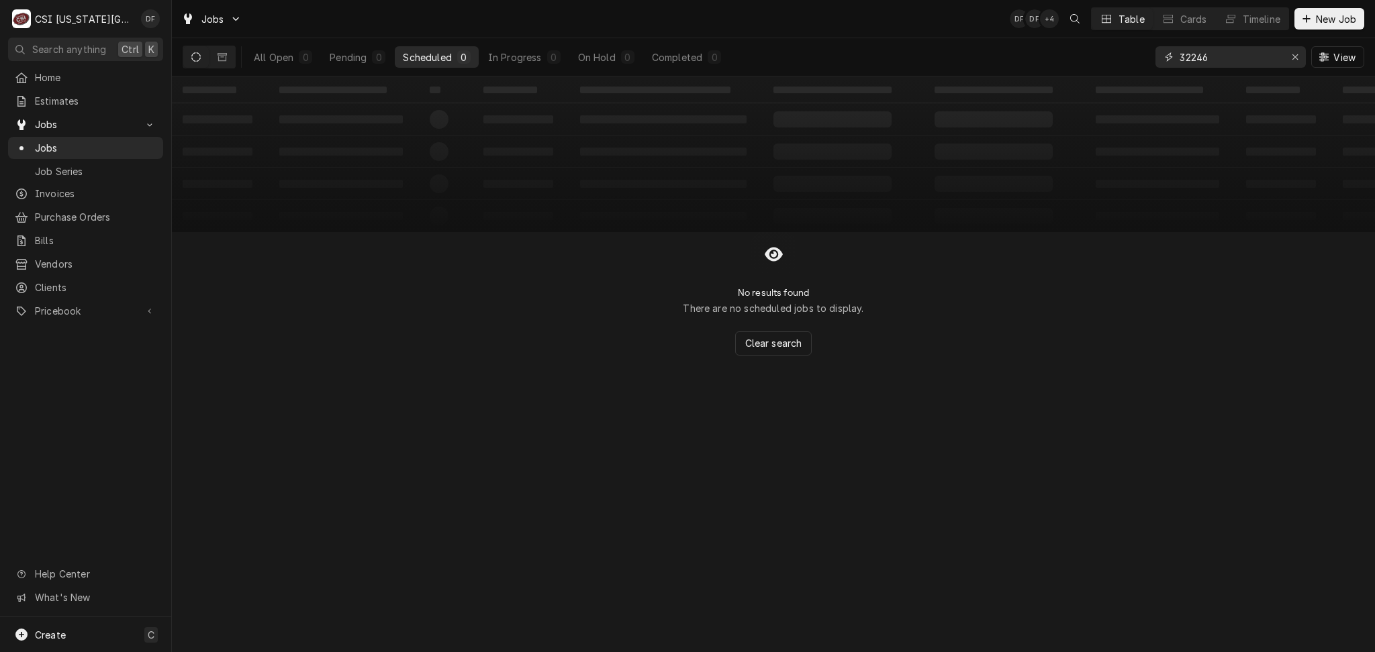
type input "32246"
click at [195, 55] on icon "Dynamic Content Wrapper" at bounding box center [195, 56] width 9 height 9
click at [219, 58] on icon "Dynamic Content Wrapper" at bounding box center [221, 56] width 9 height 9
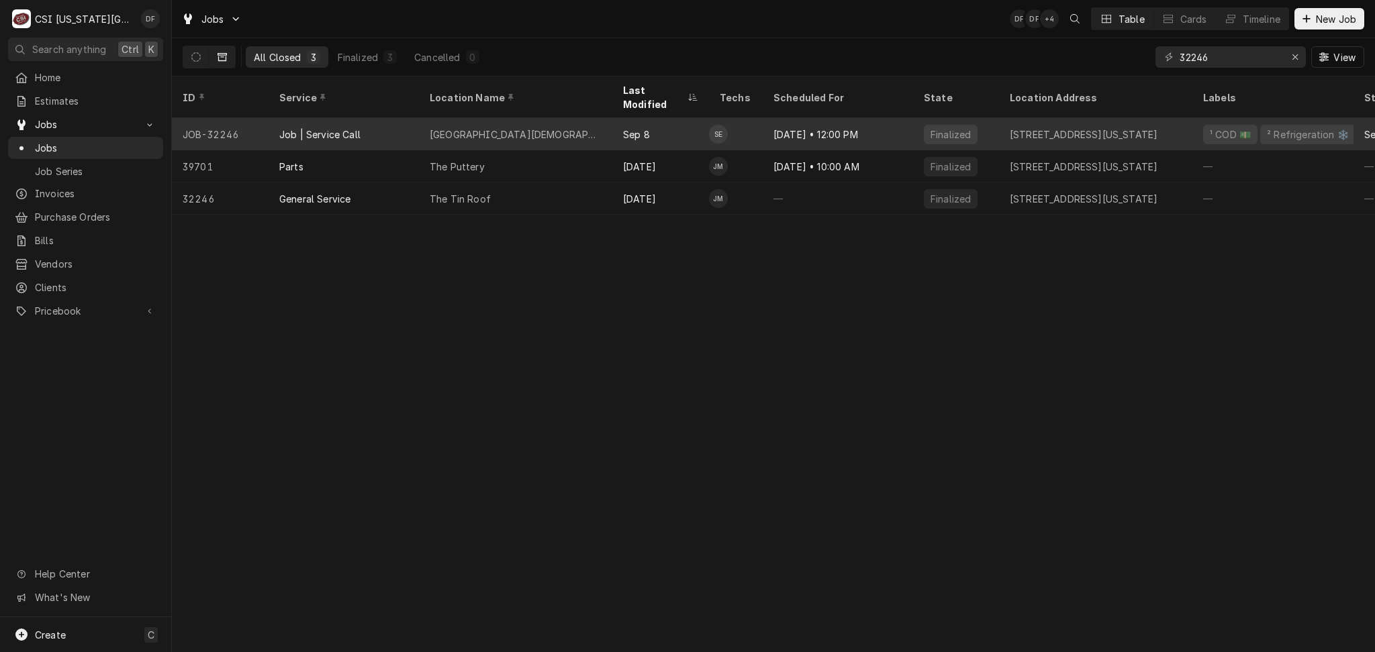
click at [485, 128] on div "Northland Christian School" at bounding box center [516, 135] width 172 height 14
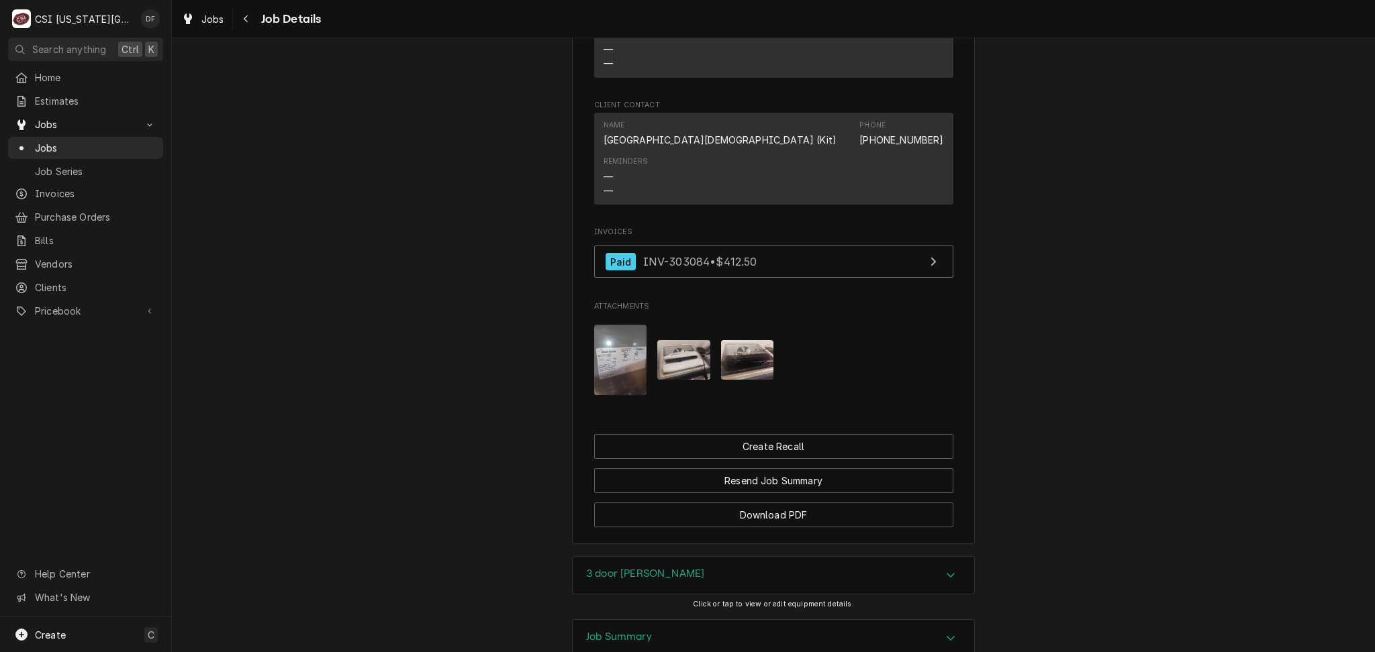
scroll to position [1342, 0]
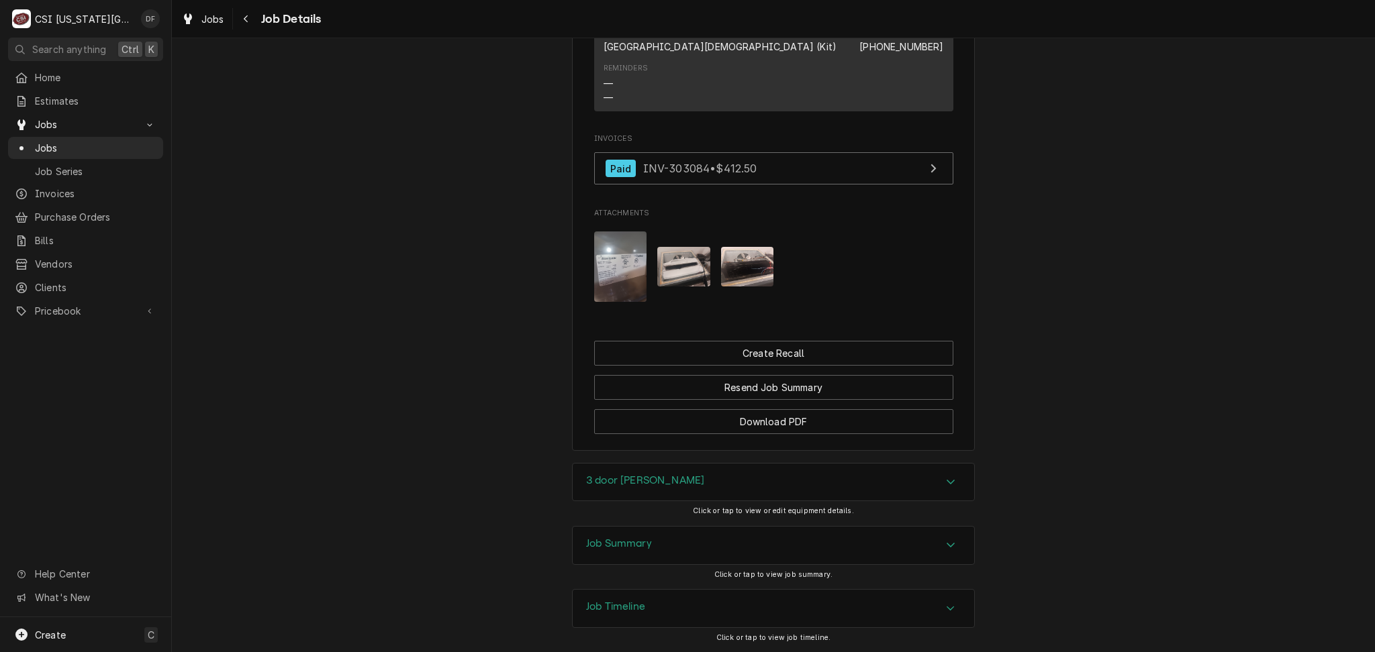
click at [684, 279] on img "Attachments" at bounding box center [683, 267] width 53 height 40
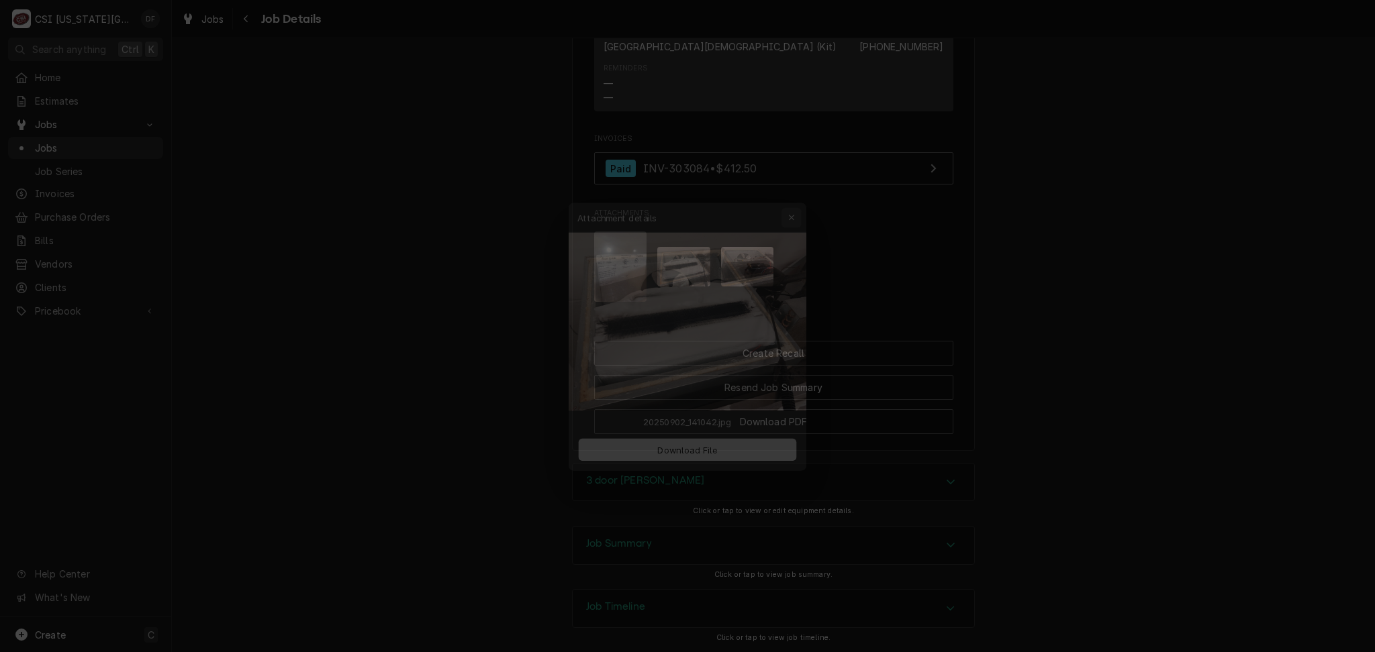
click at [800, 201] on icon "button" at bounding box center [800, 197] width 7 height 9
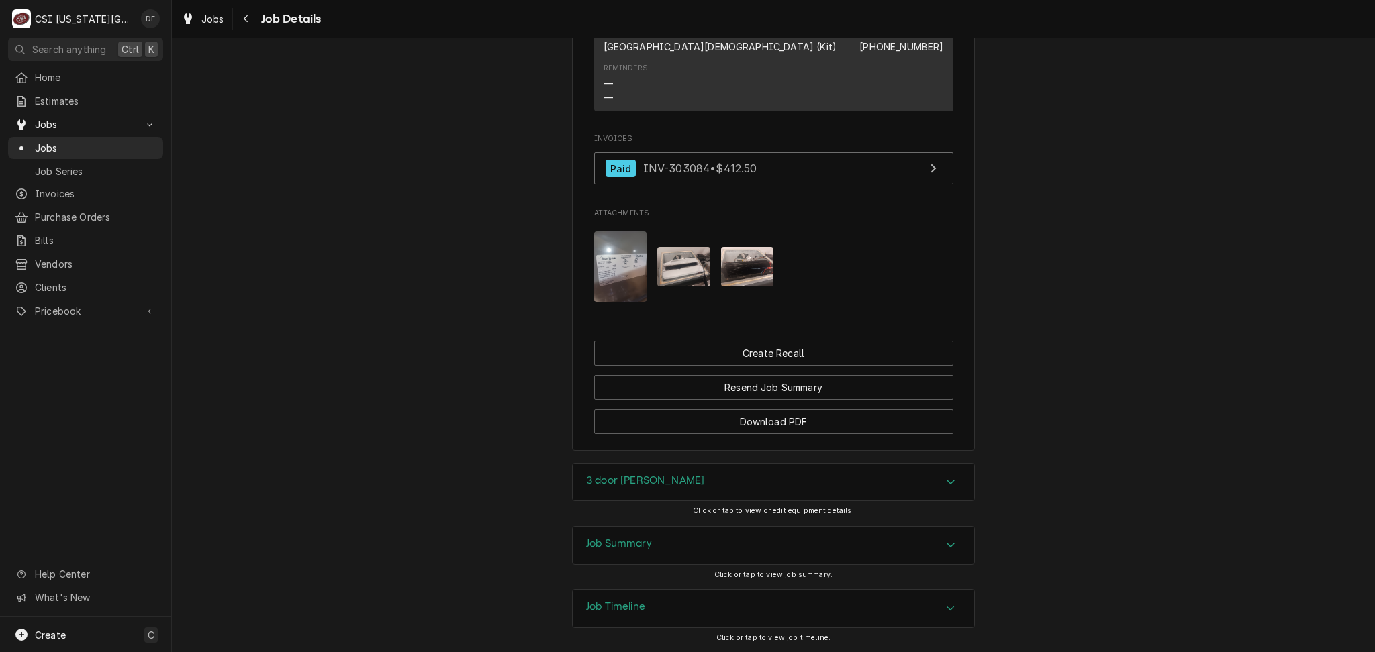
click at [746, 271] on img "Attachments" at bounding box center [747, 267] width 53 height 40
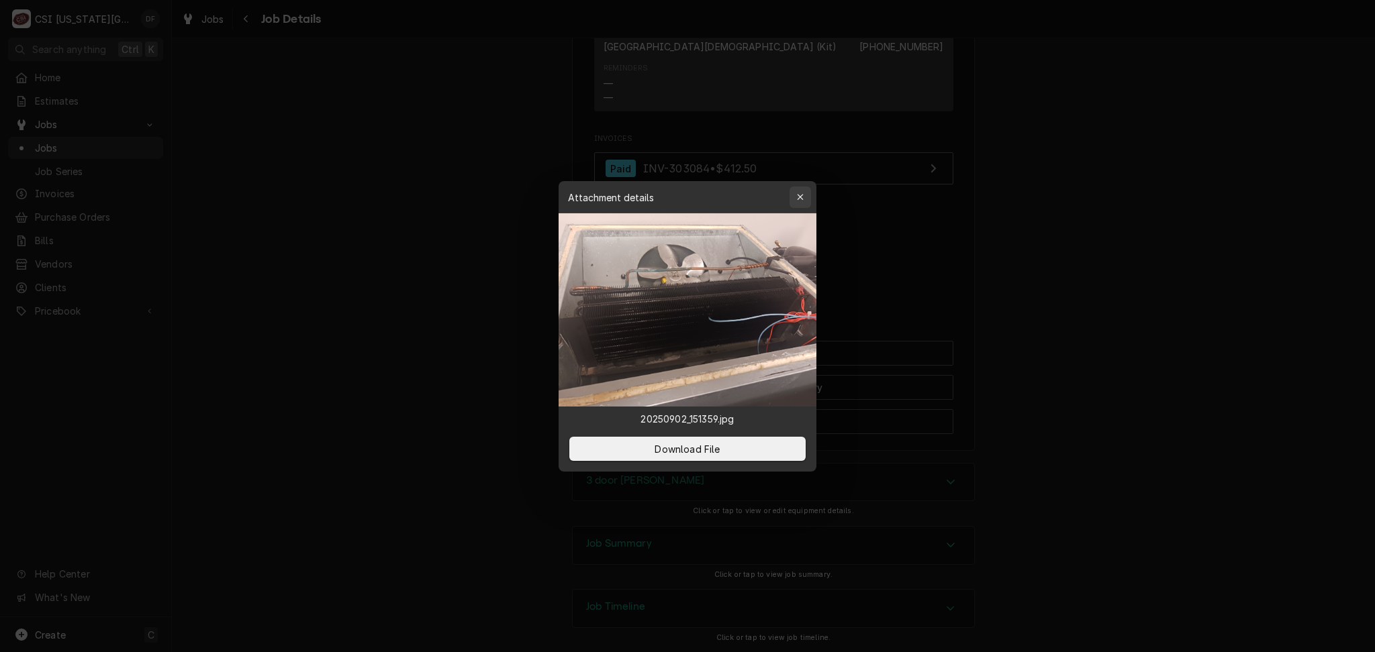
click at [797, 199] on icon "button" at bounding box center [800, 197] width 7 height 9
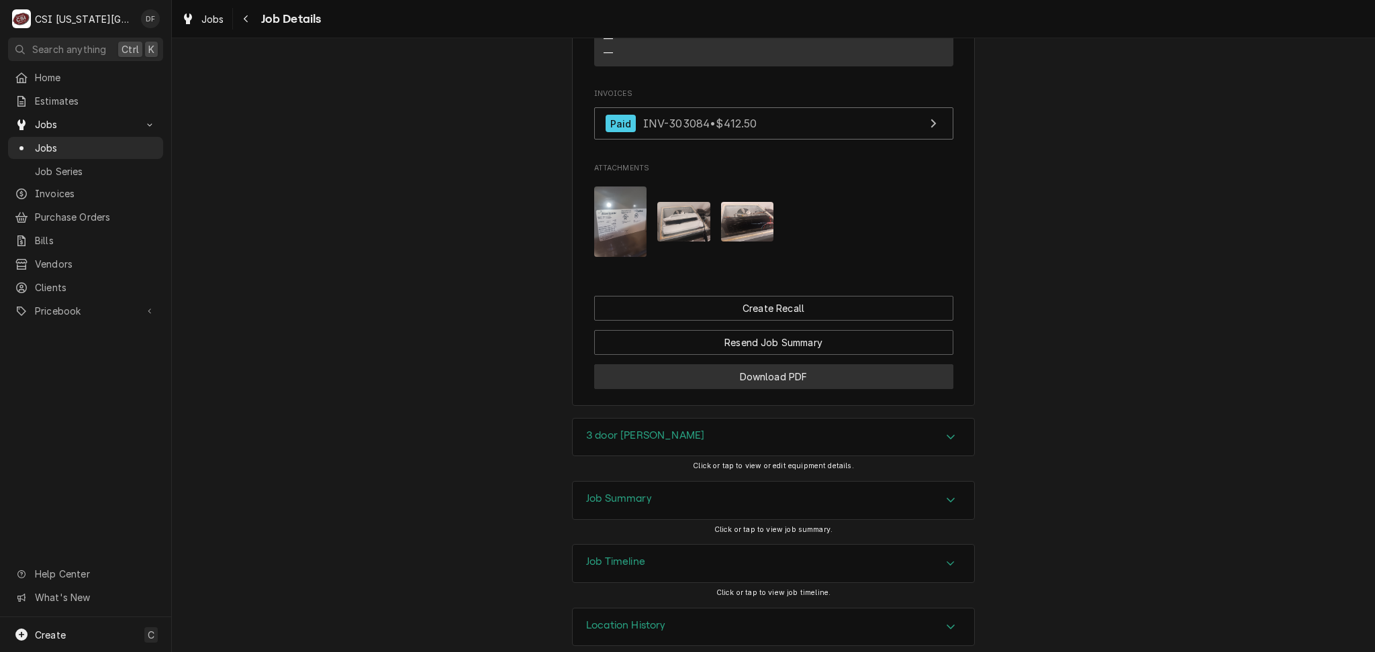
scroll to position [1405, 0]
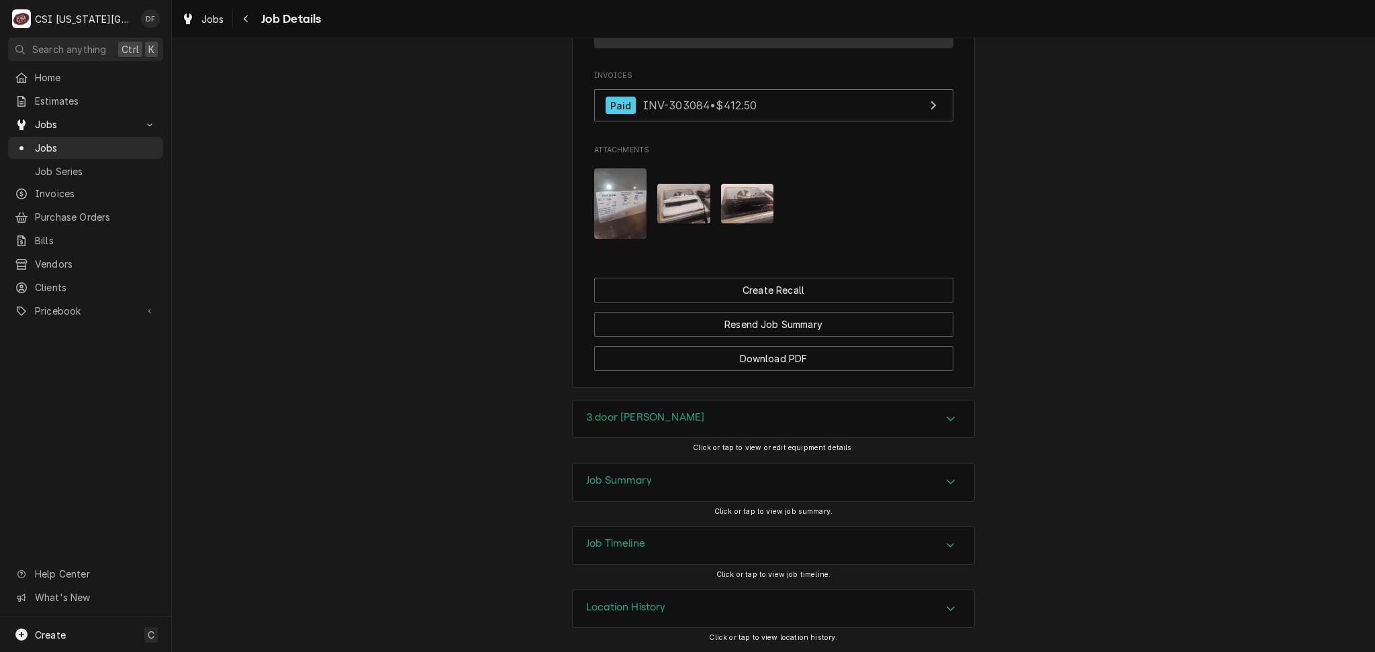
click at [679, 490] on div "Job Summary" at bounding box center [773, 483] width 401 height 38
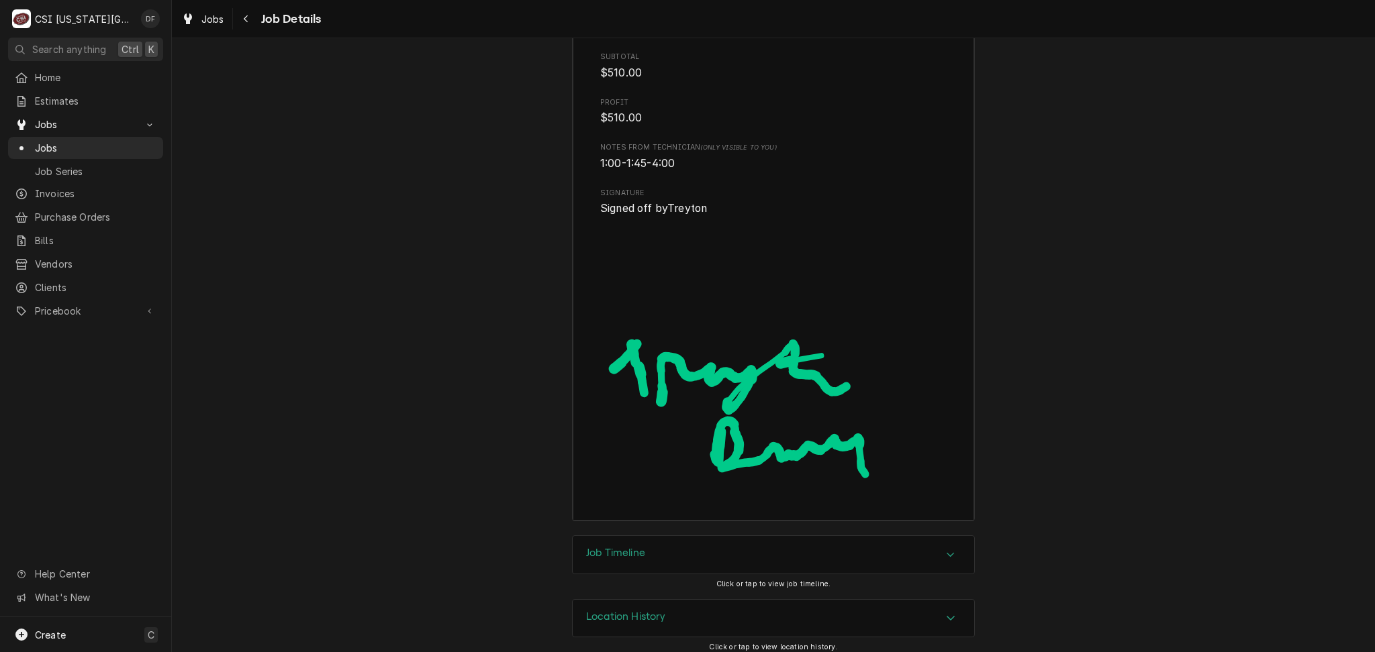
scroll to position [3828, 0]
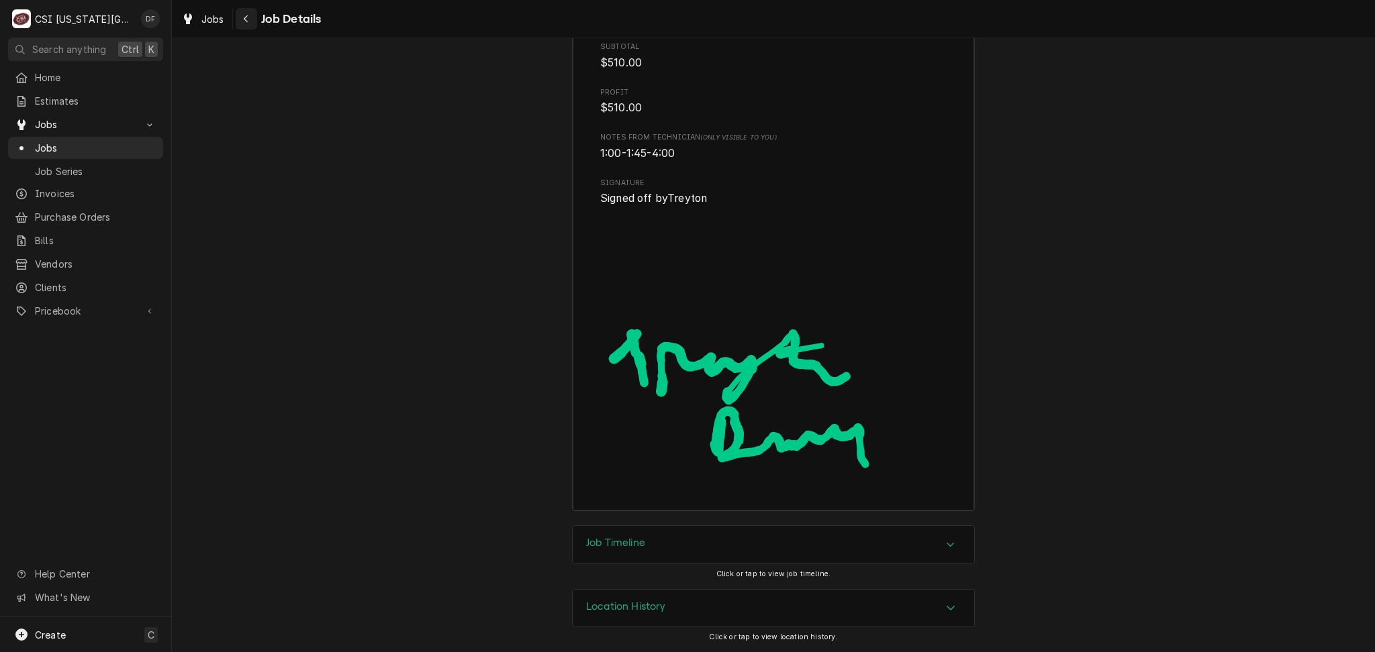
click at [245, 21] on icon "Navigate back" at bounding box center [246, 18] width 6 height 9
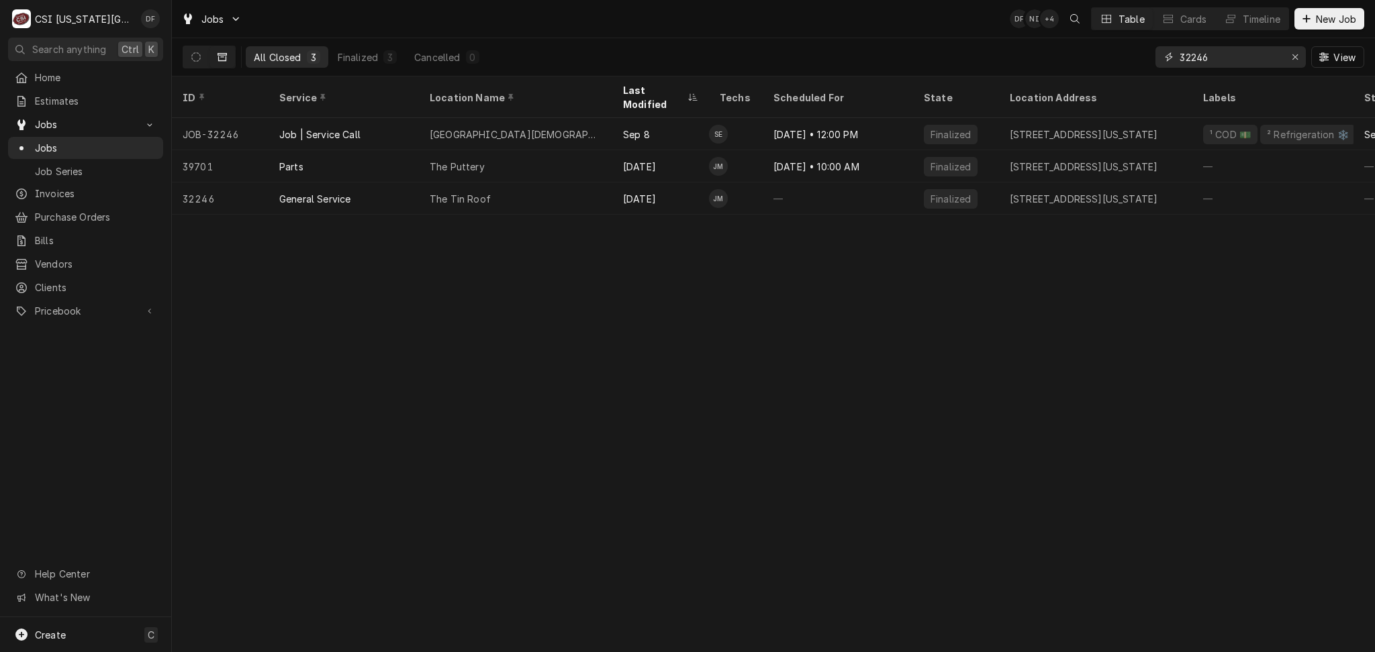
drag, startPoint x: 1229, startPoint y: 58, endPoint x: 1156, endPoint y: 56, distance: 72.5
click at [1156, 56] on div "32246" at bounding box center [1230, 56] width 150 height 21
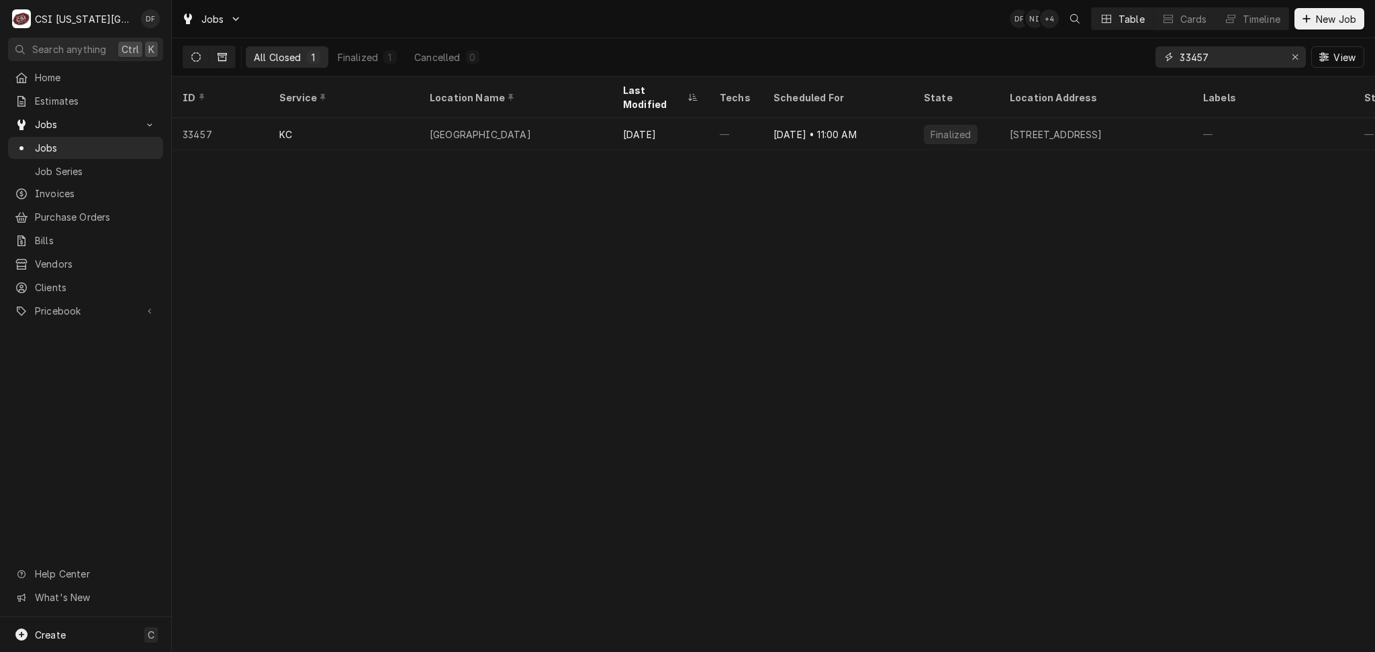
type input "33457"
click at [194, 60] on icon "Dynamic Content Wrapper" at bounding box center [195, 56] width 9 height 9
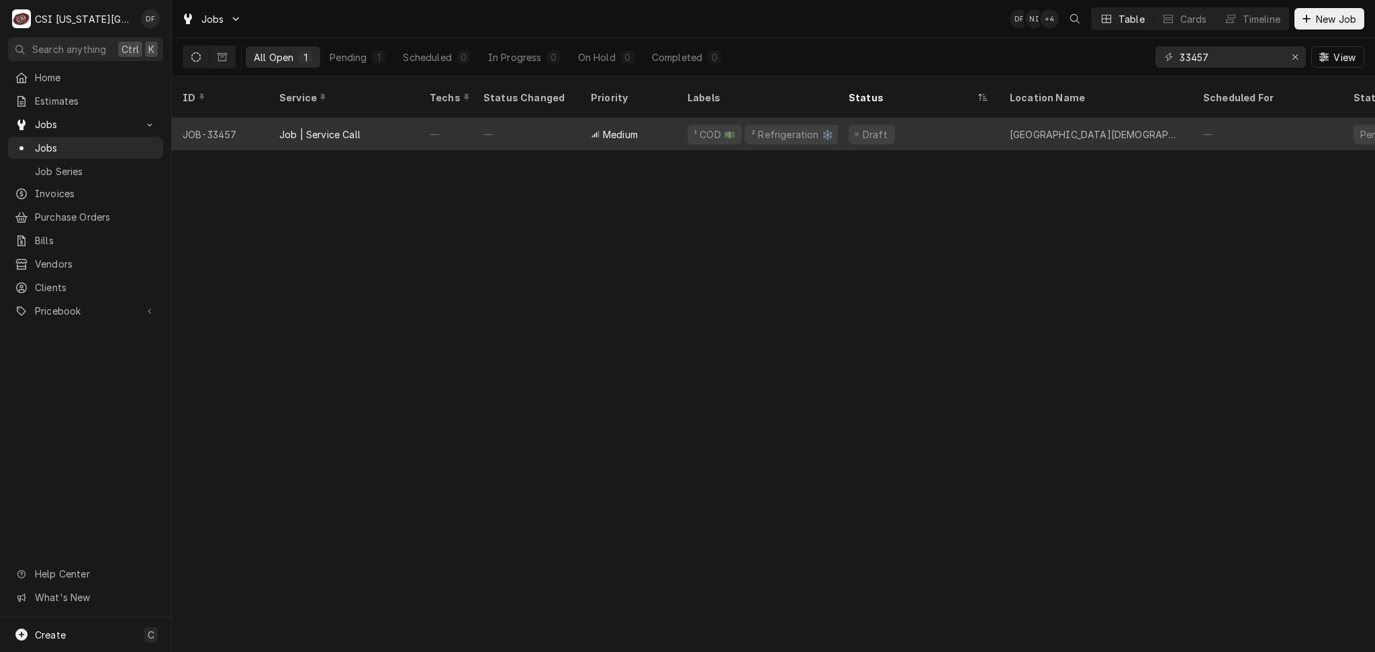
click at [640, 119] on div "Medium" at bounding box center [628, 134] width 97 height 32
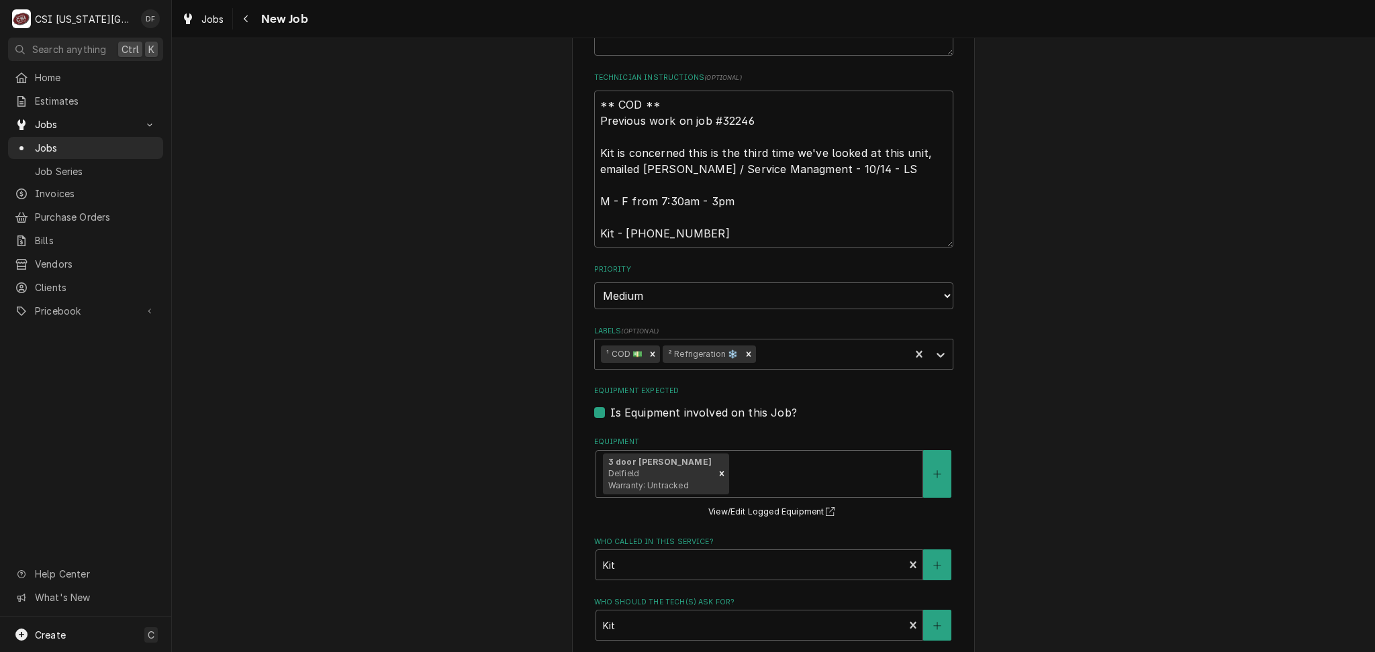
scroll to position [805, 0]
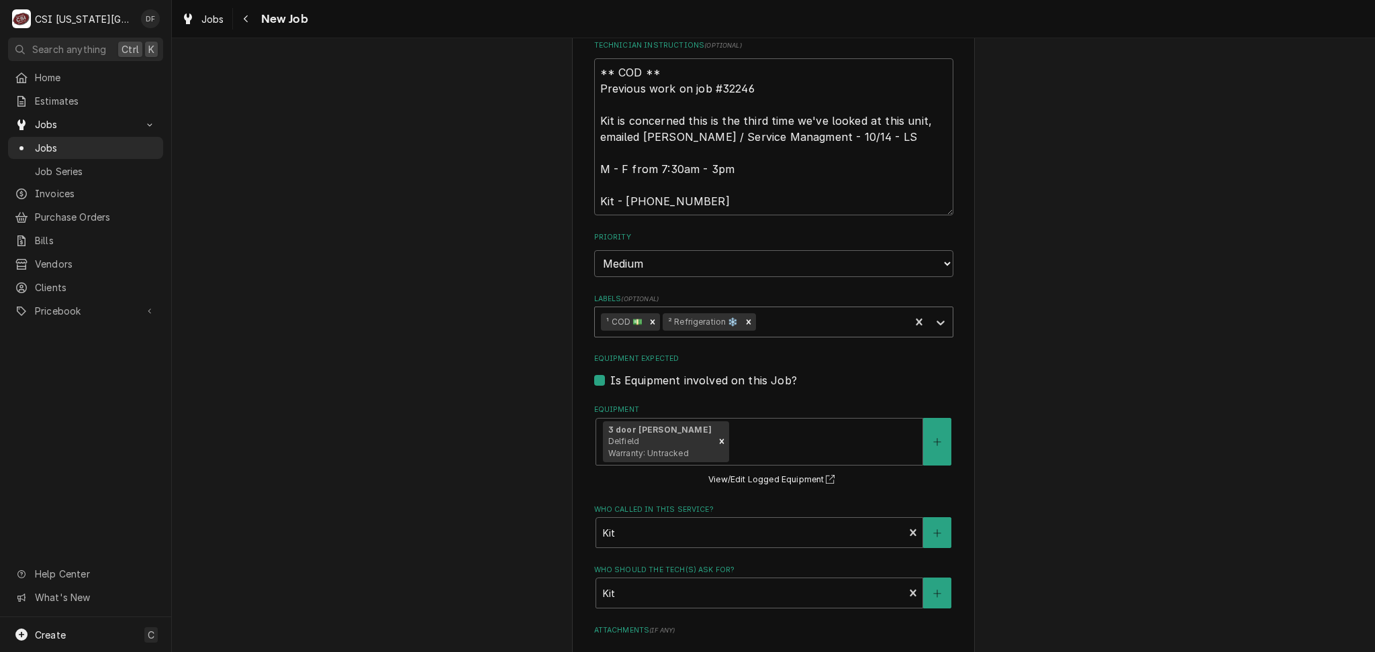
click at [781, 318] on div "Labels" at bounding box center [830, 322] width 145 height 24
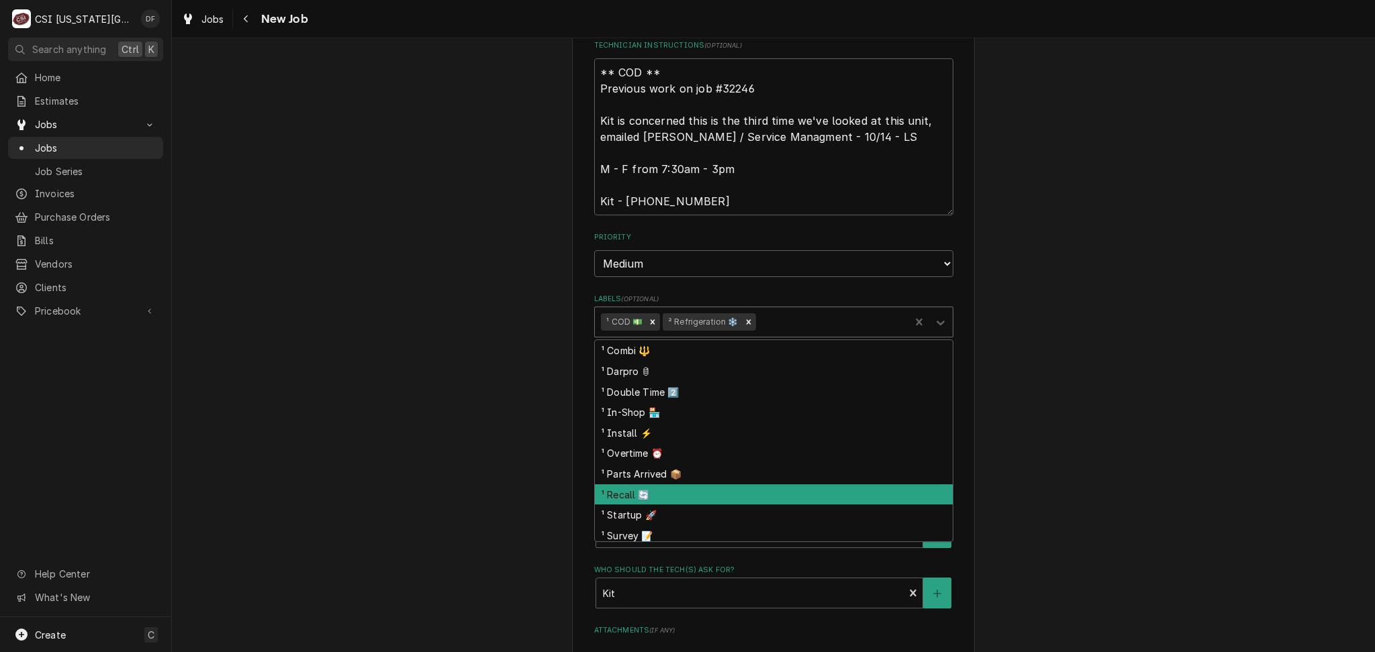
click at [651, 494] on div "¹ Recall 🔄" at bounding box center [774, 495] width 358 height 21
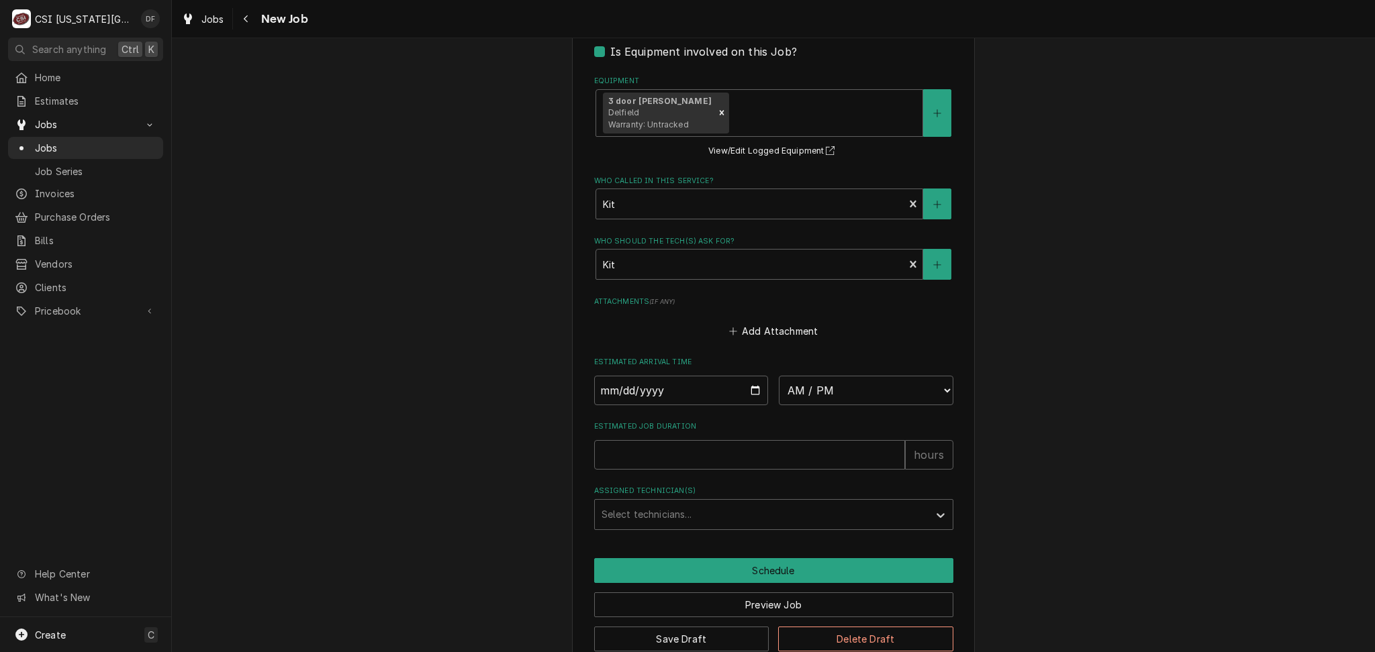
scroll to position [1160, 0]
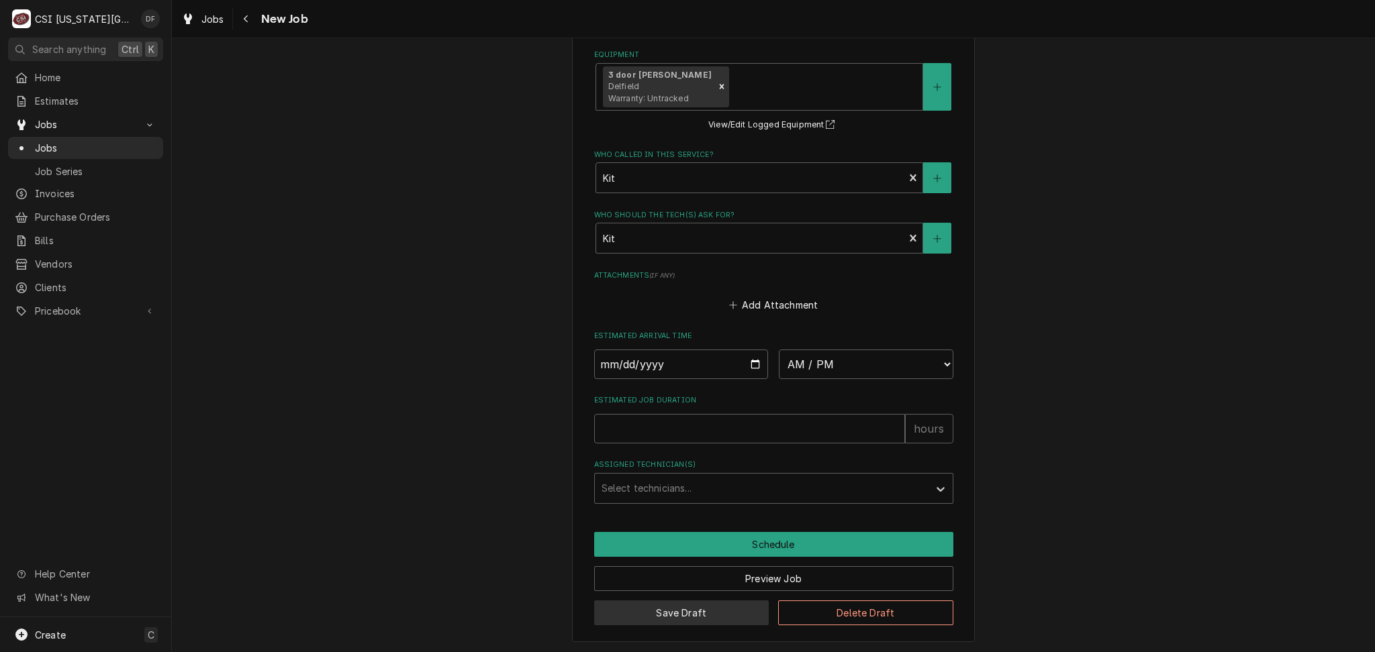
click at [683, 609] on button "Save Draft" at bounding box center [681, 613] width 175 height 25
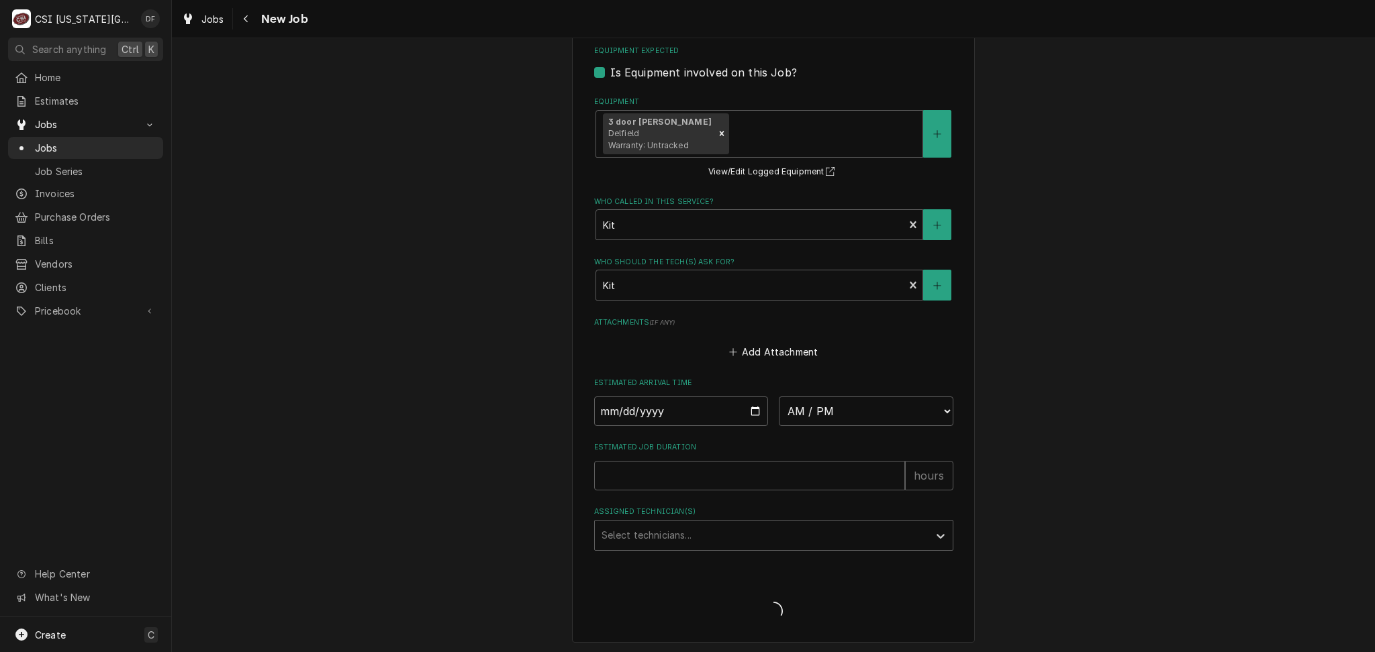
type textarea "x"
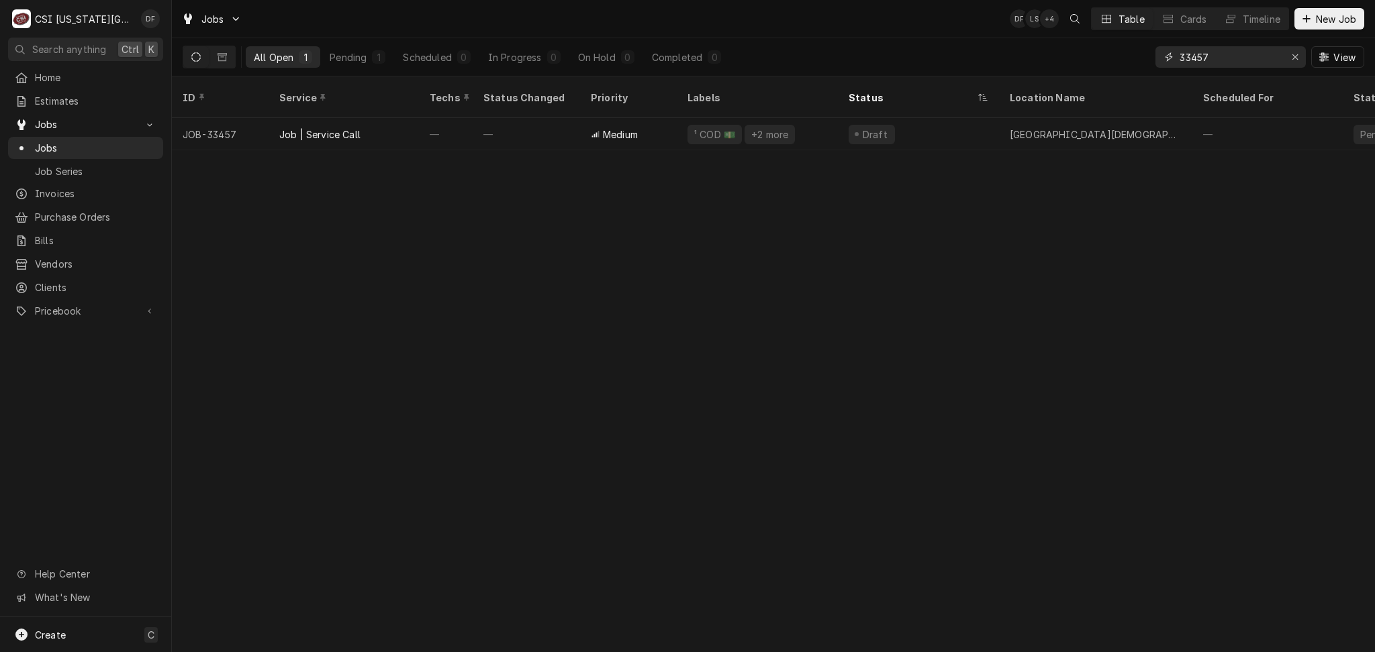
drag, startPoint x: 1231, startPoint y: 59, endPoint x: 1118, endPoint y: 59, distance: 113.4
click at [1118, 59] on div "All Open 1 Pending 1 Scheduled 0 In Progress 0 On Hold 0 Completed 0 33457 View" at bounding box center [773, 57] width 1181 height 38
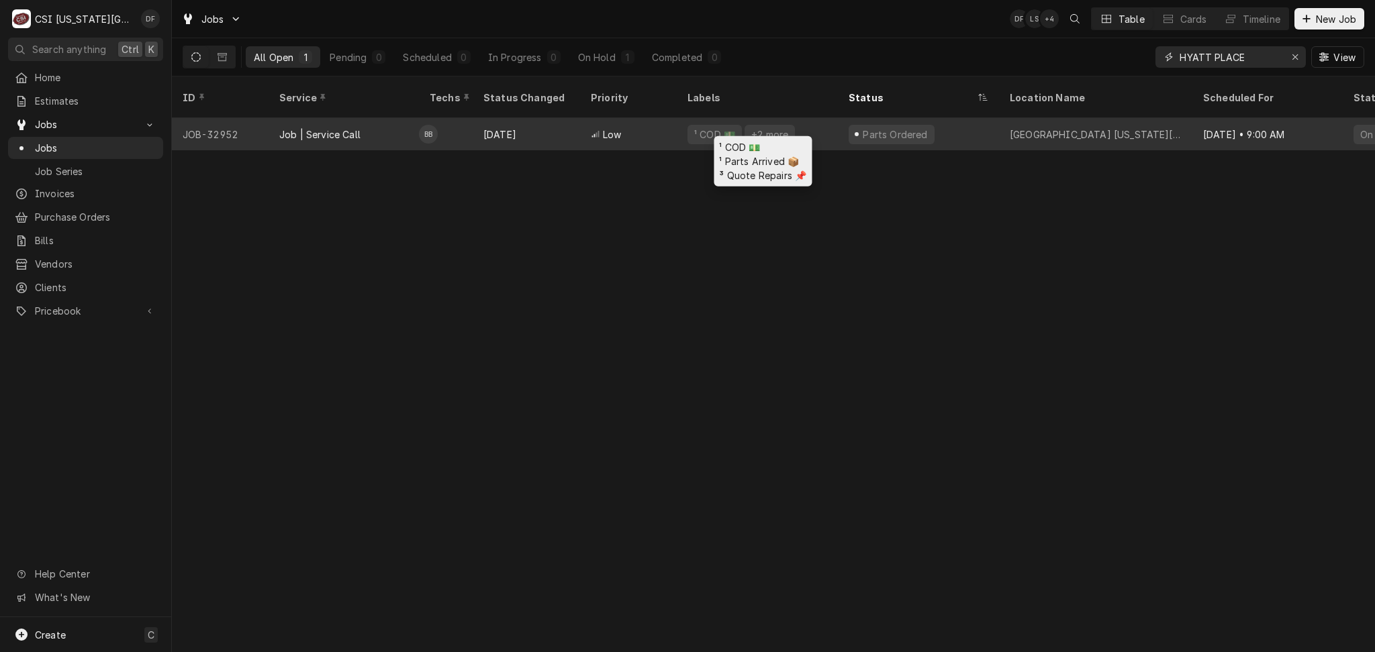
type input "HYATT PLACE"
click at [828, 122] on div "¹ COD 💵 +2 more" at bounding box center [757, 134] width 161 height 32
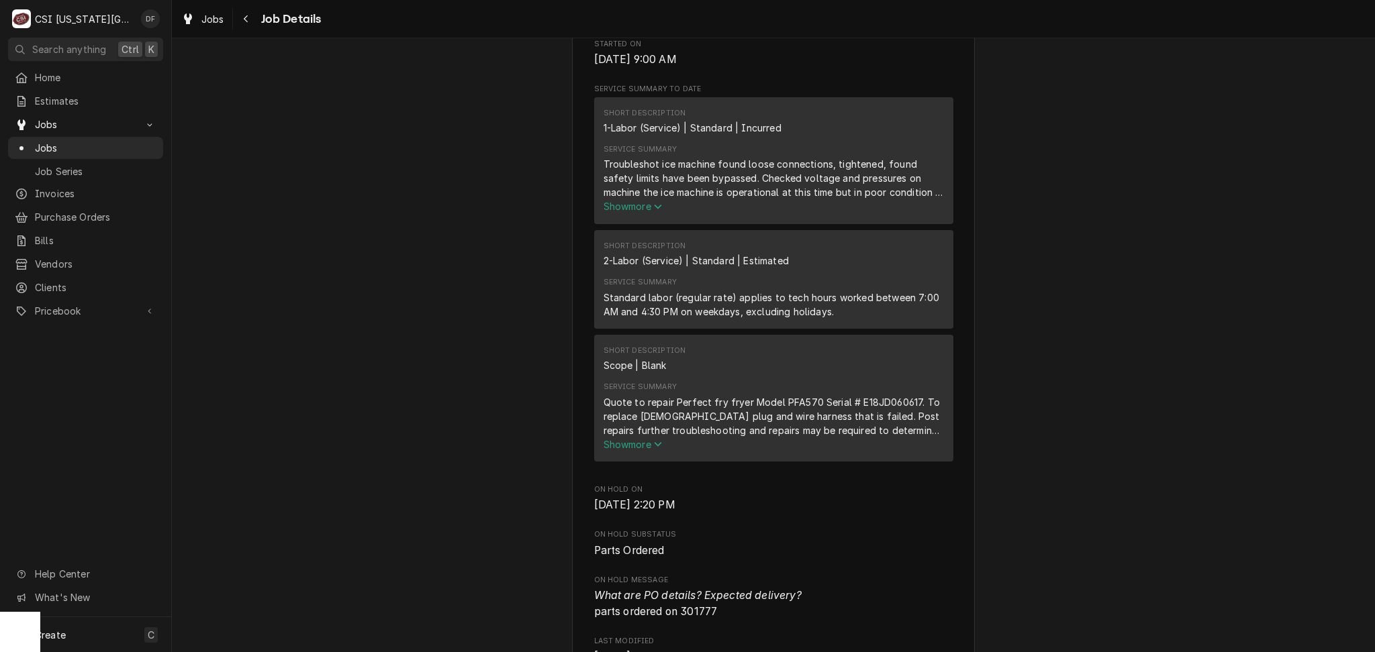
scroll to position [715, 0]
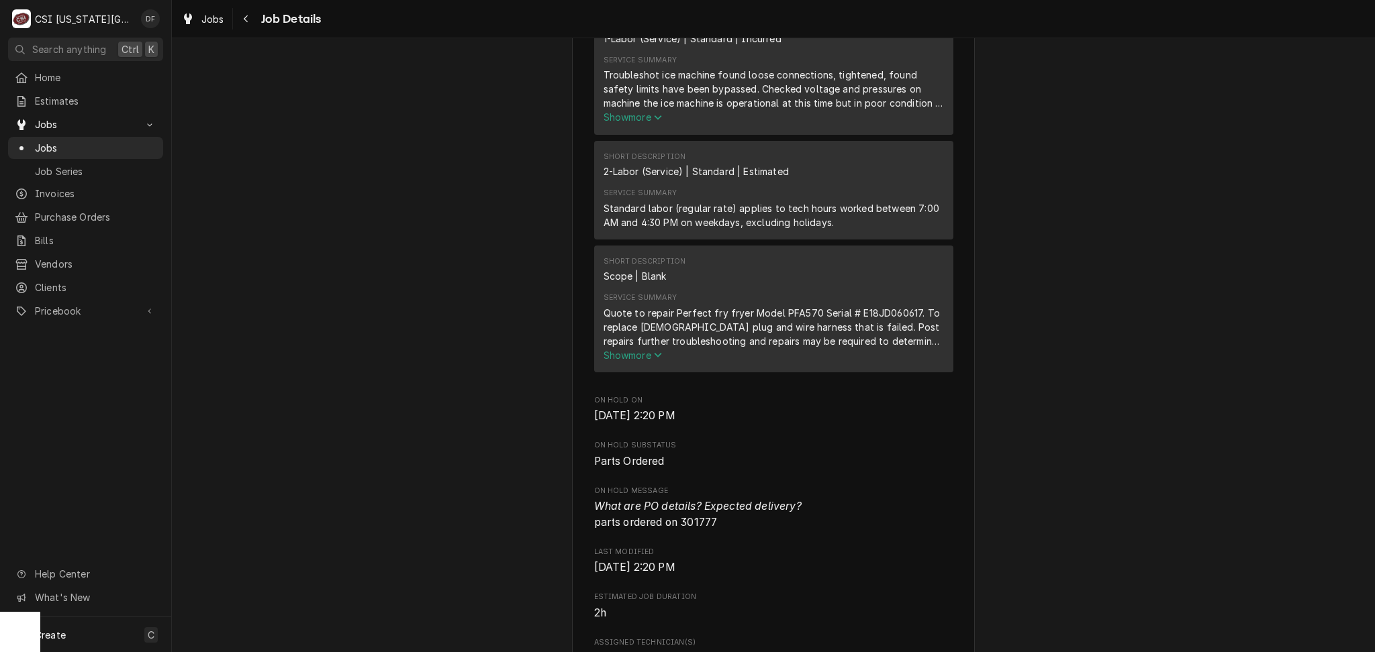
click at [648, 361] on span "Show more" at bounding box center [632, 355] width 59 height 11
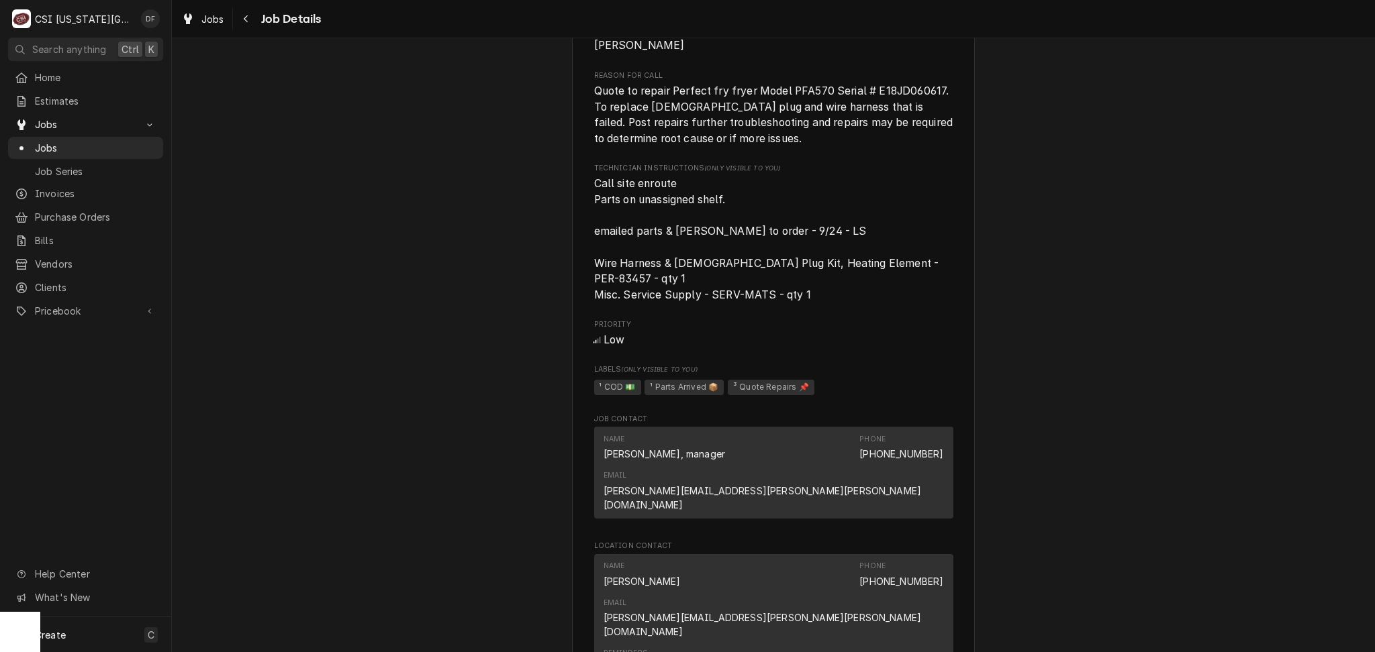
scroll to position [1432, 0]
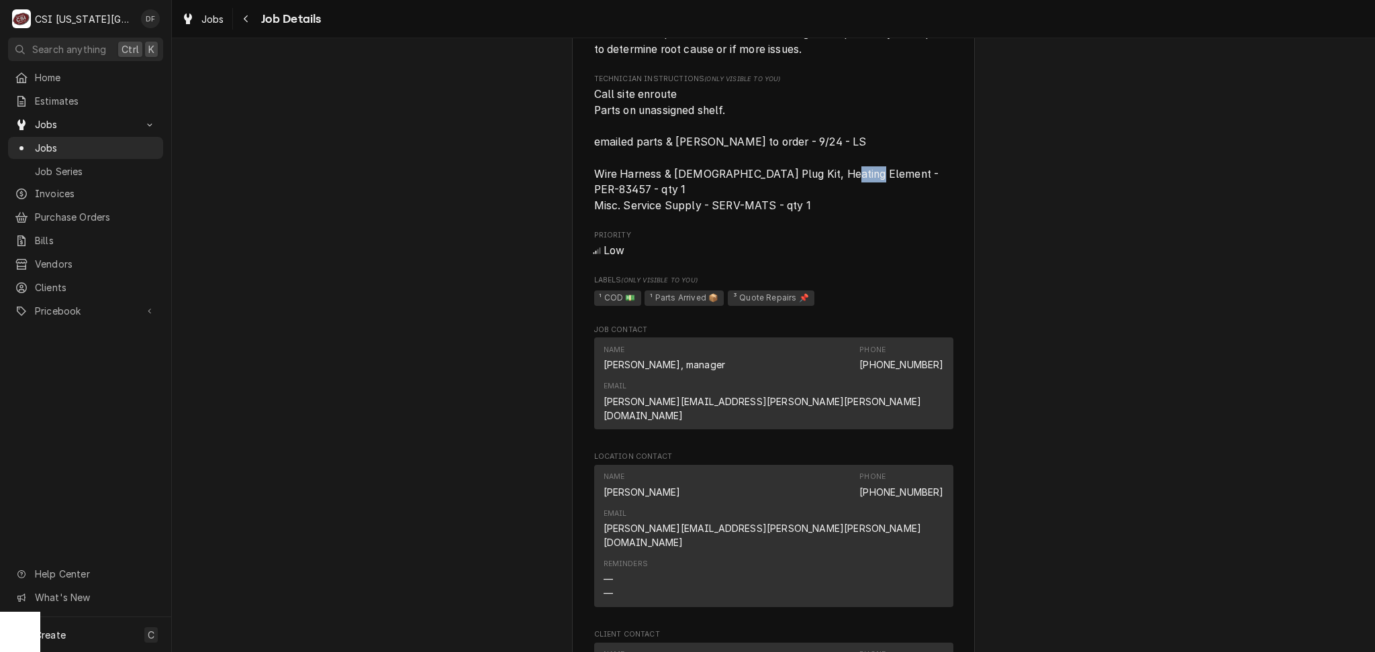
drag, startPoint x: 875, startPoint y: 191, endPoint x: 908, endPoint y: 194, distance: 33.0
click at [908, 194] on span "Call site enroute Parts on unassigned shelf. emailed parts & lindy to order - 9…" at bounding box center [768, 149] width 348 height 123
copy span "83457"
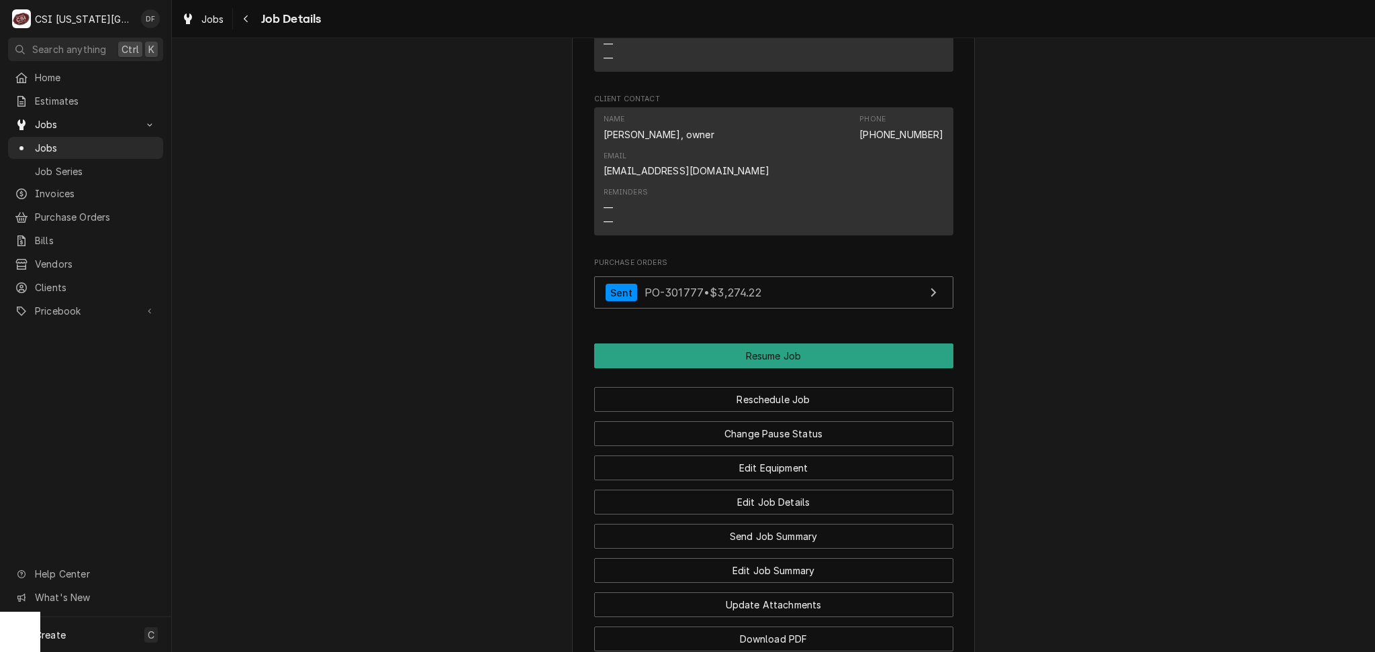
scroll to position [1969, 0]
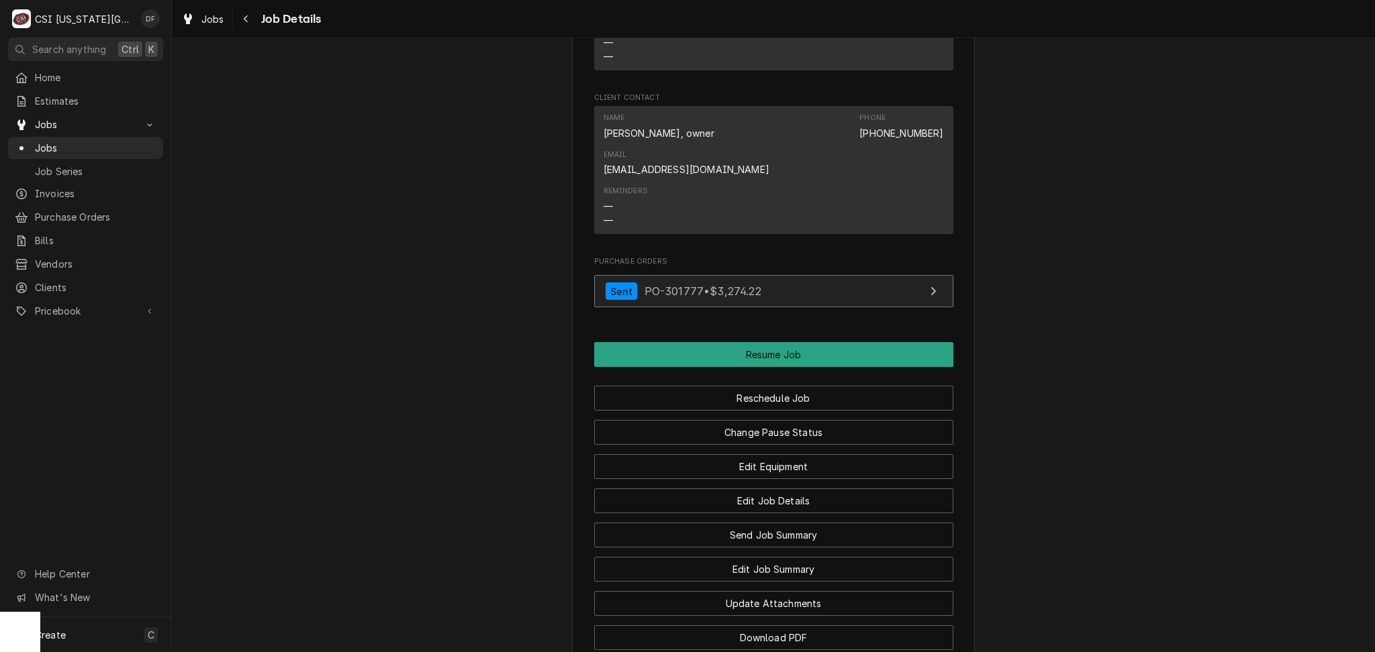
click at [694, 283] on div "Sent PO-301777 • $3,274.22" at bounding box center [683, 292] width 156 height 18
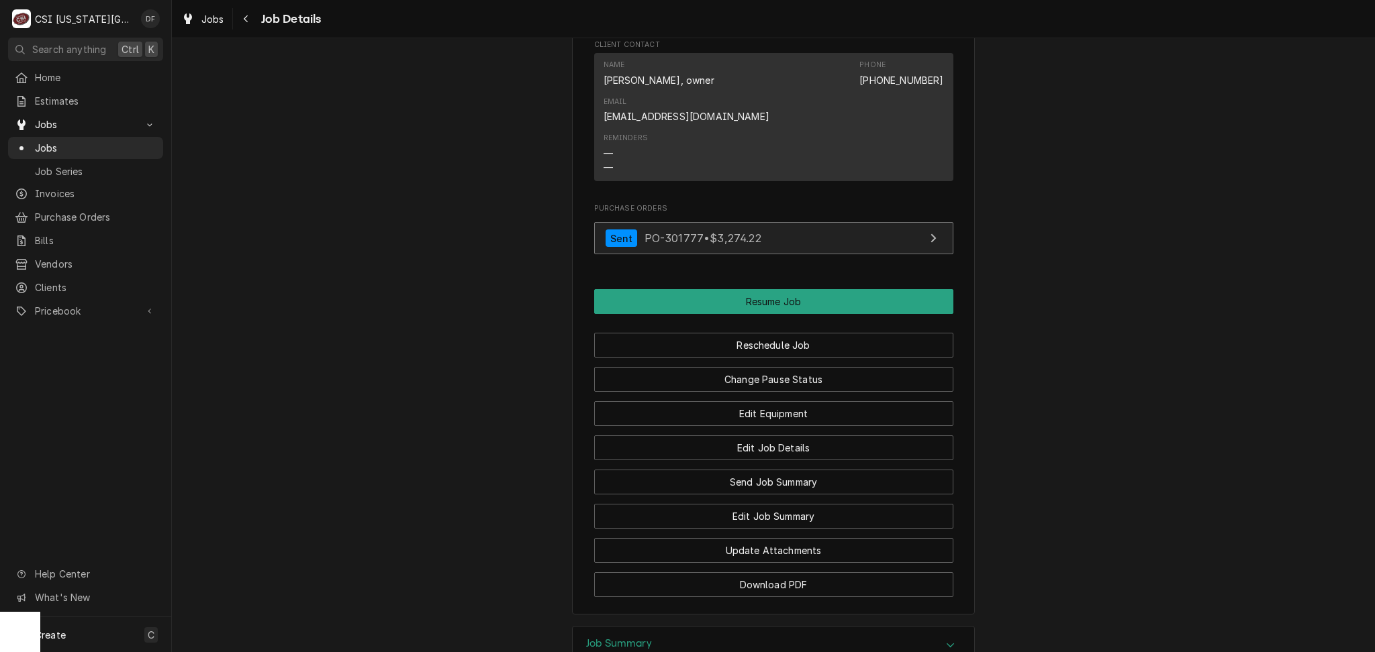
scroll to position [2048, 0]
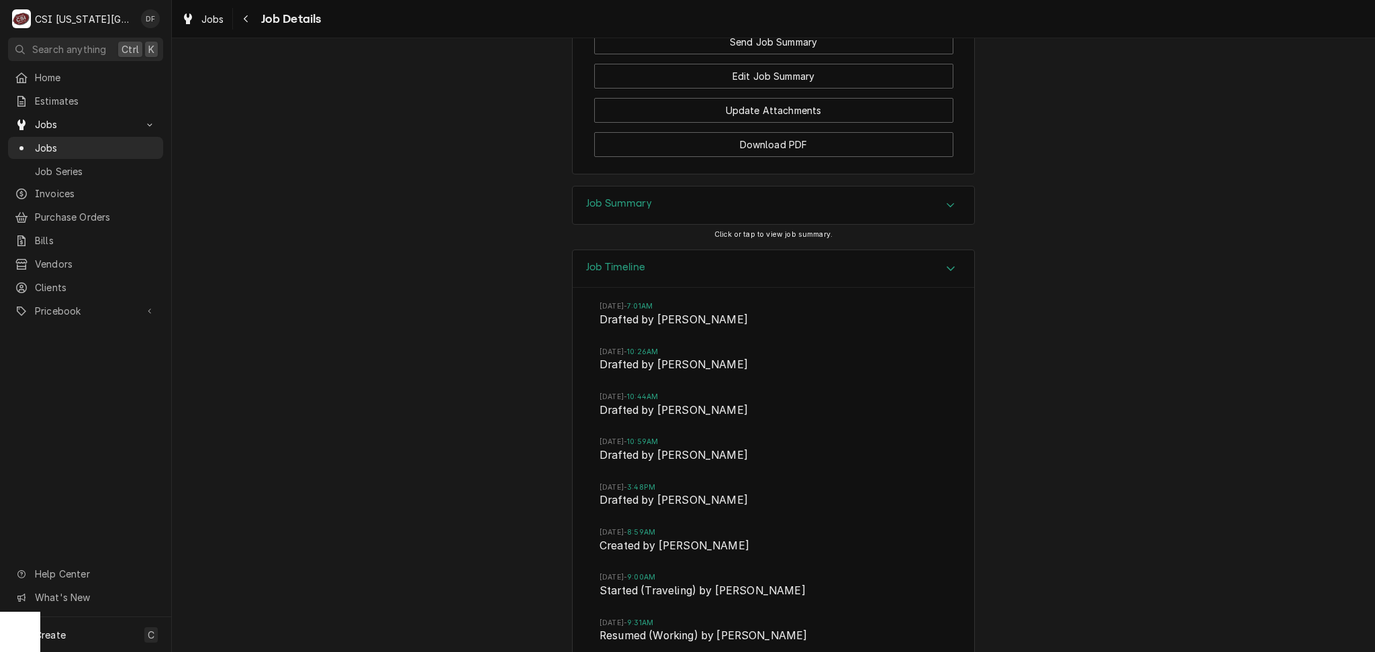
scroll to position [2565, 0]
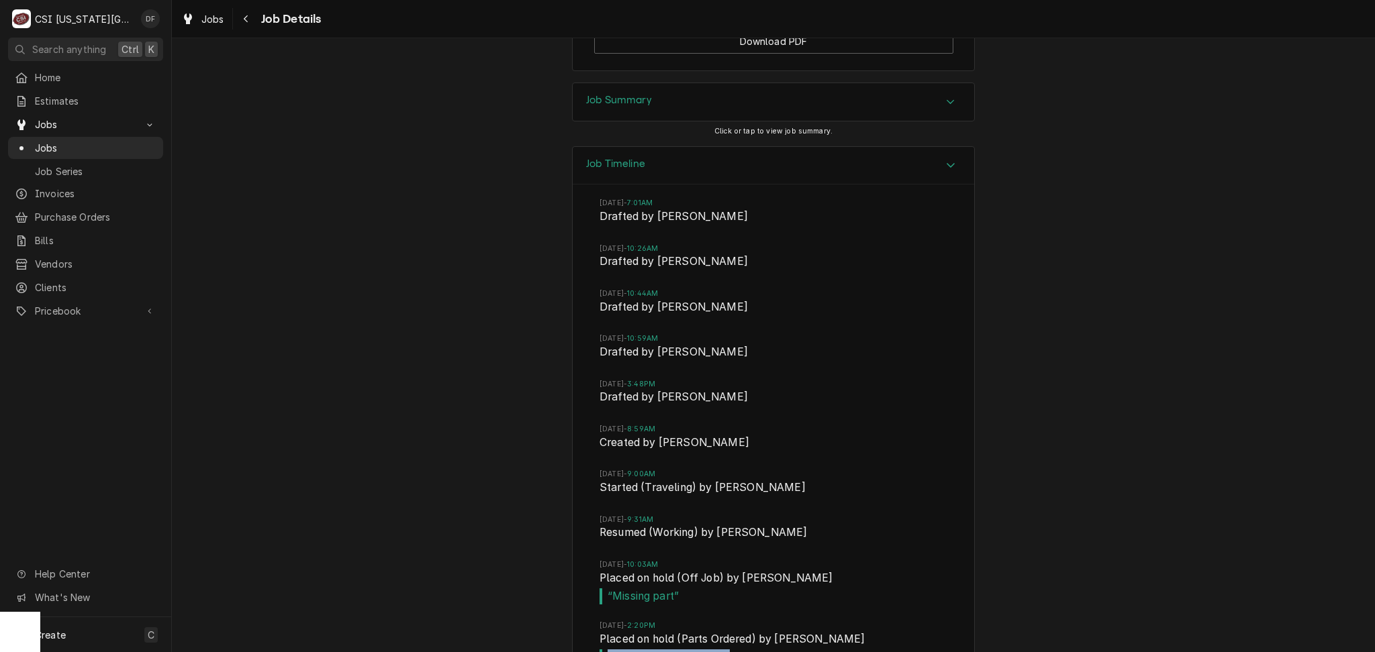
drag, startPoint x: 722, startPoint y: 519, endPoint x: 532, endPoint y: 517, distance: 189.3
click at [532, 517] on div "Job Timeline Wed, Sep 24, 2025 - 7:01AM Drafted by Lindsay Stover Tue, Oct 7, 2…" at bounding box center [773, 436] width 1203 height 581
click at [542, 490] on div "Job Timeline Wed, Sep 24, 2025 - 7:01AM Drafted by Lindsay Stover Tue, Oct 7, 2…" at bounding box center [773, 436] width 1203 height 581
drag, startPoint x: 743, startPoint y: 520, endPoint x: 554, endPoint y: 513, distance: 188.7
click at [554, 513] on div "Job Timeline Wed, Sep 24, 2025 - 7:01AM Drafted by Lindsay Stover Tue, Oct 7, 2…" at bounding box center [773, 436] width 1203 height 581
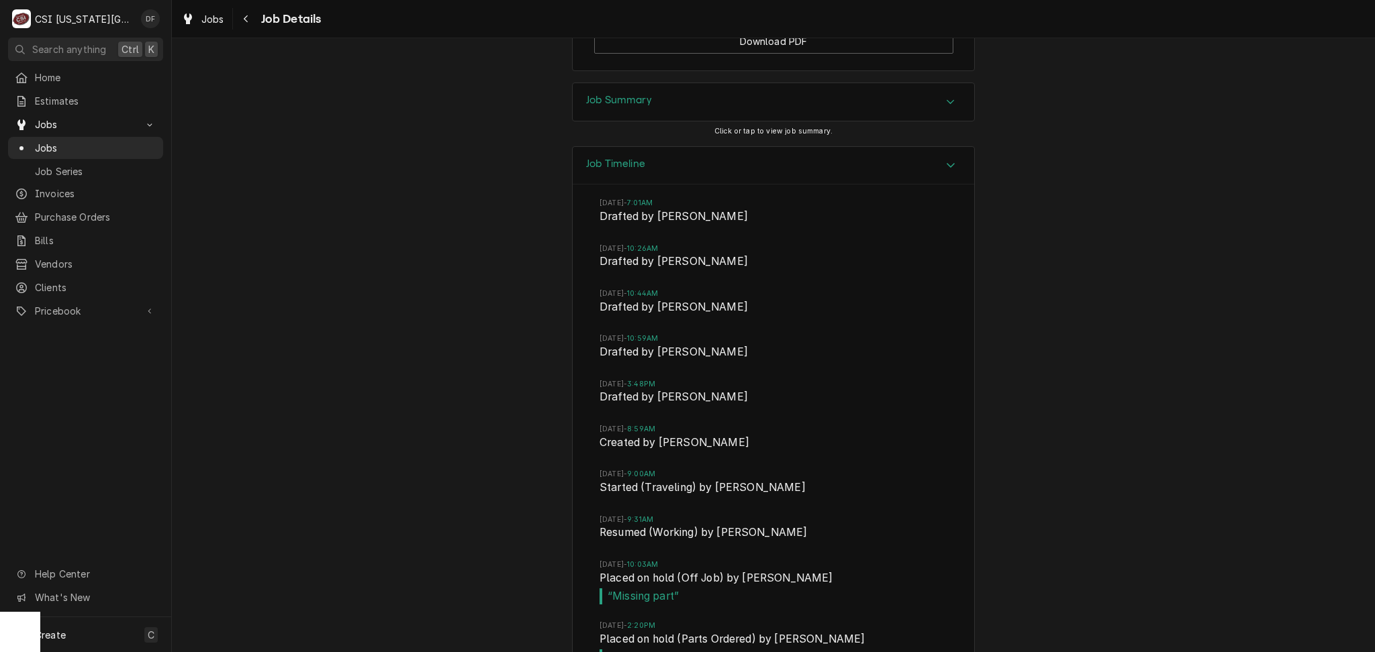
click at [526, 406] on div "Job Timeline Wed, Sep 24, 2025 - 7:01AM Drafted by Lindsay Stover Tue, Oct 7, 2…" at bounding box center [773, 436] width 1203 height 581
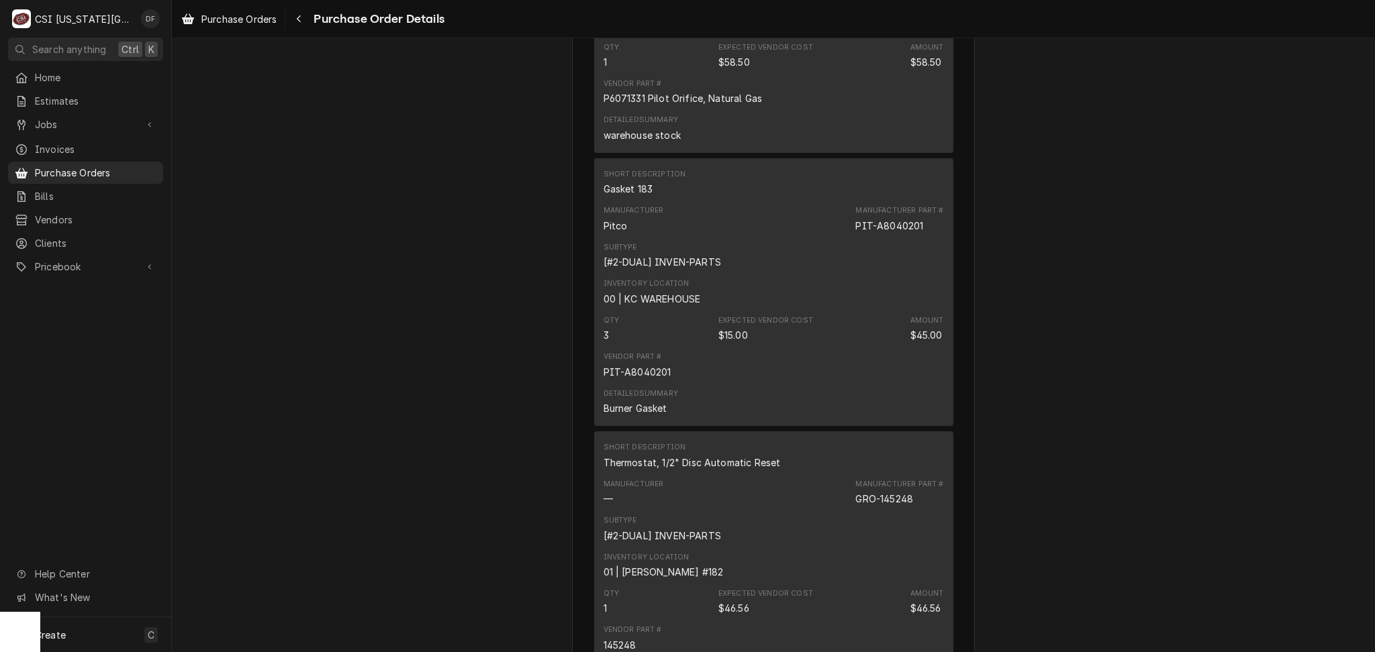
scroll to position [1879, 0]
